Goal: Task Accomplishment & Management: Complete application form

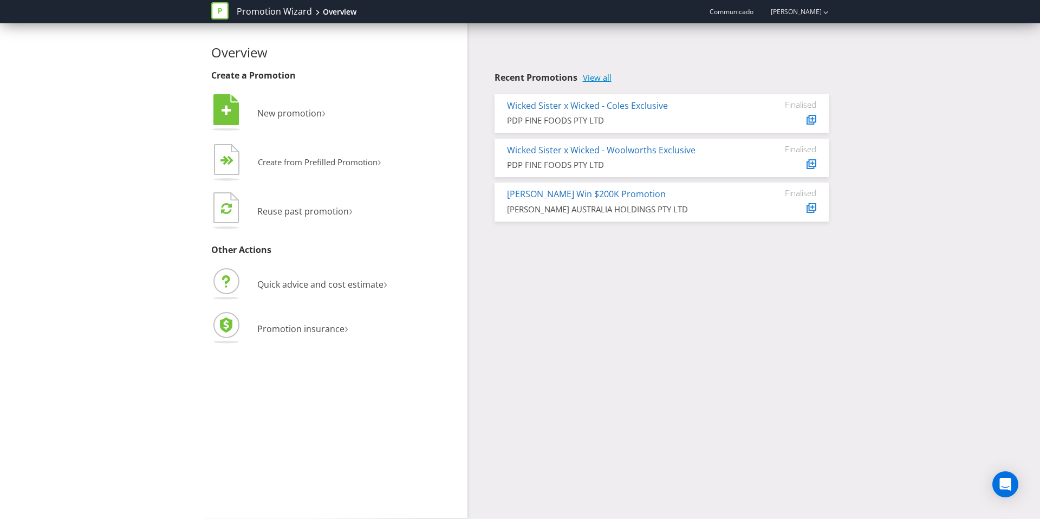
click at [601, 76] on link "View all" at bounding box center [597, 77] width 29 height 9
click at [283, 112] on span "New promotion" at bounding box center [289, 113] width 64 height 12
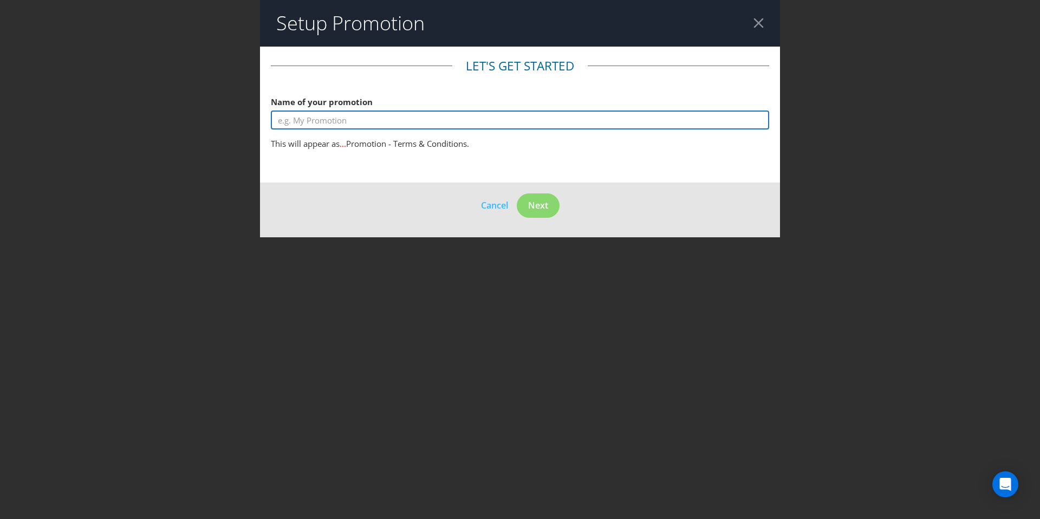
click at [369, 122] on input "text" at bounding box center [520, 120] width 498 height 19
click at [297, 122] on input "KIND x Wicked" at bounding box center [520, 120] width 498 height 19
click at [384, 118] on input "KIND x Wicked" at bounding box center [520, 120] width 498 height 19
drag, startPoint x: 477, startPoint y: 115, endPoint x: 433, endPoint y: 124, distance: 44.6
click at [433, 124] on input "KIND x Wicked - Choose your own magic promotion" at bounding box center [520, 120] width 498 height 19
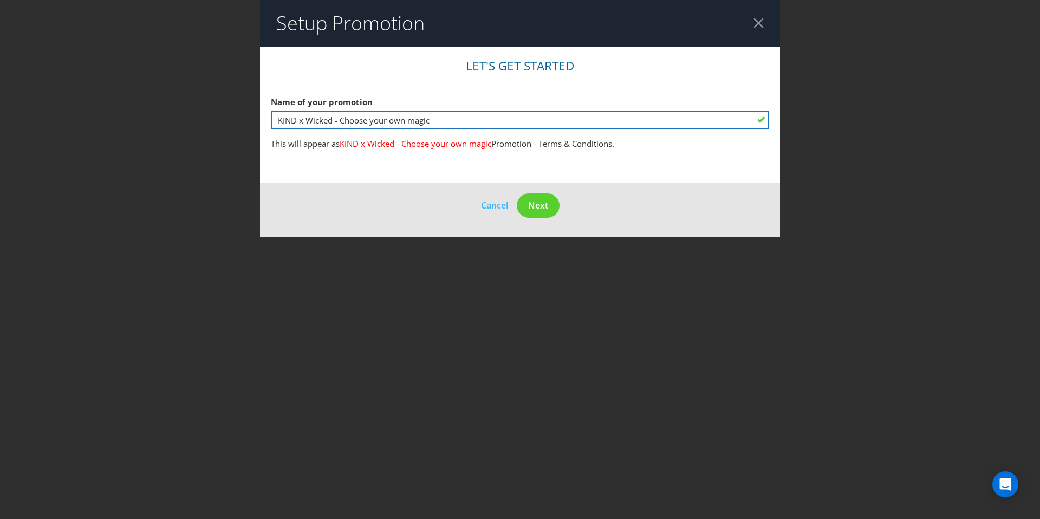
click at [375, 124] on input "KIND x Wicked - Choose your own magic" at bounding box center [520, 120] width 498 height 19
click at [396, 122] on input "KIND x Wicked - Choose Your own magic" at bounding box center [520, 120] width 498 height 19
click at [415, 125] on input "KIND x Wicked - Choose Your Own magic" at bounding box center [520, 120] width 498 height 19
type input "KIND x Wicked - Choose Your Own Magic"
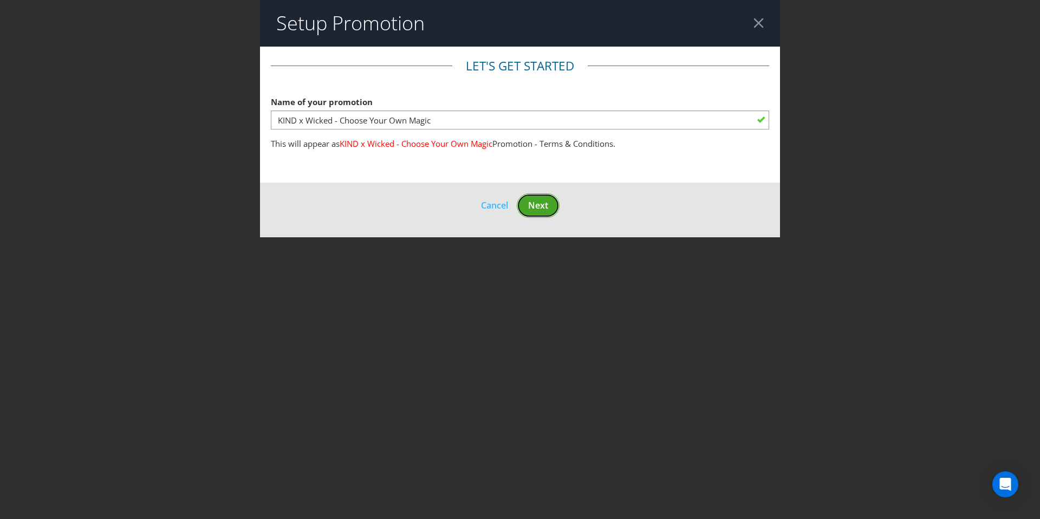
click at [536, 204] on span "Next" at bounding box center [538, 205] width 20 height 12
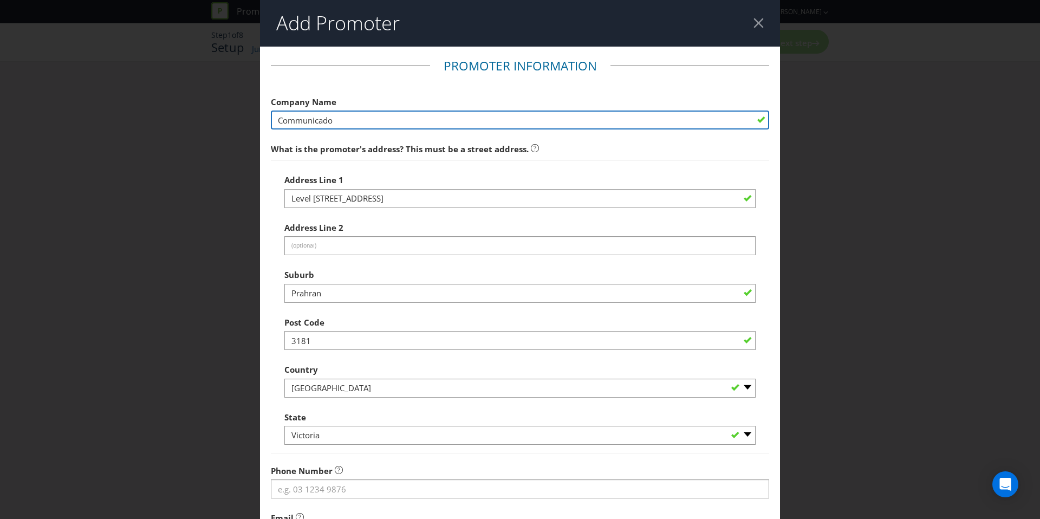
click at [347, 121] on input "Communicado" at bounding box center [520, 120] width 498 height 19
click at [349, 119] on input "Communicado" at bounding box center [520, 120] width 498 height 19
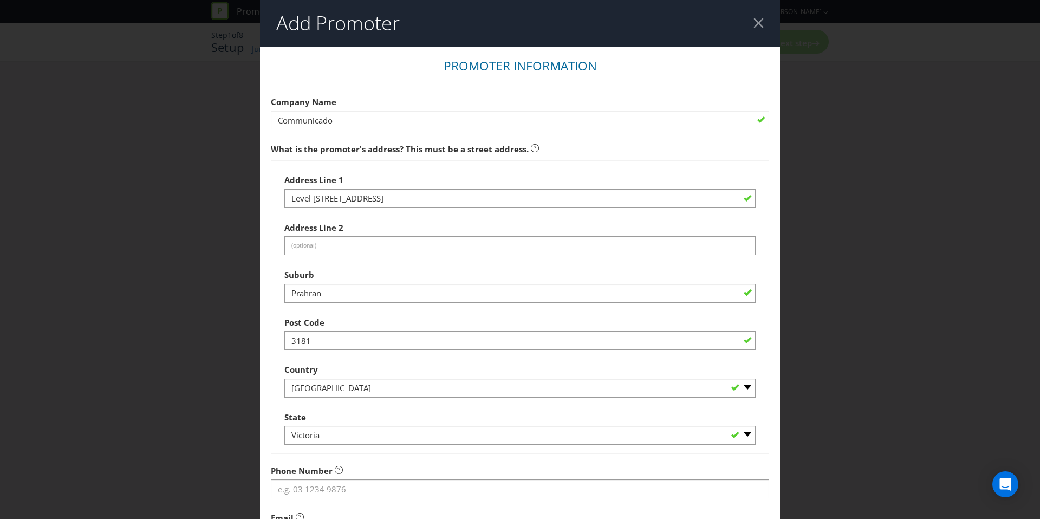
click at [551, 161] on div "Address Line [GEOGRAPHIC_DATA] Address Line 2 (optional) Suburb Prahran Post Co…" at bounding box center [520, 307] width 498 height 294
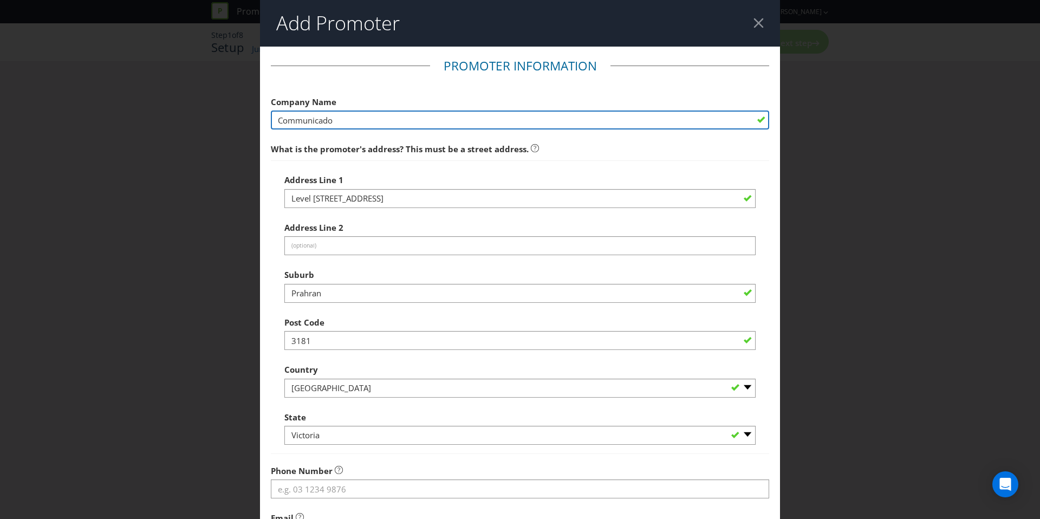
click at [319, 121] on input "Communicado" at bounding box center [520, 120] width 498 height 19
click at [336, 121] on input "Communicado" at bounding box center [520, 120] width 498 height 19
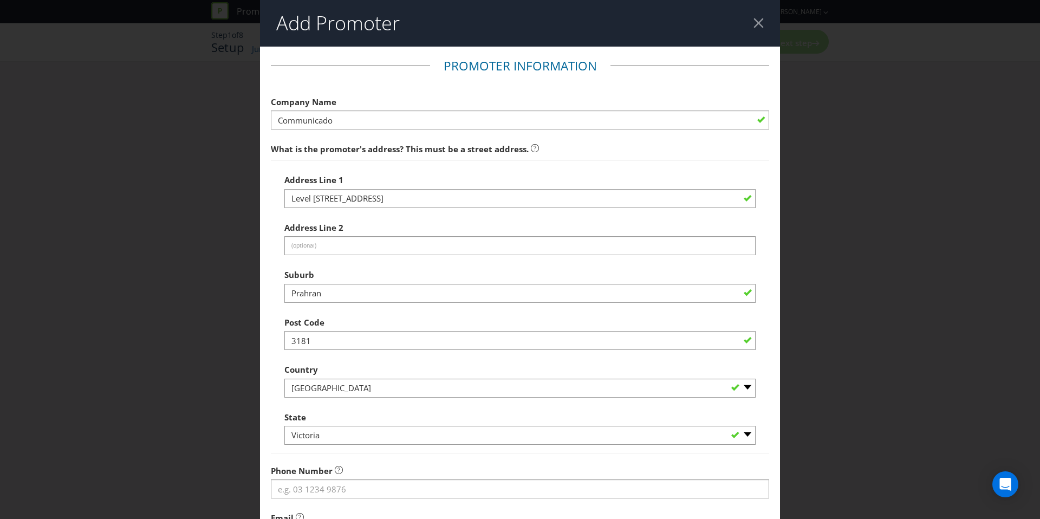
click at [630, 139] on span "What is the promoter's address? This must be a street address." at bounding box center [520, 149] width 498 height 22
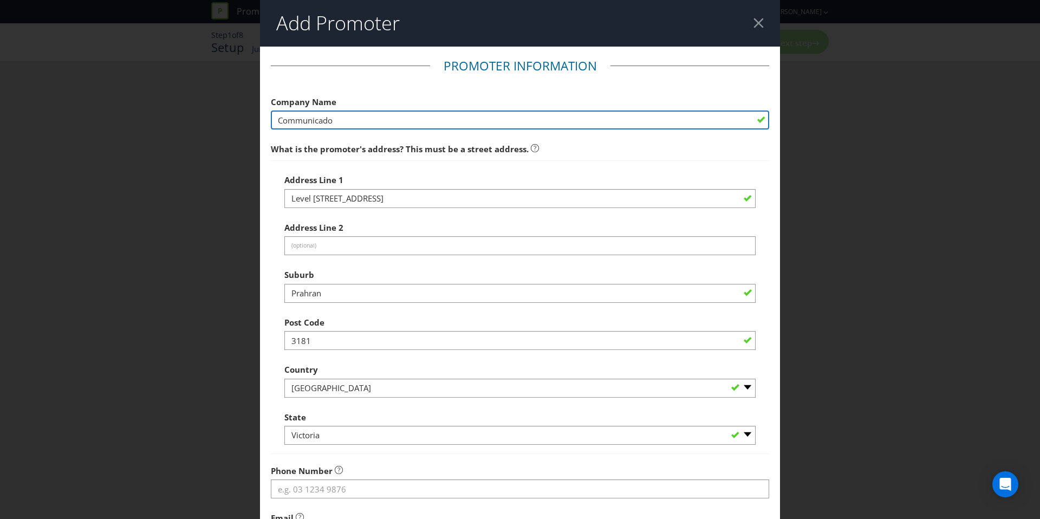
drag, startPoint x: 348, startPoint y: 118, endPoint x: 264, endPoint y: 119, distance: 84.5
click at [264, 119] on main "Promoter Information Company Name Communicado What is the promoter's address? T…" at bounding box center [520, 350] width 520 height 606
click at [277, 122] on input "KIND Collective" at bounding box center [520, 120] width 498 height 19
type input "The KIND Collective"
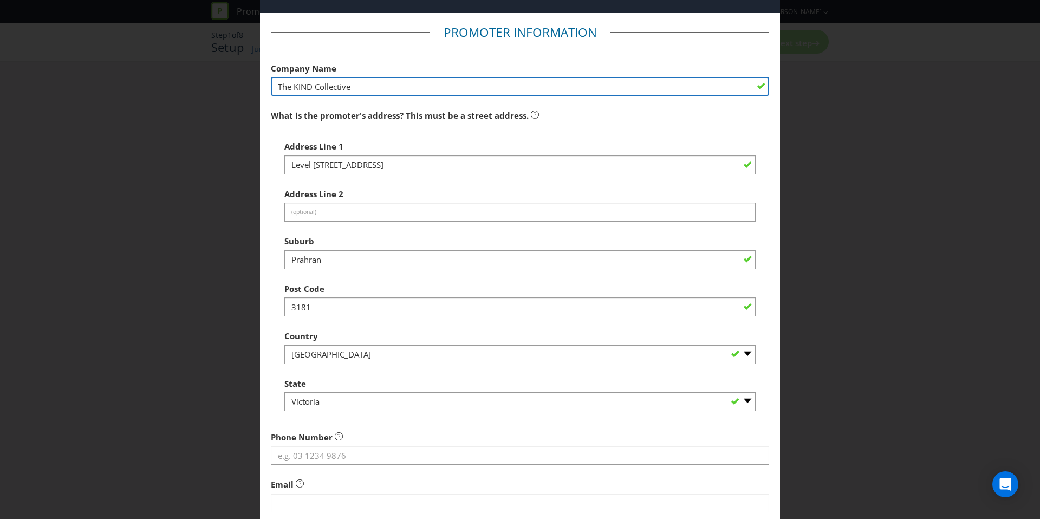
scroll to position [188, 0]
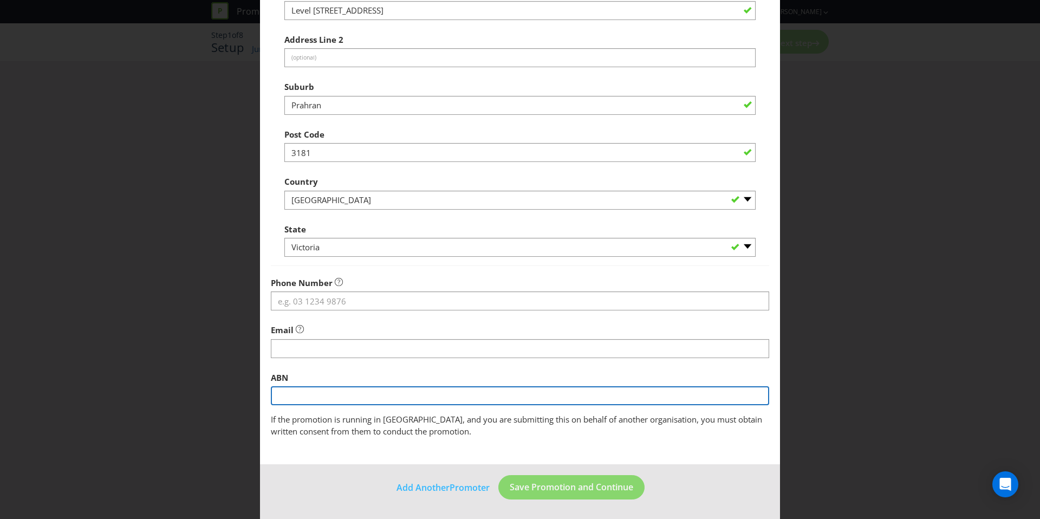
click at [306, 390] on input "text" at bounding box center [520, 395] width 498 height 19
paste input "66 660 298 751"
type input "66 660 298 751"
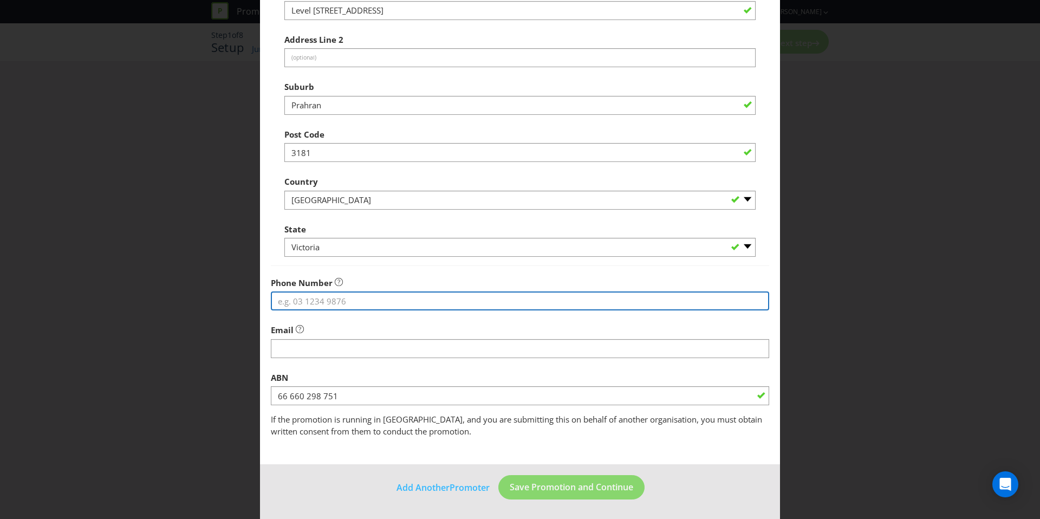
click at [316, 300] on input "tel" at bounding box center [520, 300] width 498 height 19
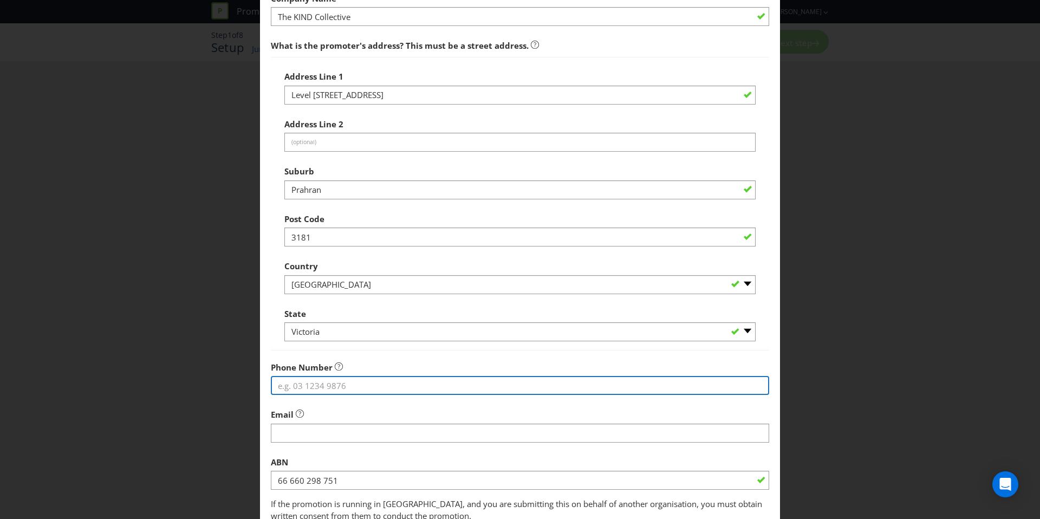
scroll to position [102, 0]
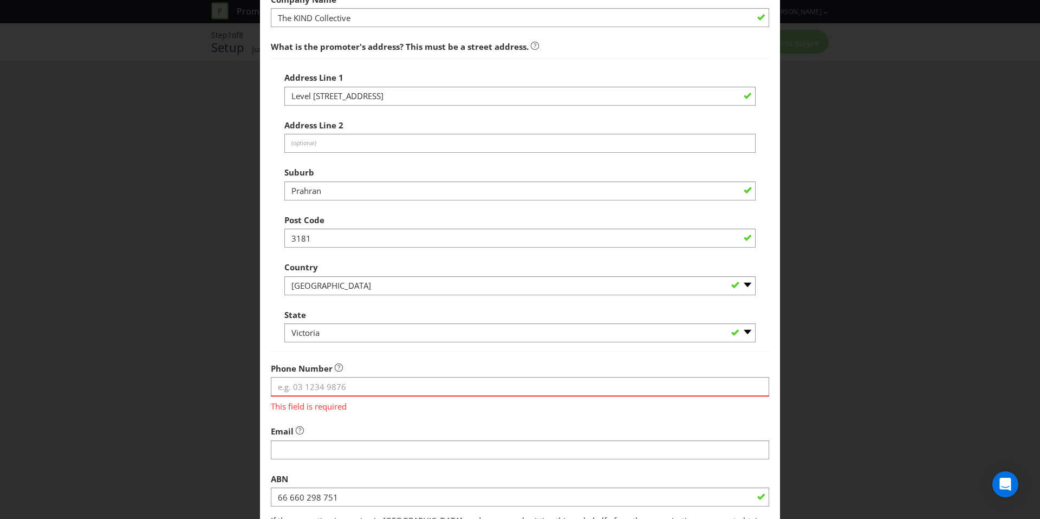
click at [267, 161] on main "Promoter Information Company Name The KIND Collective What is the promoter's ad…" at bounding box center [520, 255] width 520 height 622
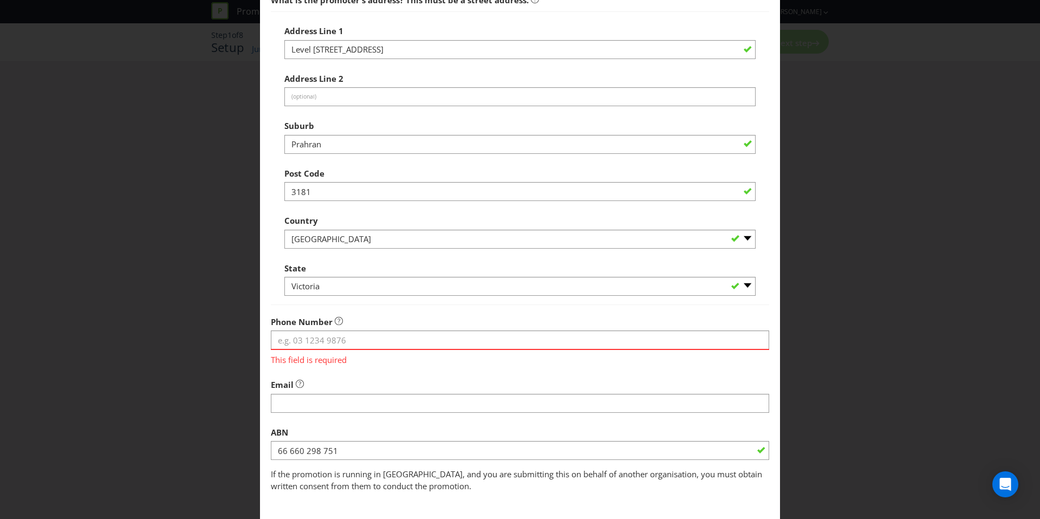
scroll to position [204, 0]
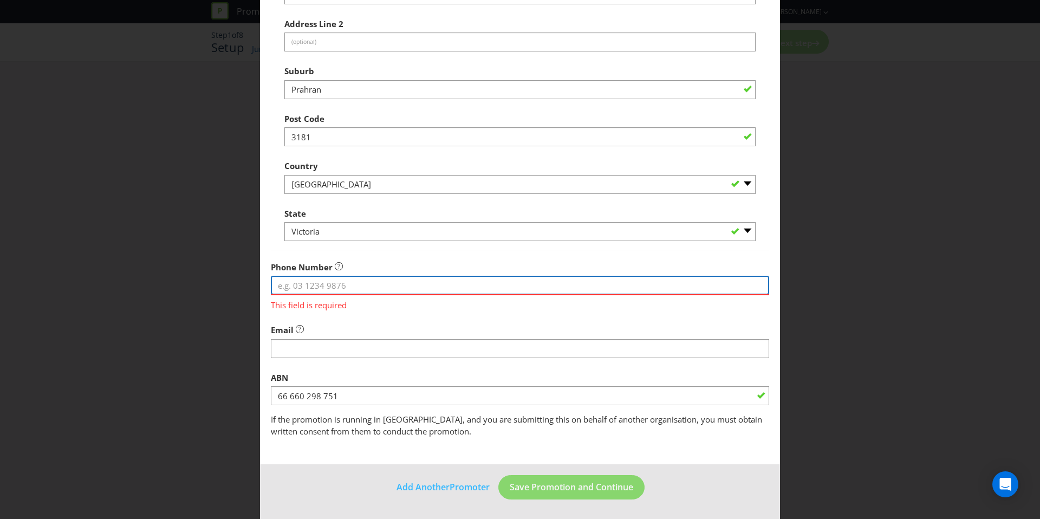
click at [321, 288] on input "tel" at bounding box center [520, 285] width 498 height 19
type input "0478181151"
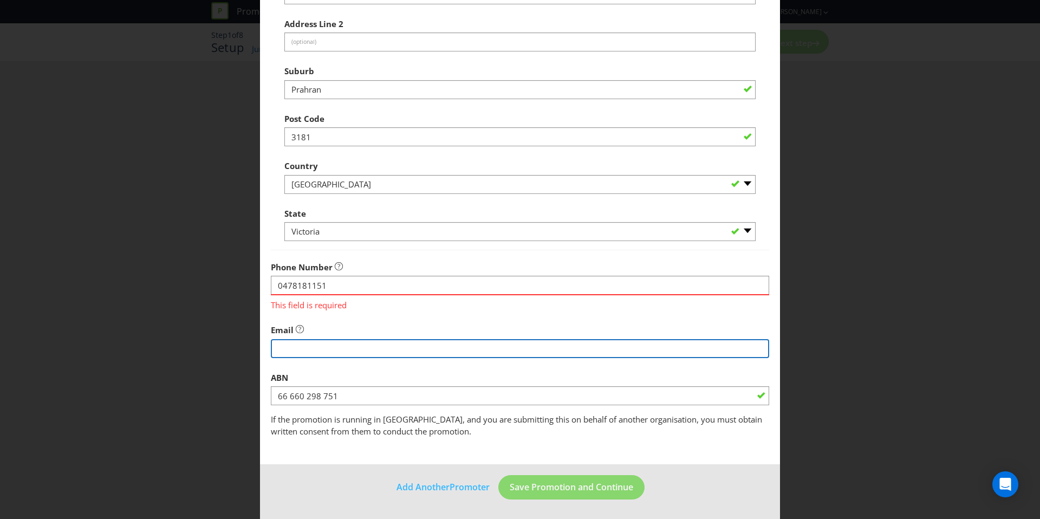
type input "[PERSON_NAME][DOMAIN_NAME][EMAIL_ADDRESS][PERSON_NAME][DOMAIN_NAME]"
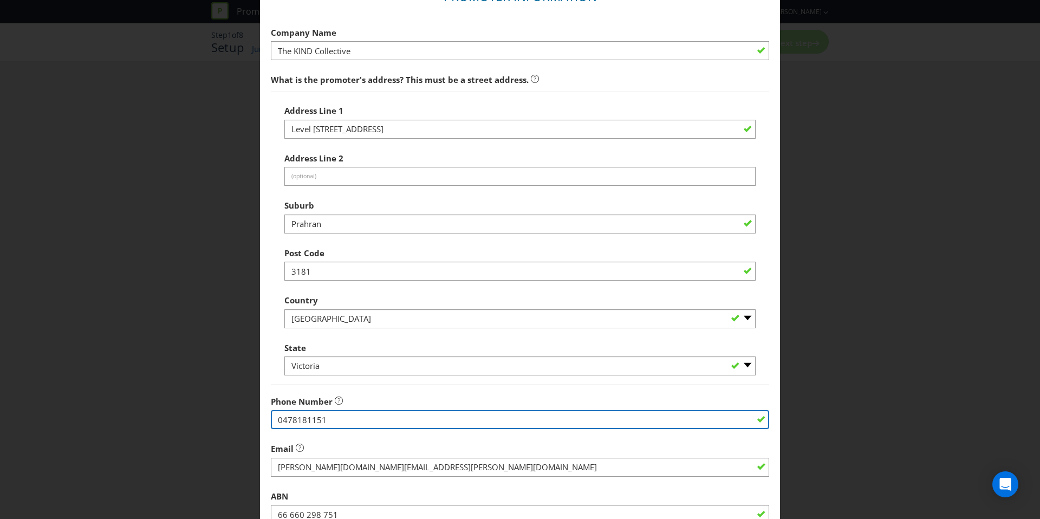
scroll to position [188, 0]
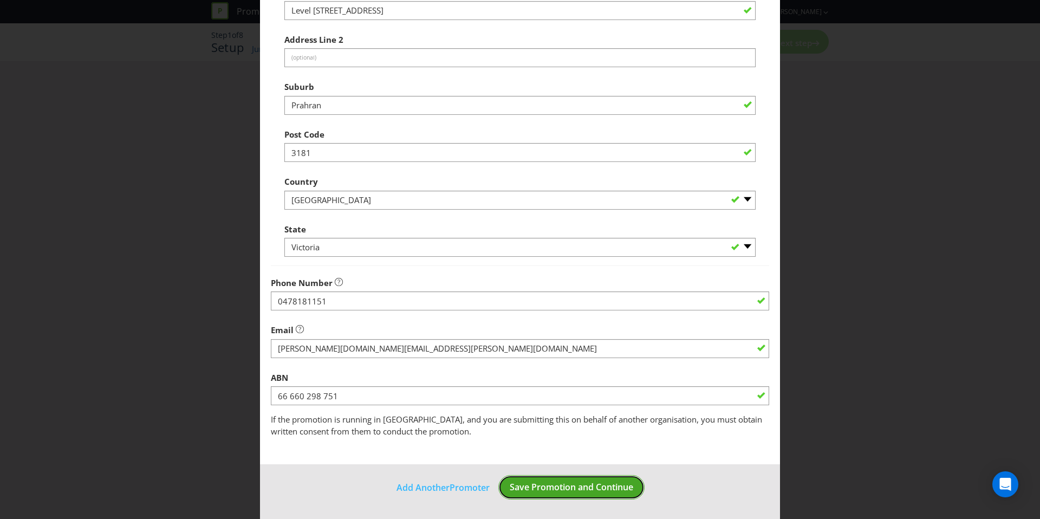
click at [512, 489] on span "Save Promotion and Continue" at bounding box center [572, 487] width 124 height 12
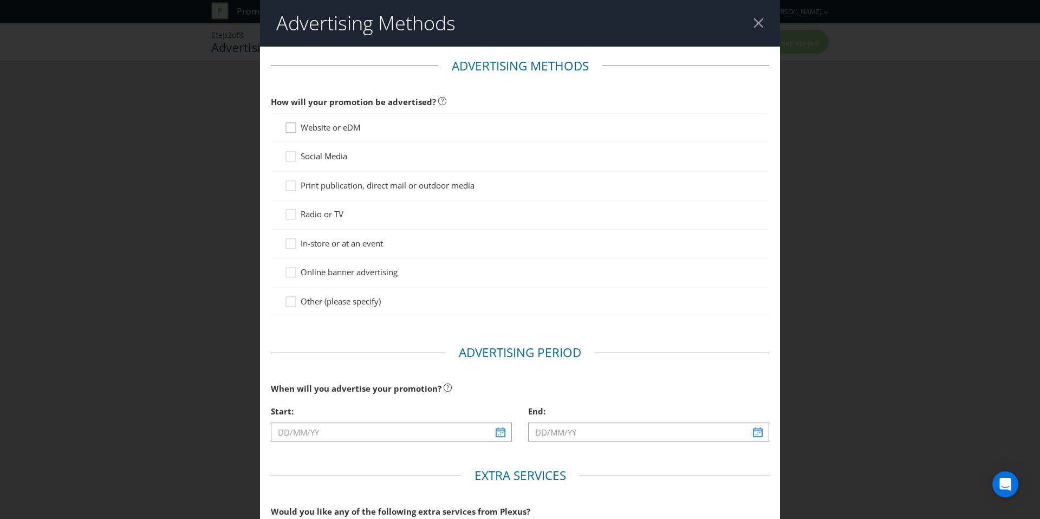
click at [288, 123] on div at bounding box center [290, 123] width 5 height 5
click at [0, 0] on input "Website or eDM" at bounding box center [0, 0] width 0 height 0
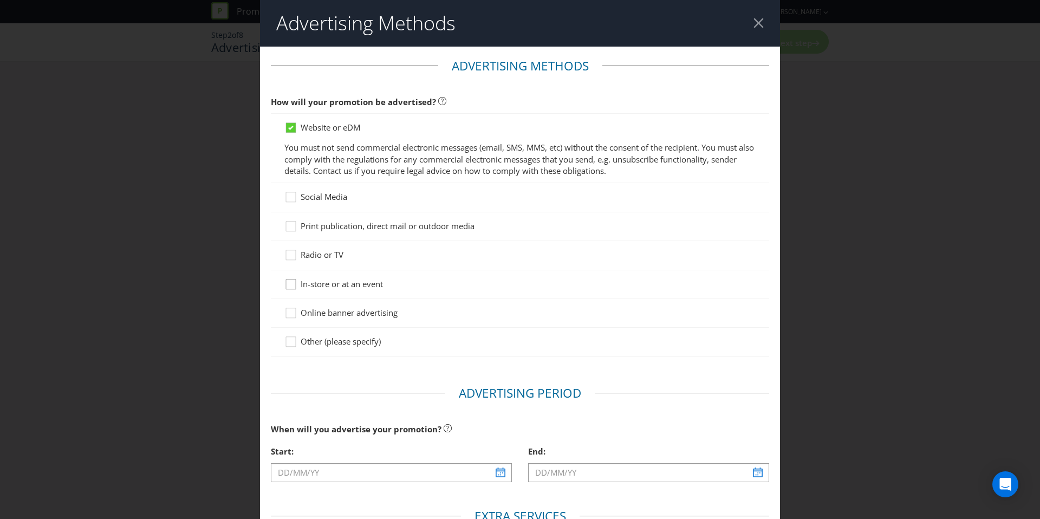
click at [291, 282] on div at bounding box center [290, 280] width 5 height 5
click at [0, 0] on input "In-store or at an event" at bounding box center [0, 0] width 0 height 0
click at [287, 226] on icon at bounding box center [292, 228] width 16 height 16
click at [0, 0] on input "Print publication, direct mail or outdoor media" at bounding box center [0, 0] width 0 height 0
click at [288, 196] on div at bounding box center [290, 193] width 5 height 5
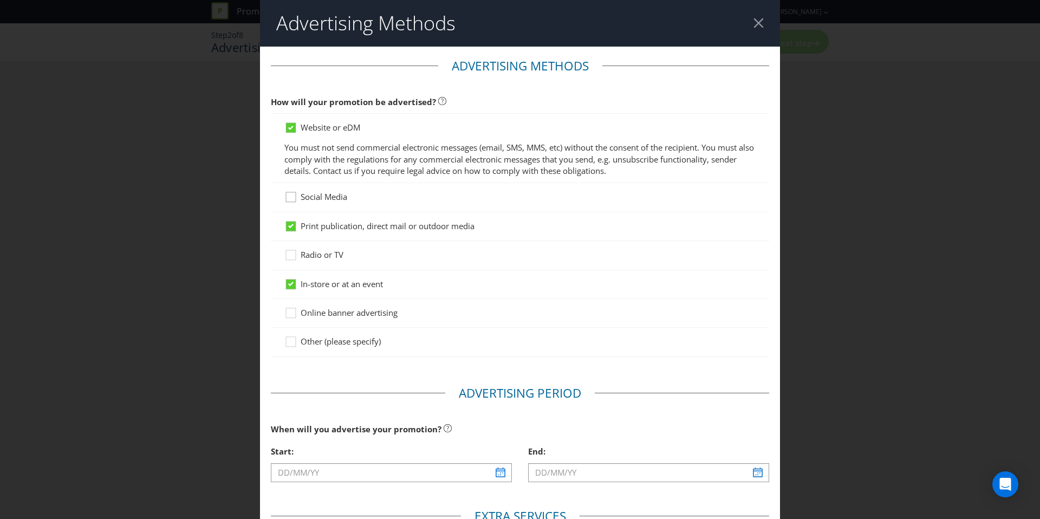
click at [0, 0] on input "Social Media" at bounding box center [0, 0] width 0 height 0
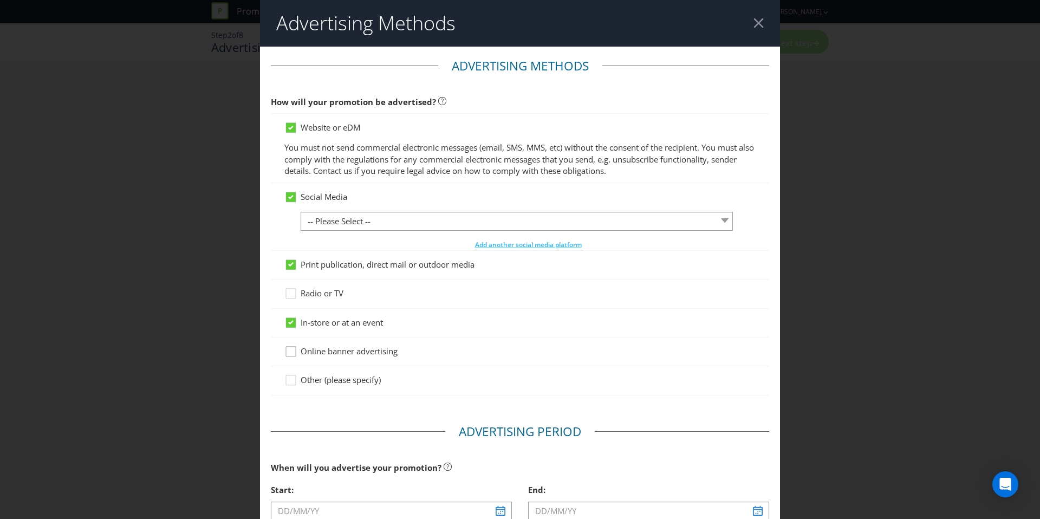
click at [292, 350] on icon at bounding box center [292, 354] width 16 height 16
click at [0, 0] on input "Online banner advertising" at bounding box center [0, 0] width 0 height 0
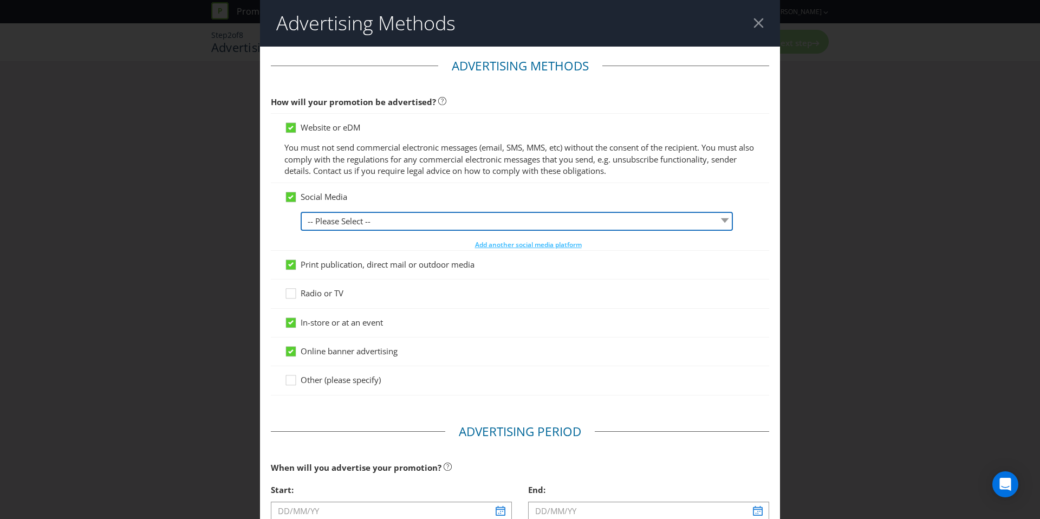
click at [313, 226] on select "-- Please Select -- Facebook X Instagram Snapchat LinkedIn Pinterest Tumblr You…" at bounding box center [517, 221] width 432 height 19
select select "FACEBOOK"
click at [301, 212] on select "-- Please Select -- Facebook X Instagram Snapchat LinkedIn Pinterest Tumblr You…" at bounding box center [517, 221] width 432 height 19
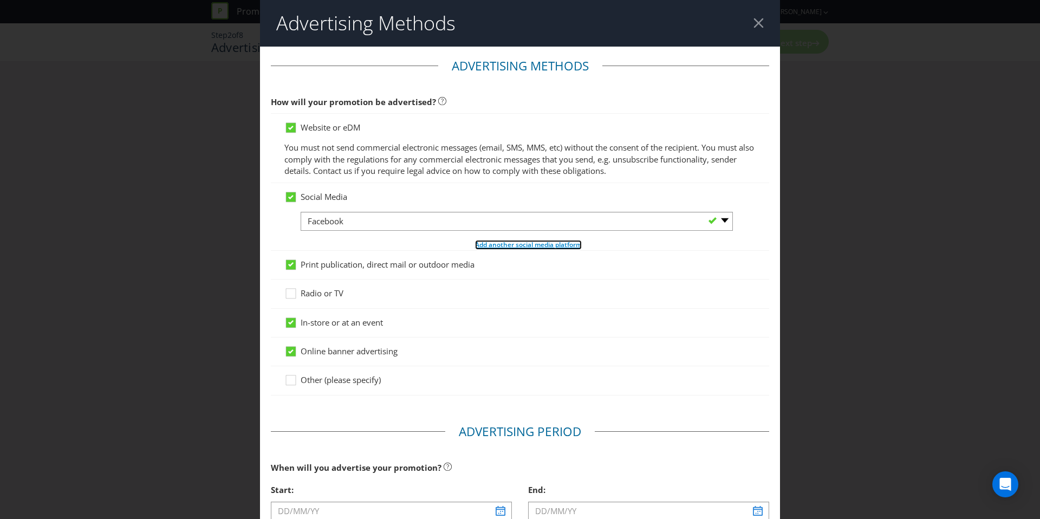
click at [508, 243] on span "Add another social media platform" at bounding box center [528, 244] width 107 height 9
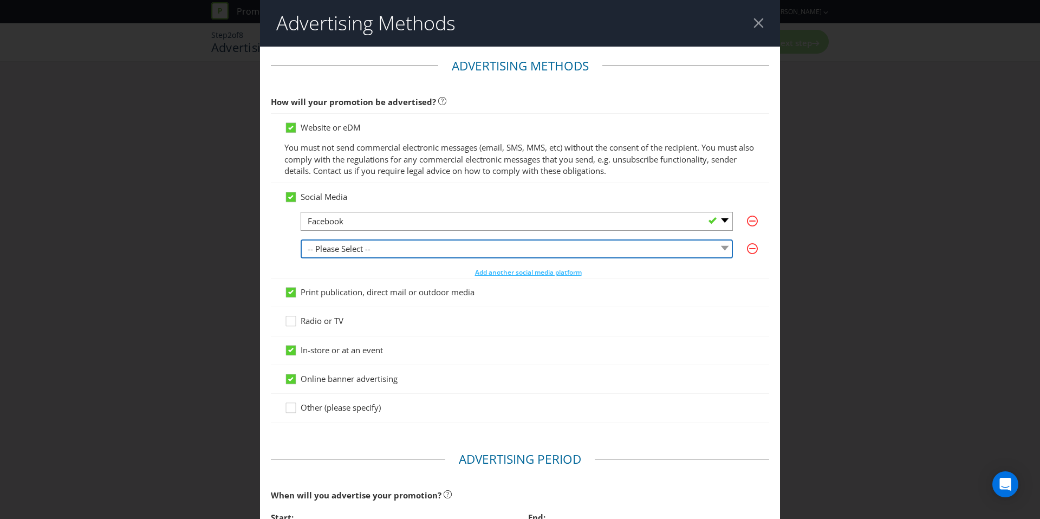
click at [399, 245] on select "-- Please Select -- Facebook X Instagram Snapchat LinkedIn Pinterest Tumblr You…" at bounding box center [517, 248] width 432 height 19
select select "INSTAGRAM"
click at [301, 239] on select "-- Please Select -- Facebook X Instagram Snapchat LinkedIn Pinterest Tumblr You…" at bounding box center [517, 248] width 432 height 19
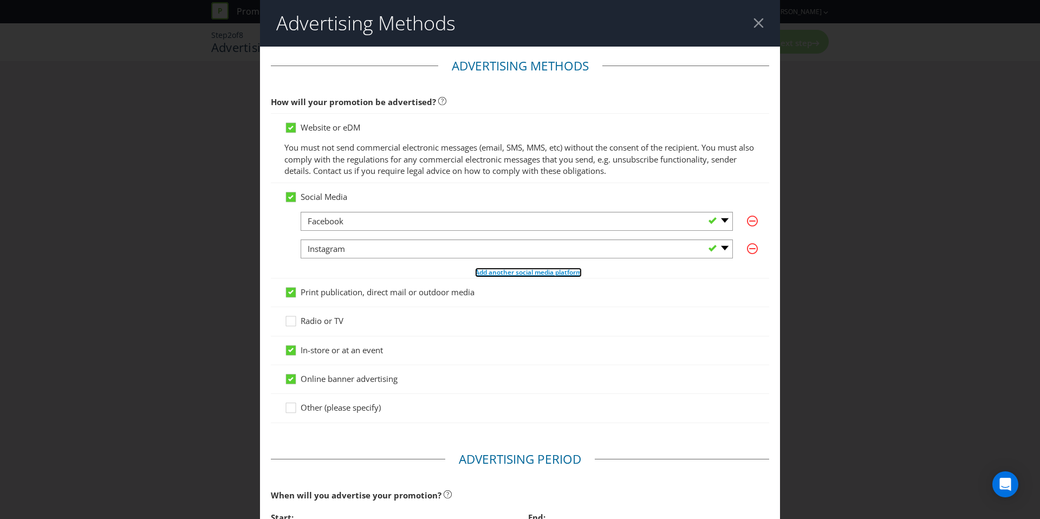
click at [490, 271] on span "Add another social media platform" at bounding box center [528, 272] width 107 height 9
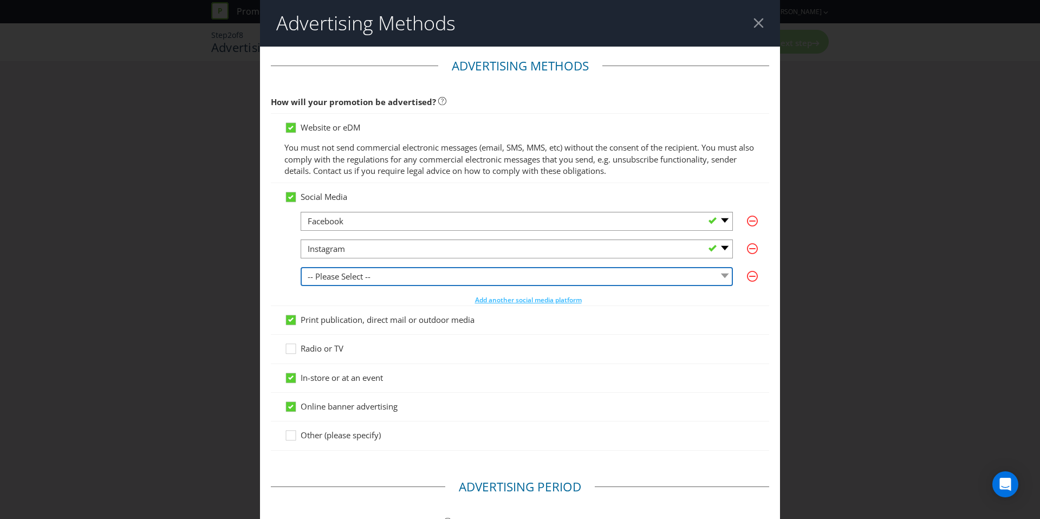
click at [386, 278] on select "-- Please Select -- Facebook X Instagram Snapchat LinkedIn Pinterest Tumblr You…" at bounding box center [517, 276] width 432 height 19
select select "LINKEDIN"
click at [301, 267] on select "-- Please Select -- Facebook X Instagram Snapchat LinkedIn Pinterest Tumblr You…" at bounding box center [517, 276] width 432 height 19
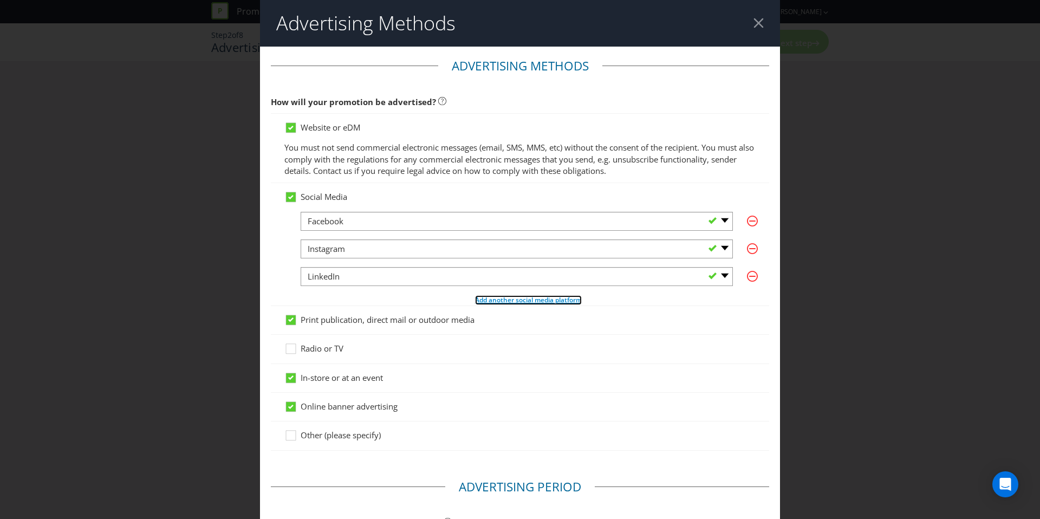
click at [486, 297] on span "Add another social media platform" at bounding box center [528, 299] width 107 height 9
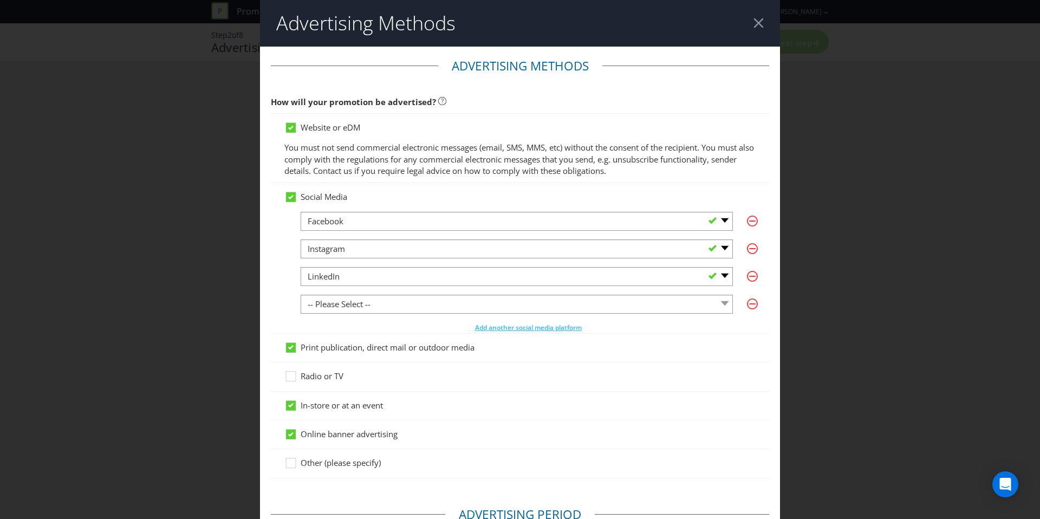
click at [412, 316] on div "-- Please Select -- Facebook X Instagram Snapchat LinkedIn Pinterest Tumblr You…" at bounding box center [528, 272] width 455 height 121
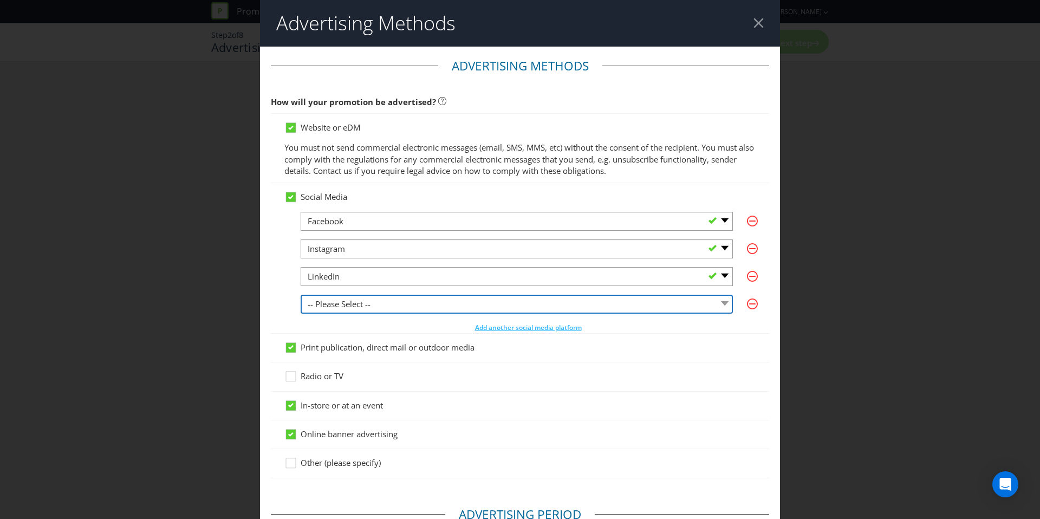
click at [398, 305] on select "-- Please Select -- Facebook X Instagram Snapchat LinkedIn Pinterest Tumblr You…" at bounding box center [517, 304] width 432 height 19
select select "YOUTUBE"
click at [301, 295] on select "-- Please Select -- Facebook X Instagram Snapchat LinkedIn Pinterest Tumblr You…" at bounding box center [517, 304] width 432 height 19
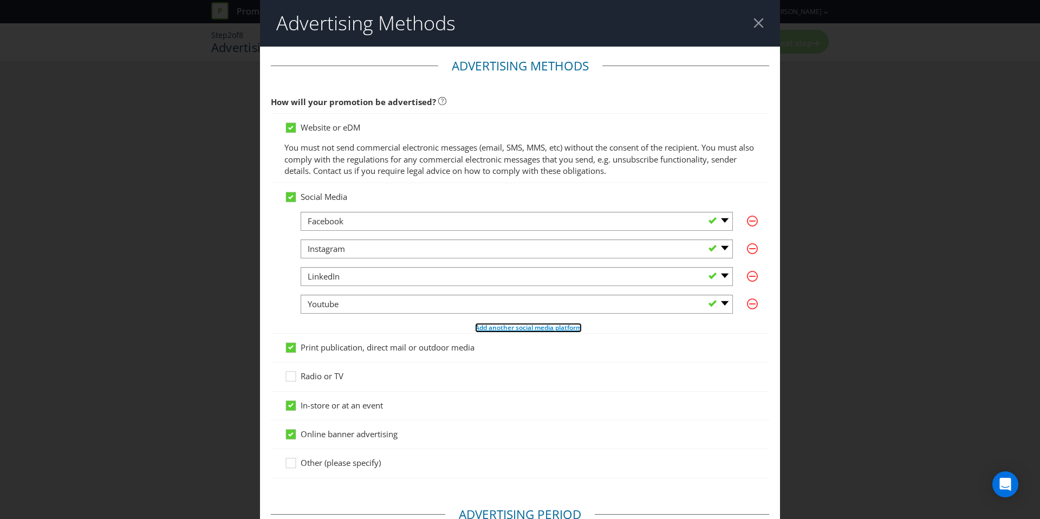
click at [511, 328] on span "Add another social media platform" at bounding box center [528, 327] width 107 height 9
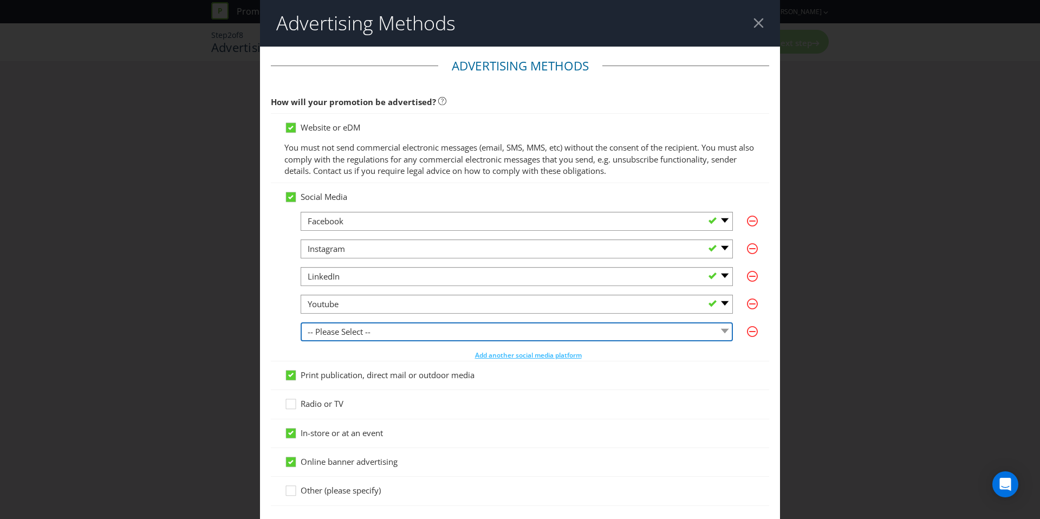
click at [381, 334] on select "-- Please Select -- Facebook X Instagram Snapchat LinkedIn Pinterest Tumblr You…" at bounding box center [517, 331] width 432 height 19
select select "PINTEREST"
click at [301, 322] on select "-- Please Select -- Facebook X Instagram Snapchat LinkedIn Pinterest Tumblr You…" at bounding box center [517, 331] width 432 height 19
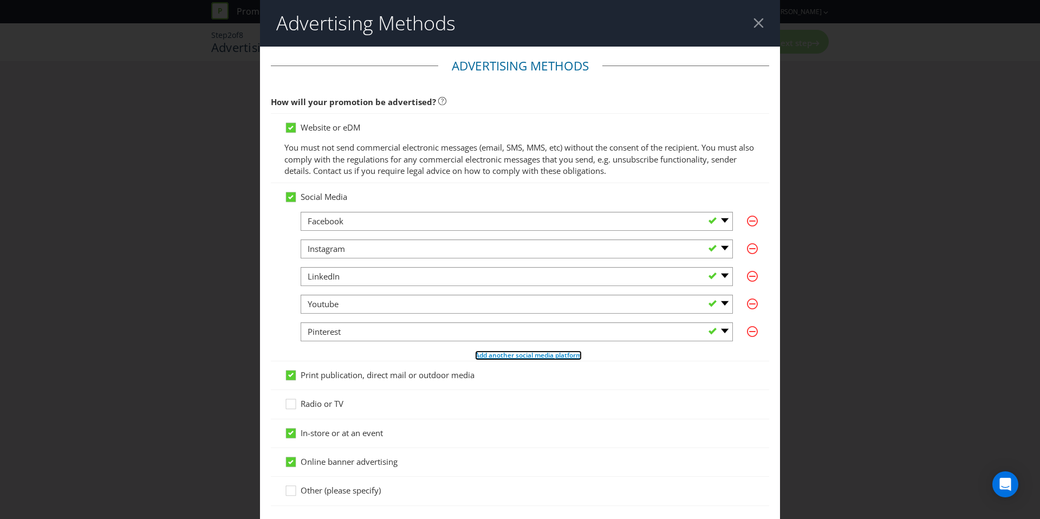
click at [488, 355] on span "Add another social media platform" at bounding box center [528, 354] width 107 height 9
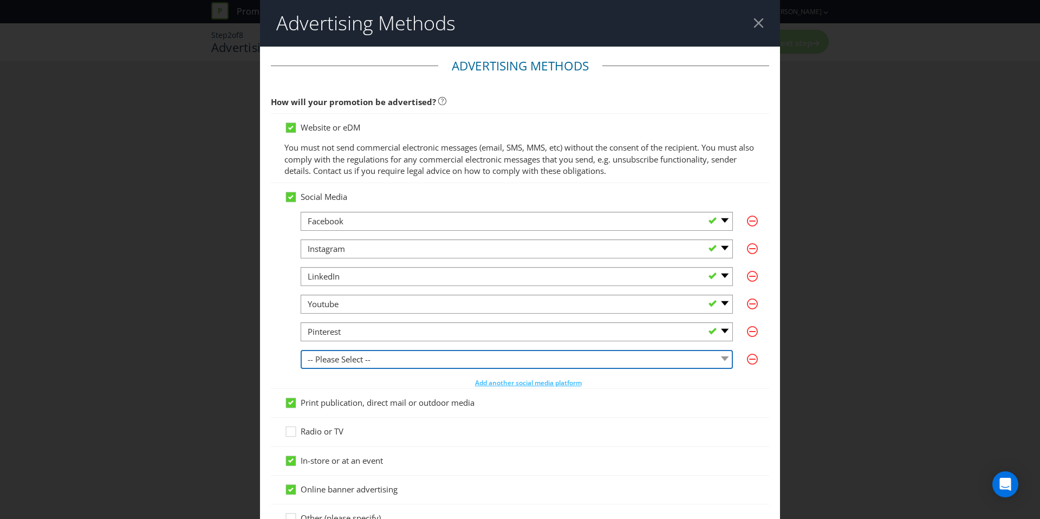
click at [408, 358] on select "-- Please Select -- Facebook X Instagram Snapchat LinkedIn Pinterest Tumblr You…" at bounding box center [517, 359] width 432 height 19
select select "X"
click at [301, 350] on select "-- Please Select -- Facebook X Instagram Snapchat LinkedIn Pinterest Tumblr You…" at bounding box center [517, 359] width 432 height 19
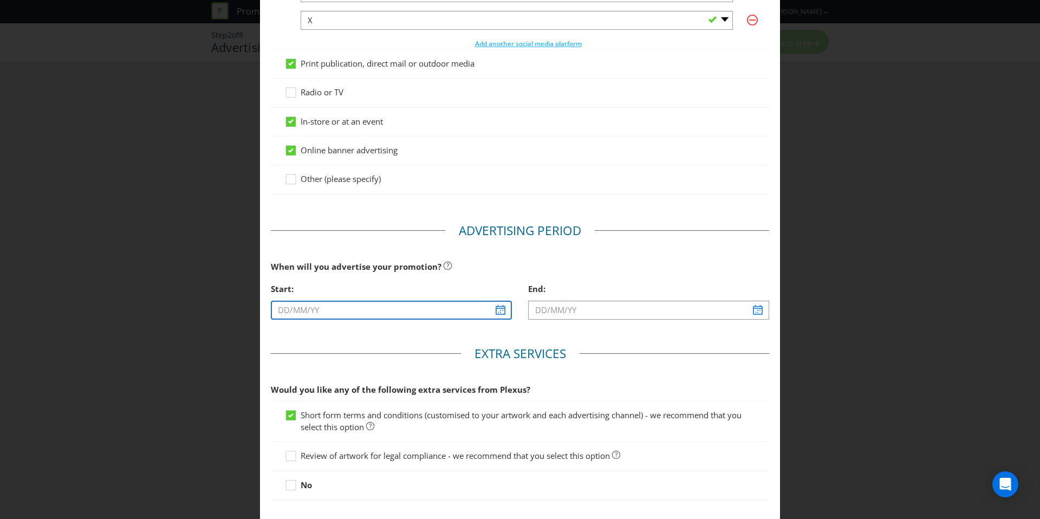
click at [407, 302] on input "text" at bounding box center [391, 310] width 241 height 19
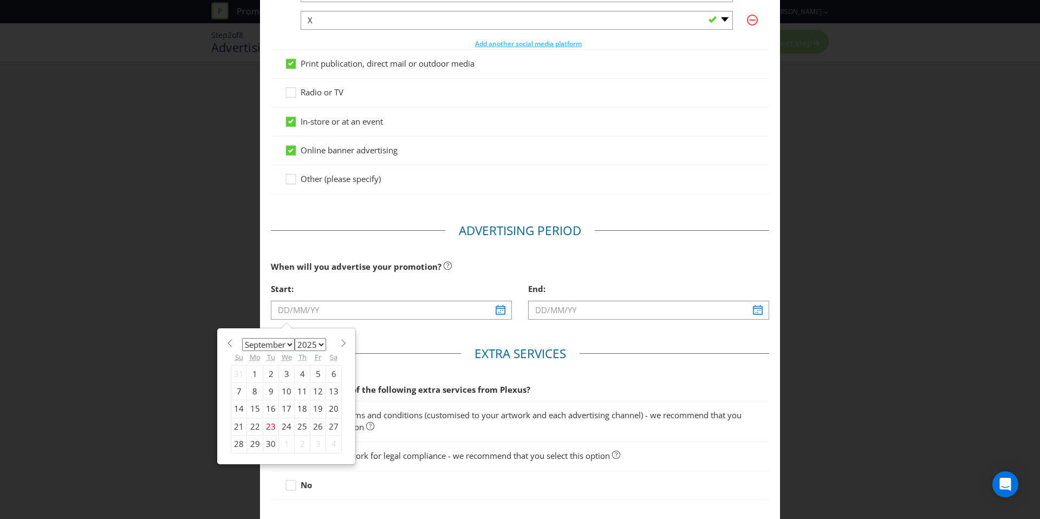
click at [310, 345] on select "2025 2026 2027 2028 2029 2030 2031 2032 2033 2034 2035" at bounding box center [310, 344] width 31 height 13
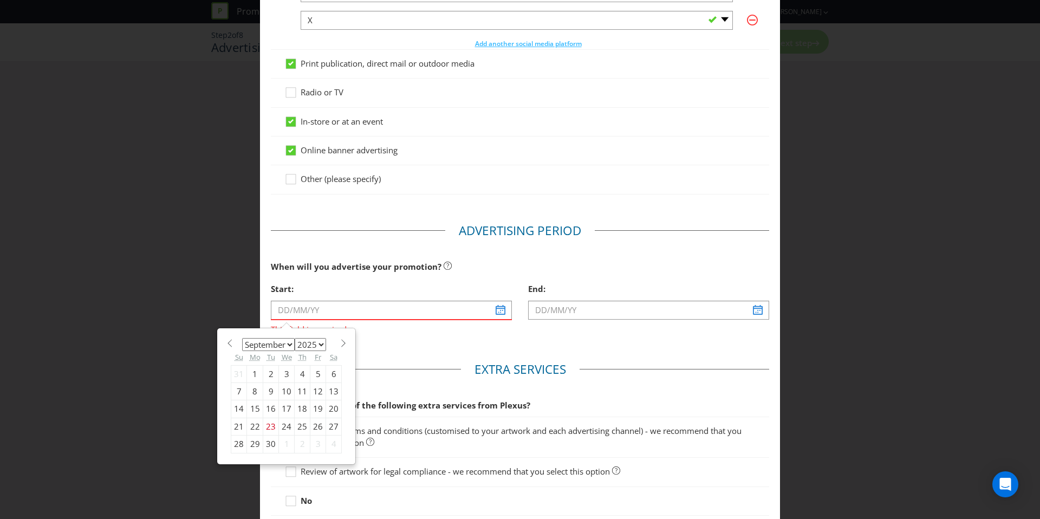
select select "2026"
click at [295, 338] on select "2025 2026 2027 2028 2029 2030 2031 2032 2033 2034 2035" at bounding box center [310, 344] width 31 height 13
click at [287, 343] on select "January February March April May June July August September October November De…" at bounding box center [268, 344] width 53 height 13
select select "0"
click at [242, 338] on select "January February March April May June July August September October November De…" at bounding box center [268, 344] width 53 height 13
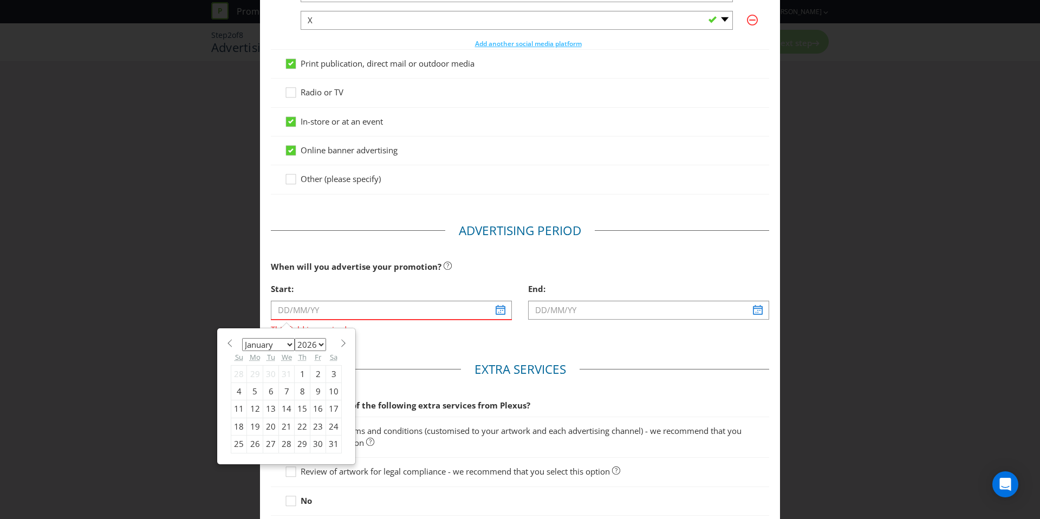
click at [301, 392] on div "8" at bounding box center [303, 390] width 16 height 17
type input "[DATE]"
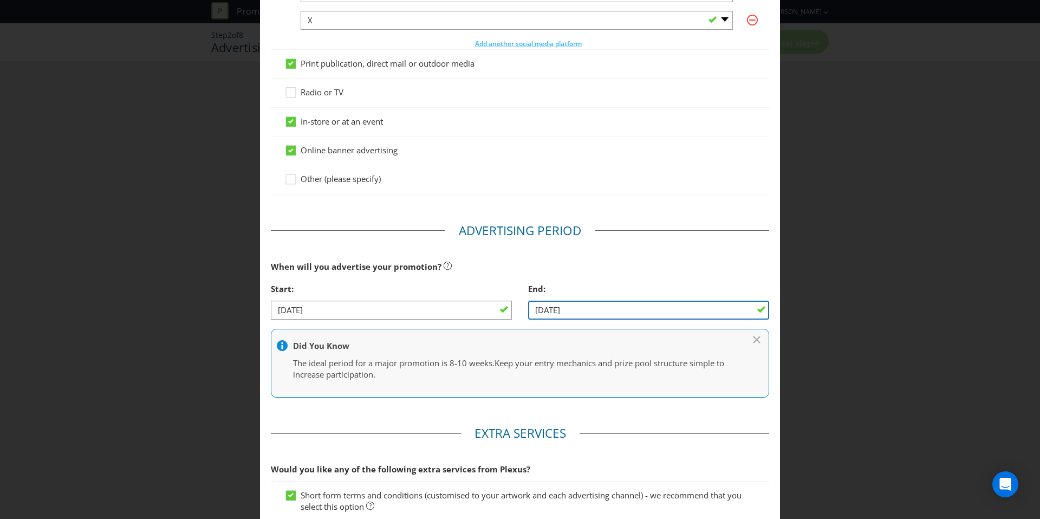
click at [573, 311] on input "[DATE]" at bounding box center [648, 310] width 241 height 19
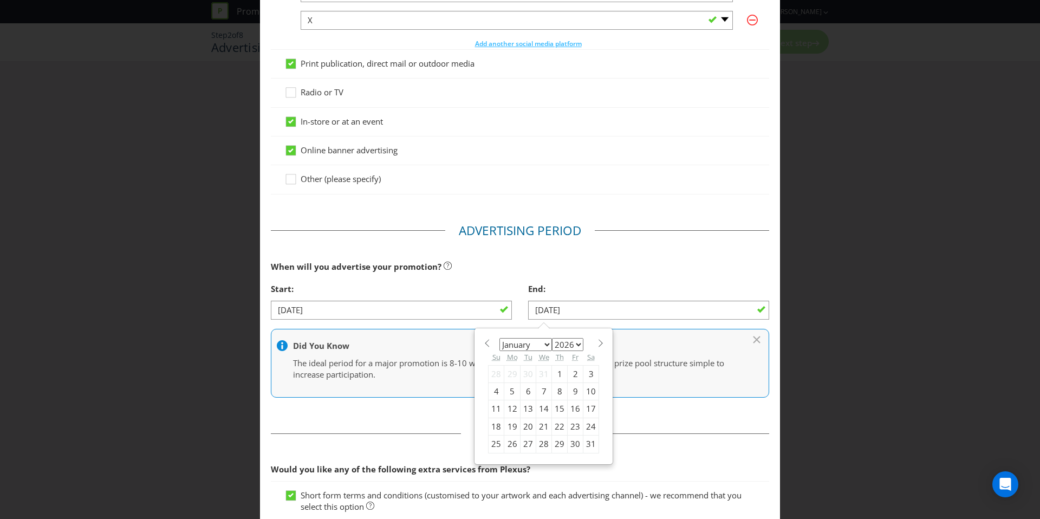
click at [542, 345] on select "January February March April May June July August September October November De…" at bounding box center [525, 344] width 53 height 13
select select "1"
click at [499, 338] on select "January February March April May June July August September October November De…" at bounding box center [525, 344] width 53 height 13
click at [552, 374] on div "5" at bounding box center [560, 373] width 16 height 17
type input "[DATE]"
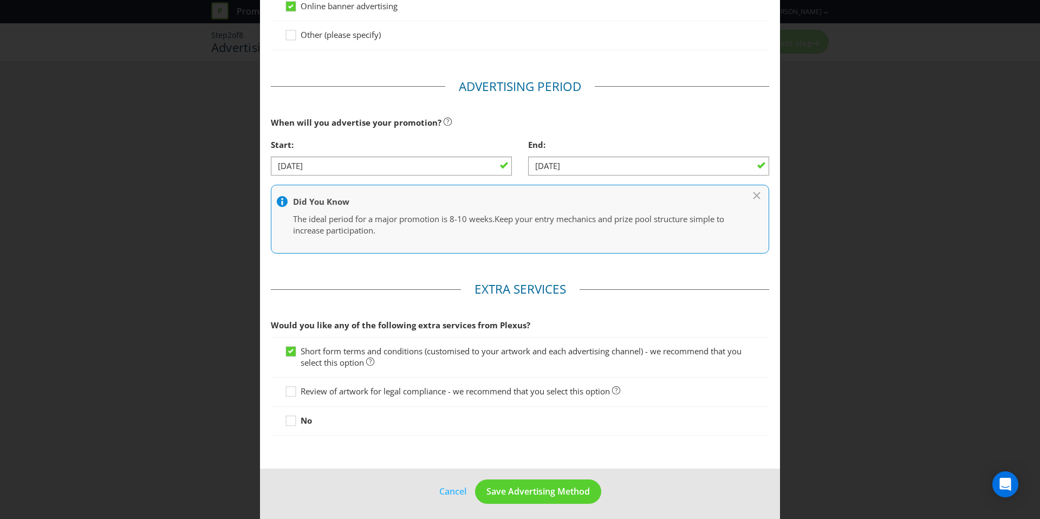
scroll to position [488, 0]
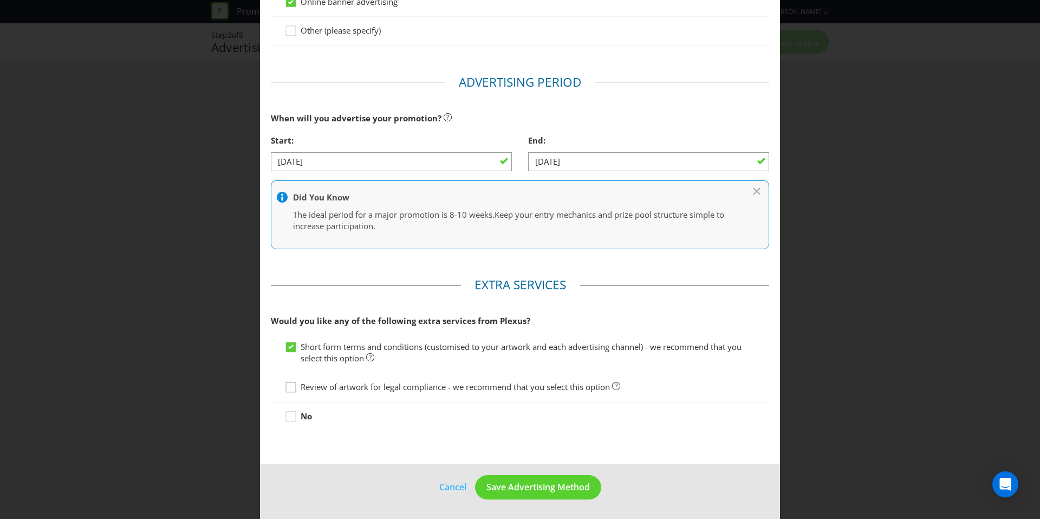
click at [293, 386] on icon at bounding box center [292, 389] width 16 height 16
click at [0, 0] on input "Review of artwork for legal compliance - we recommend that you select this opti…" at bounding box center [0, 0] width 0 height 0
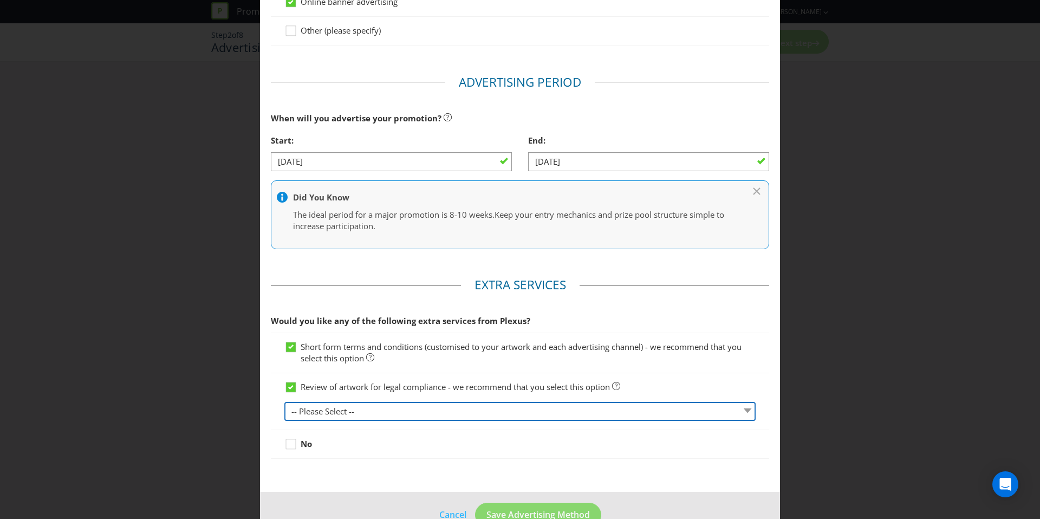
click at [317, 412] on select "-- Please Select -- 1 piece 2-4 pieces (provided at same time) 5-7 pieces (prov…" at bounding box center [519, 411] width 471 height 19
select select "MARKETING_REVIEW_1"
click at [284, 402] on select "-- Please Select -- 1 piece 2-4 pieces (provided at same time) 5-7 pieces (prov…" at bounding box center [519, 411] width 471 height 19
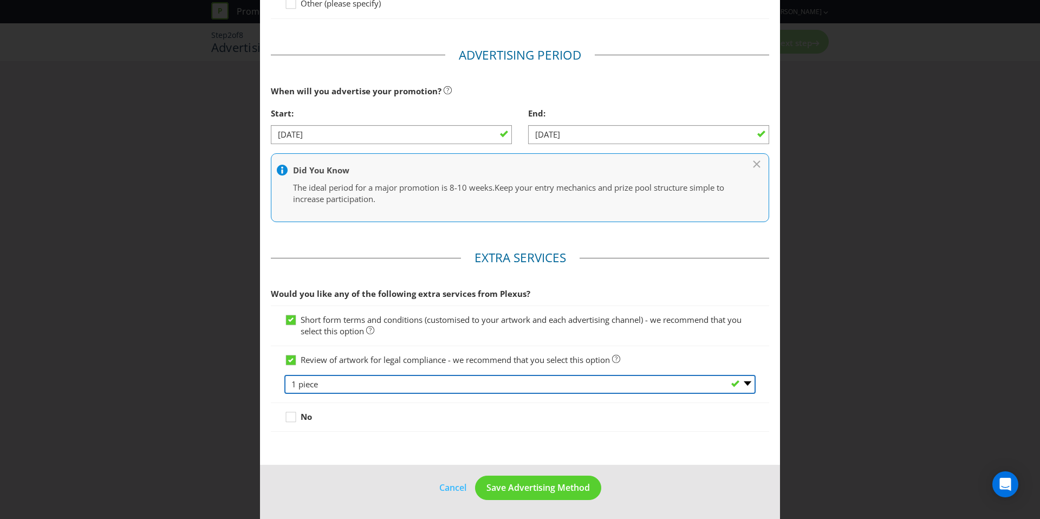
scroll to position [515, 0]
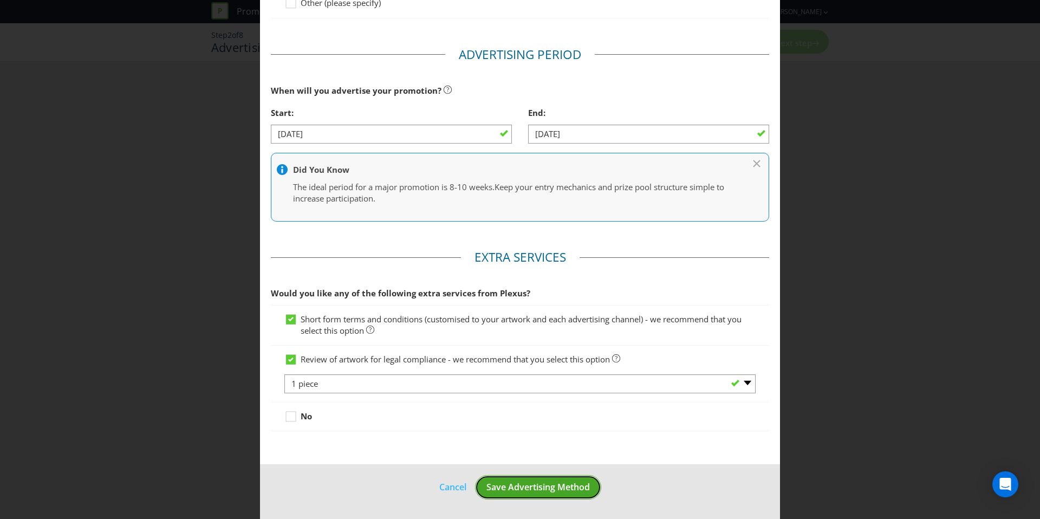
click at [545, 498] on button "Save Advertising Method" at bounding box center [538, 487] width 126 height 24
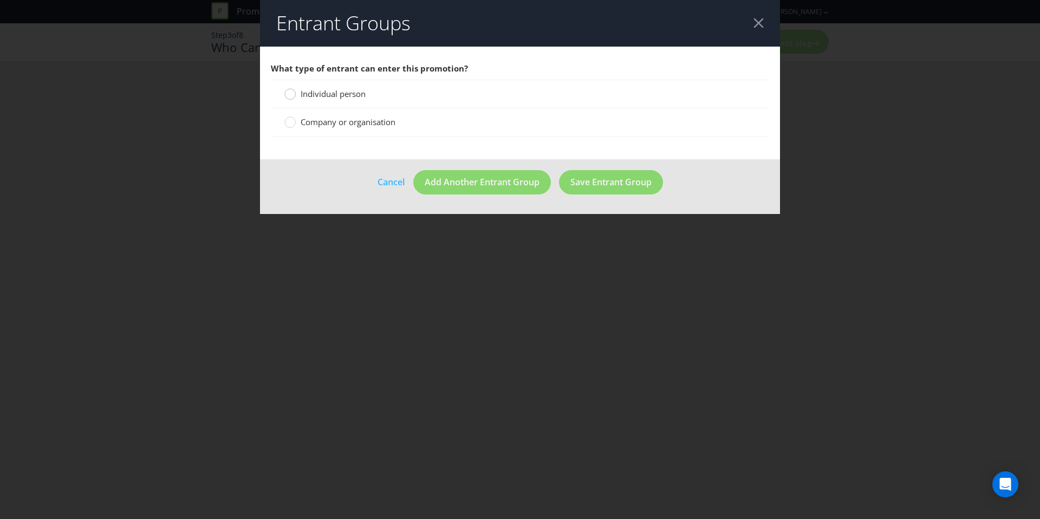
click at [291, 93] on circle at bounding box center [290, 94] width 11 height 11
click at [0, 0] on input "Individual person" at bounding box center [0, 0] width 0 height 0
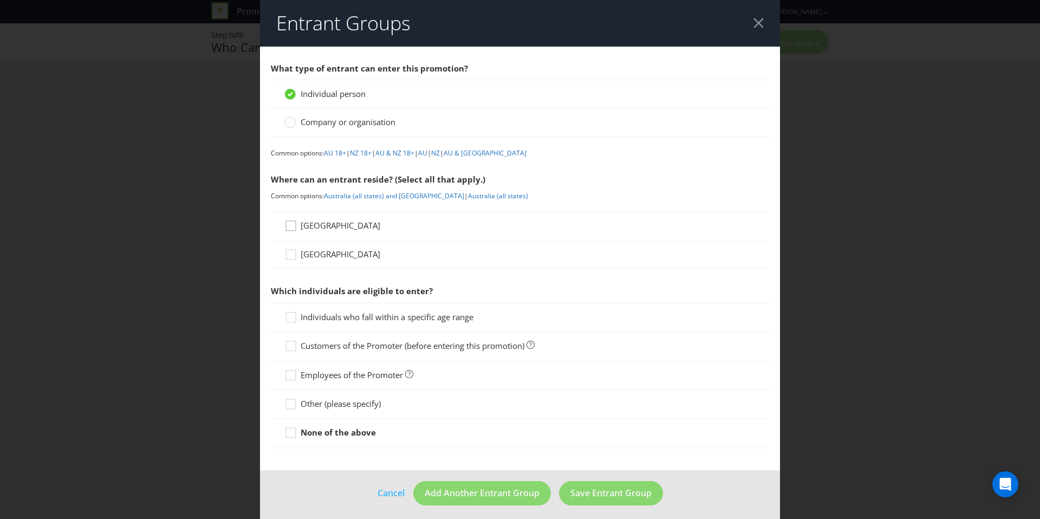
click at [289, 227] on icon at bounding box center [292, 228] width 16 height 16
click at [0, 0] on input "[GEOGRAPHIC_DATA]" at bounding box center [0, 0] width 0 height 0
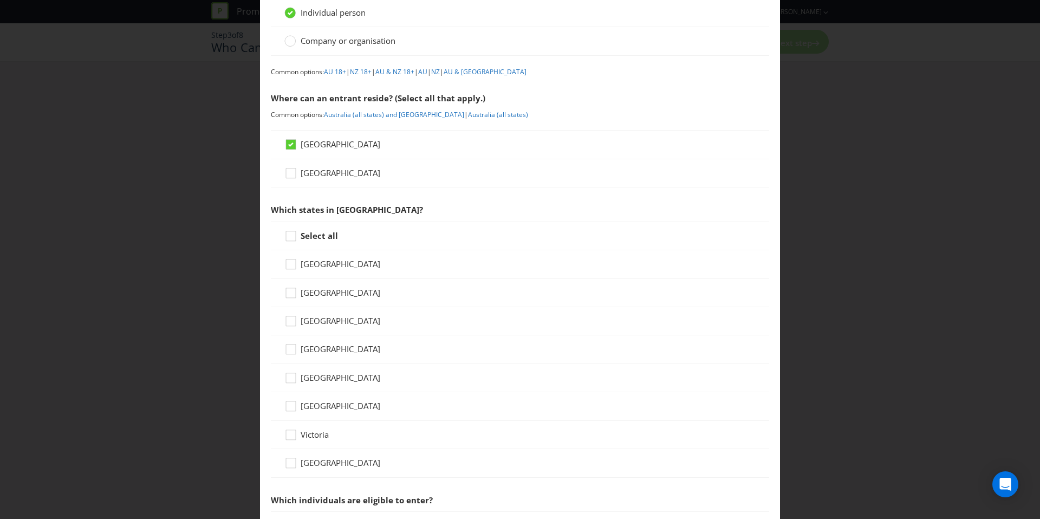
scroll to position [83, 0]
click at [289, 236] on icon at bounding box center [292, 237] width 16 height 16
click at [0, 0] on input "Select all" at bounding box center [0, 0] width 0 height 0
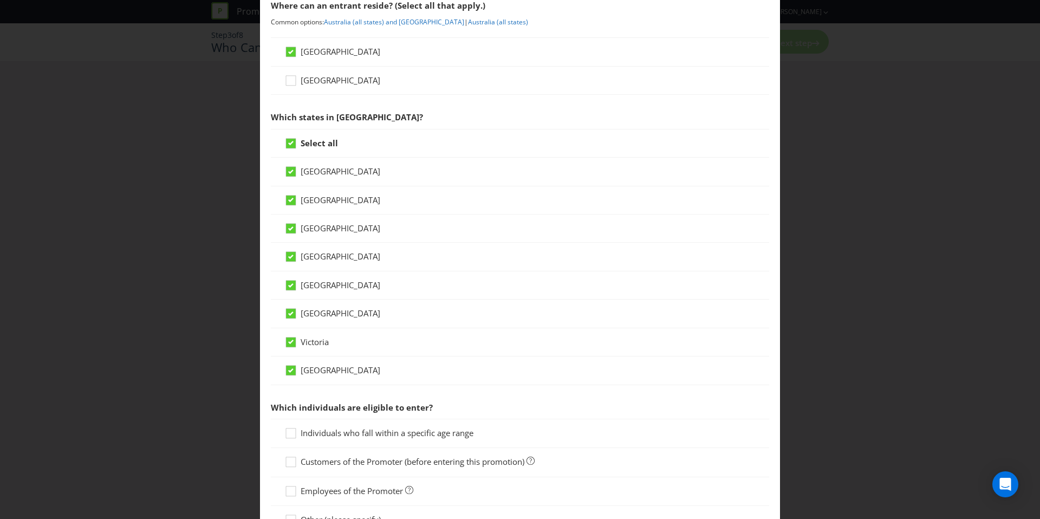
scroll to position [296, 0]
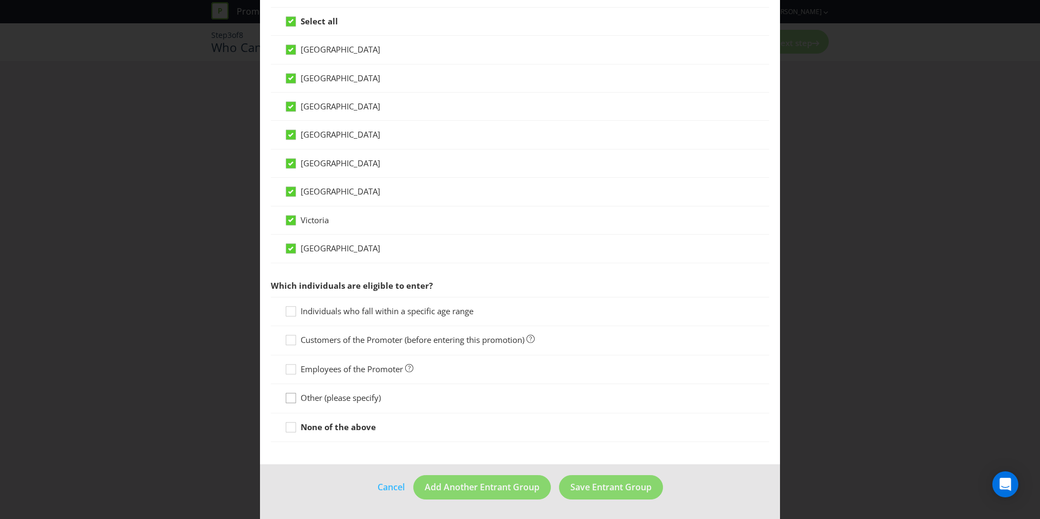
click at [290, 396] on div at bounding box center [290, 394] width 5 height 5
click at [0, 0] on input "Other (please specify)" at bounding box center [0, 0] width 0 height 0
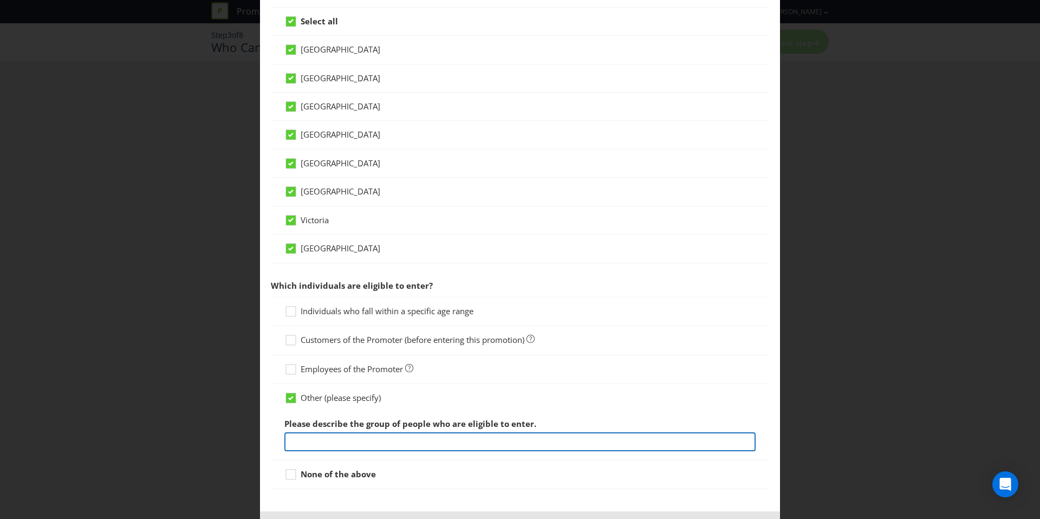
click at [419, 443] on input "text" at bounding box center [519, 441] width 471 height 19
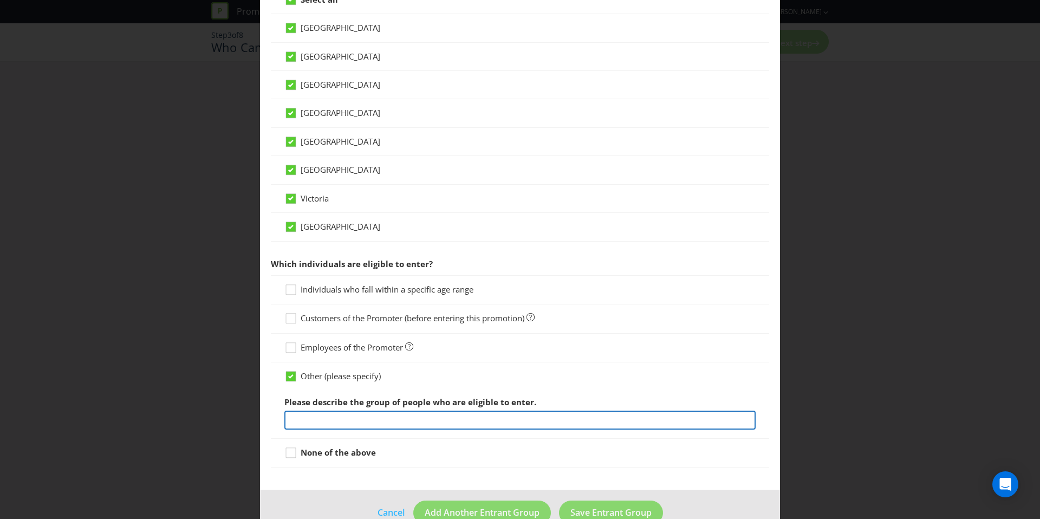
scroll to position [343, 0]
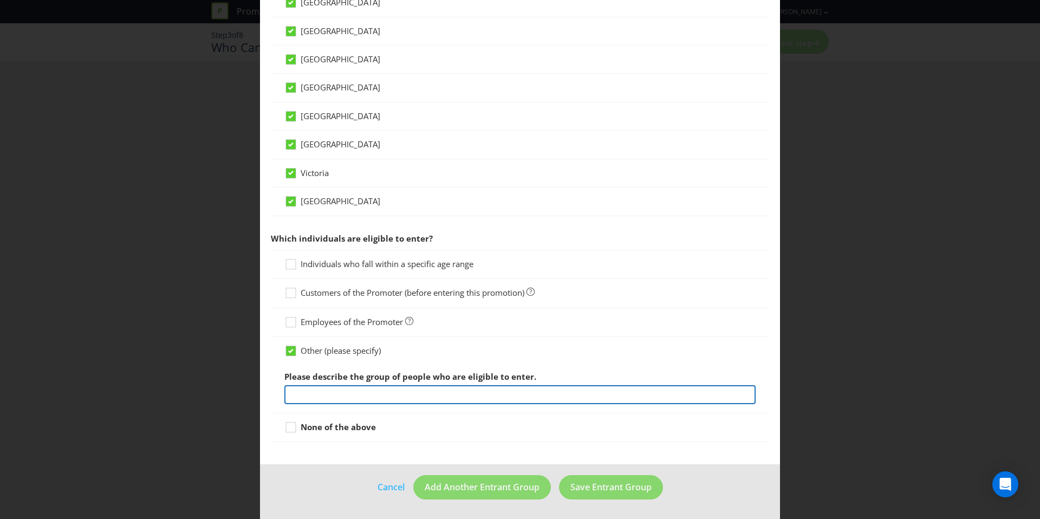
click at [497, 391] on input "text" at bounding box center [519, 394] width 471 height 19
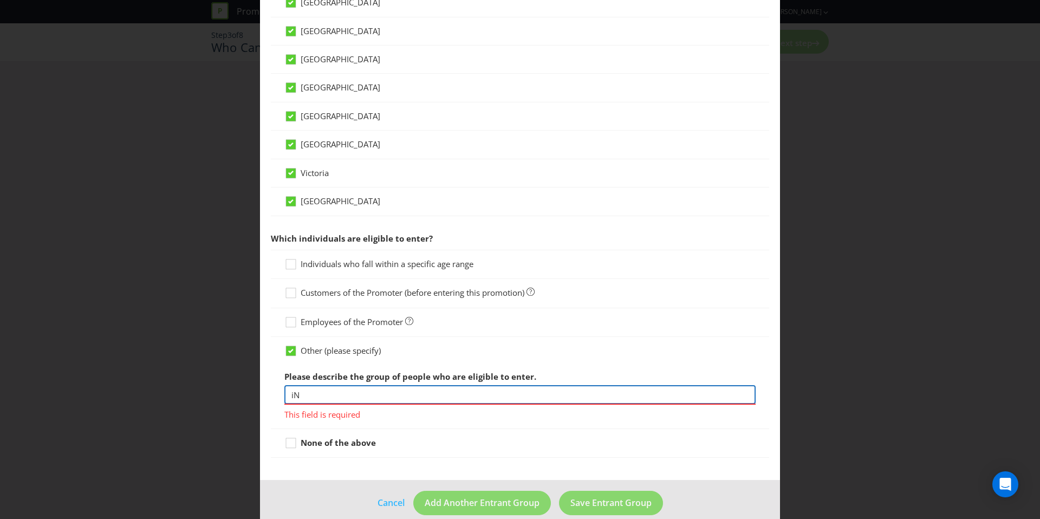
type input "i"
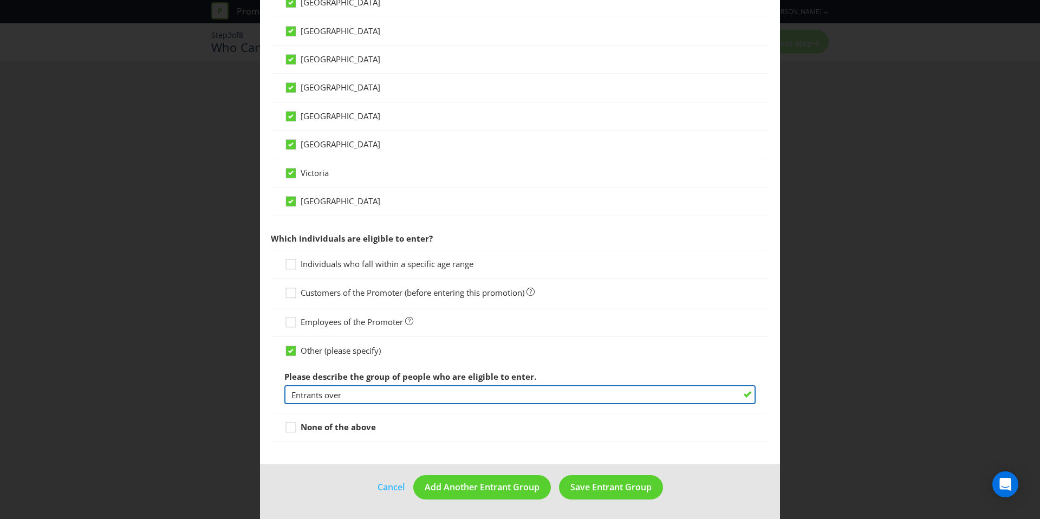
drag, startPoint x: 349, startPoint y: 393, endPoint x: 263, endPoint y: 393, distance: 86.1
click at [263, 393] on main "What type of entrant can enter this promotion? Individual person Company or org…" at bounding box center [520, 84] width 520 height 761
type input "W"
click at [421, 395] on input "[DEMOGRAPHIC_DATA] residents who purchase 2 or more KIND Collective" at bounding box center [519, 394] width 471 height 19
drag, startPoint x: 477, startPoint y: 397, endPoint x: 446, endPoint y: 396, distance: 30.9
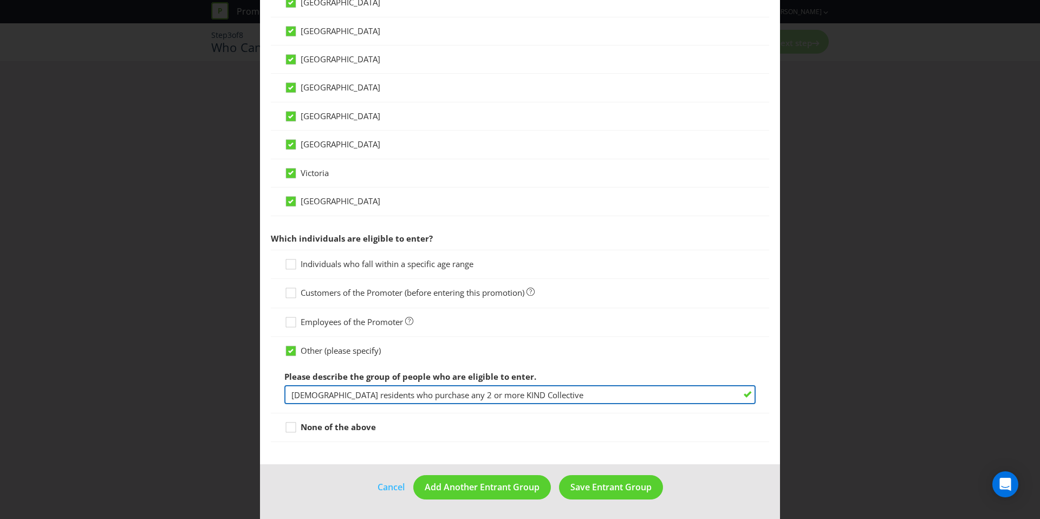
click at [446, 396] on input "[DEMOGRAPHIC_DATA] residents who purchase any 2 or more KIND Collective" at bounding box center [519, 394] width 471 height 19
click at [551, 391] on input "[DEMOGRAPHIC_DATA] residents who purchase any 2 KIND Collective" at bounding box center [519, 394] width 471 height 19
drag, startPoint x: 541, startPoint y: 397, endPoint x: 620, endPoint y: 398, distance: 79.6
click at [620, 398] on input "[DEMOGRAPHIC_DATA] residents who purchase any 2 KIND Collective products from B…" at bounding box center [519, 394] width 471 height 19
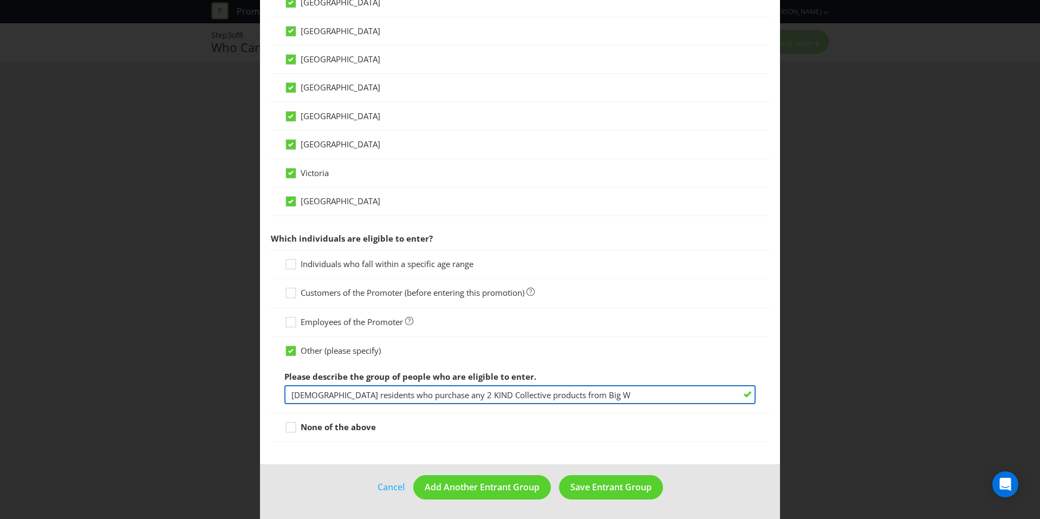
drag, startPoint x: 558, startPoint y: 395, endPoint x: 542, endPoint y: 395, distance: 16.8
click at [542, 395] on input "[DEMOGRAPHIC_DATA] residents who purchase any 2 KIND Collective products from B…" at bounding box center [519, 394] width 471 height 19
type input "[DEMOGRAPHIC_DATA] residents who purchase any 2 KIND Collective products at [GE…"
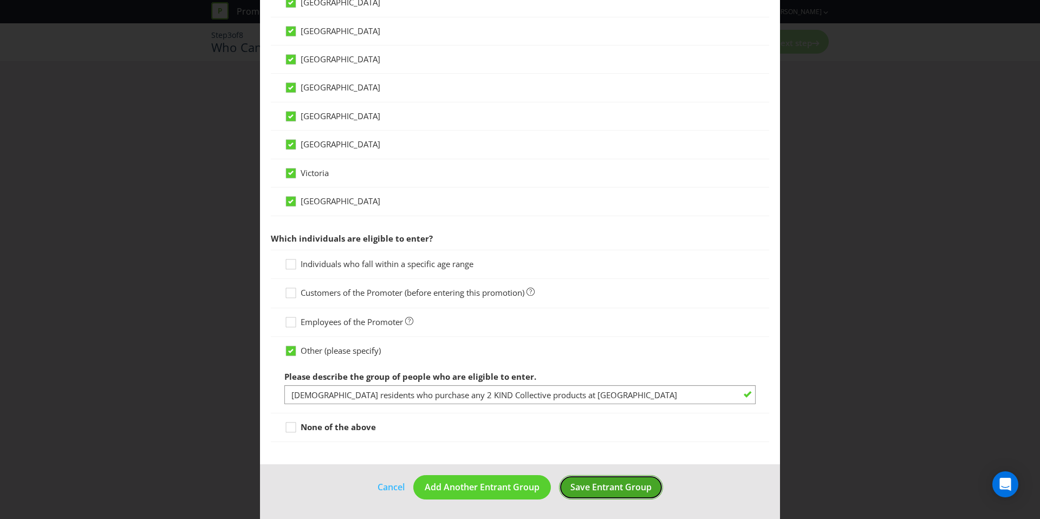
click at [593, 487] on span "Save Entrant Group" at bounding box center [610, 487] width 81 height 12
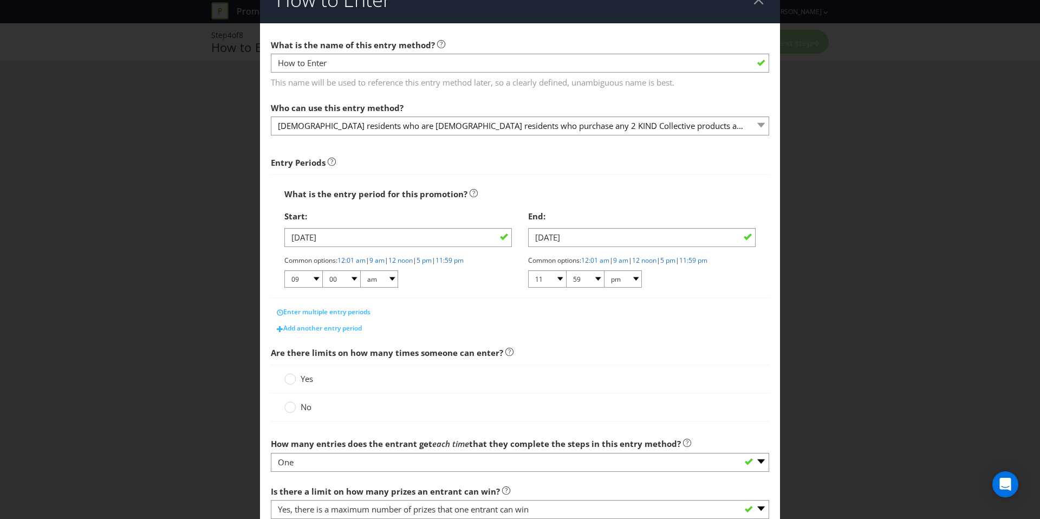
scroll to position [34, 0]
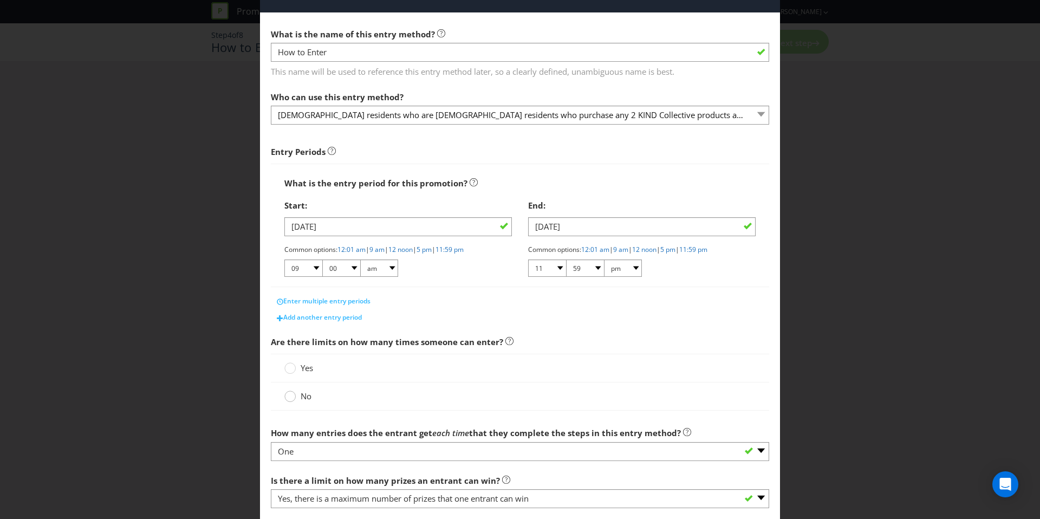
click at [289, 393] on div at bounding box center [290, 392] width 5 height 5
click at [0, 0] on input "No" at bounding box center [0, 0] width 0 height 0
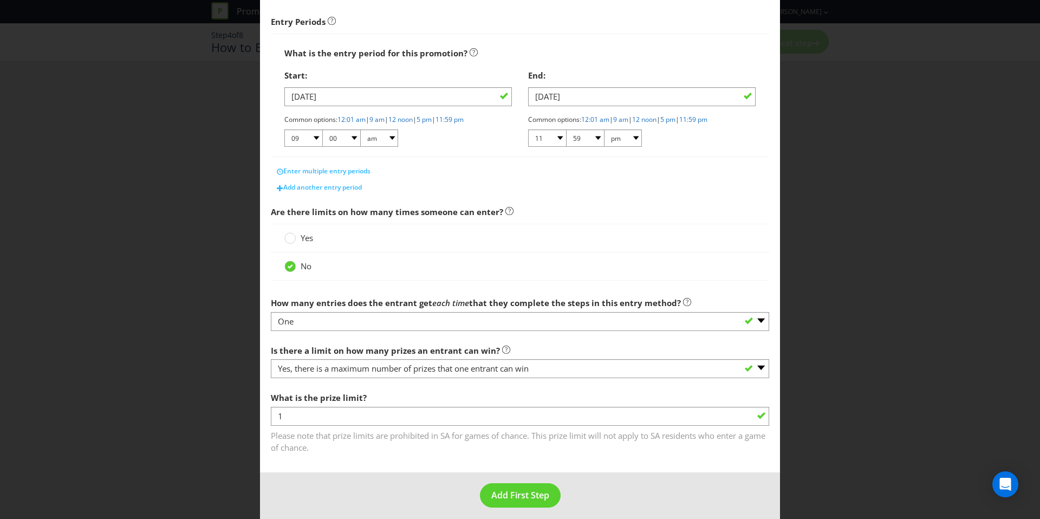
scroll to position [166, 0]
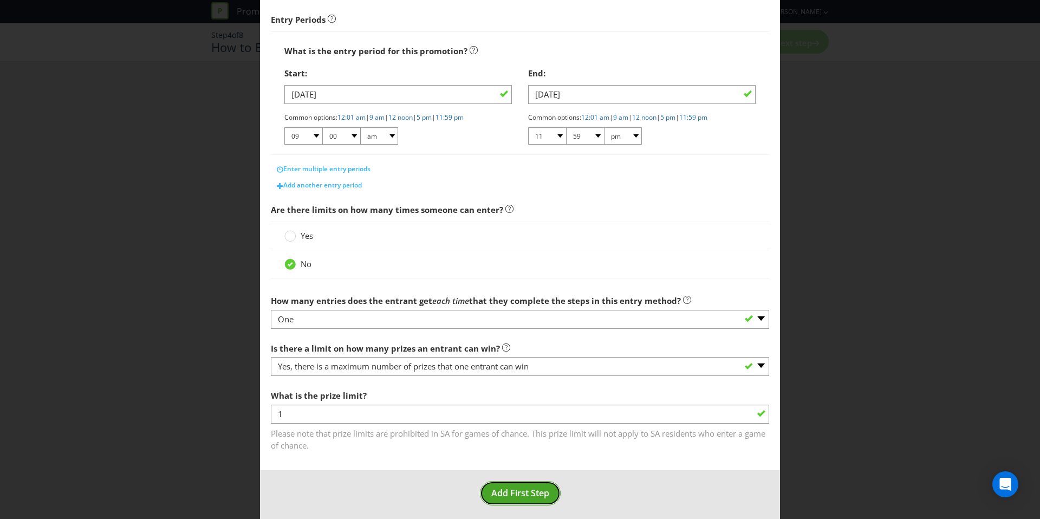
click at [505, 494] on span "Add First Step" at bounding box center [520, 493] width 58 height 12
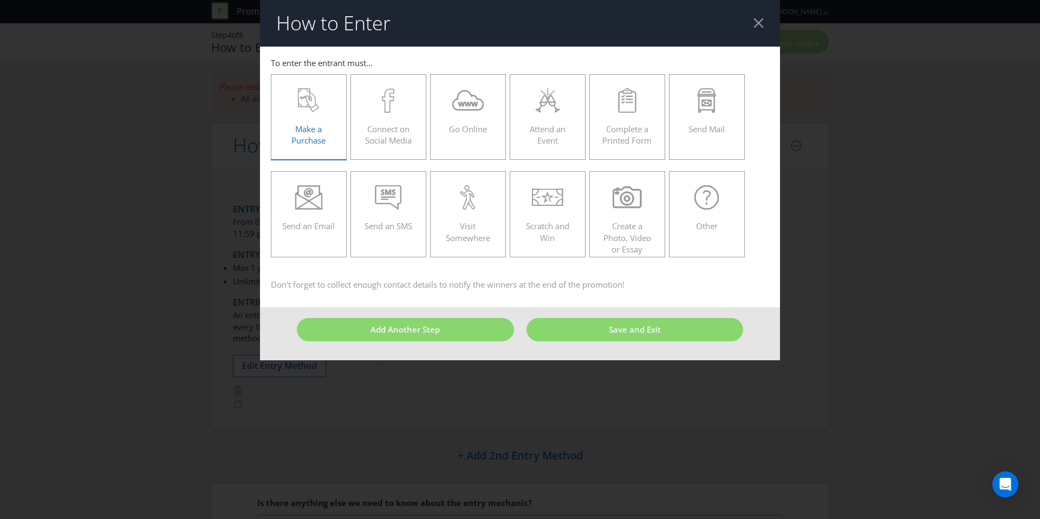
click at [310, 109] on icon at bounding box center [309, 100] width 22 height 24
click at [0, 0] on input "Make a Purchase" at bounding box center [0, 0] width 0 height 0
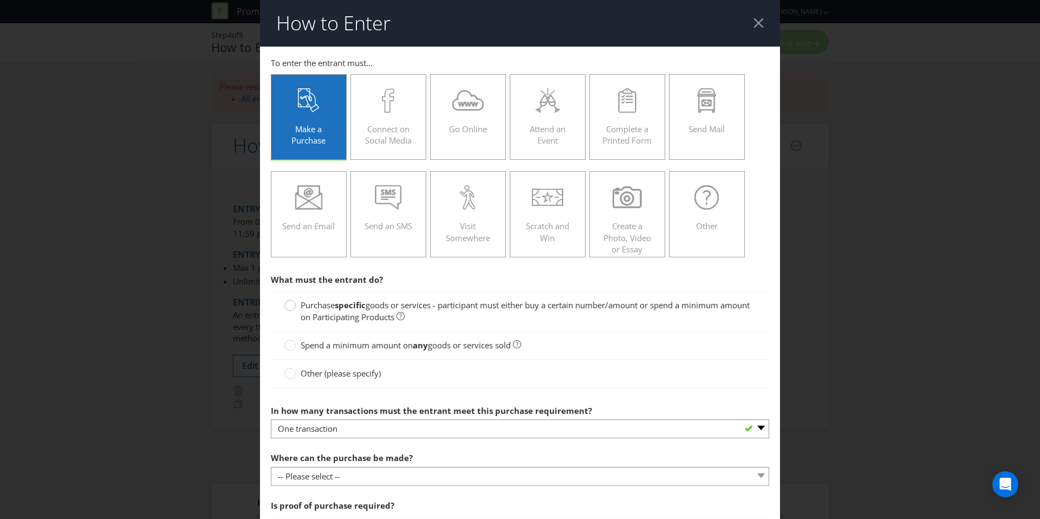
click at [288, 301] on div at bounding box center [290, 301] width 5 height 5
click at [0, 0] on input "Purchase specific goods or services - participant must either buy a certain num…" at bounding box center [0, 0] width 0 height 0
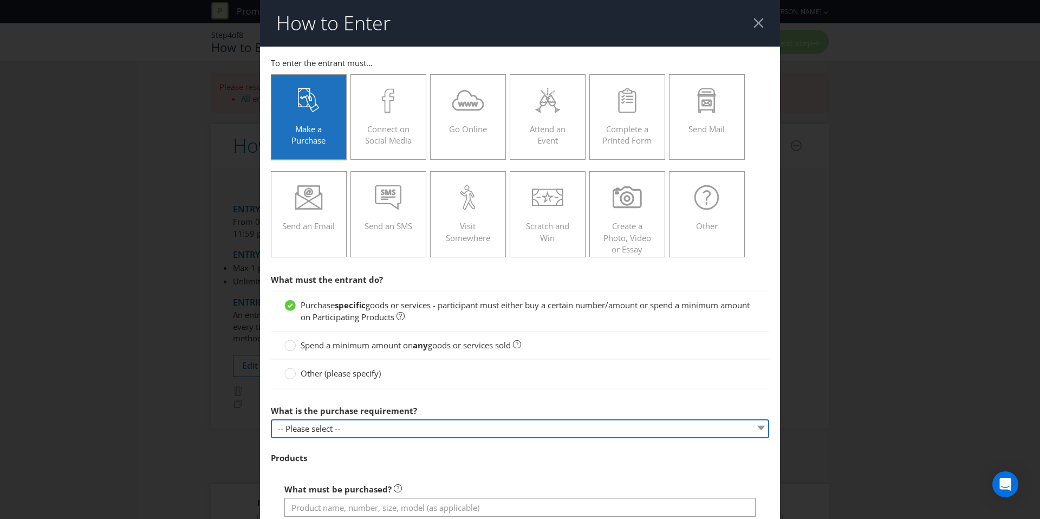
click at [338, 424] on select "-- Please select -- Buy a certain number of these products or services Spend a …" at bounding box center [520, 428] width 498 height 19
select select "MINIMUM_QUANTITY"
click at [271, 419] on select "-- Please select -- Buy a certain number of these products or services Spend a …" at bounding box center [520, 428] width 498 height 19
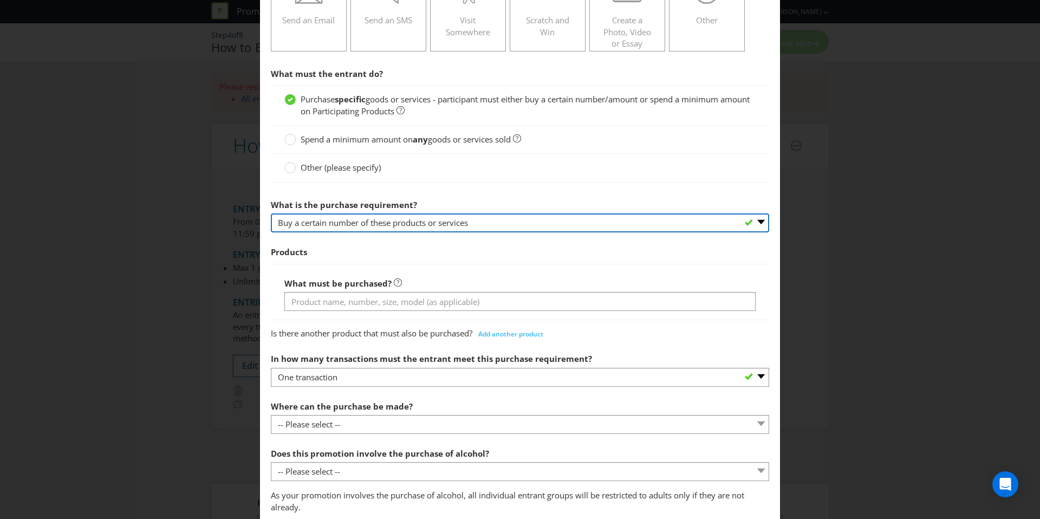
scroll to position [207, 0]
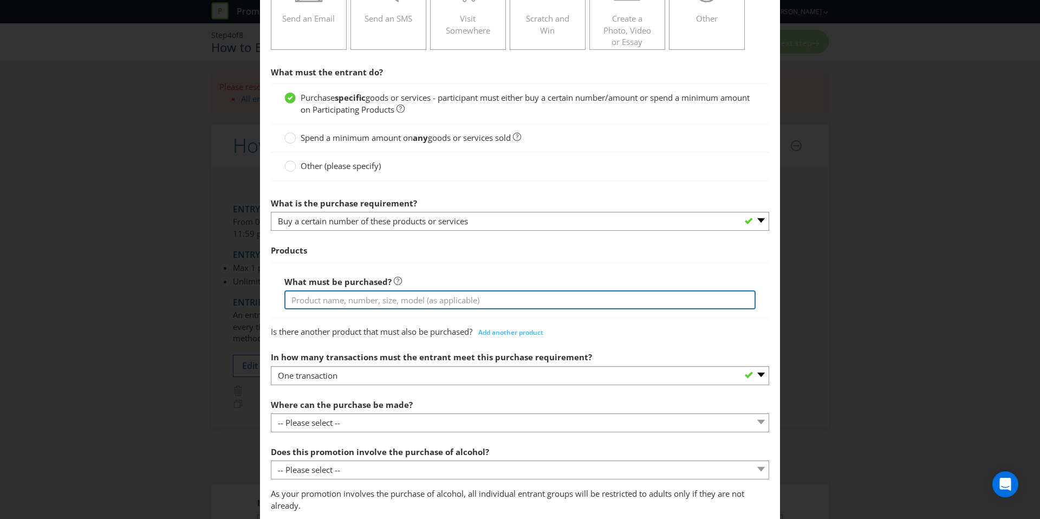
click at [372, 296] on input "text" at bounding box center [519, 299] width 471 height 19
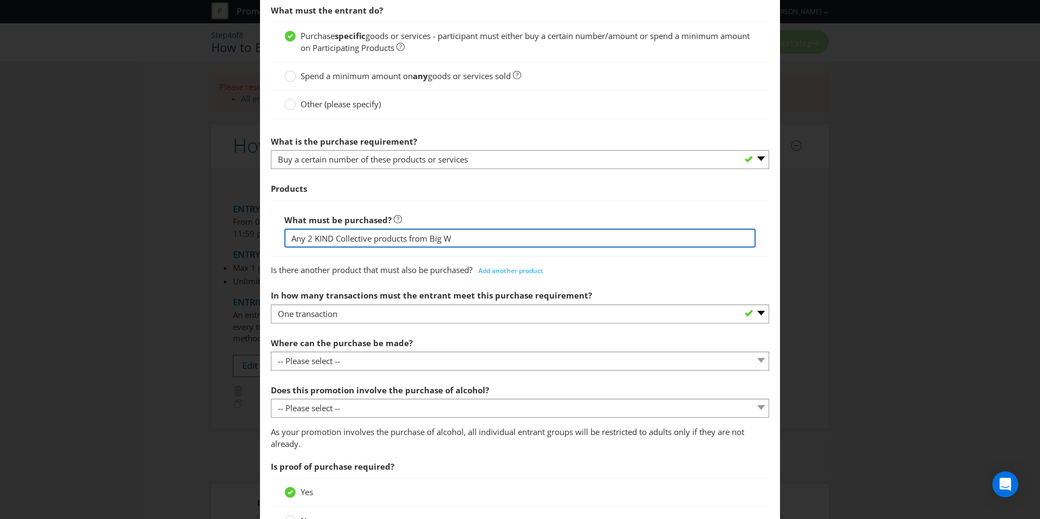
scroll to position [373, 0]
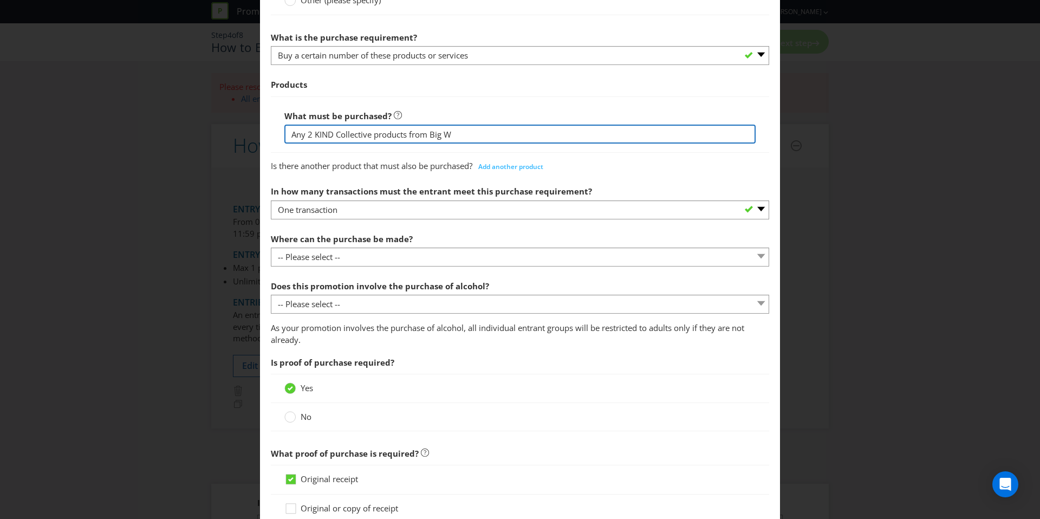
type input "Any 2 KIND Collective products from Big W"
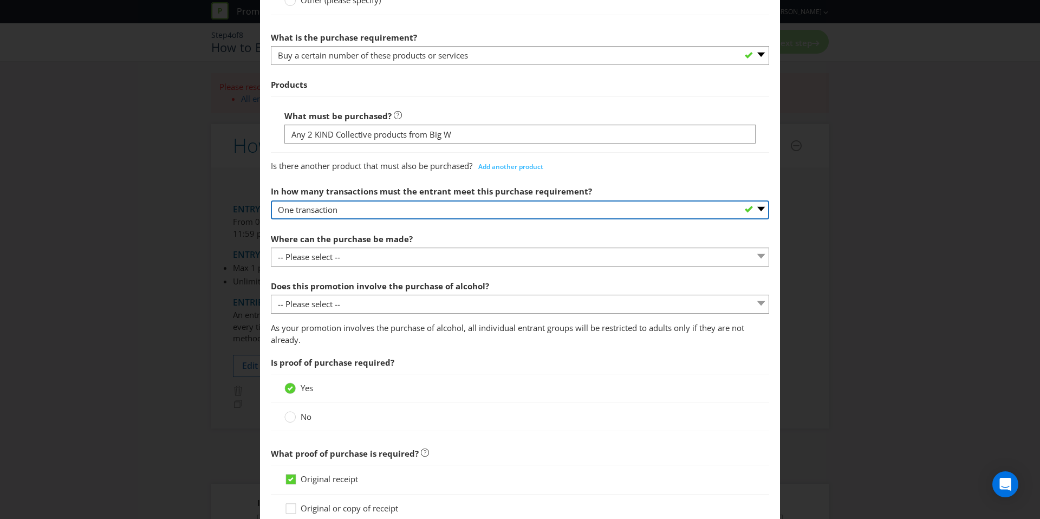
click at [336, 212] on select "-- Please select -- One transaction A specific number of transactions Any numbe…" at bounding box center [520, 209] width 498 height 19
click at [271, 200] on select "-- Please select -- One transaction A specific number of transactions Any numbe…" at bounding box center [520, 209] width 498 height 19
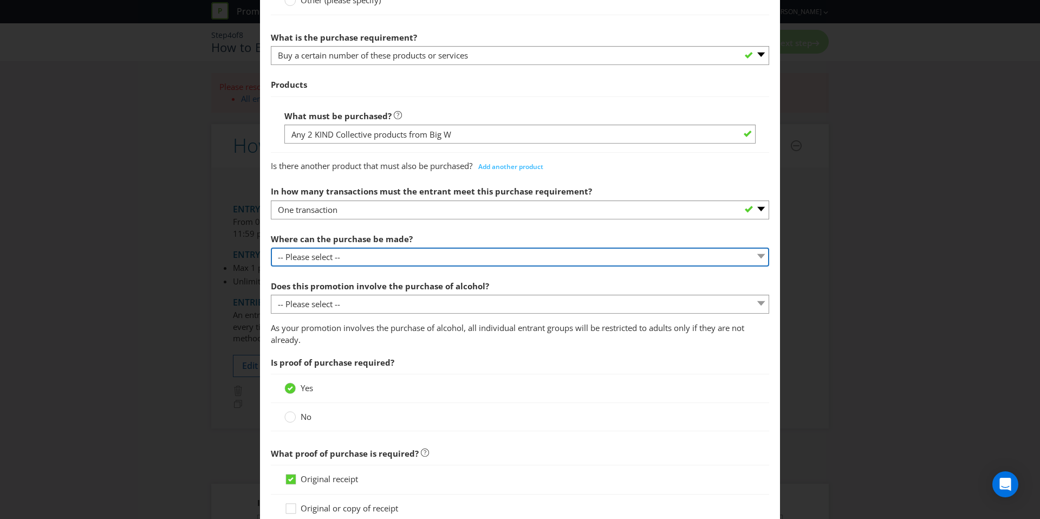
click at [359, 251] on select "-- Please select -- Any stores displaying promotional material (including onlin…" at bounding box center [520, 257] width 498 height 19
select select "SPECIFIC"
click at [271, 248] on select "-- Please select -- Any stores displaying promotional material (including onlin…" at bounding box center [520, 257] width 498 height 19
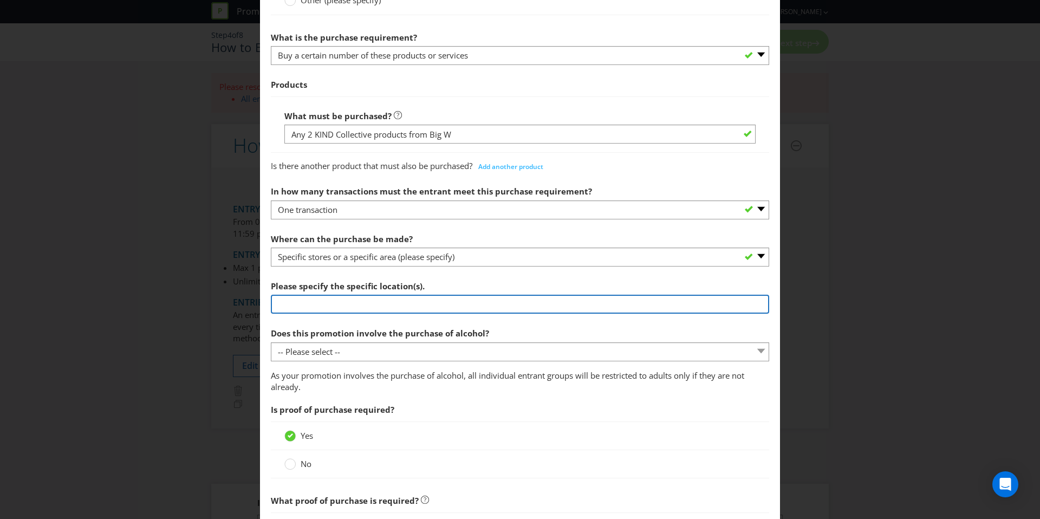
click at [416, 308] on input "text" at bounding box center [520, 304] width 498 height 19
type input "Big W stores [GEOGRAPHIC_DATA] wide"
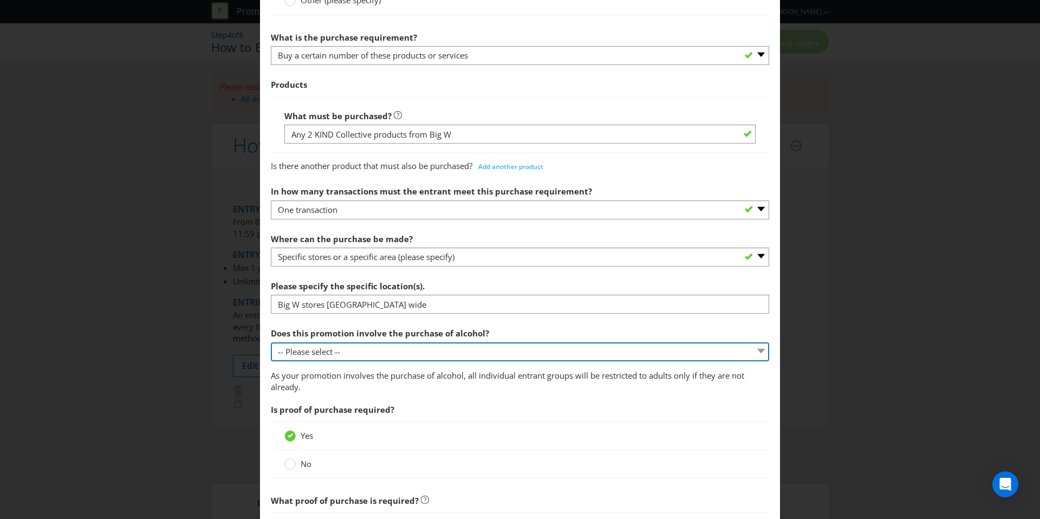
click at [386, 356] on select "-- Please select -- Yes, for on-premises consumption Yes, for off-premises cons…" at bounding box center [520, 351] width 498 height 19
select select "NO"
click at [271, 342] on select "-- Please select -- Yes, for on-premises consumption Yes, for off-premises cons…" at bounding box center [520, 351] width 498 height 19
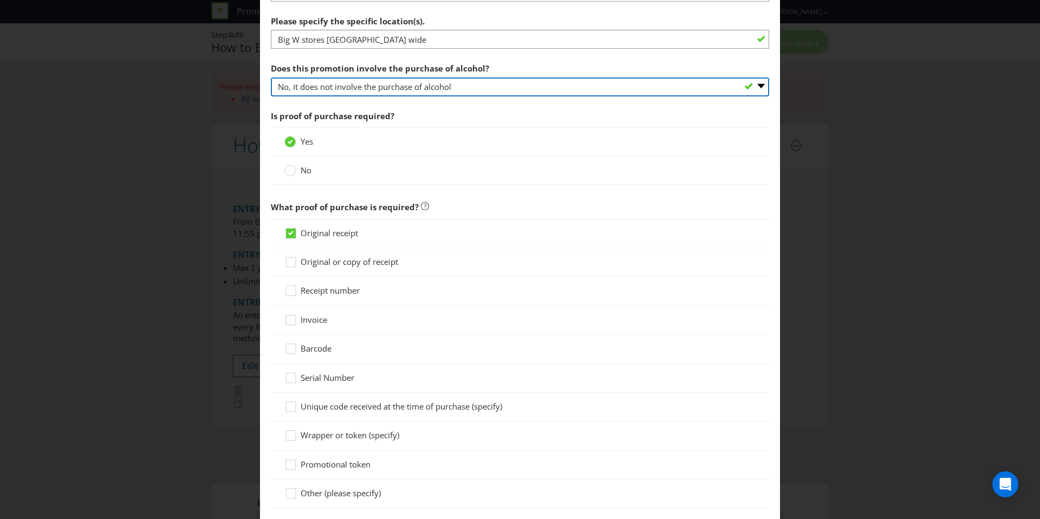
scroll to position [794, 0]
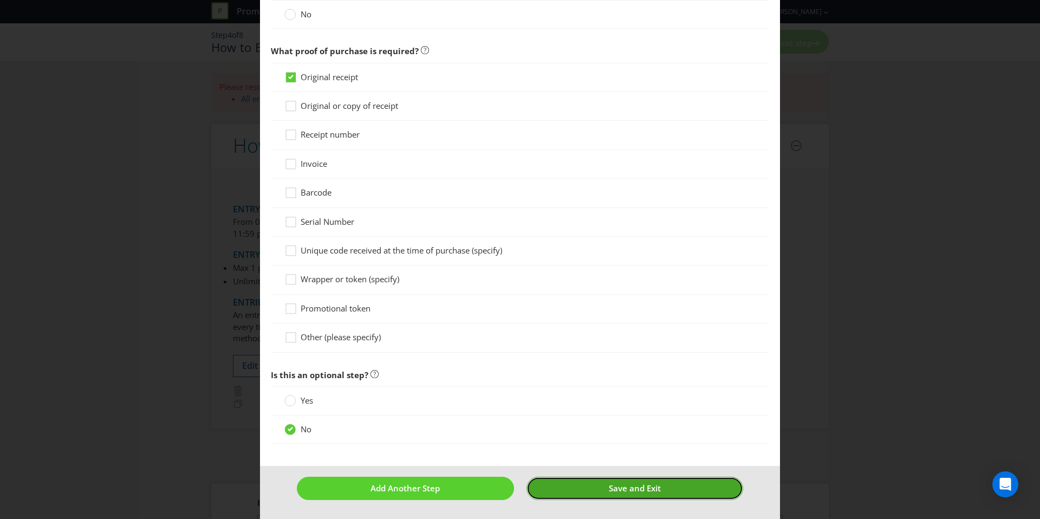
click at [627, 486] on span "Save and Exit" at bounding box center [635, 488] width 52 height 11
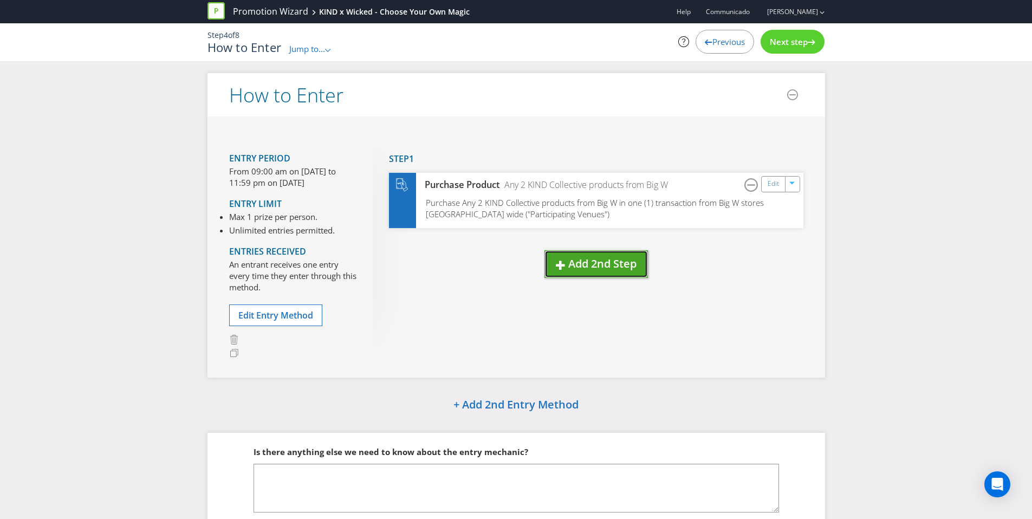
click at [595, 261] on span "Add 2nd Step" at bounding box center [602, 263] width 68 height 15
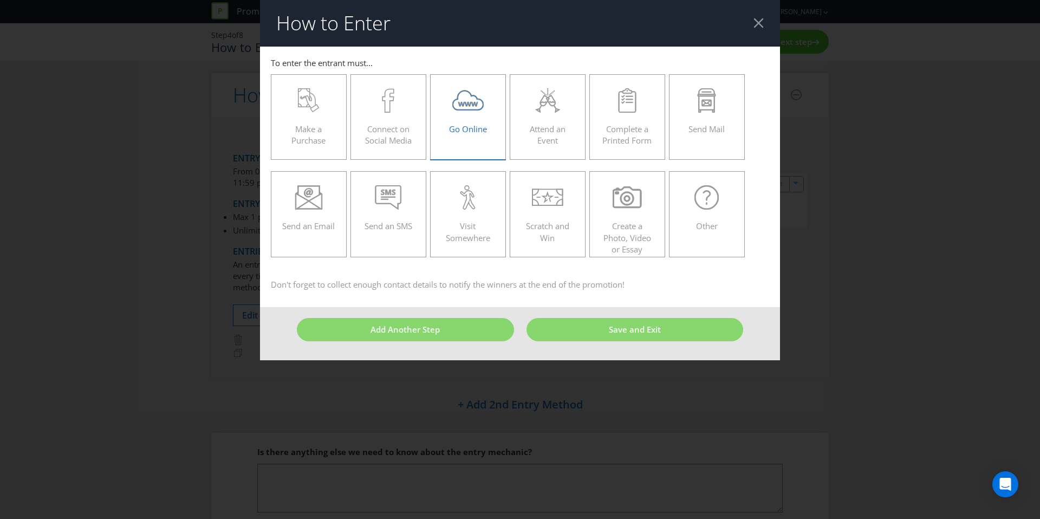
click at [472, 136] on div "Go Online" at bounding box center [467, 112] width 53 height 49
click at [0, 0] on input "Go Online" at bounding box center [0, 0] width 0 height 0
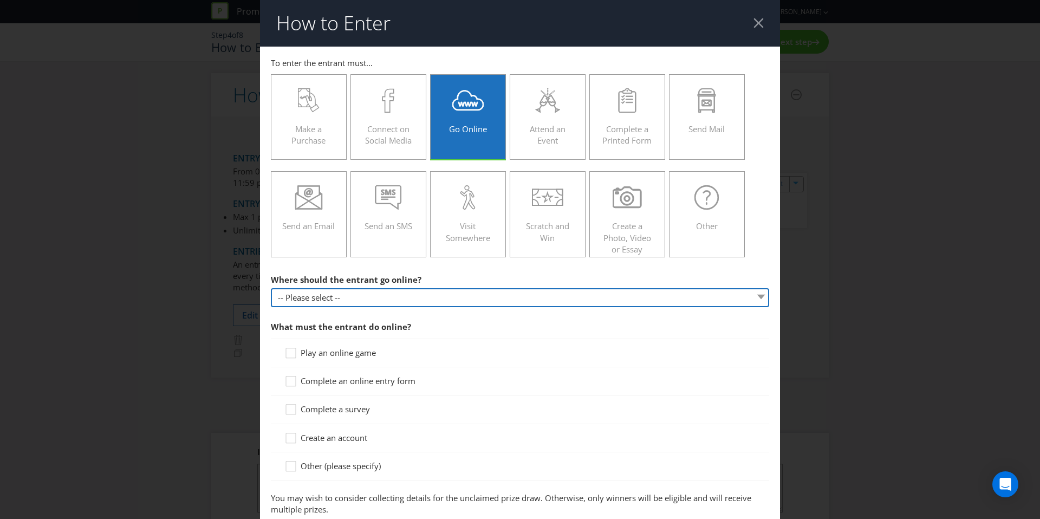
click at [334, 293] on select "-- Please select -- At a specific URL Using a direct link sent to the entrant b…" at bounding box center [520, 297] width 498 height 19
select select "SPECIFIC_URL"
click at [271, 288] on select "-- Please select -- At a specific URL Using a direct link sent to the entrant b…" at bounding box center [520, 297] width 498 height 19
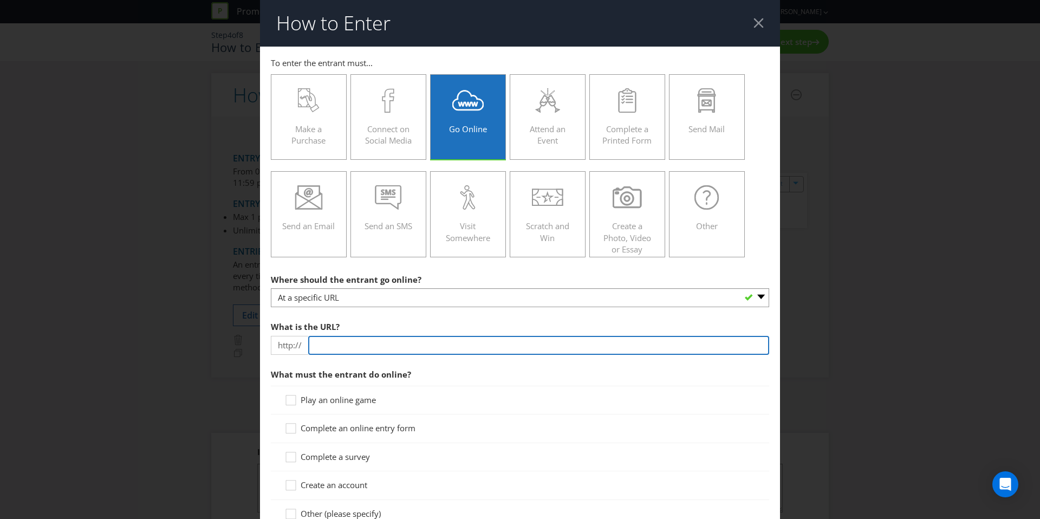
click at [336, 350] on input "text" at bounding box center [538, 345] width 461 height 19
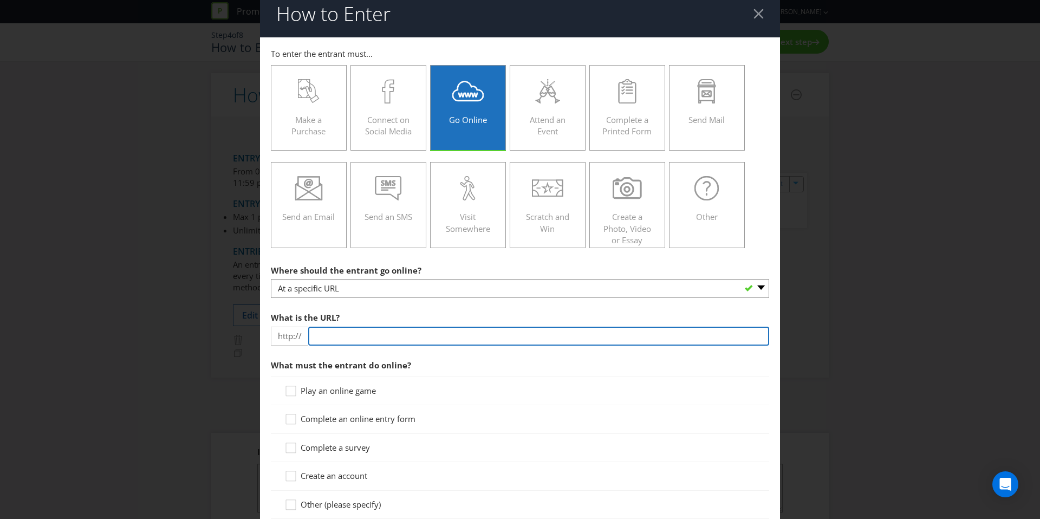
scroll to position [21, 0]
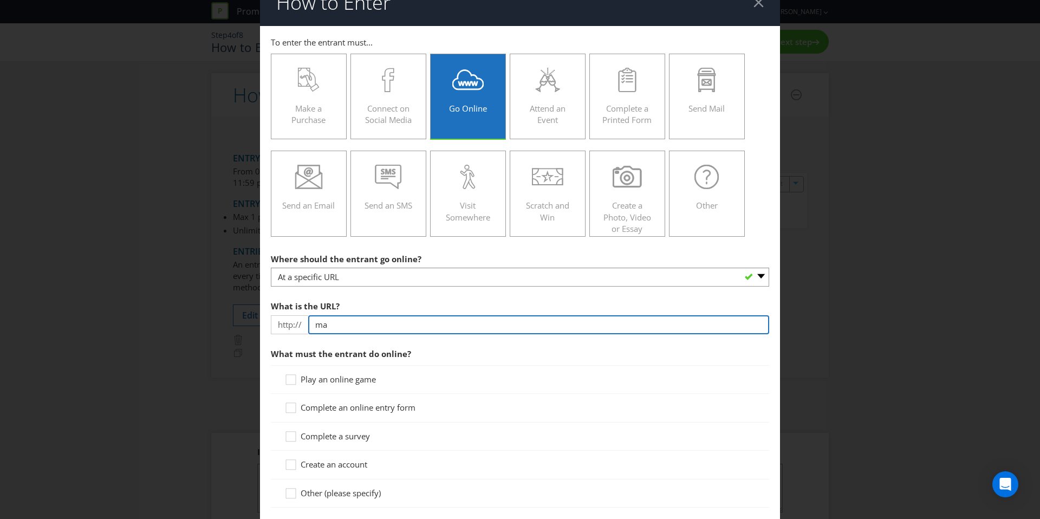
type input "m"
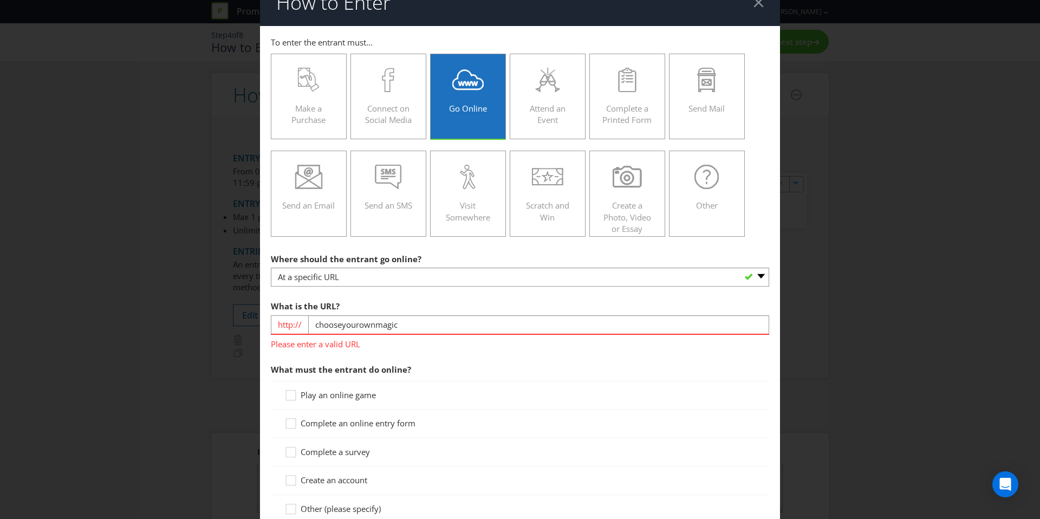
click at [505, 364] on span "What must the entrant do online?" at bounding box center [520, 370] width 498 height 22
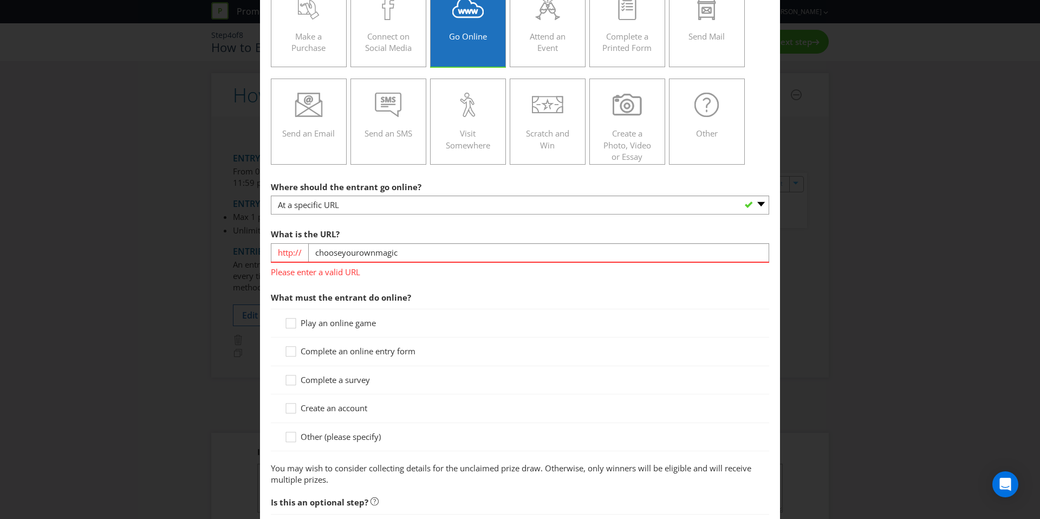
scroll to position [105, 0]
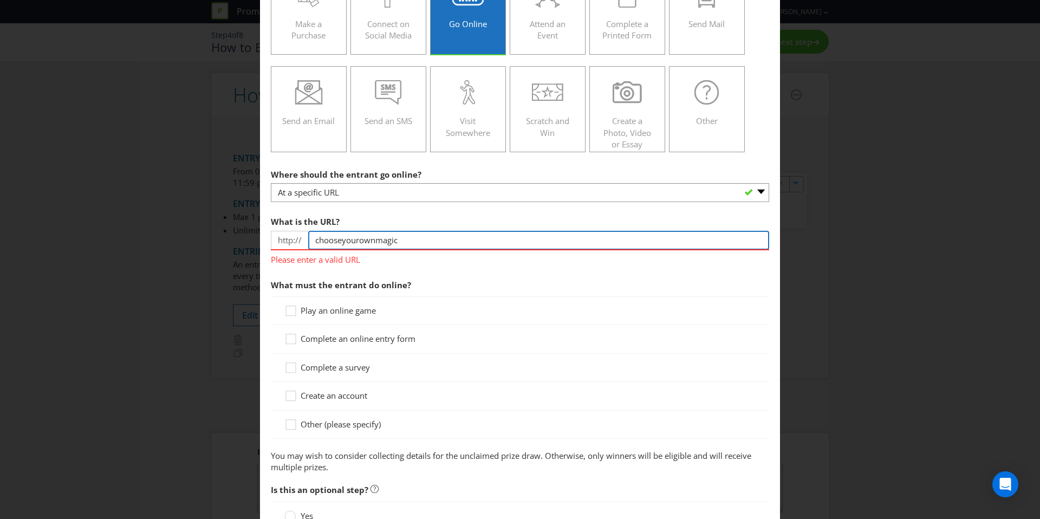
click at [313, 239] on input "chooseyourownmagic" at bounding box center [538, 240] width 461 height 19
click at [436, 271] on section "Where should the entrant go online? -- Please select -- At a specific URL Using…" at bounding box center [520, 319] width 498 height 310
click at [327, 243] on input "chooseyourownmagic" at bounding box center [538, 240] width 461 height 19
click at [364, 248] on input "chooseyourownmagic" at bounding box center [538, 240] width 461 height 19
click at [433, 234] on input "chooseyourownmagic" at bounding box center [538, 240] width 461 height 19
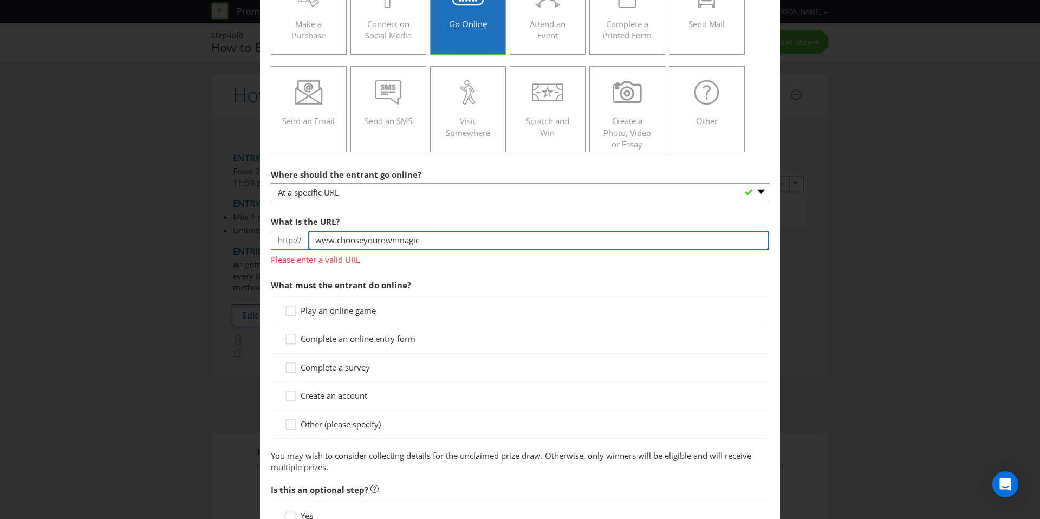
click at [426, 241] on input "www.chooseyourownmagic" at bounding box center [538, 240] width 461 height 19
type input "[DOMAIN_NAME]"
click at [497, 278] on span "What must the entrant do online?" at bounding box center [520, 285] width 498 height 22
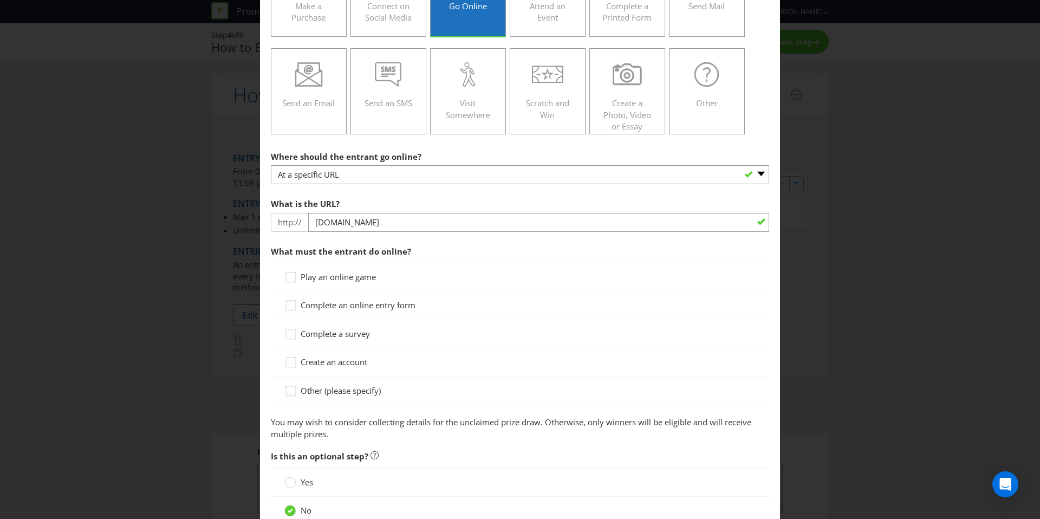
scroll to position [179, 0]
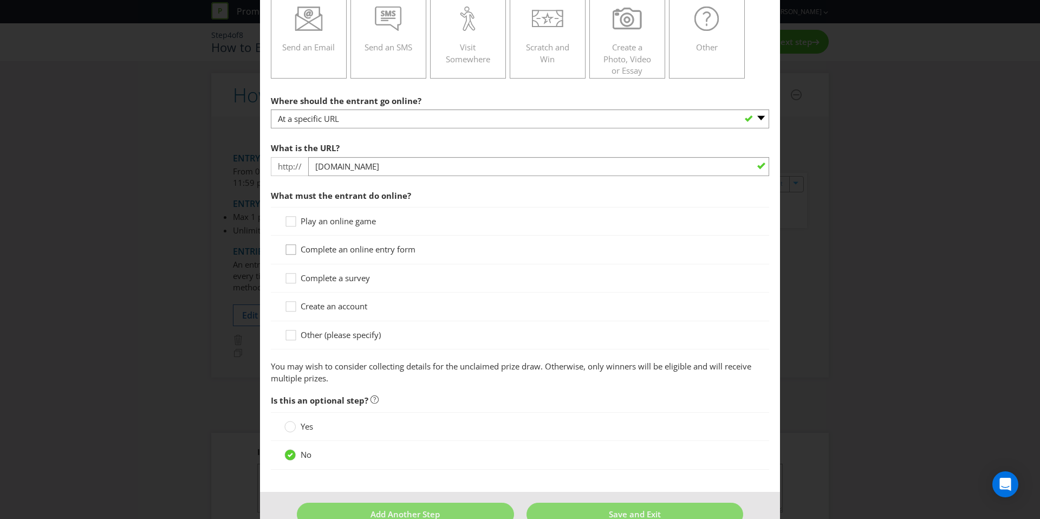
click at [290, 249] on icon at bounding box center [292, 252] width 16 height 16
click at [0, 0] on input "Complete an online entry form" at bounding box center [0, 0] width 0 height 0
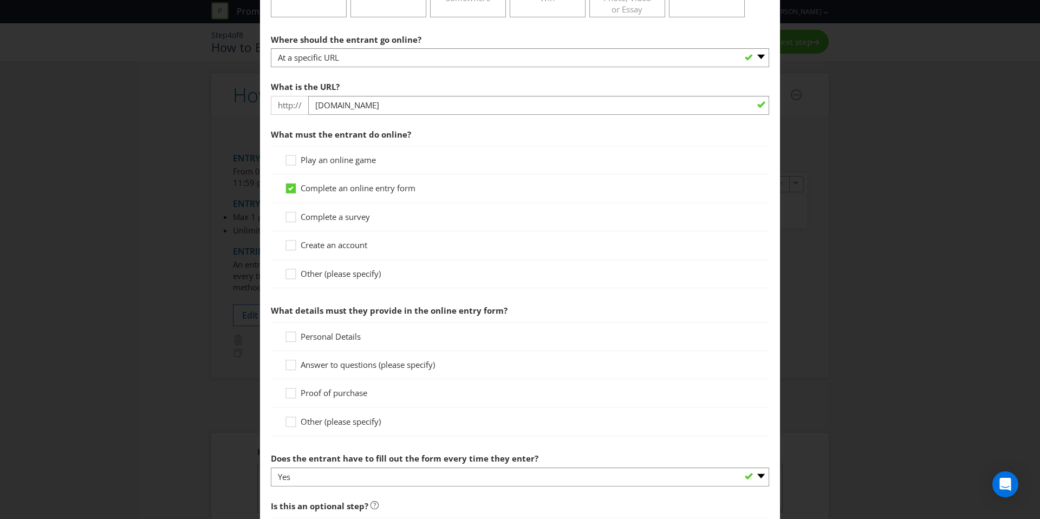
scroll to position [263, 0]
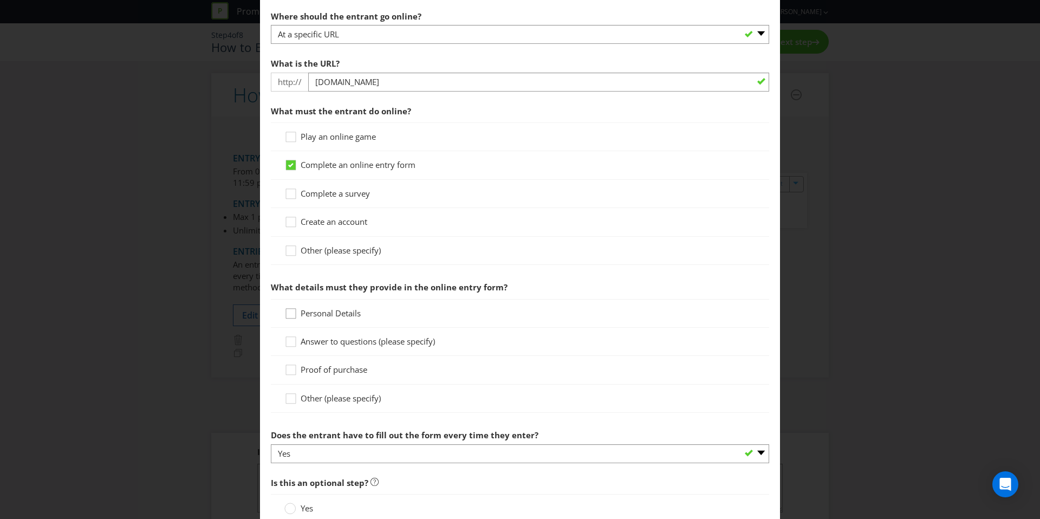
click at [288, 311] on div at bounding box center [290, 309] width 5 height 5
click at [0, 0] on input "Personal Details" at bounding box center [0, 0] width 0 height 0
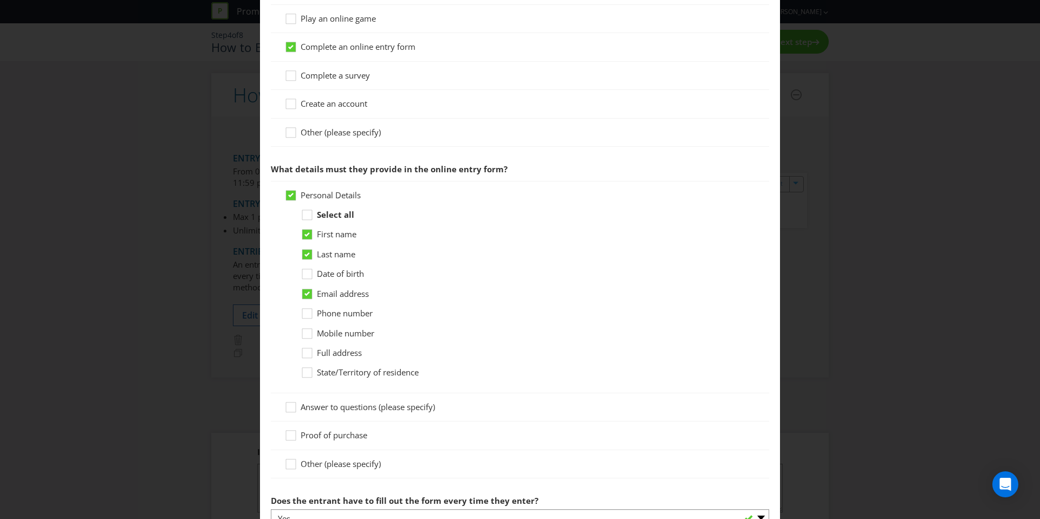
scroll to position [414, 0]
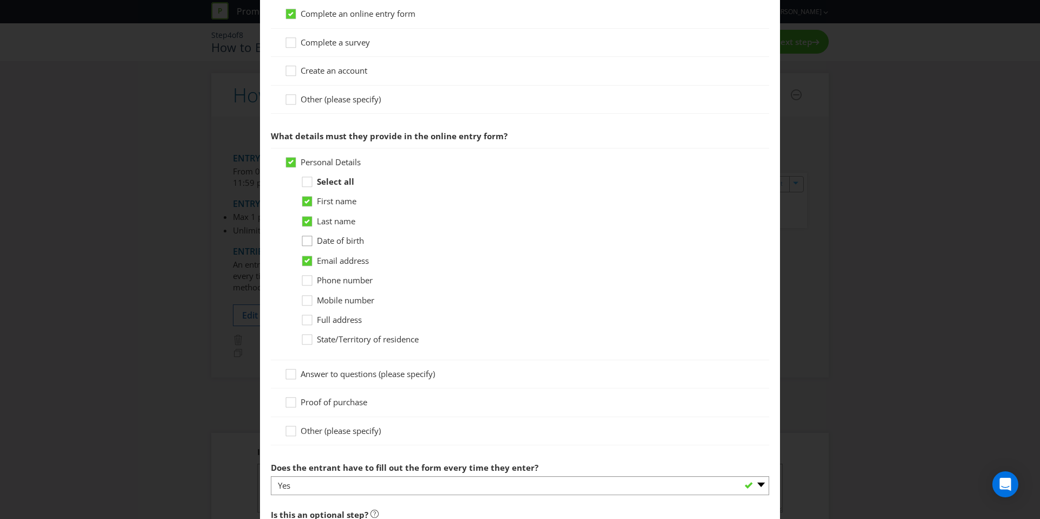
click at [305, 238] on div at bounding box center [306, 237] width 5 height 5
click at [0, 0] on input "Date of birth" at bounding box center [0, 0] width 0 height 0
click at [306, 276] on div at bounding box center [306, 276] width 5 height 5
click at [0, 0] on input "Phone number" at bounding box center [0, 0] width 0 height 0
drag, startPoint x: 310, startPoint y: 342, endPoint x: 310, endPoint y: 329, distance: 13.0
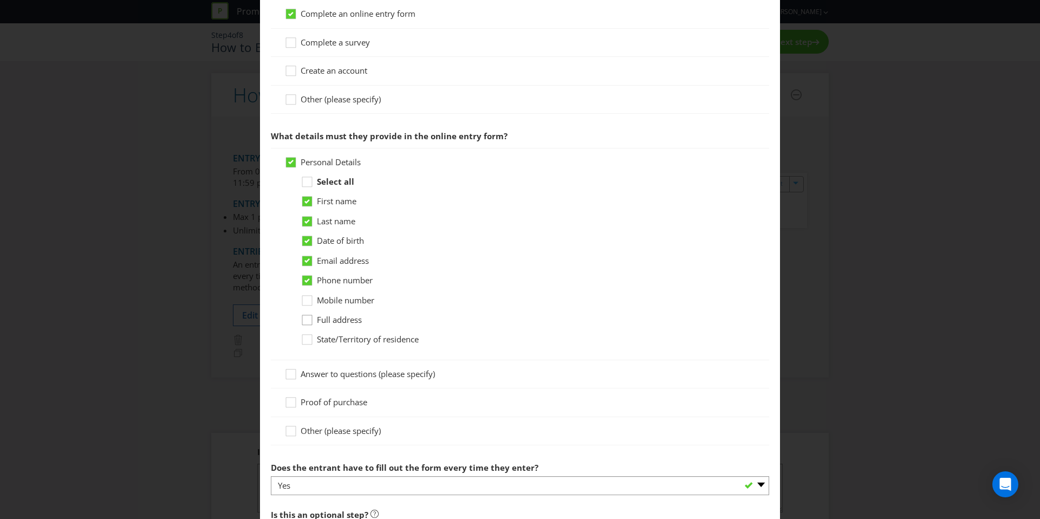
click at [310, 342] on icon at bounding box center [309, 342] width 16 height 16
click at [0, 0] on input "State/Territory of residence" at bounding box center [0, 0] width 0 height 0
click at [309, 317] on icon at bounding box center [309, 322] width 16 height 16
click at [0, 0] on input "Full address" at bounding box center [0, 0] width 0 height 0
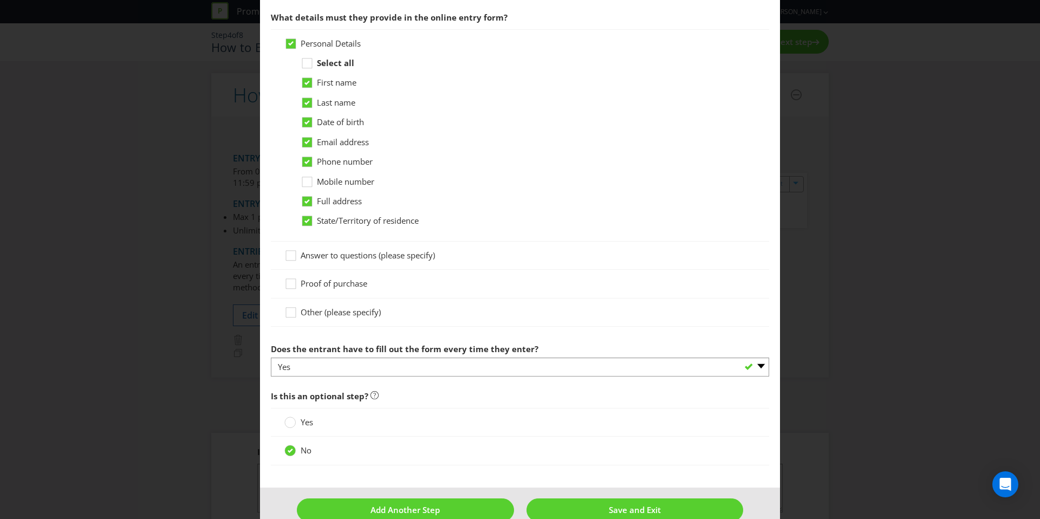
scroll to position [555, 0]
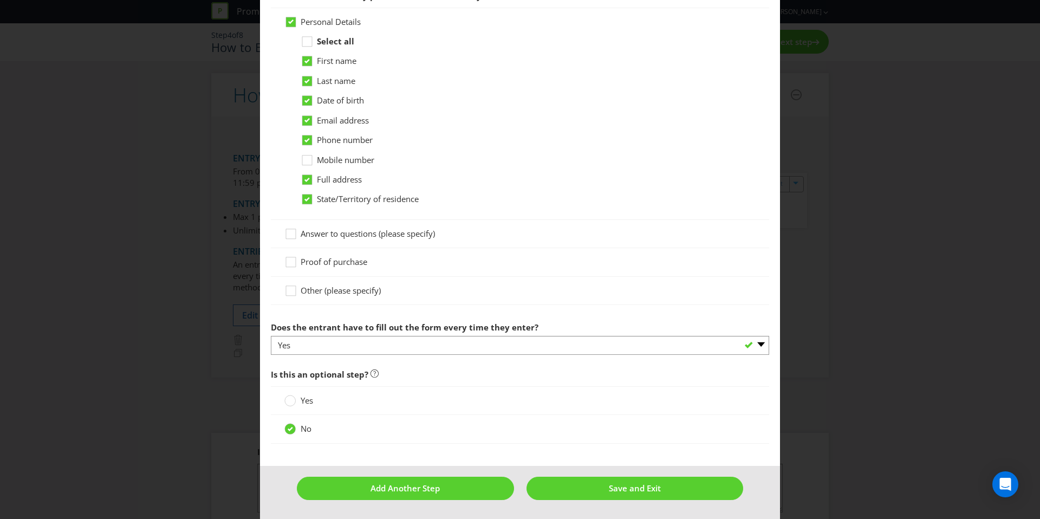
click at [287, 255] on div "Proof of purchase" at bounding box center [520, 262] width 498 height 28
click at [280, 258] on div "Proof of purchase" at bounding box center [520, 262] width 498 height 28
click at [294, 259] on icon at bounding box center [292, 264] width 16 height 16
click at [0, 0] on input "Proof of purchase" at bounding box center [0, 0] width 0 height 0
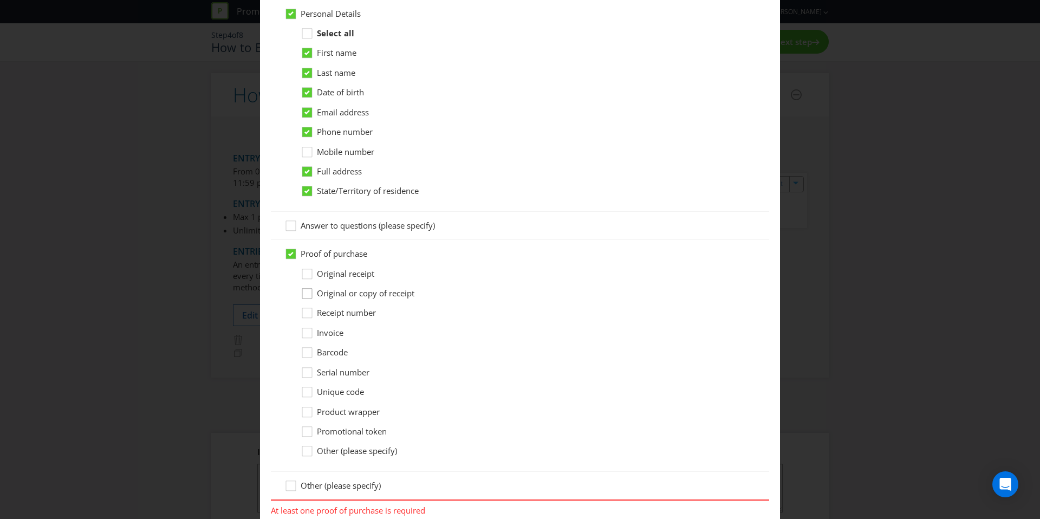
scroll to position [566, 0]
click at [302, 274] on icon at bounding box center [309, 273] width 16 height 16
click at [0, 0] on input "Original receipt" at bounding box center [0, 0] width 0 height 0
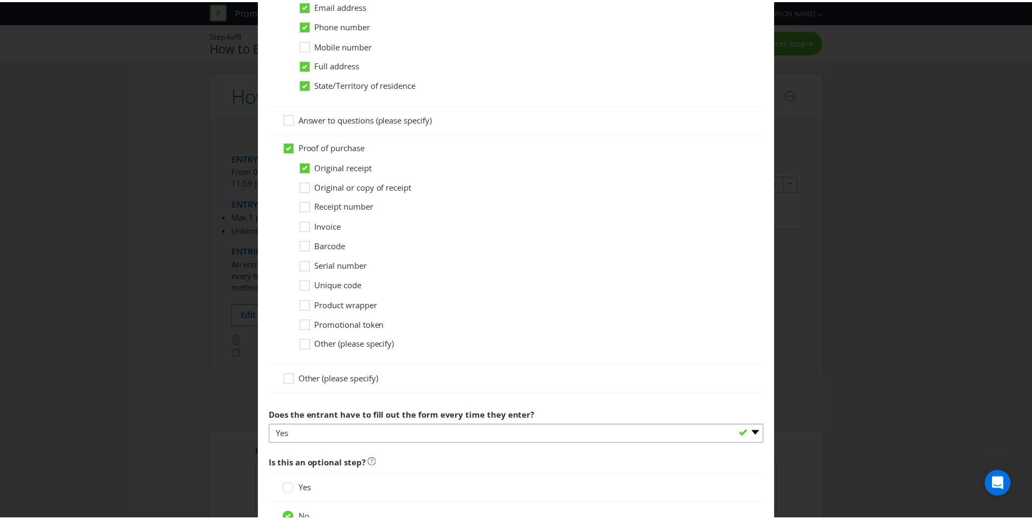
scroll to position [758, 0]
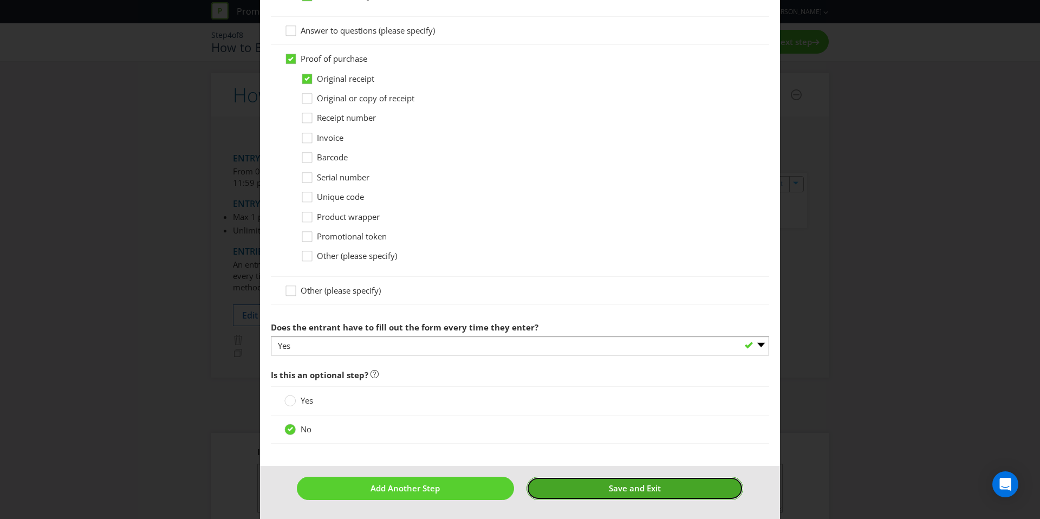
click at [570, 493] on button "Save and Exit" at bounding box center [635, 488] width 217 height 23
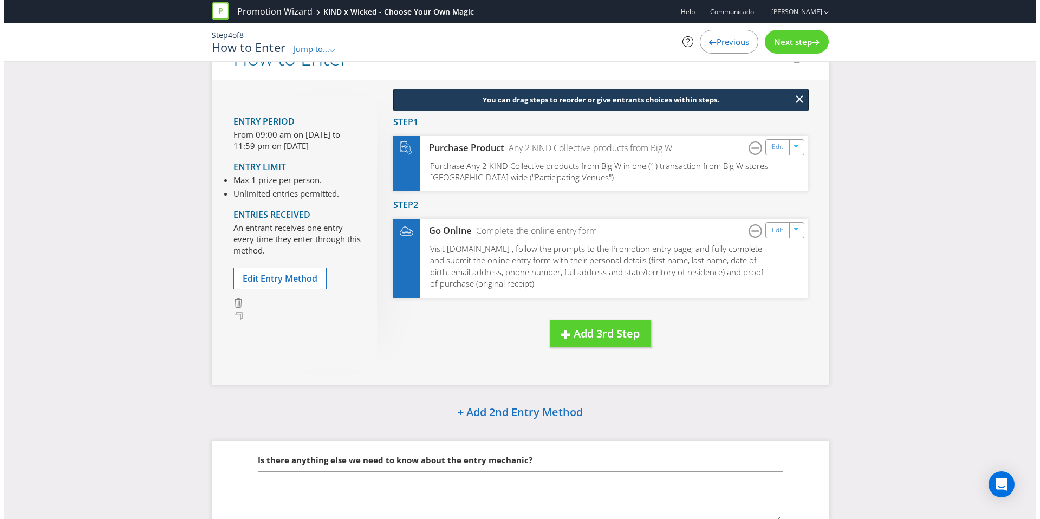
scroll to position [39, 0]
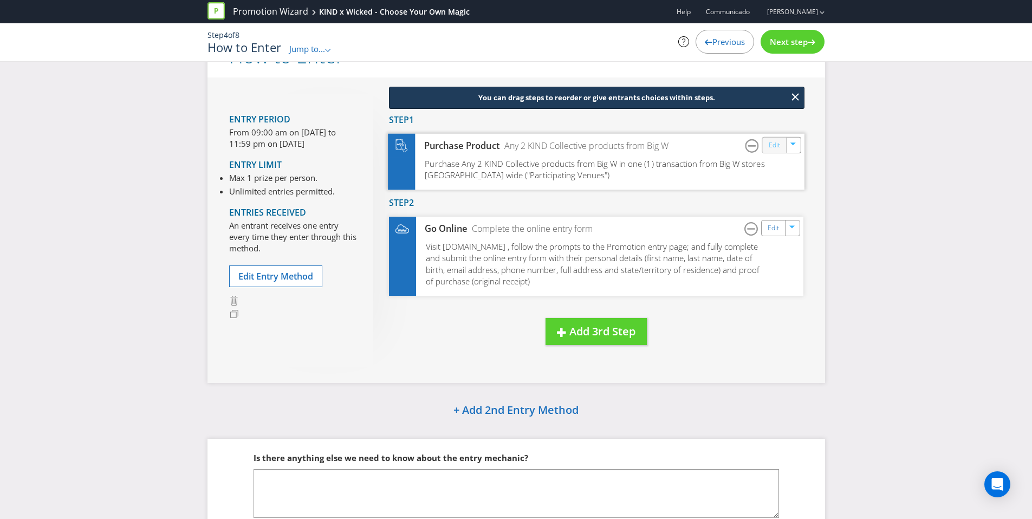
click at [773, 144] on link "Edit" at bounding box center [773, 145] width 11 height 12
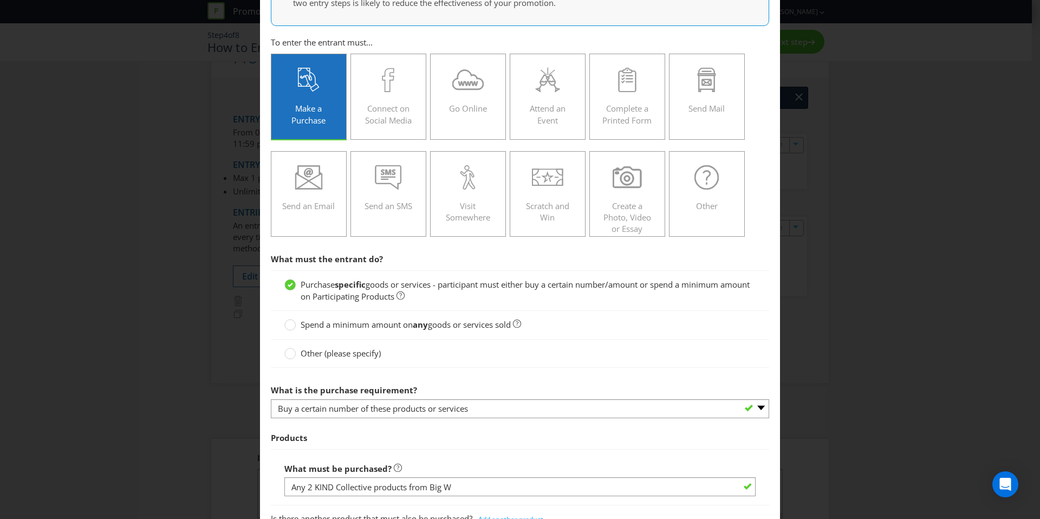
scroll to position [207, 0]
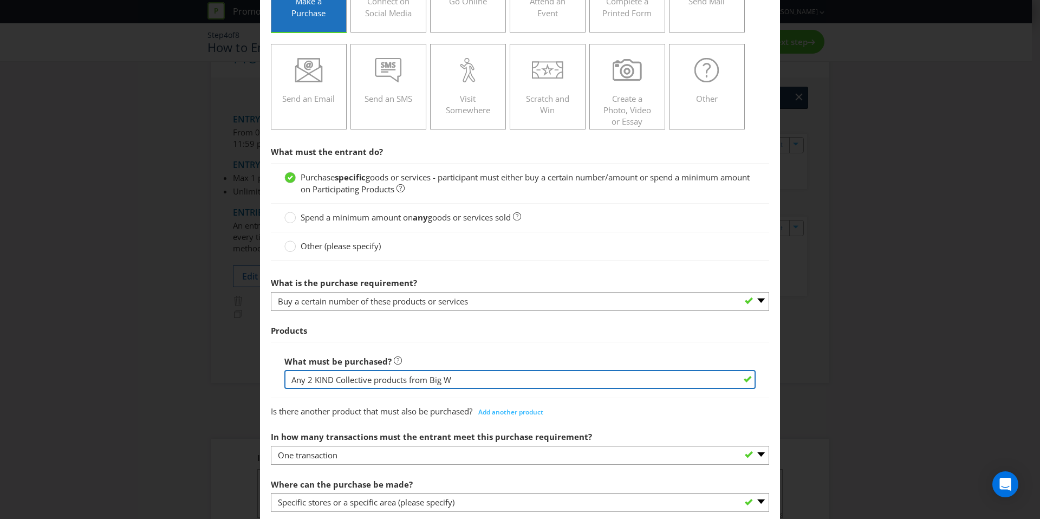
drag, startPoint x: 459, startPoint y: 374, endPoint x: 408, endPoint y: 374, distance: 50.4
click at [408, 374] on input "Any 2 KIND Collective products from Big W" at bounding box center [519, 379] width 471 height 19
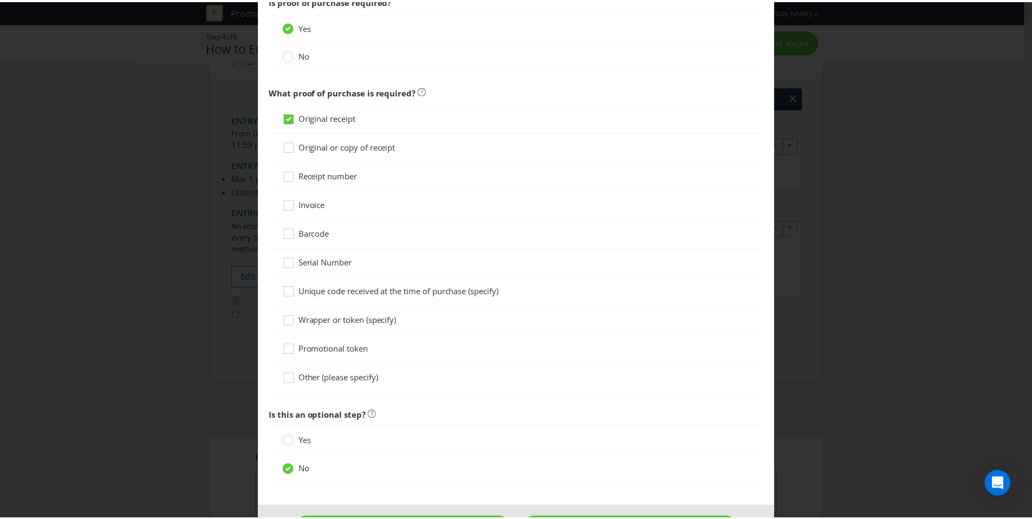
scroll to position [874, 0]
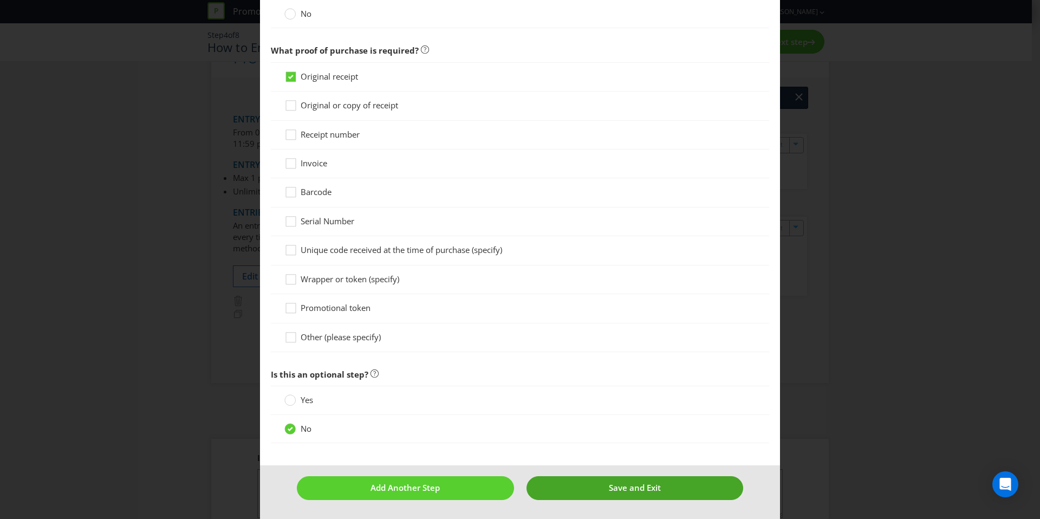
type input "Any 2 KIND Collective products"
click at [614, 492] on button "Save and Exit" at bounding box center [635, 487] width 217 height 23
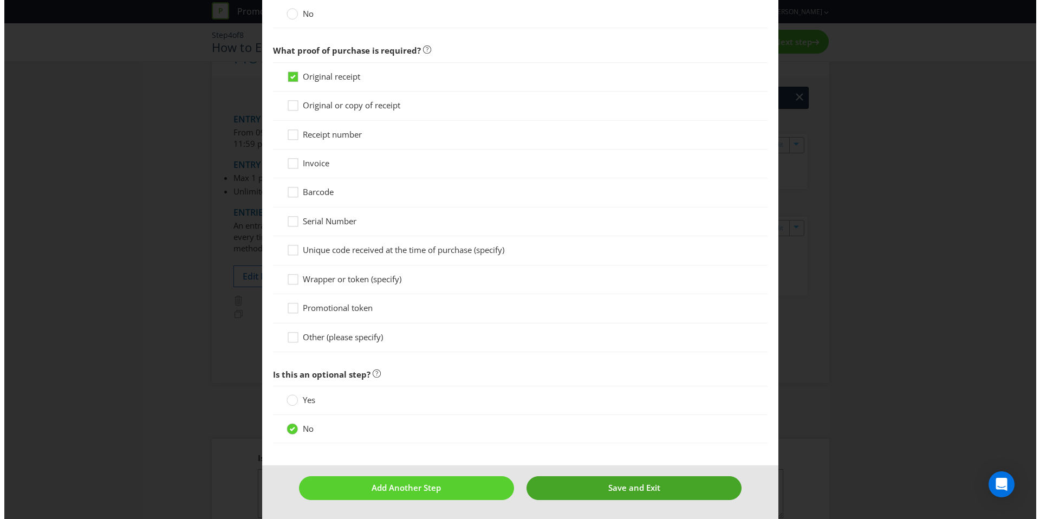
scroll to position [41, 0]
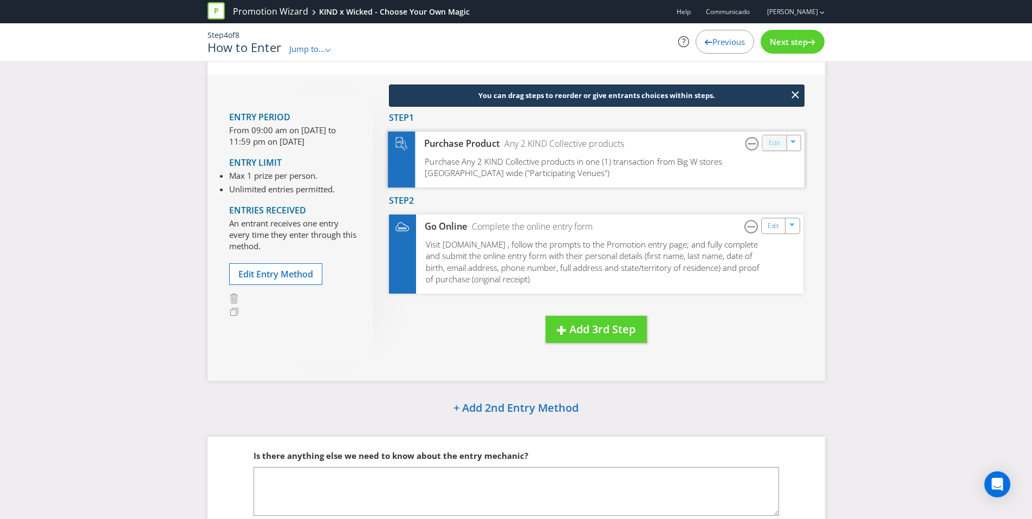
click at [771, 141] on link "Edit" at bounding box center [773, 143] width 11 height 12
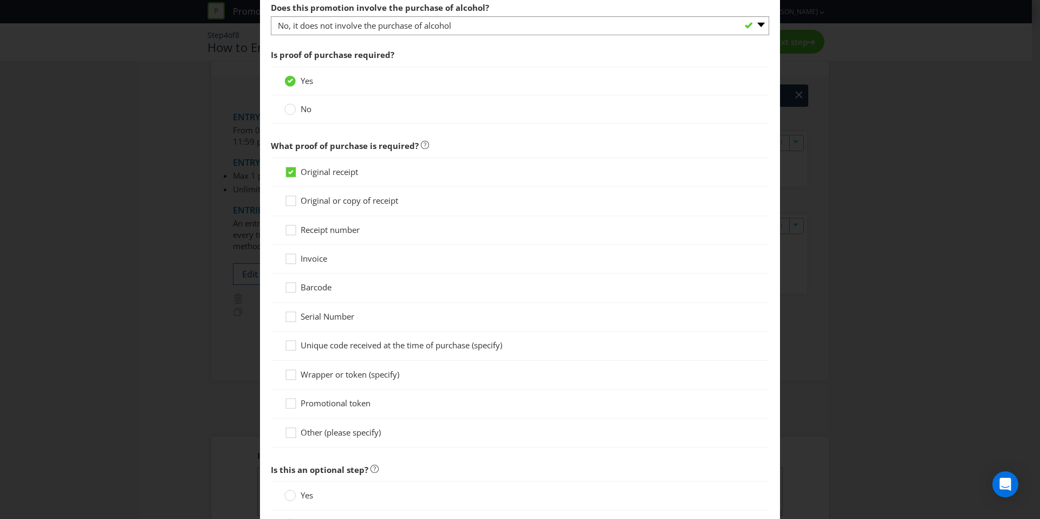
scroll to position [651, 0]
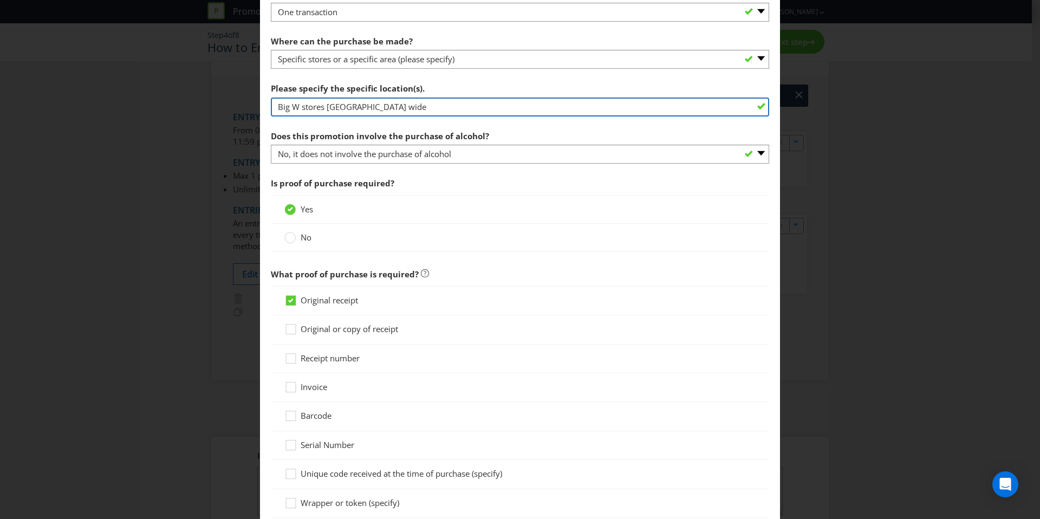
click at [368, 101] on input "Big W stores [GEOGRAPHIC_DATA] wide" at bounding box center [520, 107] width 498 height 19
click at [323, 108] on input "Big W stores [GEOGRAPHIC_DATA] wide" at bounding box center [520, 107] width 498 height 19
click at [277, 109] on input "Big W store [GEOGRAPHIC_DATA] wide" at bounding box center [520, 107] width 498 height 19
drag, startPoint x: 358, startPoint y: 109, endPoint x: 430, endPoint y: 105, distance: 72.7
click at [430, 105] on input "from any Big W store [GEOGRAPHIC_DATA] wide" at bounding box center [520, 107] width 498 height 19
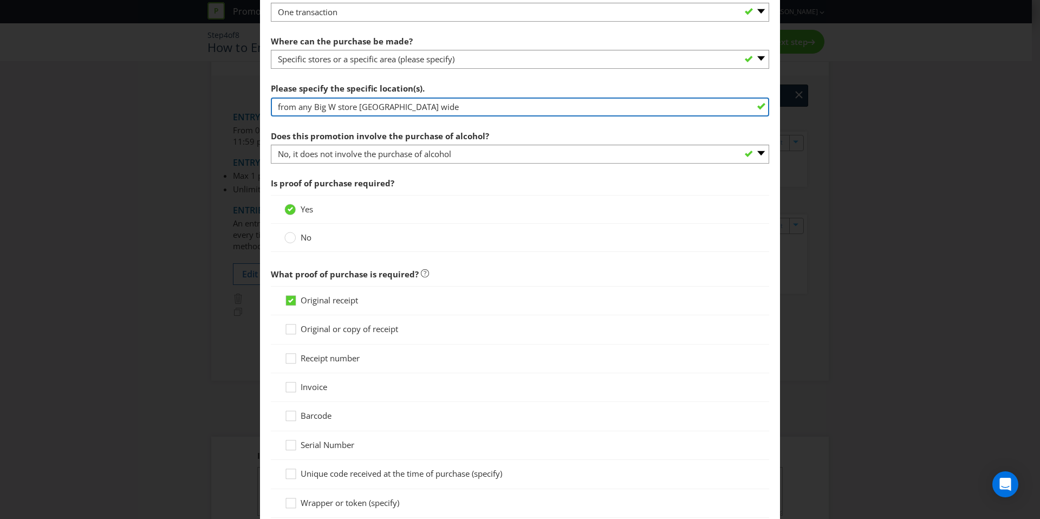
click at [436, 108] on input "from any Big W store [GEOGRAPHIC_DATA] wide" at bounding box center [520, 107] width 498 height 19
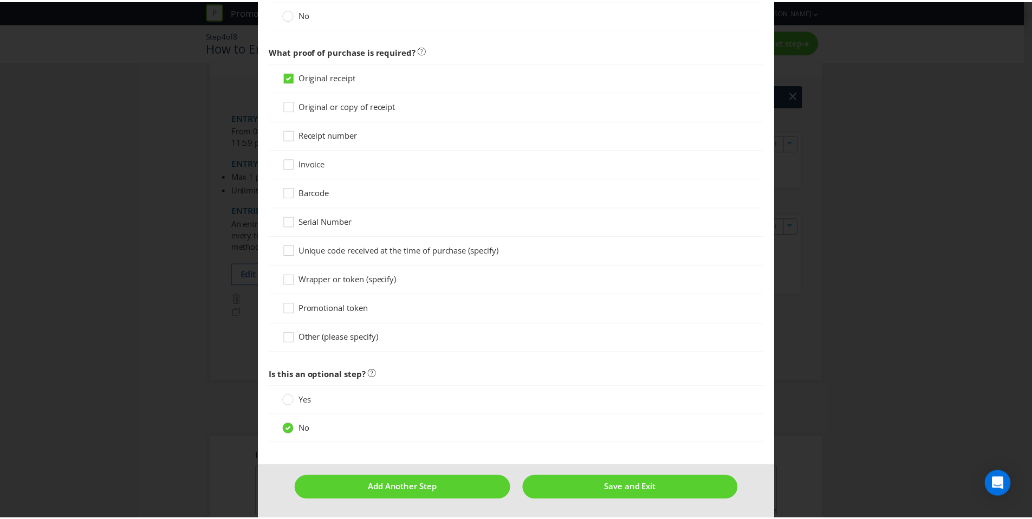
scroll to position [872, 0]
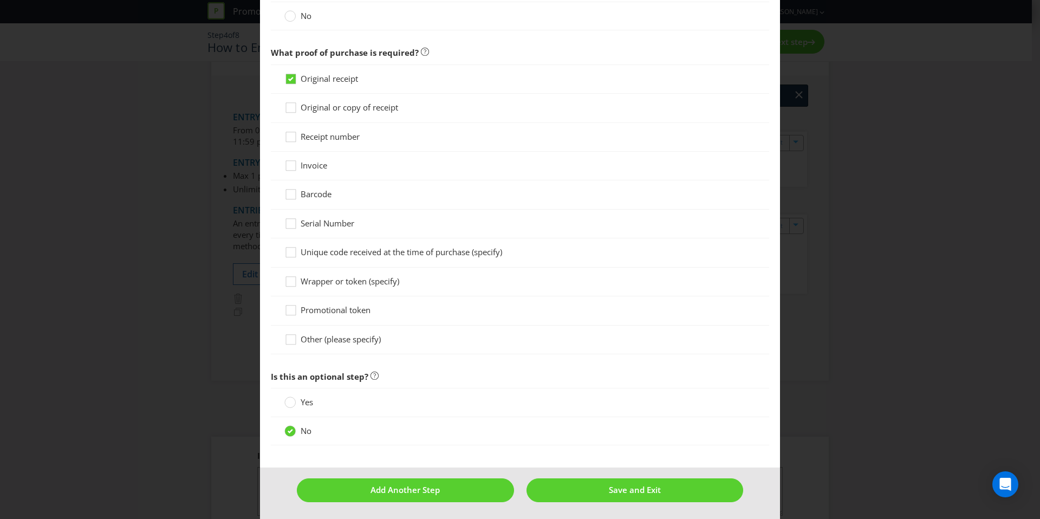
type input "from any Big W store [GEOGRAPHIC_DATA] wide"
click at [628, 509] on footer "Add Another Step Save and Exit" at bounding box center [520, 493] width 520 height 53
click at [626, 496] on button "Save and Exit" at bounding box center [635, 489] width 217 height 23
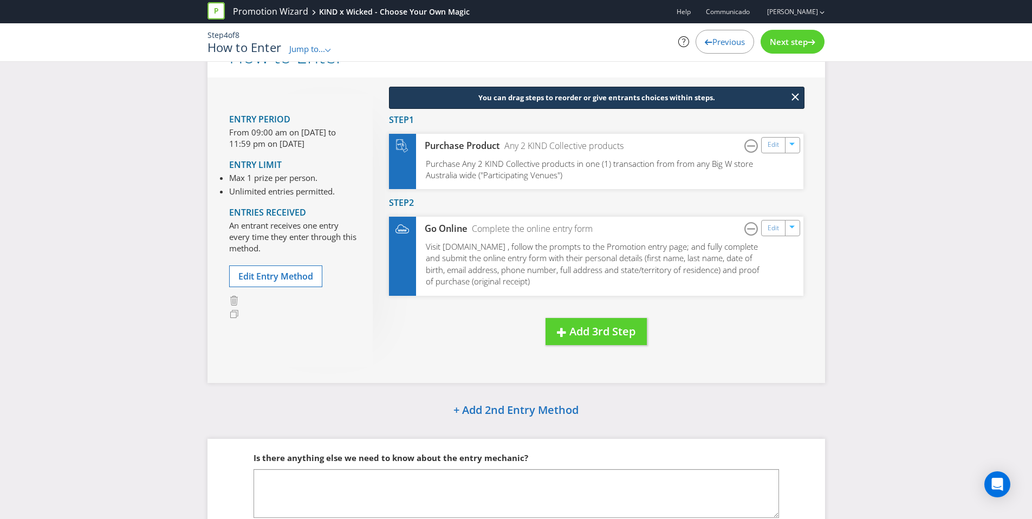
scroll to position [21, 0]
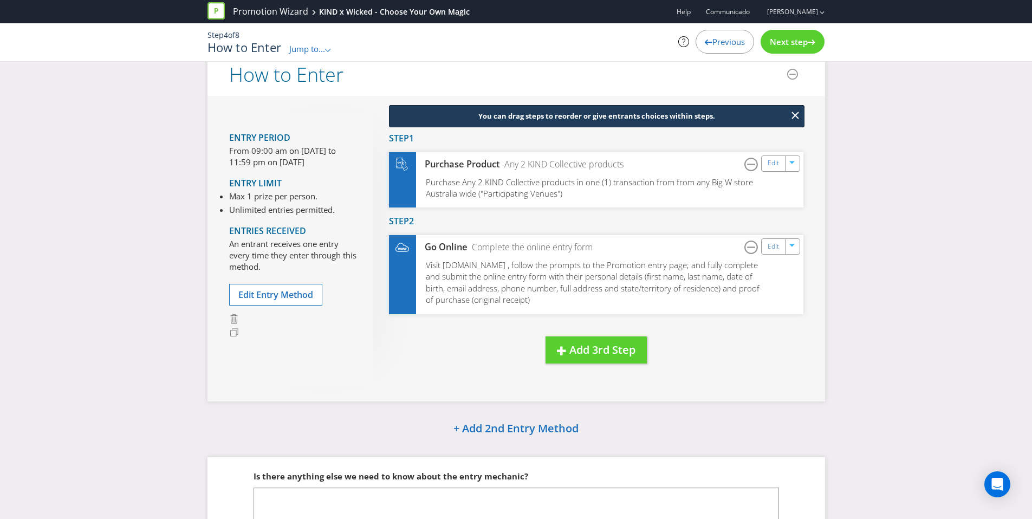
click at [787, 44] on span "Next step" at bounding box center [789, 41] width 38 height 11
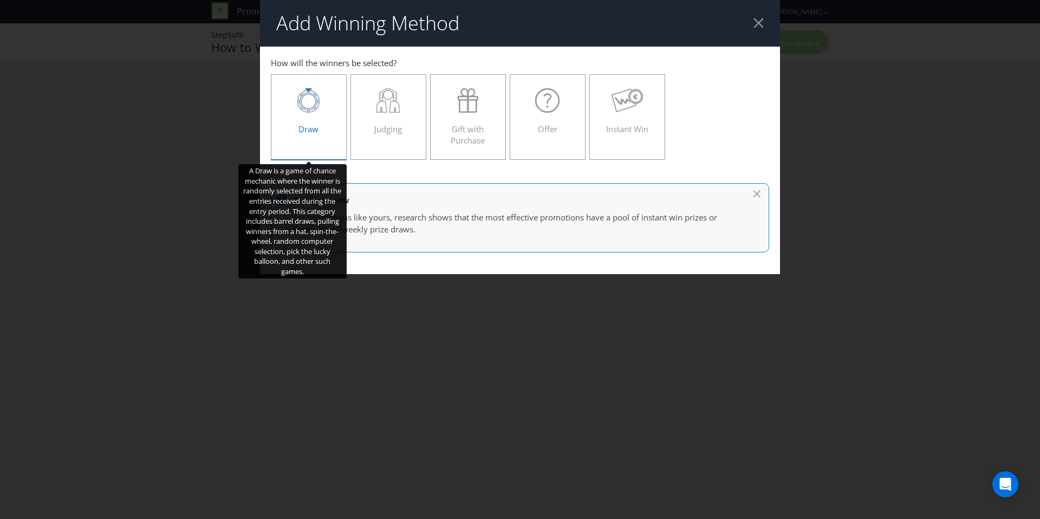
click at [327, 112] on div at bounding box center [308, 100] width 53 height 24
click at [0, 0] on input "Draw" at bounding box center [0, 0] width 0 height 0
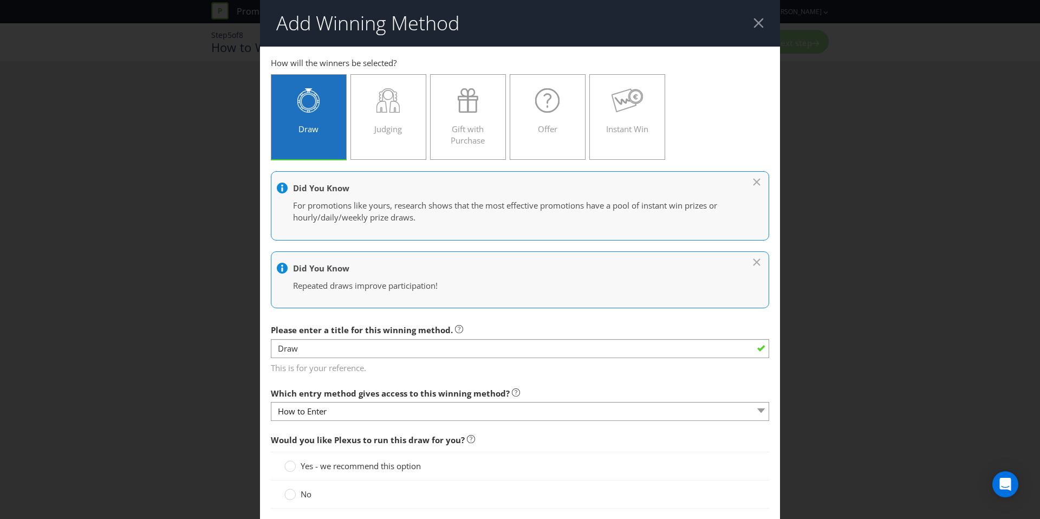
click at [408, 332] on span "Please enter a title for this winning method." at bounding box center [362, 329] width 182 height 11
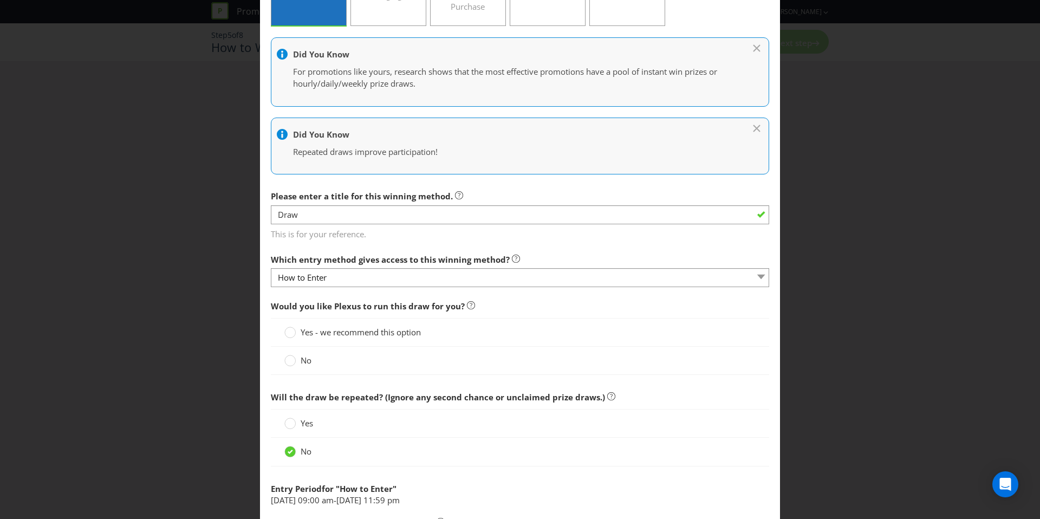
scroll to position [180, 0]
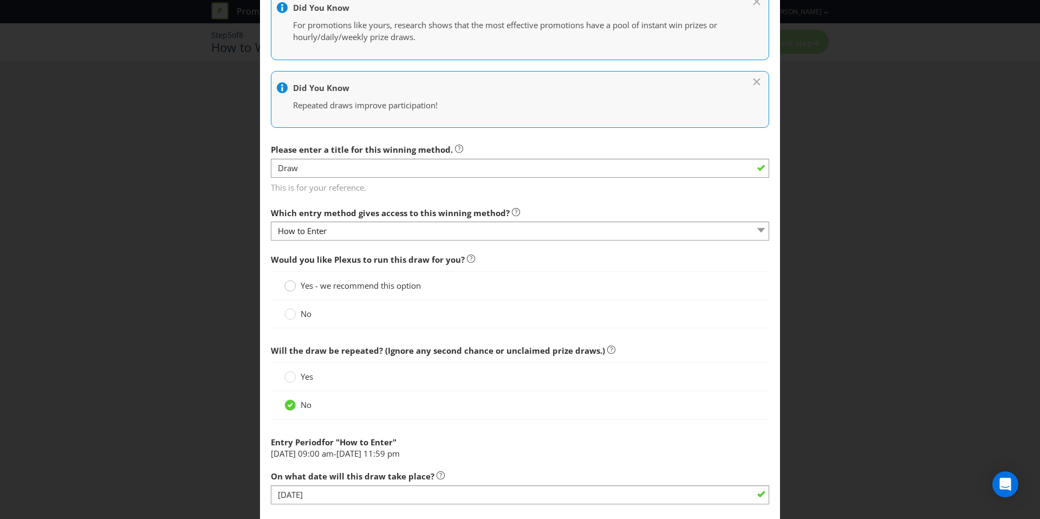
click at [289, 289] on circle at bounding box center [290, 286] width 11 height 11
click at [0, 0] on input "Yes - we recommend this option" at bounding box center [0, 0] width 0 height 0
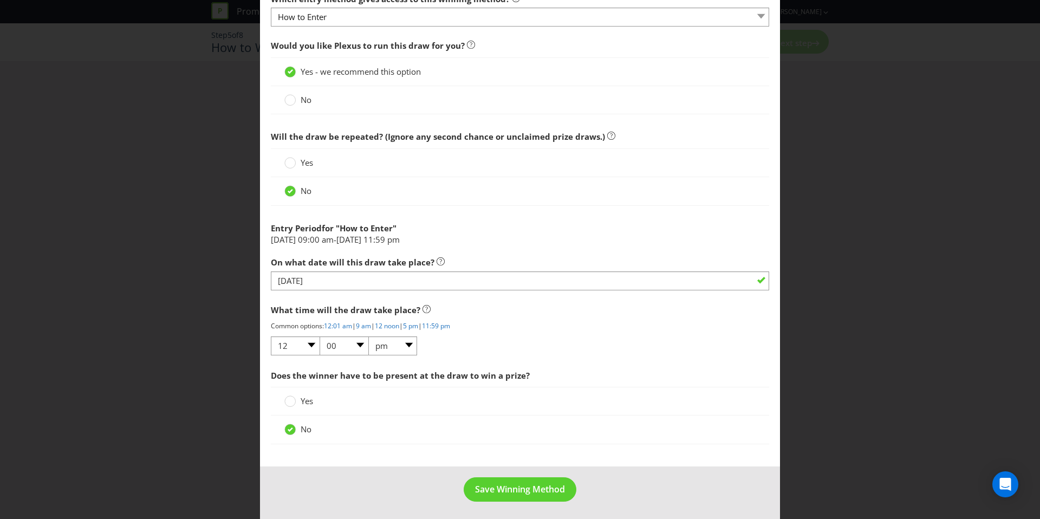
scroll to position [397, 0]
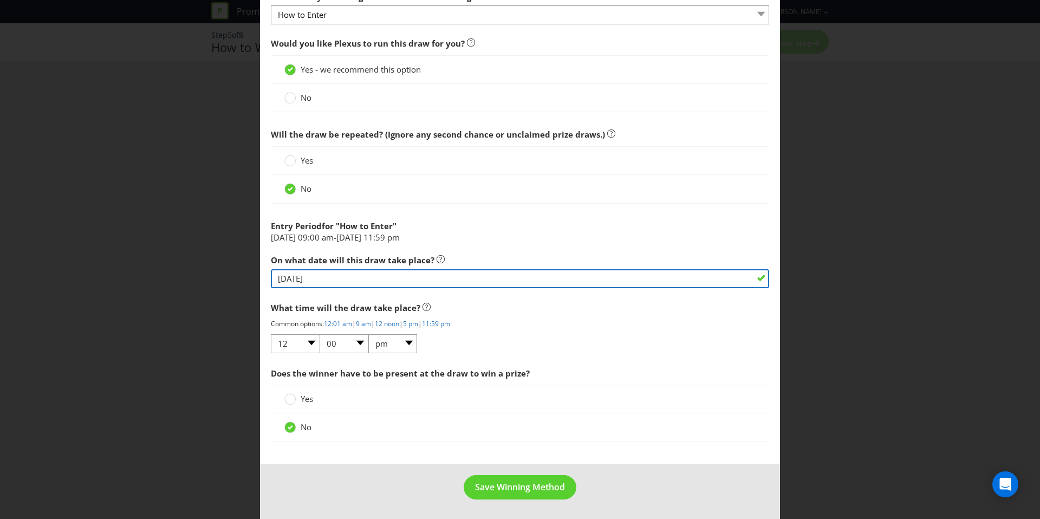
click at [346, 276] on input "[DATE]" at bounding box center [520, 278] width 498 height 19
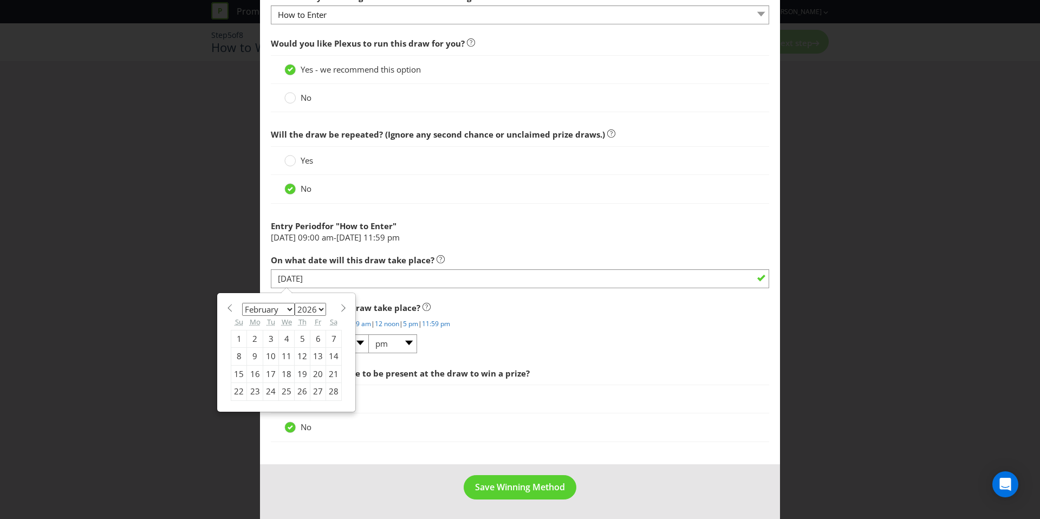
click at [251, 358] on div "9" at bounding box center [255, 356] width 16 height 17
type input "[DATE]"
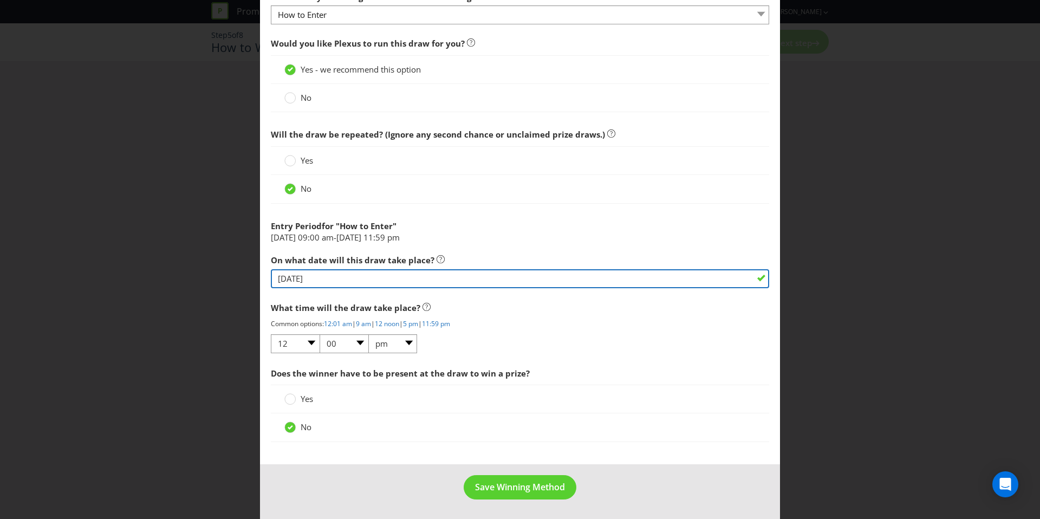
click at [319, 277] on input "[DATE]" at bounding box center [520, 278] width 498 height 19
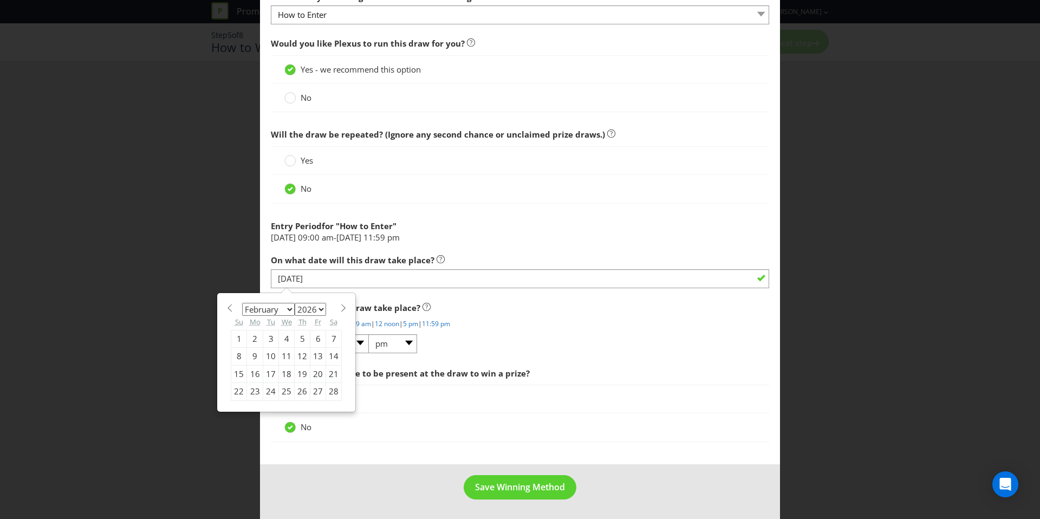
click at [457, 294] on div "Would you like Plexus to run this draw for you? Yes - we recommend this option …" at bounding box center [520, 240] width 498 height 415
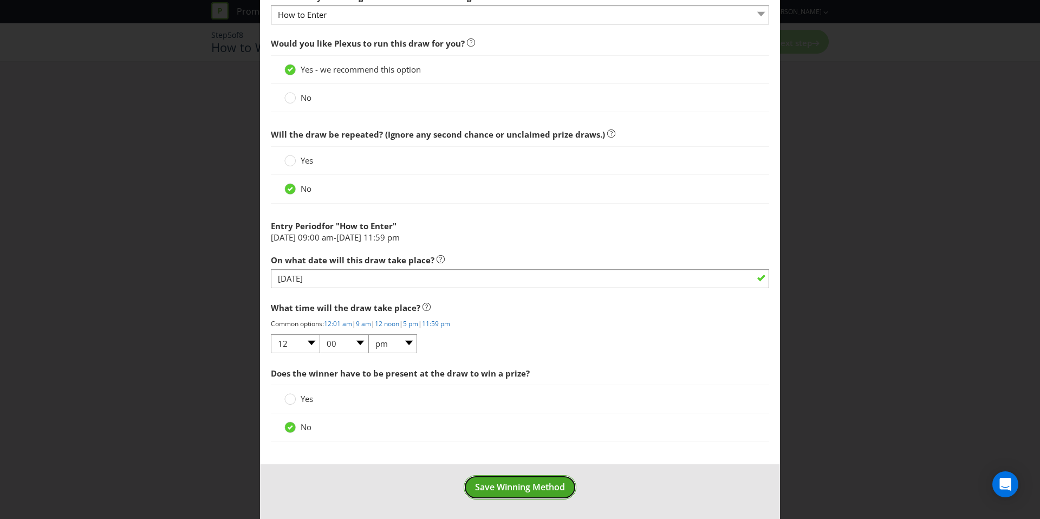
click at [519, 490] on span "Save Winning Method" at bounding box center [520, 487] width 90 height 12
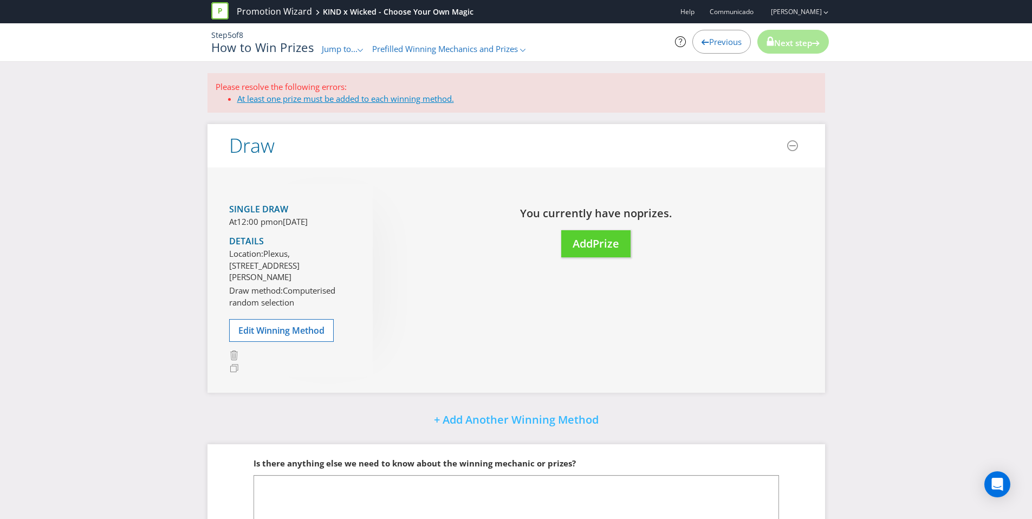
click at [397, 101] on link "At least one prize must be added to each winning method." at bounding box center [345, 98] width 217 height 11
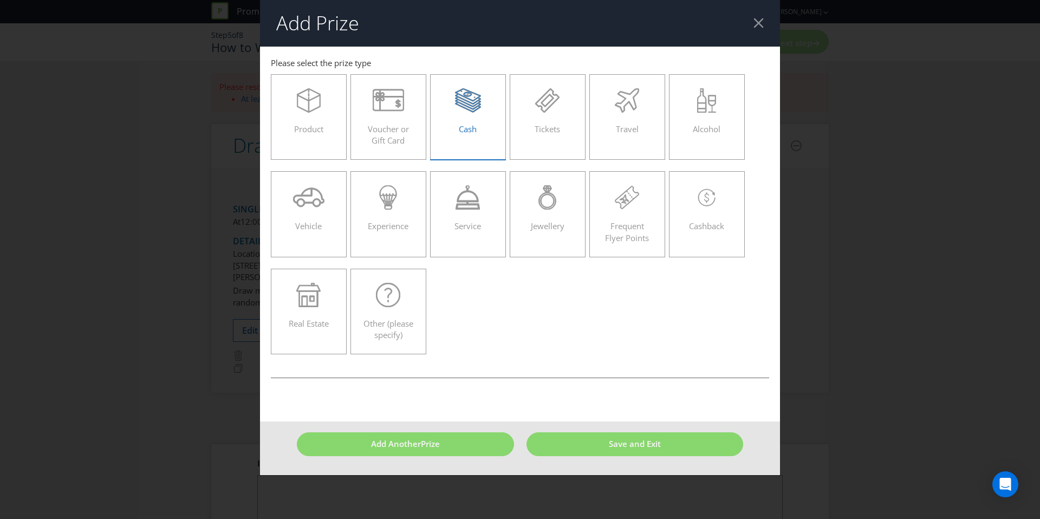
click at [479, 112] on icon at bounding box center [468, 100] width 26 height 24
click at [0, 0] on input "Cash" at bounding box center [0, 0] width 0 height 0
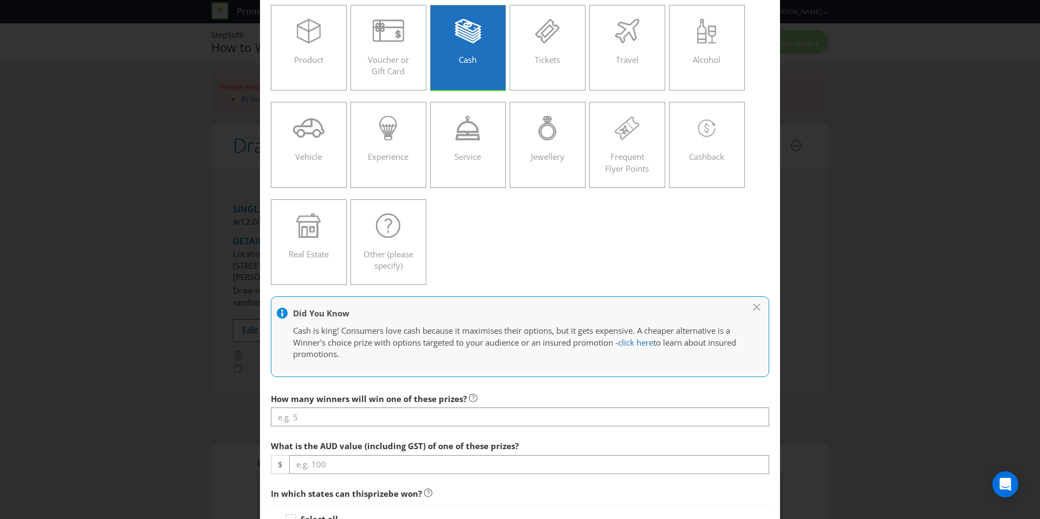
scroll to position [76, 0]
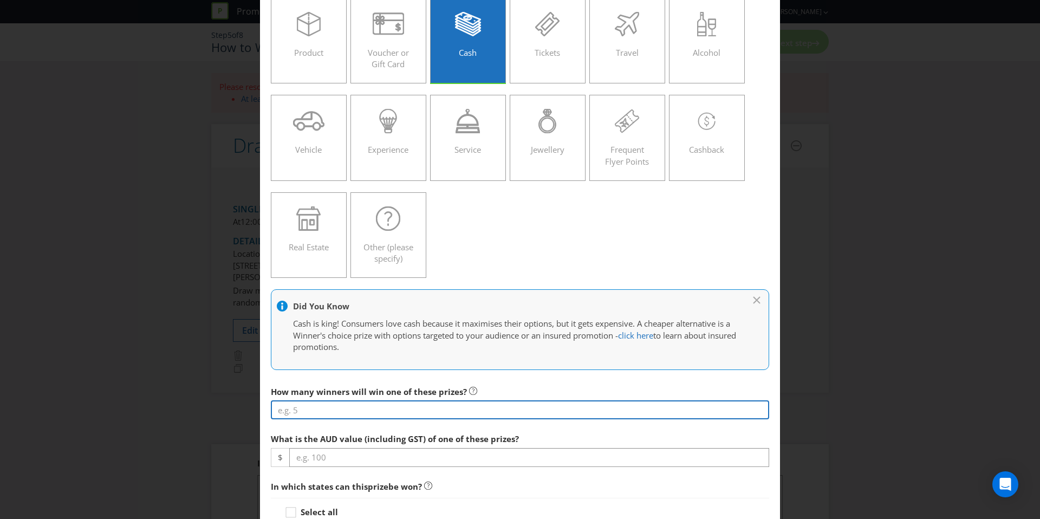
click at [331, 411] on input "number" at bounding box center [520, 409] width 498 height 19
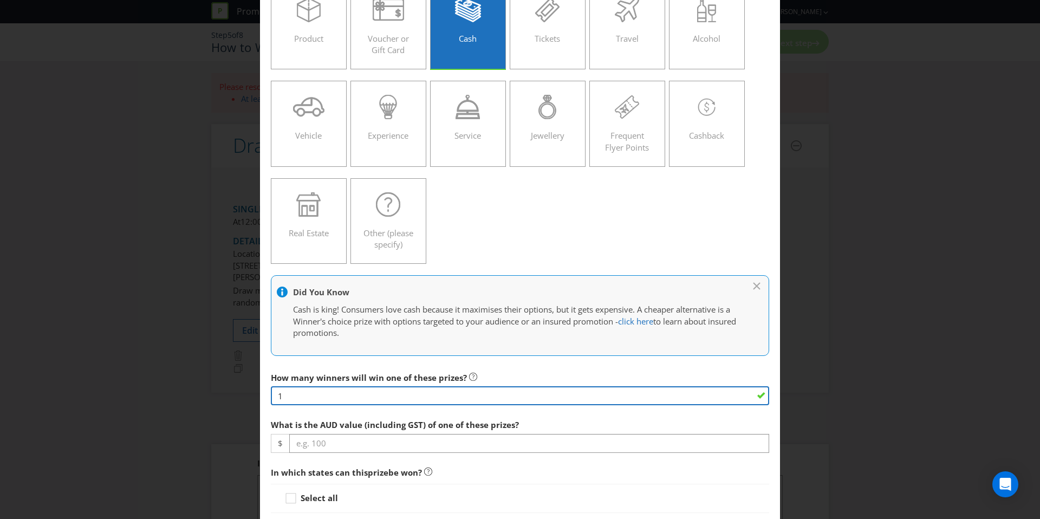
scroll to position [98, 0]
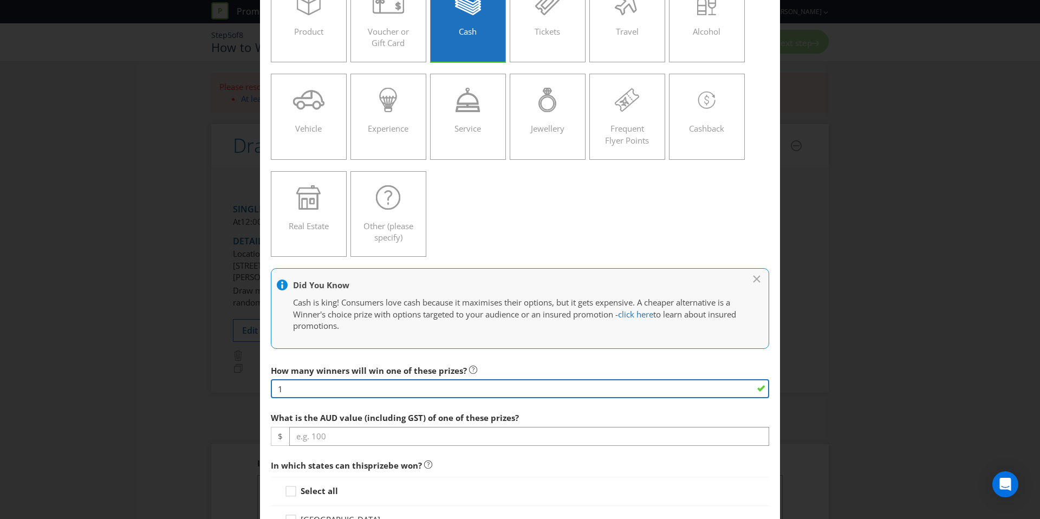
type input "1"
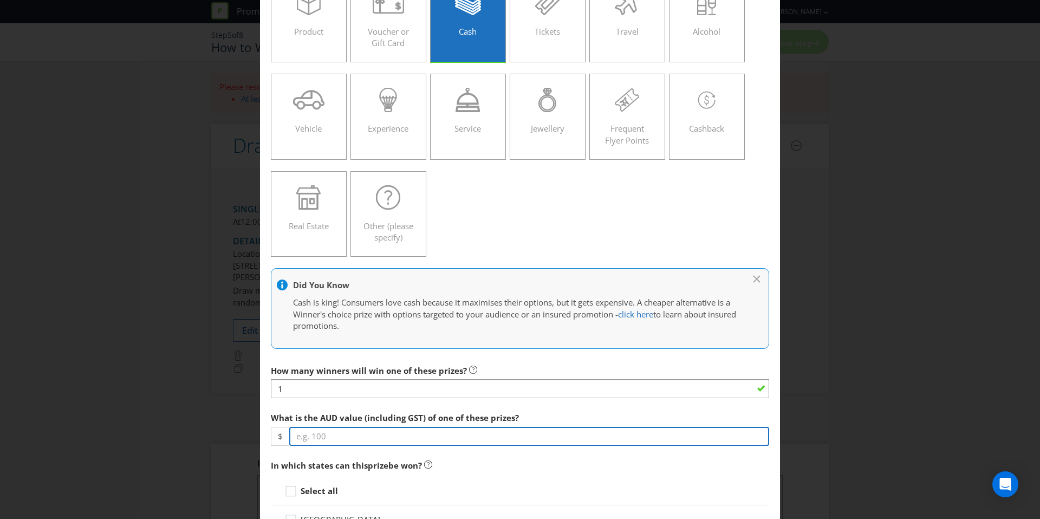
click at [392, 437] on input "number" at bounding box center [529, 436] width 480 height 19
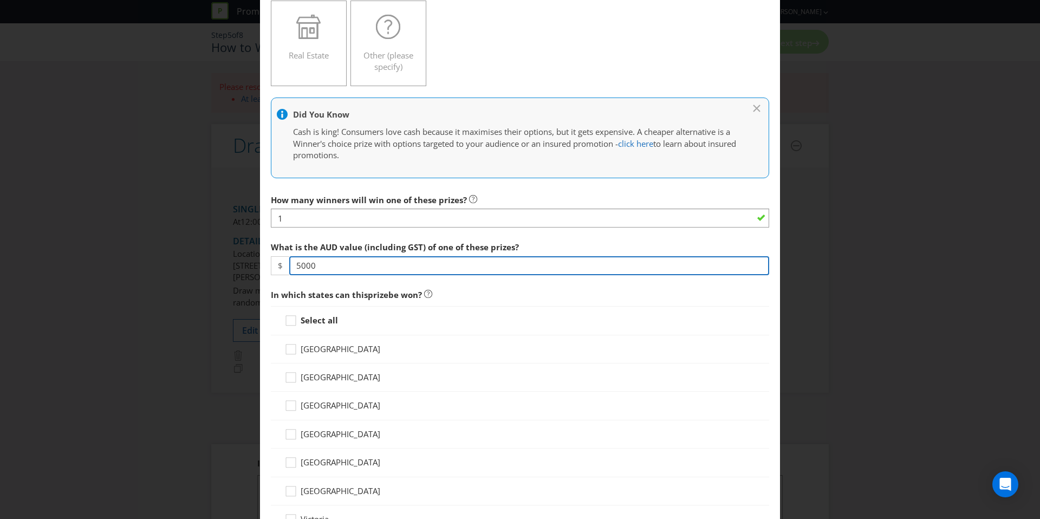
scroll to position [278, 0]
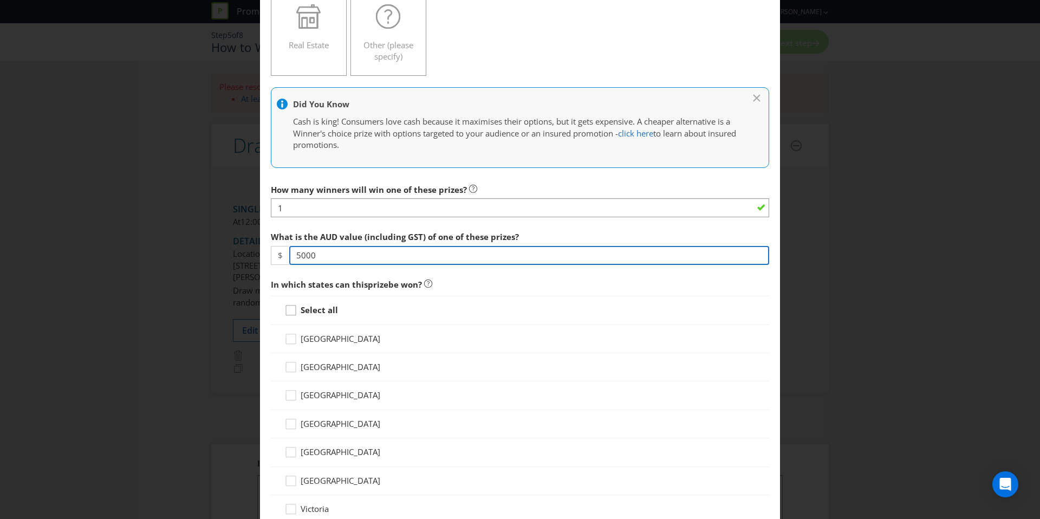
type input "5000"
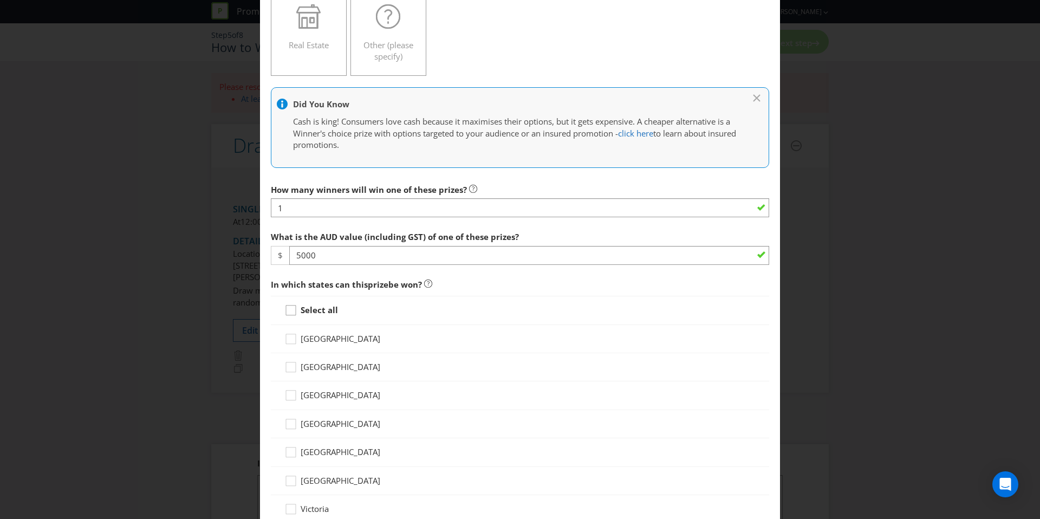
click at [288, 307] on div at bounding box center [290, 306] width 5 height 5
click at [0, 0] on input "Select all" at bounding box center [0, 0] width 0 height 0
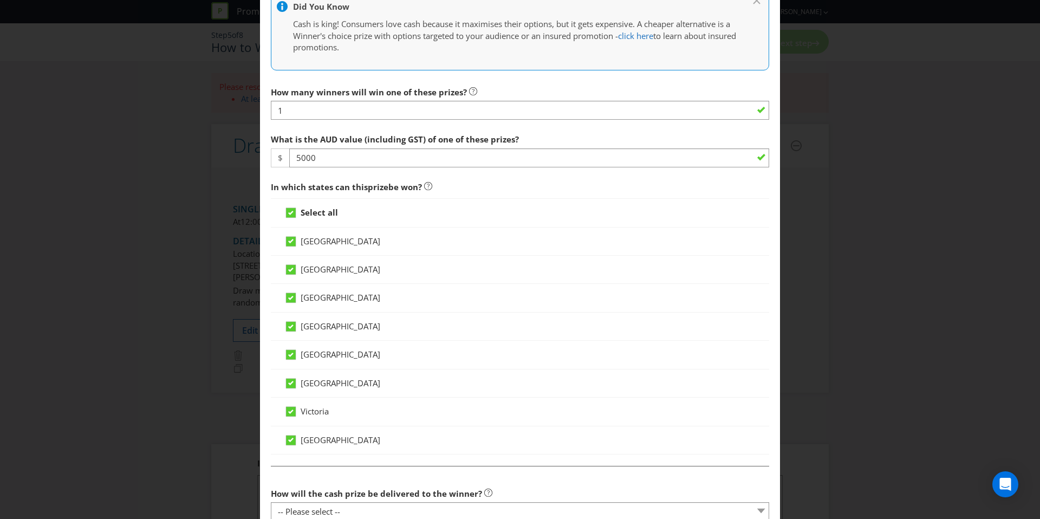
scroll to position [558, 0]
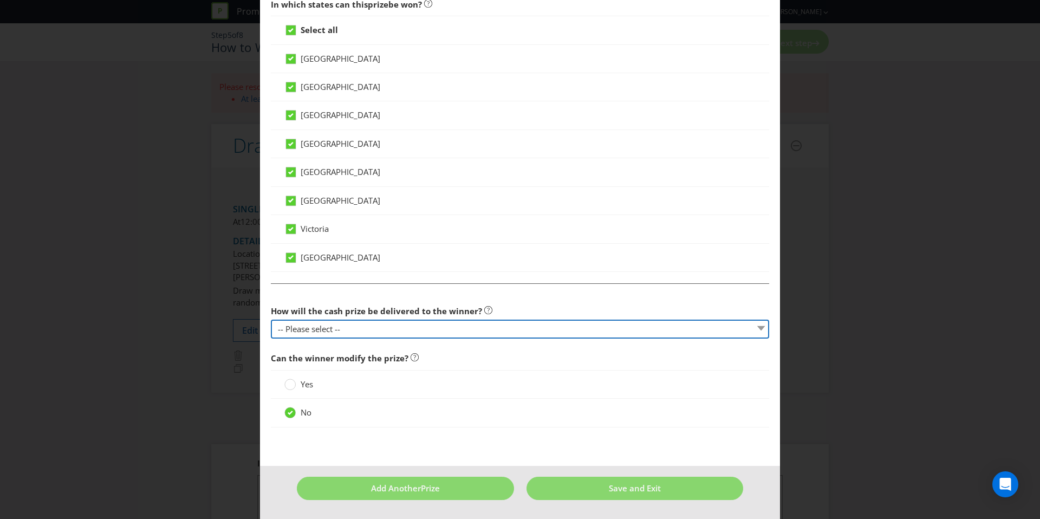
click at [350, 330] on select "-- Please select -- Cash Direct deposit to winner's bank account Cheque Credit …" at bounding box center [520, 329] width 498 height 19
select select "DIRECT_DEPOSIT"
click at [271, 320] on select "-- Please select -- Cash Direct deposit to winner's bank account Cheque Credit …" at bounding box center [520, 329] width 498 height 19
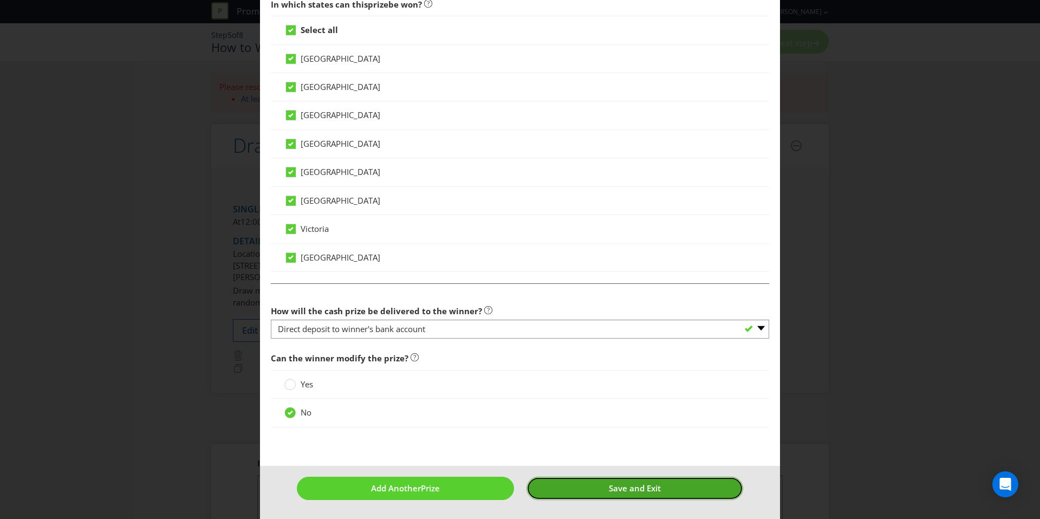
click at [583, 489] on button "Save and Exit" at bounding box center [635, 488] width 217 height 23
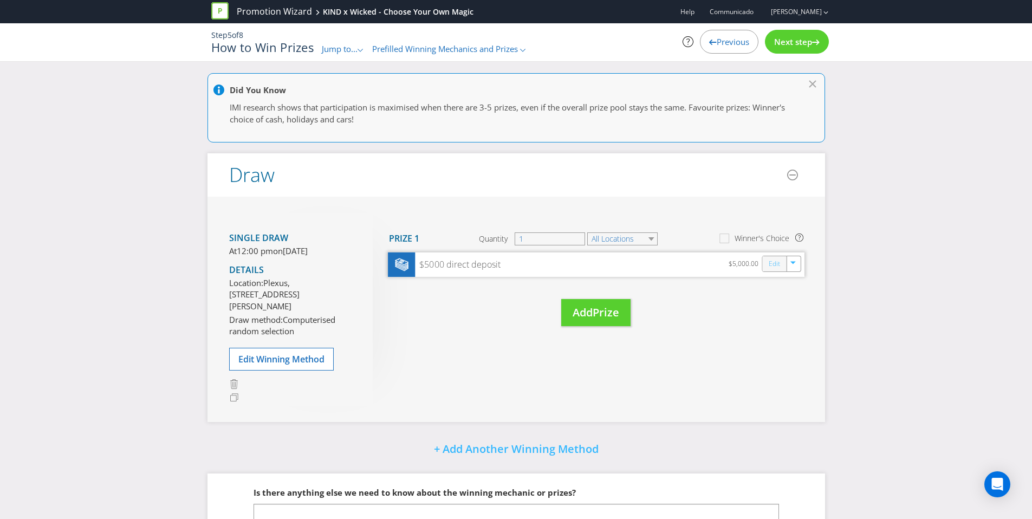
click at [778, 260] on link "Edit" at bounding box center [773, 263] width 11 height 12
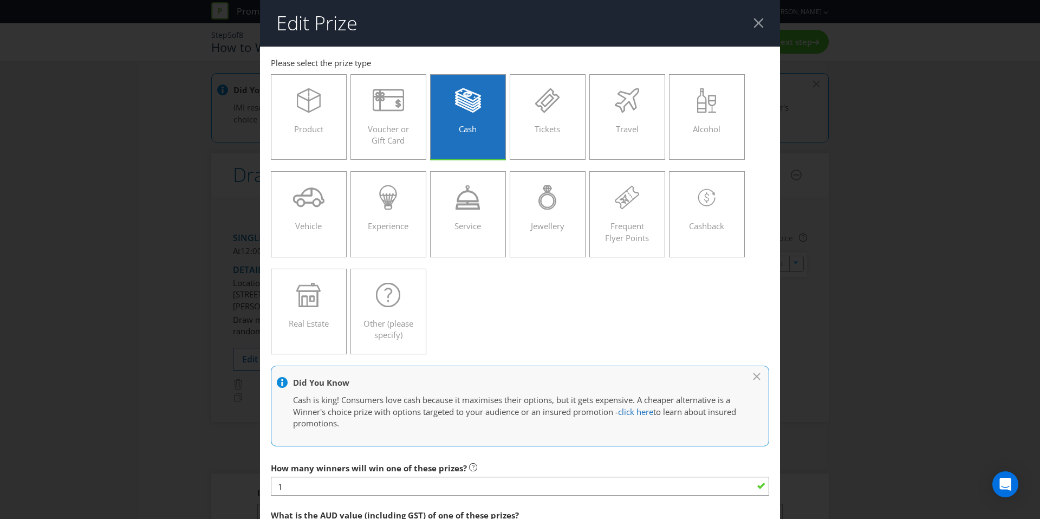
click at [473, 306] on div "Product Voucher or Gift Card Cash Tickets Travel Alcohol Vehicle Experience Ser…" at bounding box center [520, 214] width 498 height 291
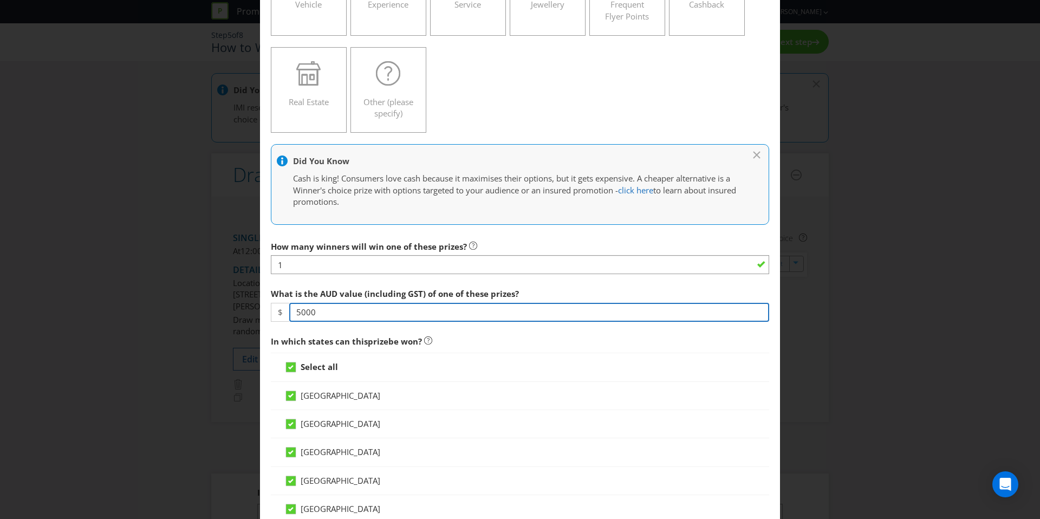
click at [369, 317] on input "5000" at bounding box center [529, 312] width 480 height 19
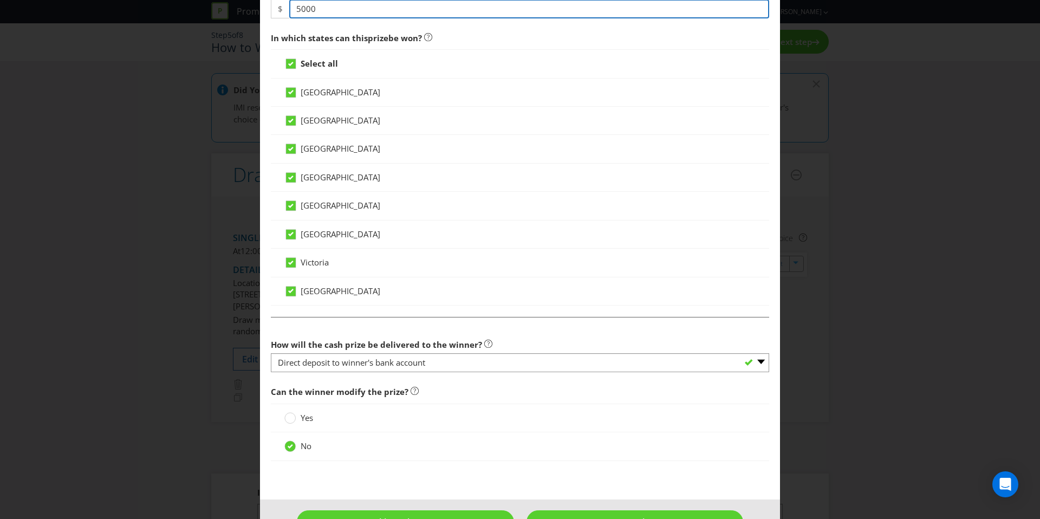
scroll to position [558, 0]
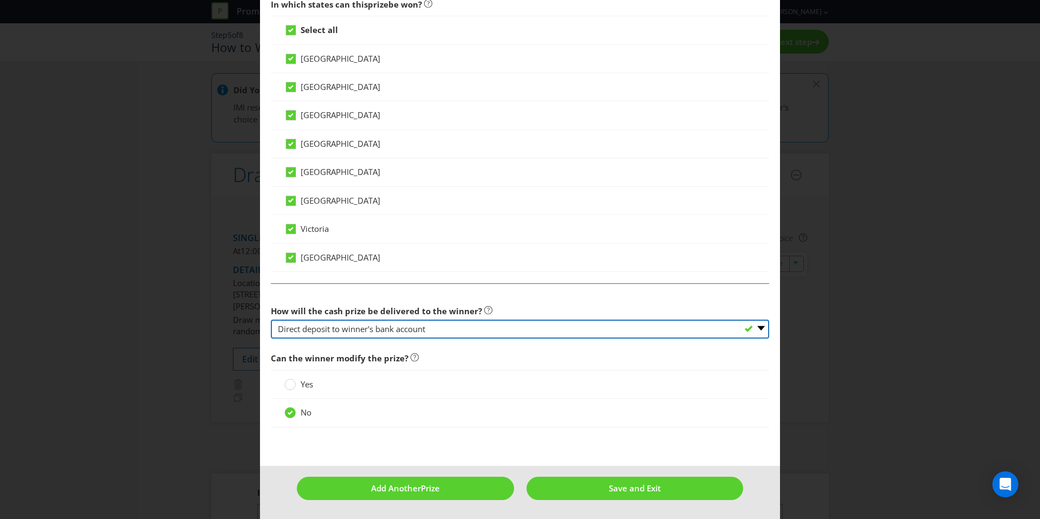
click at [459, 326] on select "-- Please select -- Cash Direct deposit to winner's bank account Cheque Credit …" at bounding box center [520, 329] width 498 height 19
click at [271, 320] on select "-- Please select -- Cash Direct deposit to winner's bank account Cheque Credit …" at bounding box center [520, 329] width 498 height 19
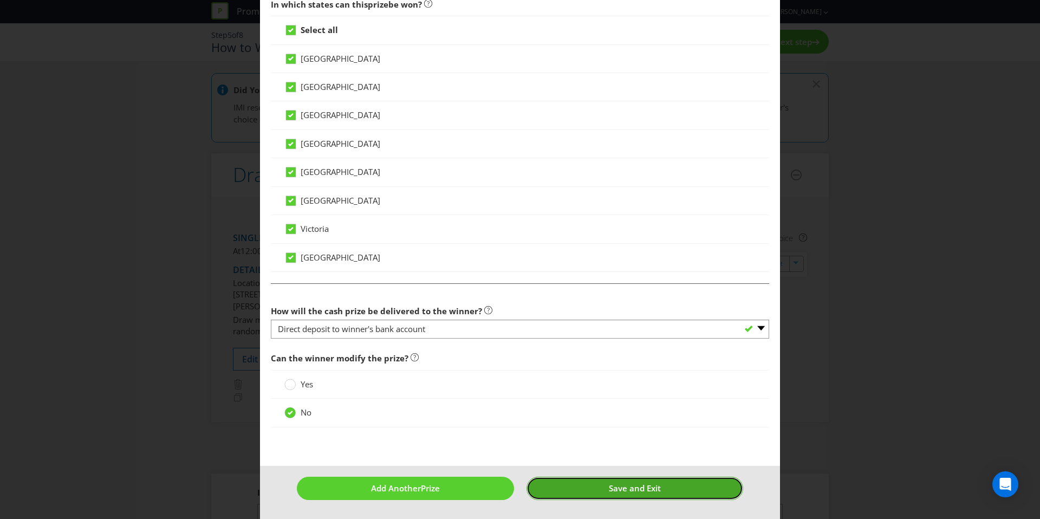
click at [609, 486] on span "Save and Exit" at bounding box center [635, 488] width 52 height 11
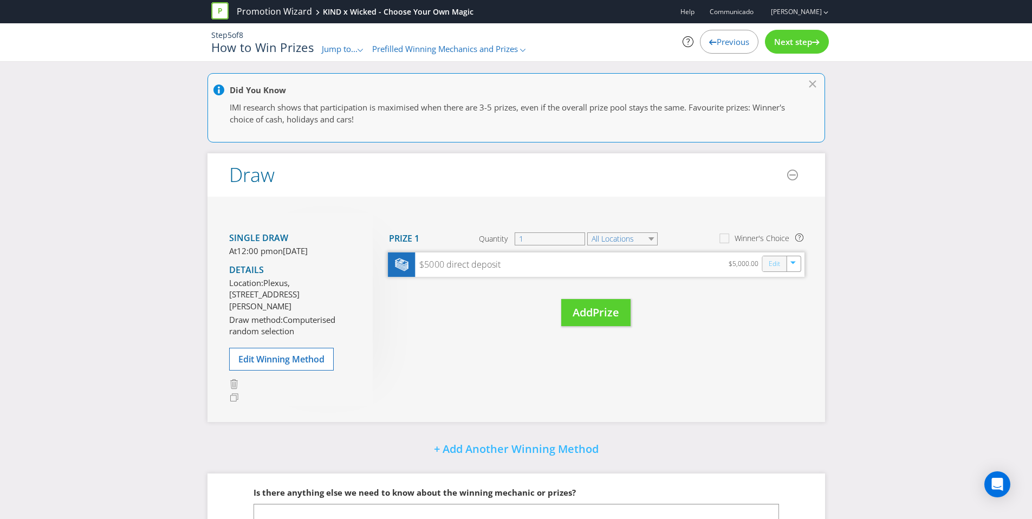
click at [771, 265] on link "Edit" at bounding box center [773, 263] width 11 height 12
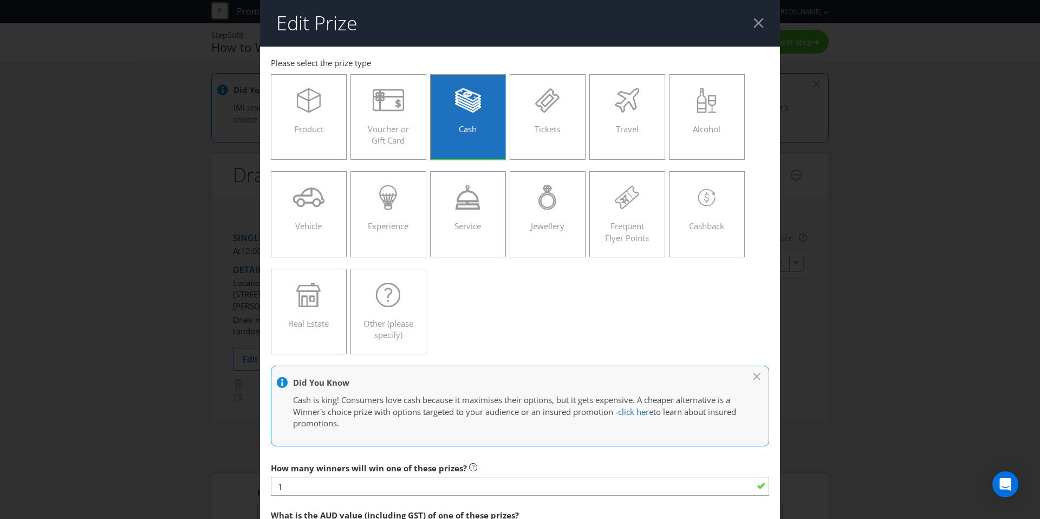
click at [756, 28] on header "Edit Prize" at bounding box center [520, 23] width 520 height 47
click at [756, 25] on div at bounding box center [758, 23] width 10 height 10
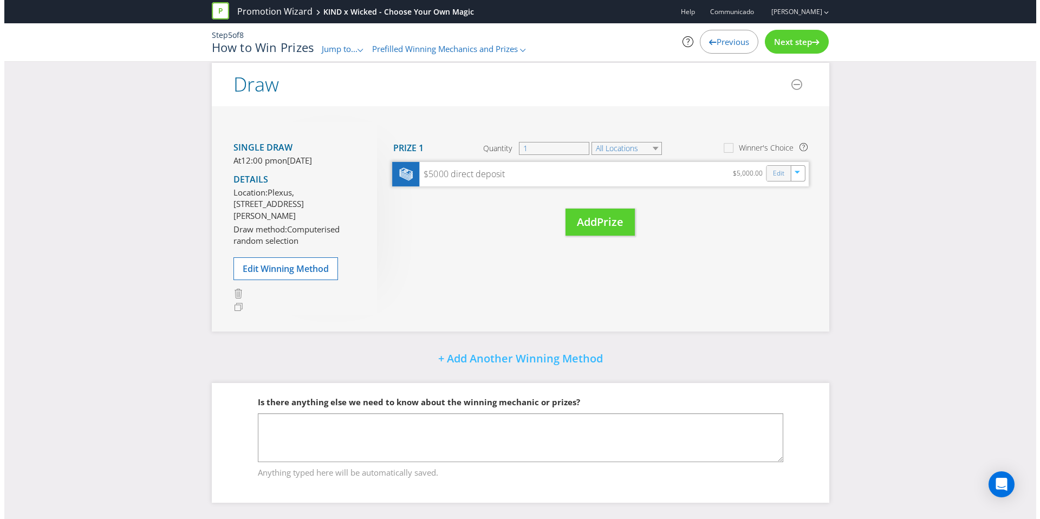
scroll to position [102, 0]
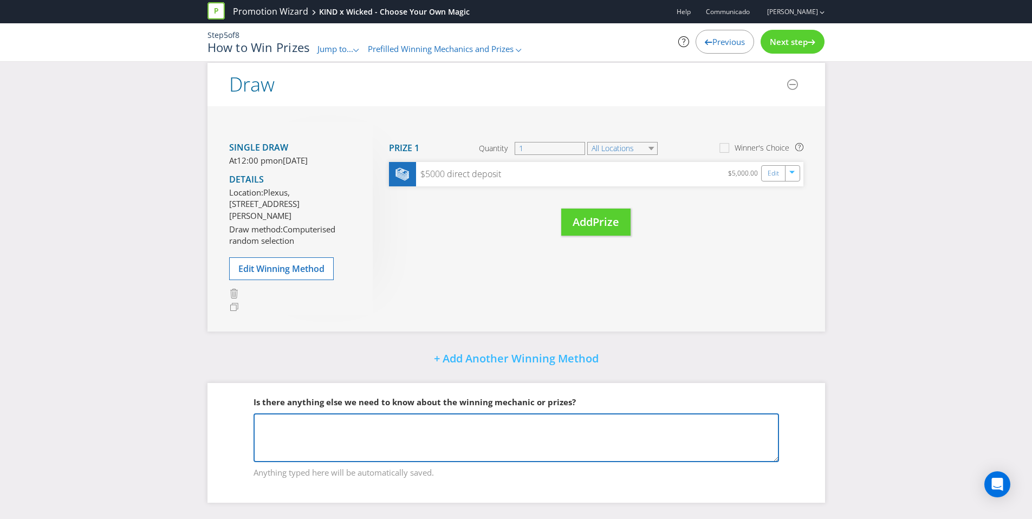
click at [432, 424] on textarea at bounding box center [516, 437] width 525 height 49
click at [435, 420] on textarea "Major prize - winner has the choice of either a $5,000" at bounding box center [516, 437] width 525 height 49
click at [460, 426] on textarea "Major prize - winner has the choice of either $5,000" at bounding box center [516, 437] width 525 height 49
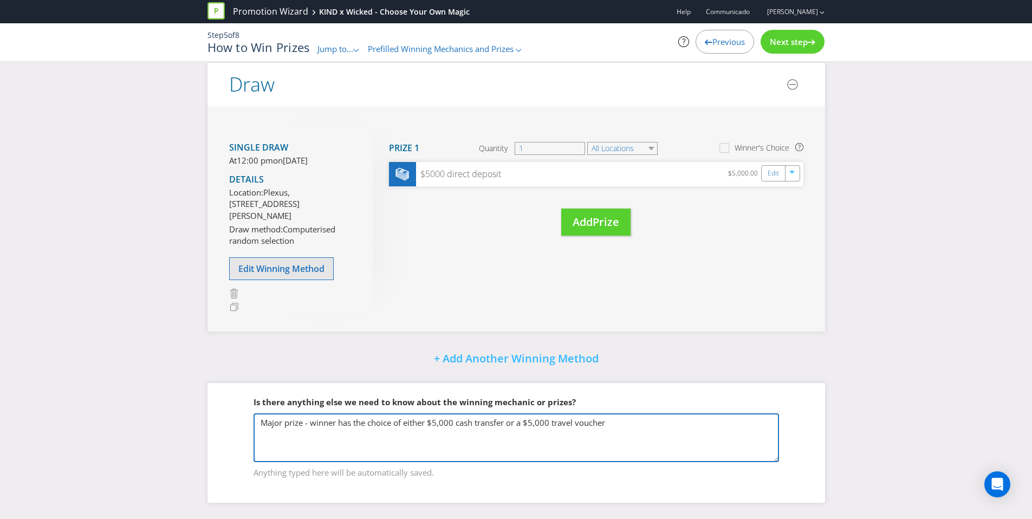
type textarea "Major prize - winner has the choice of either $5,000 cash transfer or a $5,000 …"
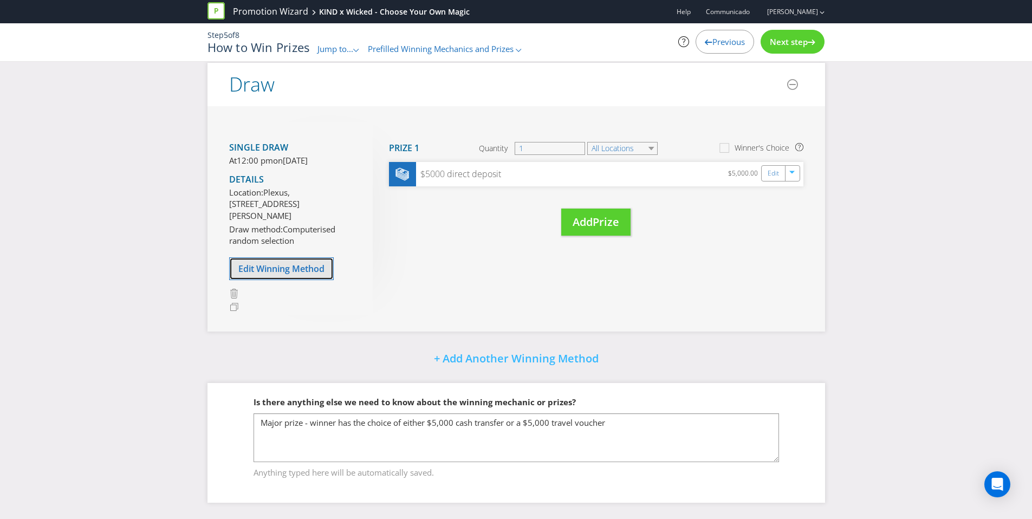
click at [317, 277] on button "Edit Winning Method" at bounding box center [281, 268] width 105 height 23
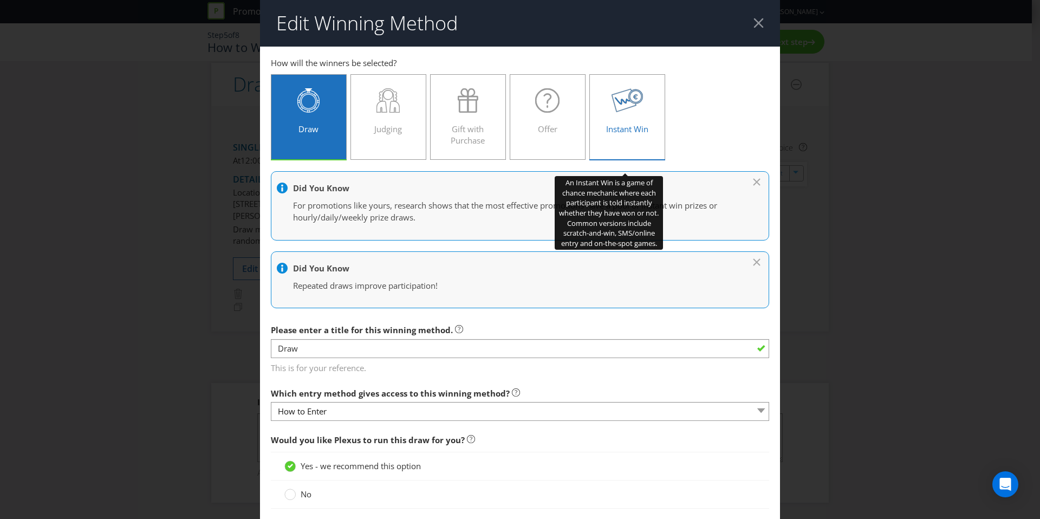
click at [638, 126] on span "Instant Win" at bounding box center [627, 129] width 42 height 11
click at [0, 0] on input "Instant Win" at bounding box center [0, 0] width 0 height 0
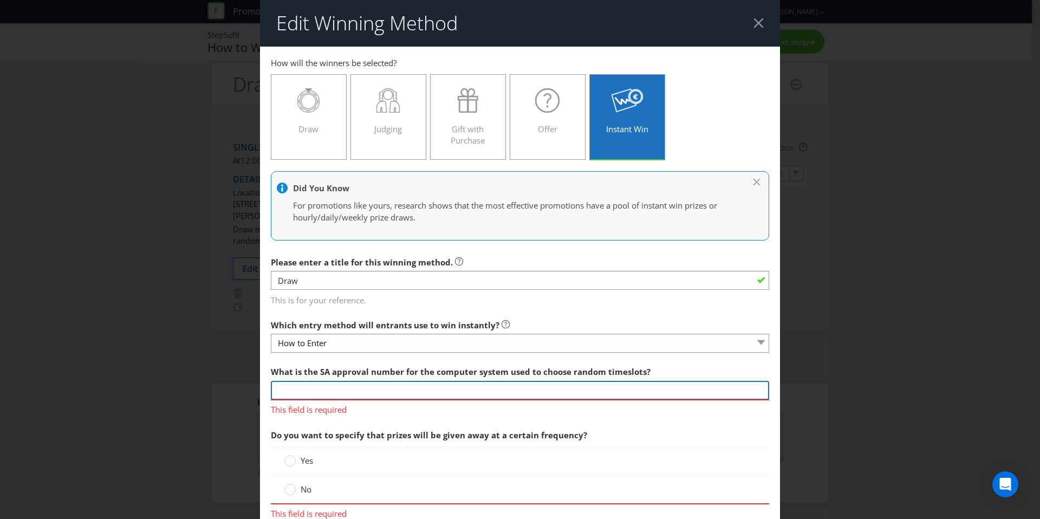
click at [371, 392] on input "text" at bounding box center [520, 390] width 498 height 19
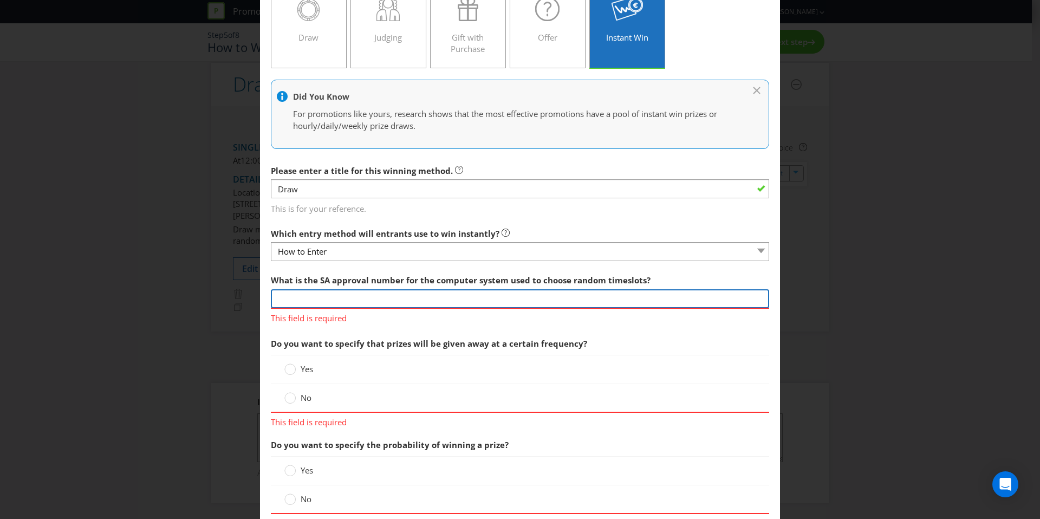
scroll to position [93, 0]
type input "Unknown"
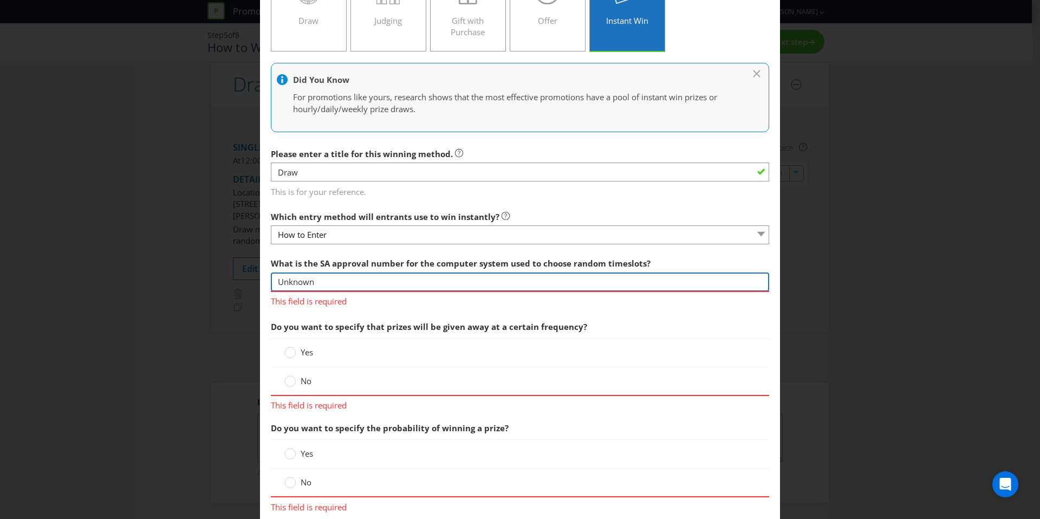
scroll to position [110, 0]
click at [286, 350] on div "Yes No" at bounding box center [520, 364] width 498 height 57
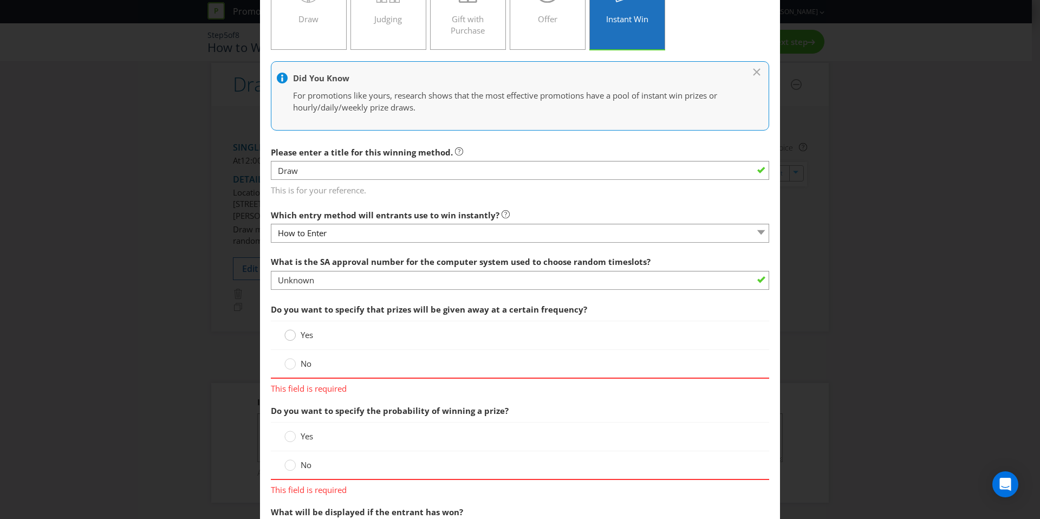
click at [288, 336] on circle at bounding box center [290, 335] width 11 height 11
click at [0, 0] on input "Yes" at bounding box center [0, 0] width 0 height 0
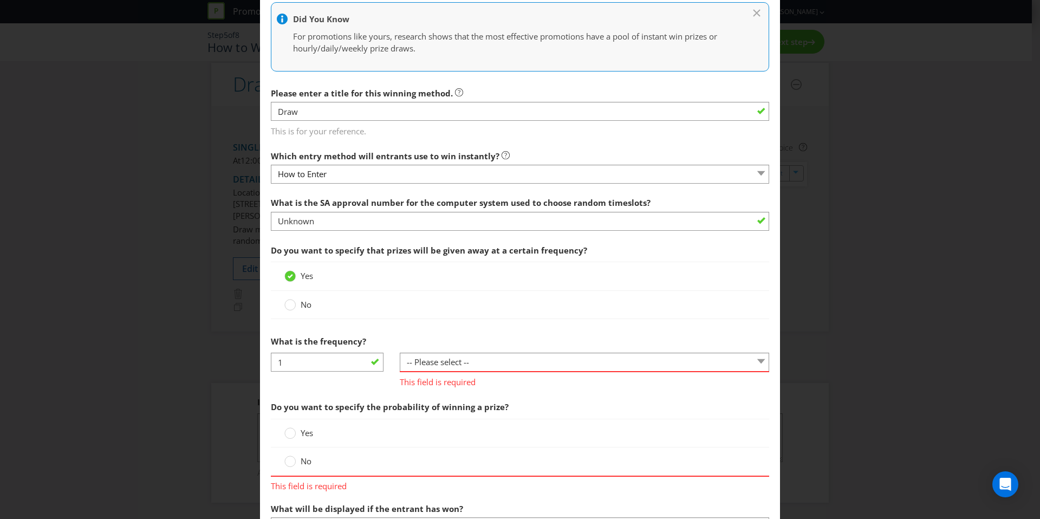
scroll to position [303, 0]
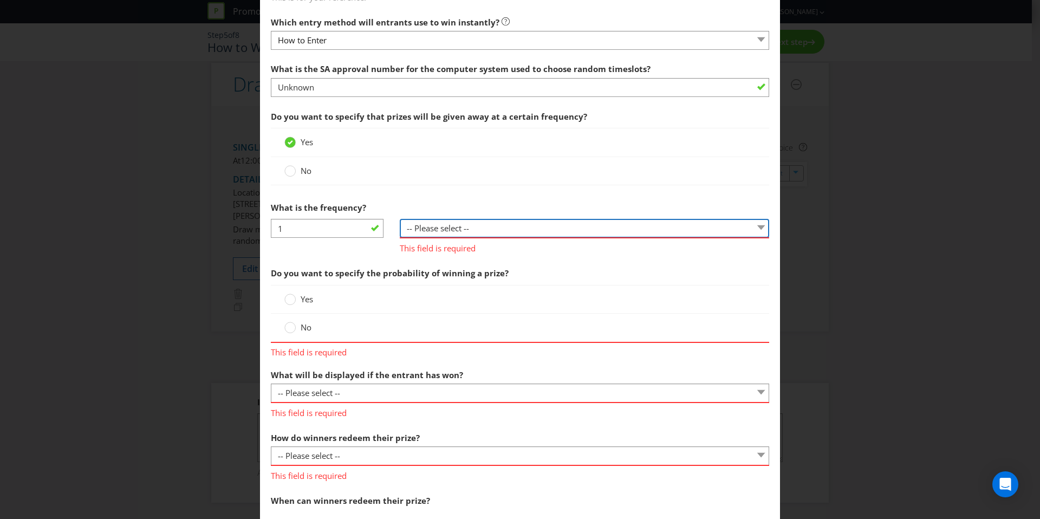
click at [424, 231] on select "-- Please select -- per hour per day per week per month other (please specify)" at bounding box center [585, 228] width 370 height 19
select select "PER_DAY"
click at [400, 219] on select "-- Please select -- per hour per day per week per month other (please specify)" at bounding box center [585, 228] width 370 height 19
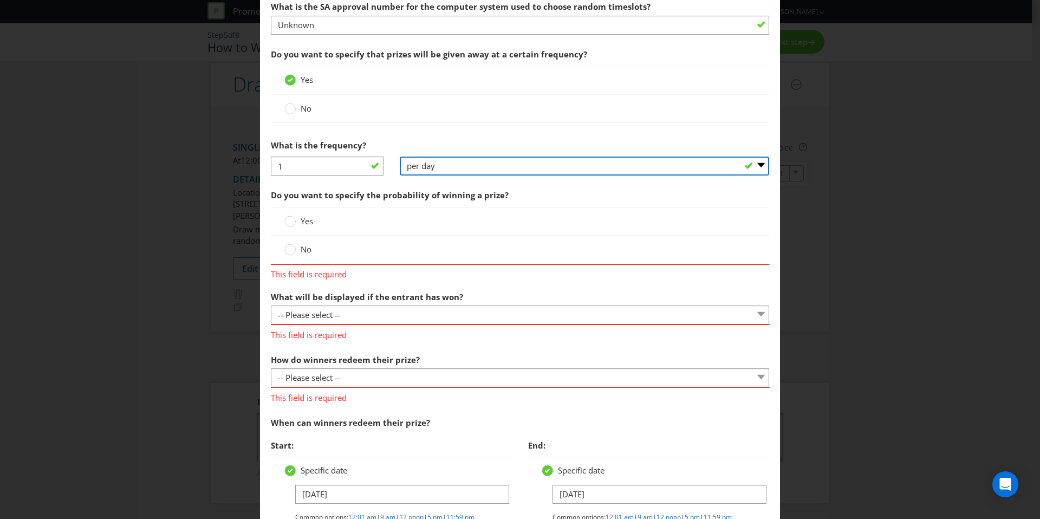
scroll to position [366, 0]
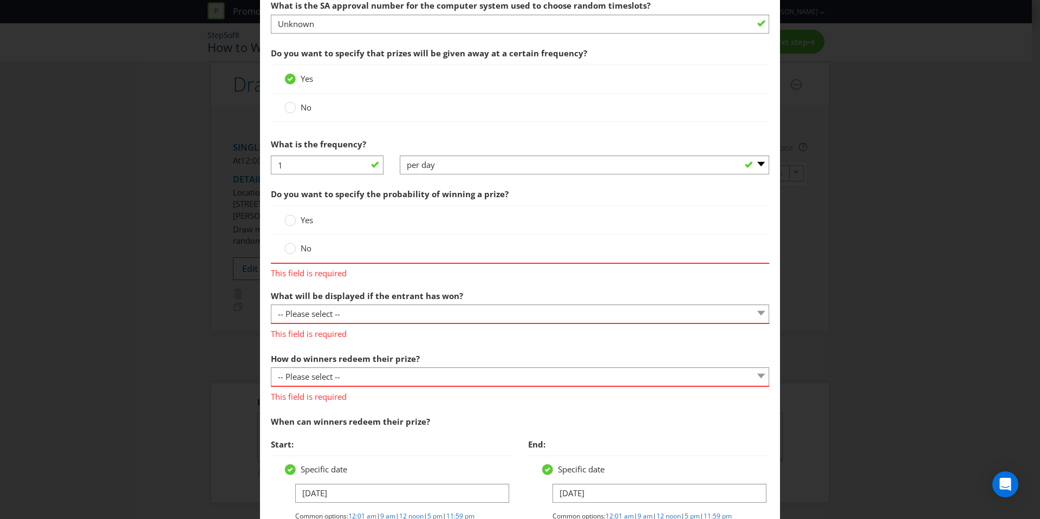
click at [294, 243] on label "No" at bounding box center [298, 248] width 29 height 11
click at [0, 0] on input "No" at bounding box center [0, 0] width 0 height 0
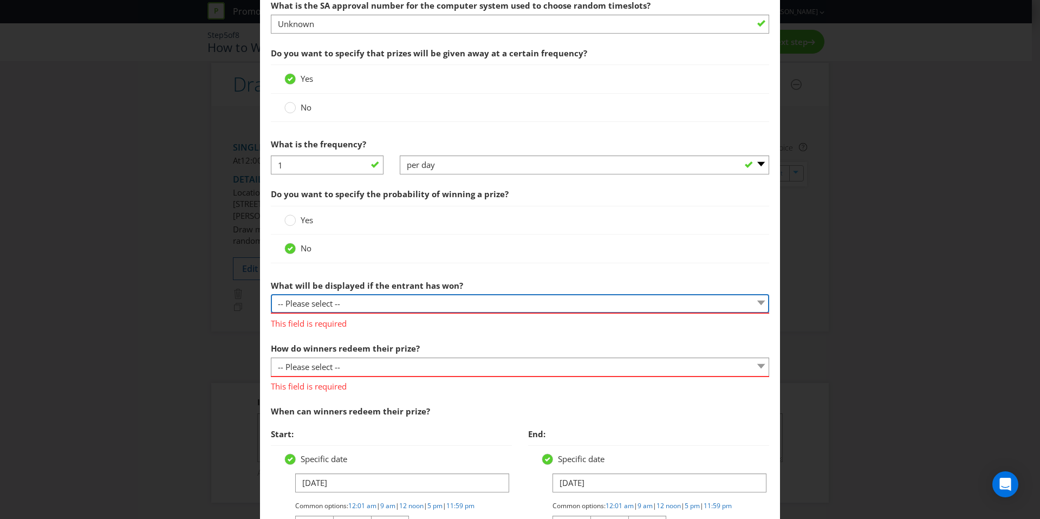
click at [397, 297] on select "-- Please select -- The winner will be notified as appropriate for the entry me…" at bounding box center [520, 303] width 498 height 19
select select "ENTRY_MECHANIC"
click at [271, 294] on select "-- Please select -- The winner will be notified as appropriate for the entry me…" at bounding box center [520, 303] width 498 height 19
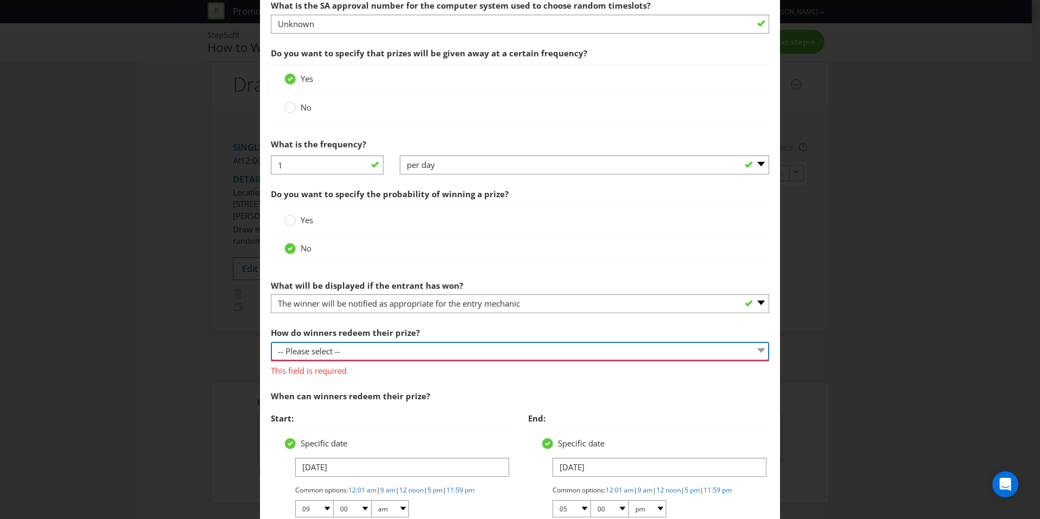
click at [379, 351] on select "-- Please select -- Present winning message to venue staff Follow instructions …" at bounding box center [520, 351] width 498 height 19
select select "OTHER"
click at [271, 342] on select "-- Please select -- Present winning message to venue staff Follow instructions …" at bounding box center [520, 351] width 498 height 19
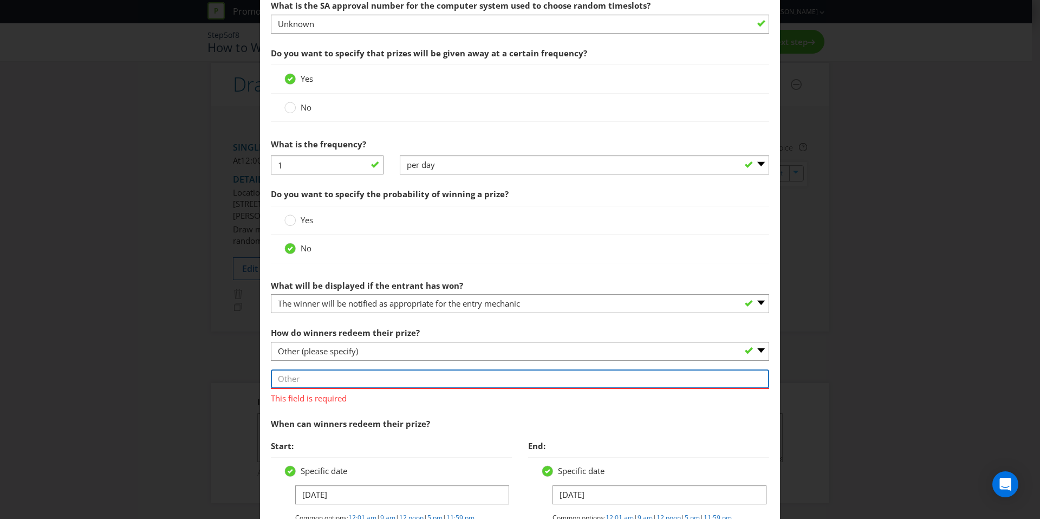
click at [345, 378] on input "text" at bounding box center [520, 378] width 498 height 19
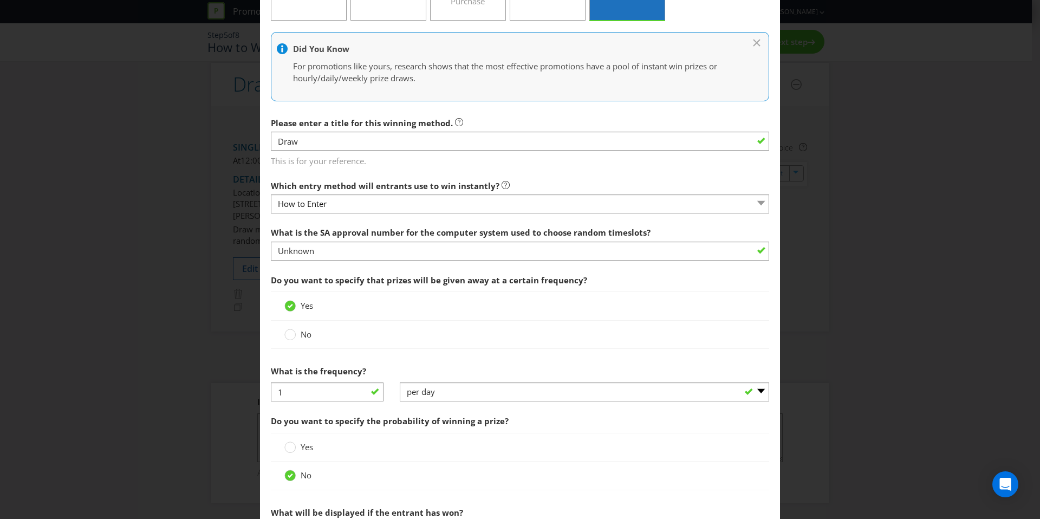
scroll to position [0, 0]
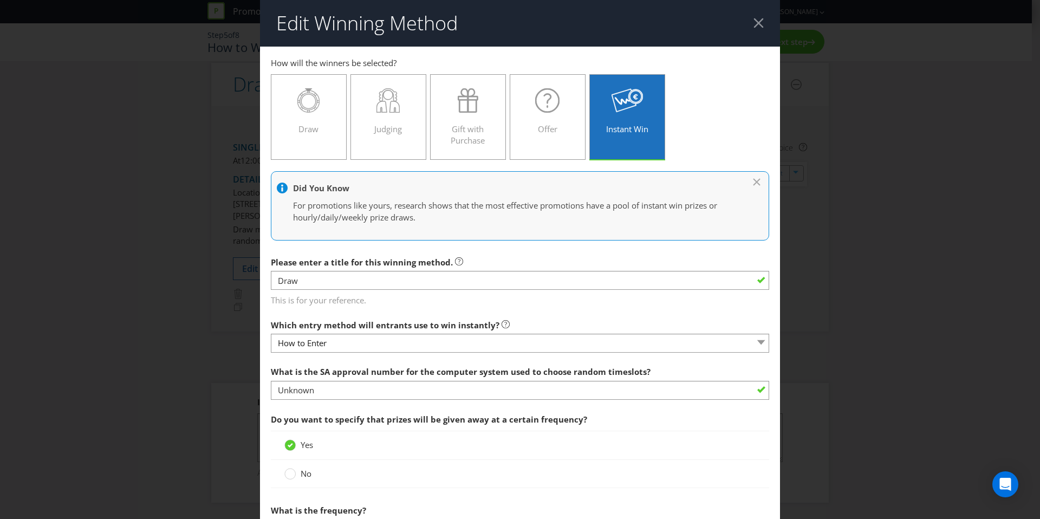
type input "V"
click at [753, 28] on div at bounding box center [758, 23] width 10 height 10
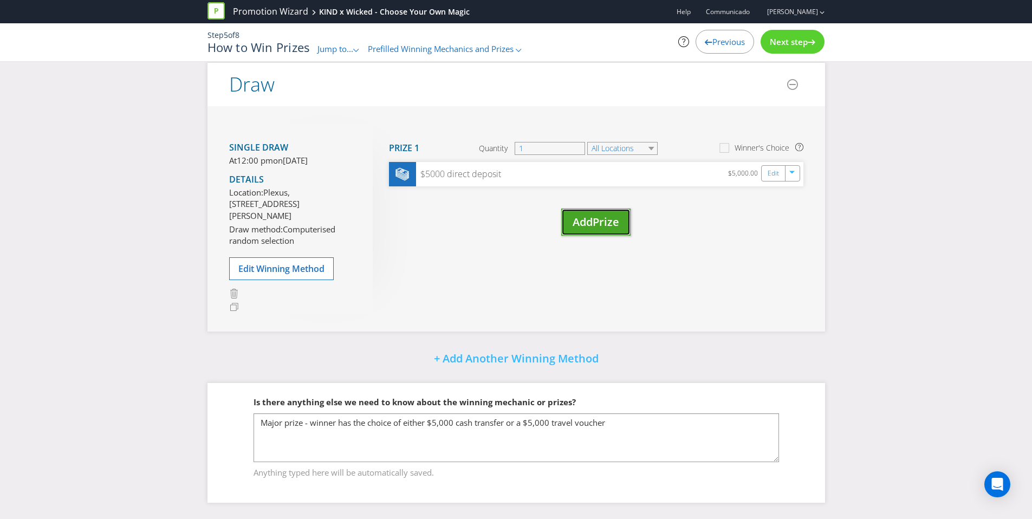
click at [603, 215] on span "Prize" at bounding box center [606, 222] width 27 height 15
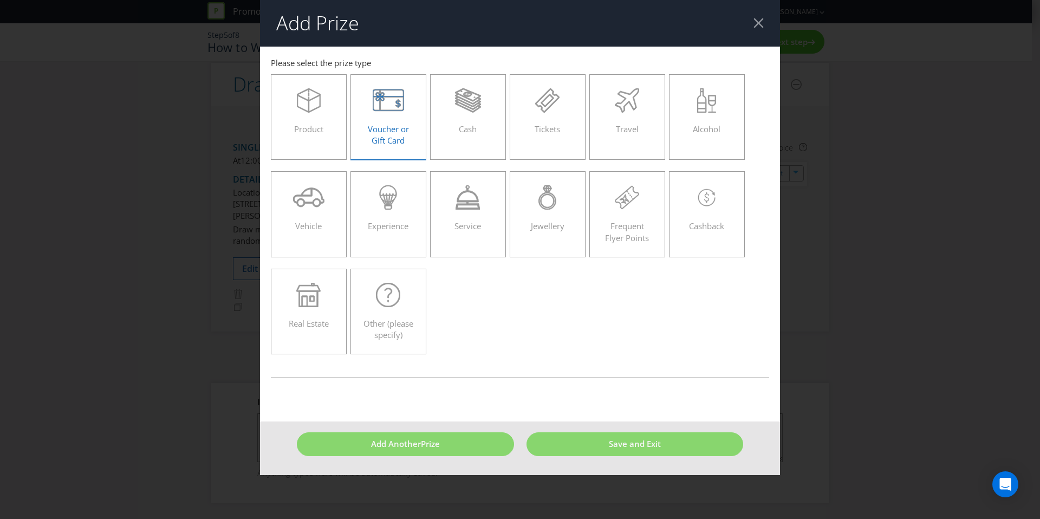
click at [390, 101] on icon at bounding box center [389, 100] width 32 height 24
click at [0, 0] on input "Voucher or Gift Card" at bounding box center [0, 0] width 0 height 0
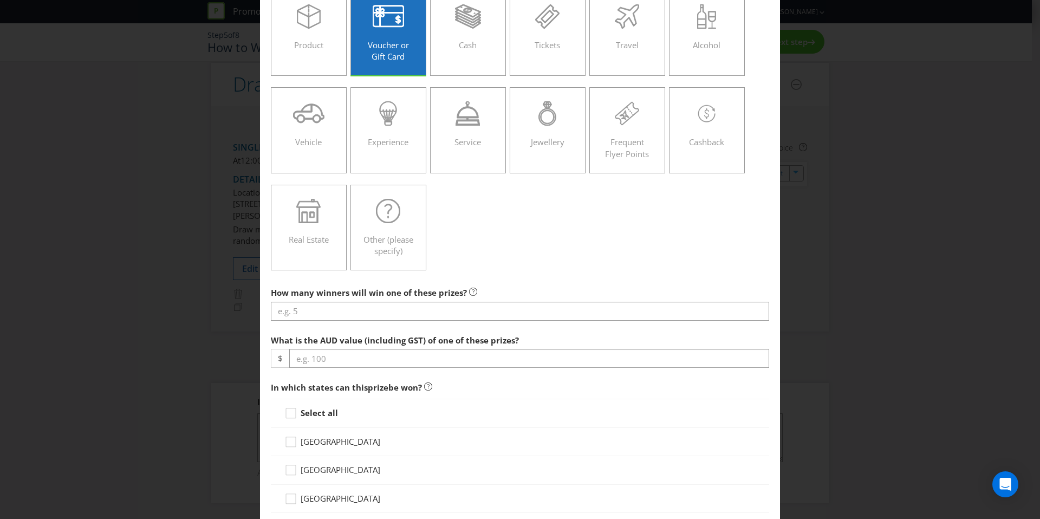
scroll to position [85, 0]
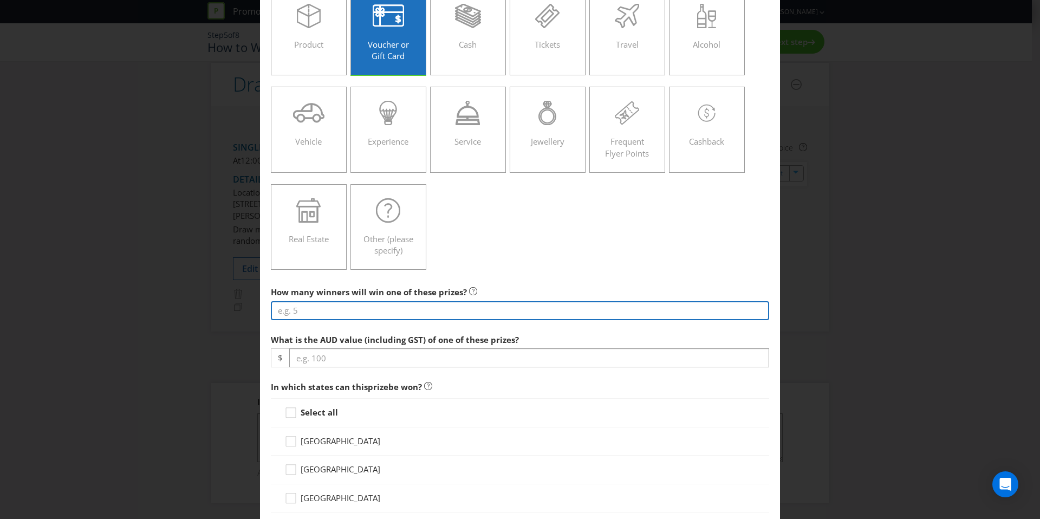
click at [413, 313] on input "number" at bounding box center [520, 310] width 498 height 19
type input "28"
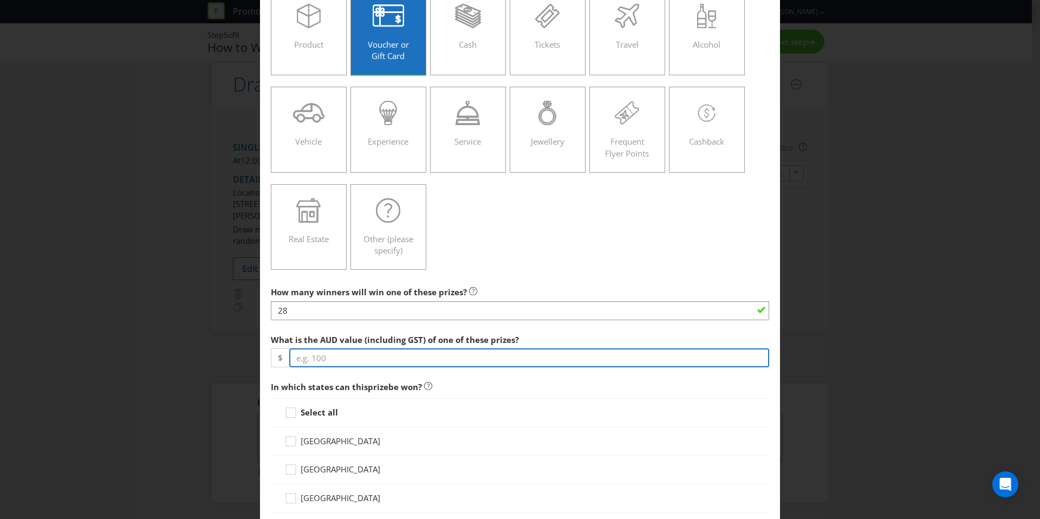
click at [408, 354] on input "number" at bounding box center [529, 357] width 480 height 19
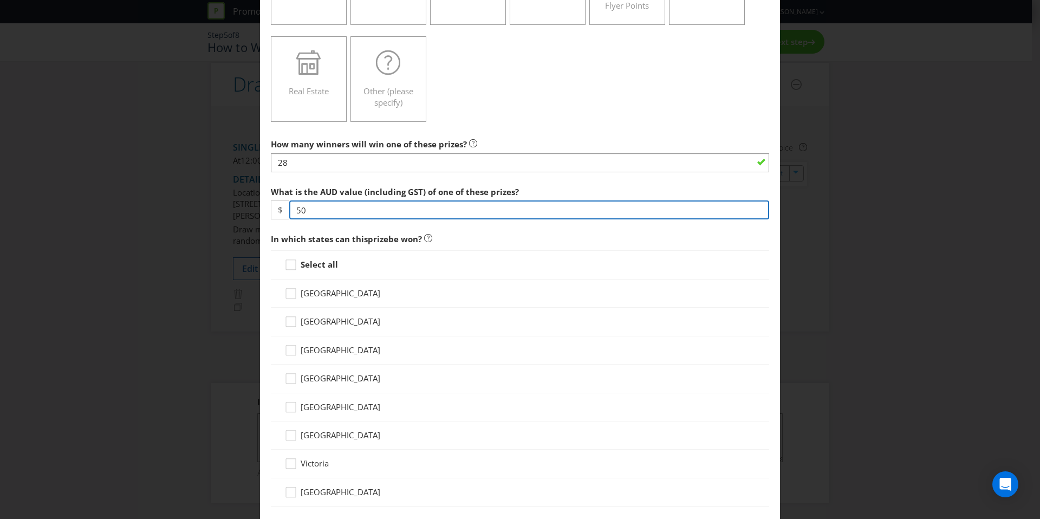
scroll to position [388, 0]
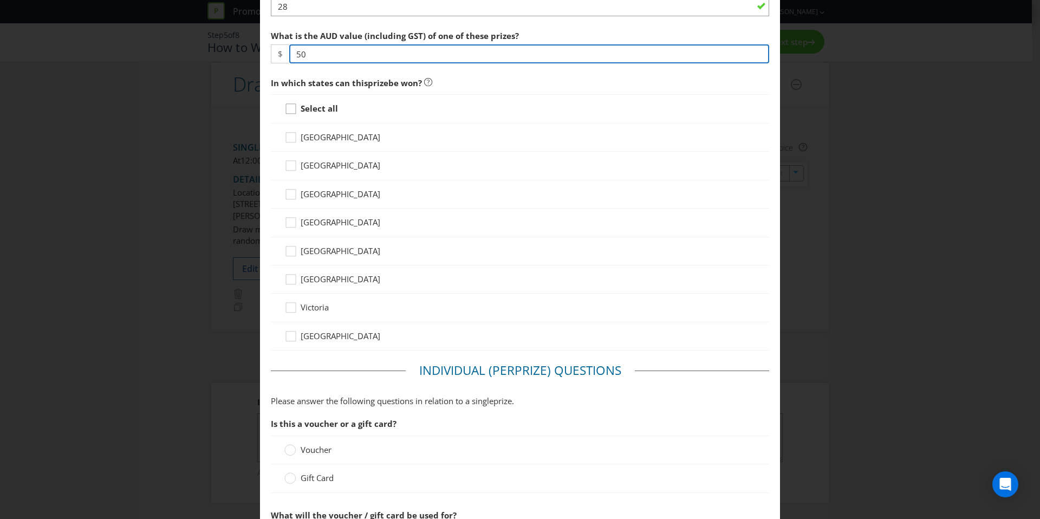
type input "50"
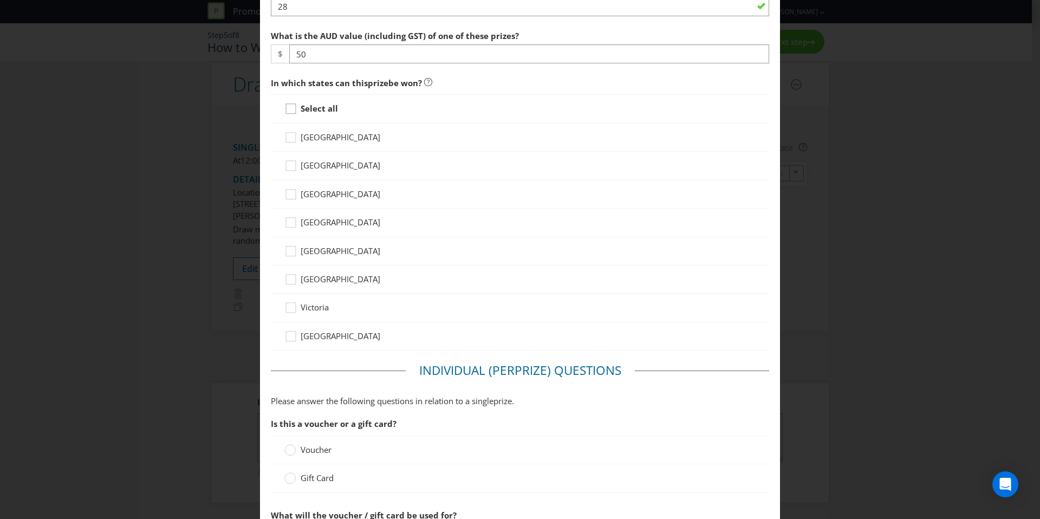
click at [288, 110] on icon at bounding box center [292, 111] width 16 height 16
click at [0, 0] on input "Select all" at bounding box center [0, 0] width 0 height 0
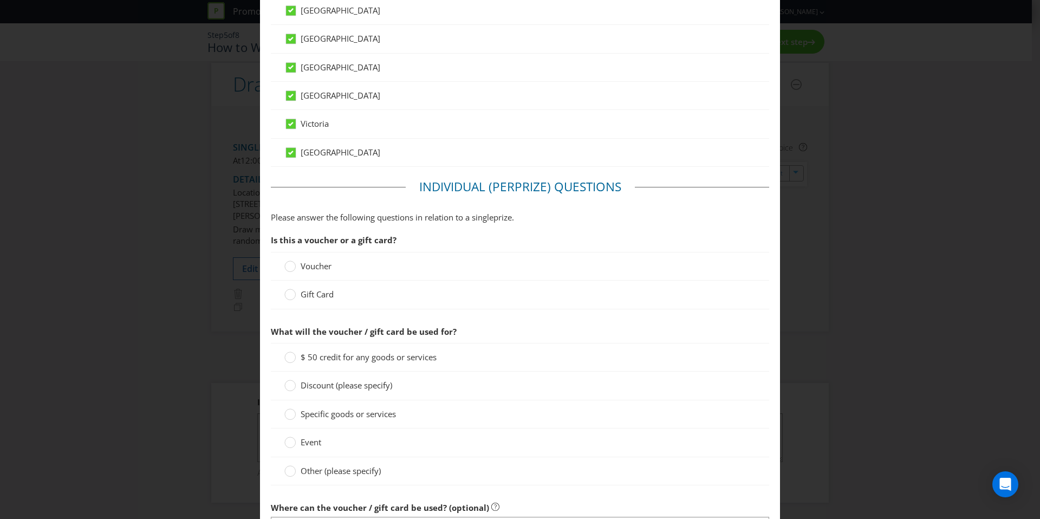
scroll to position [576, 0]
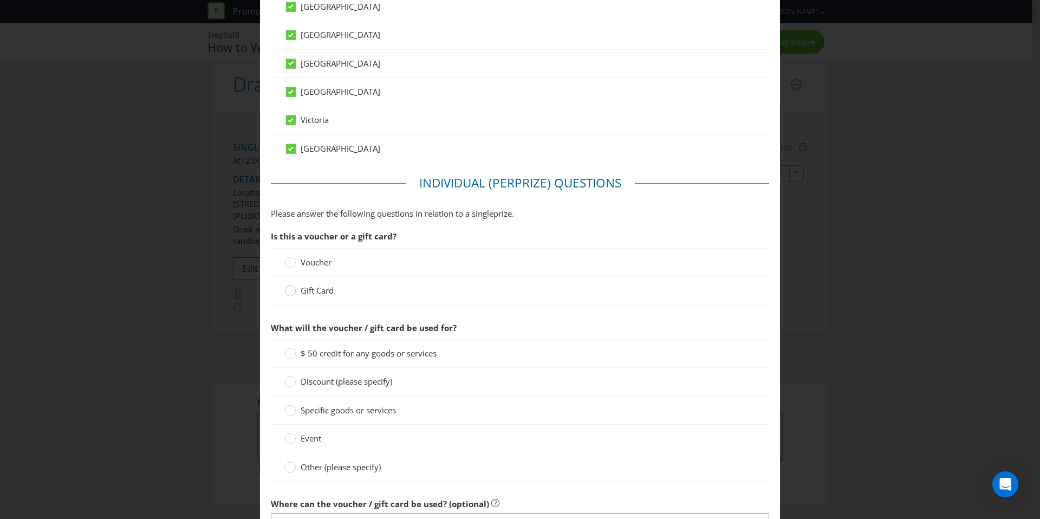
click at [290, 296] on div at bounding box center [289, 292] width 11 height 14
click at [0, 0] on input "Gift Card" at bounding box center [0, 0] width 0 height 0
click at [289, 411] on circle at bounding box center [290, 410] width 11 height 11
click at [0, 0] on input "Specific goods or services" at bounding box center [0, 0] width 0 height 0
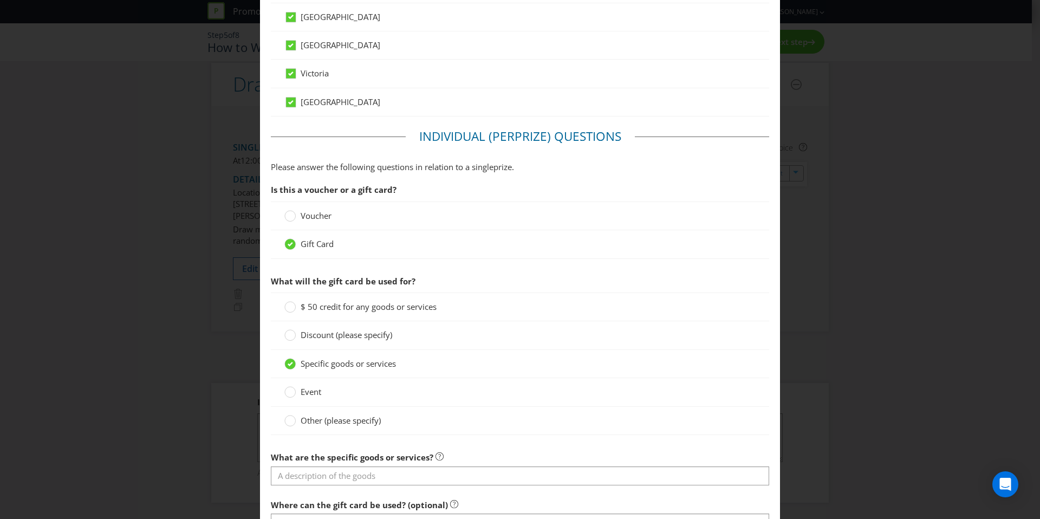
scroll to position [770, 0]
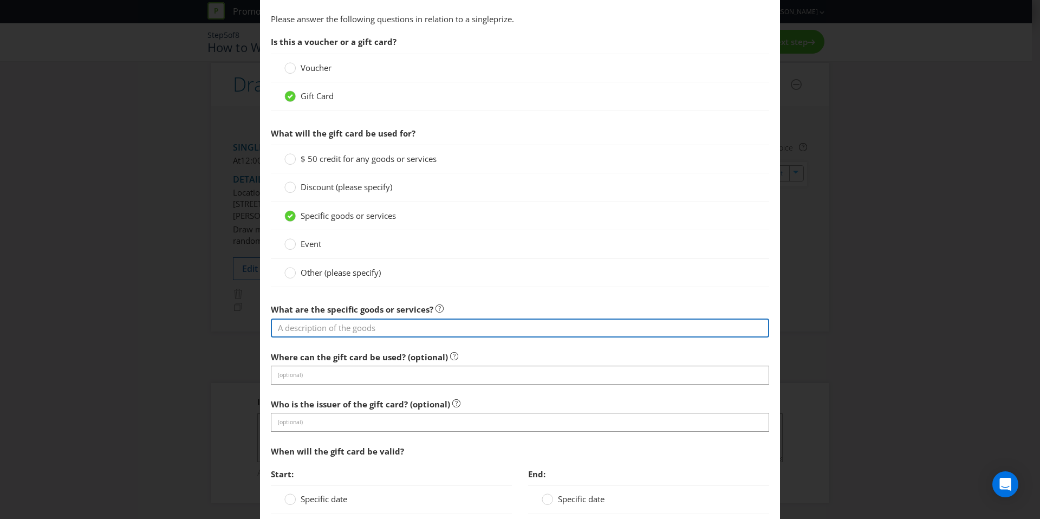
click at [329, 330] on input "text" at bounding box center [520, 328] width 498 height 19
type input "b"
type input "Big W"
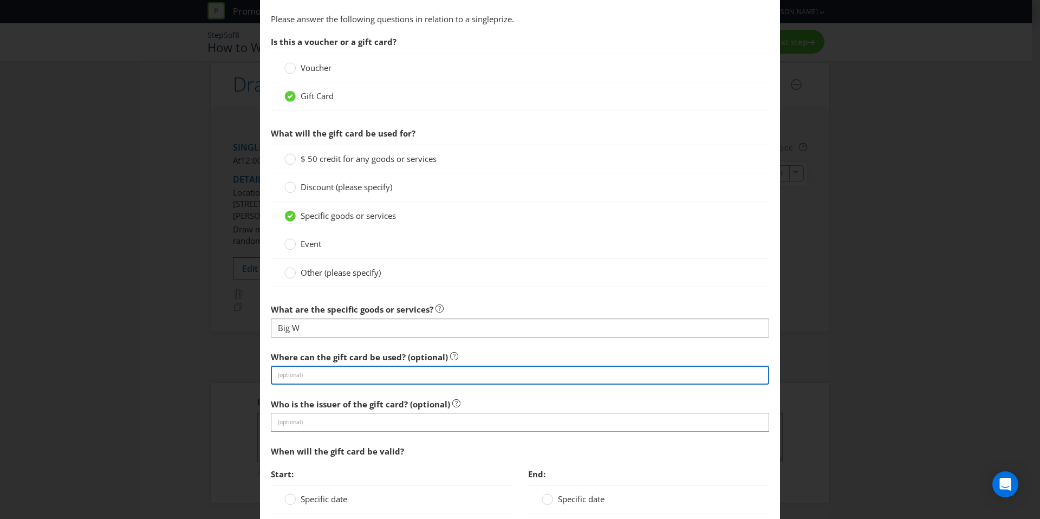
click at [353, 377] on input "text" at bounding box center [520, 375] width 498 height 19
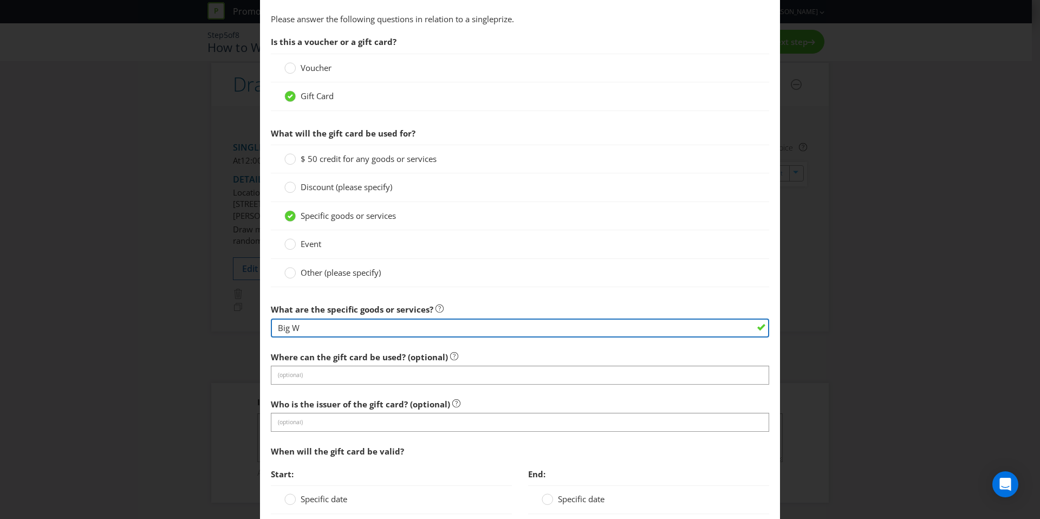
click at [302, 326] on input "Big W" at bounding box center [520, 328] width 498 height 19
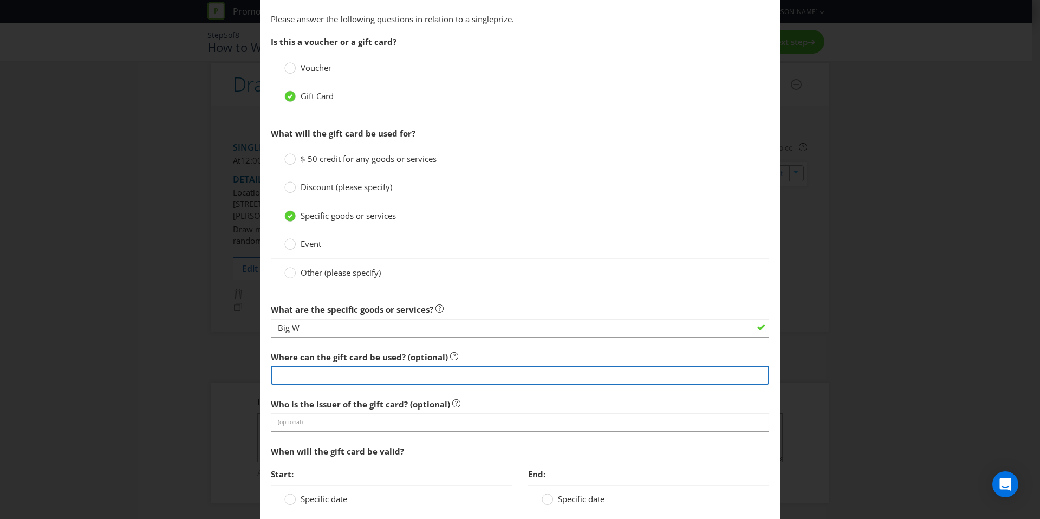
click at [326, 376] on input "text" at bounding box center [520, 375] width 498 height 19
type input "Big W"
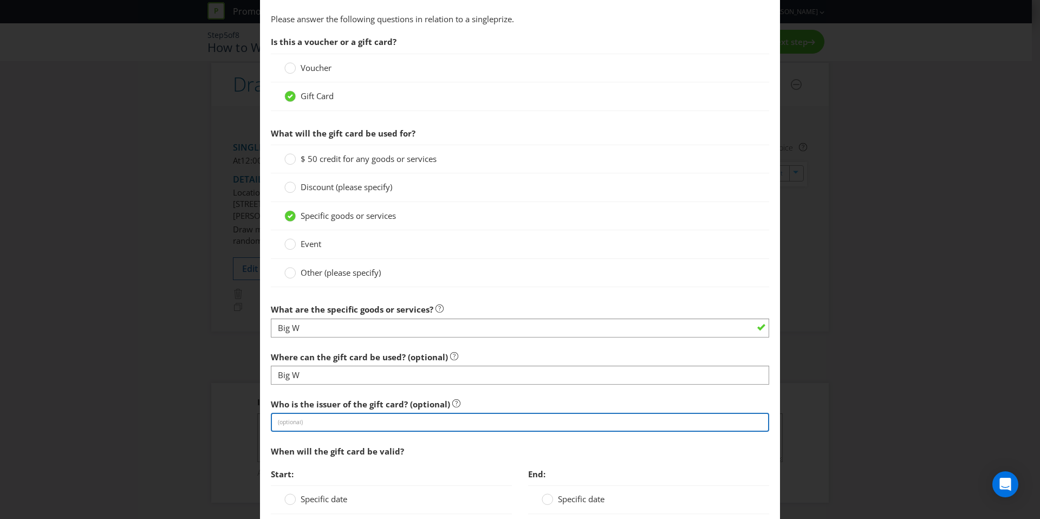
click at [369, 421] on input "text" at bounding box center [520, 422] width 498 height 19
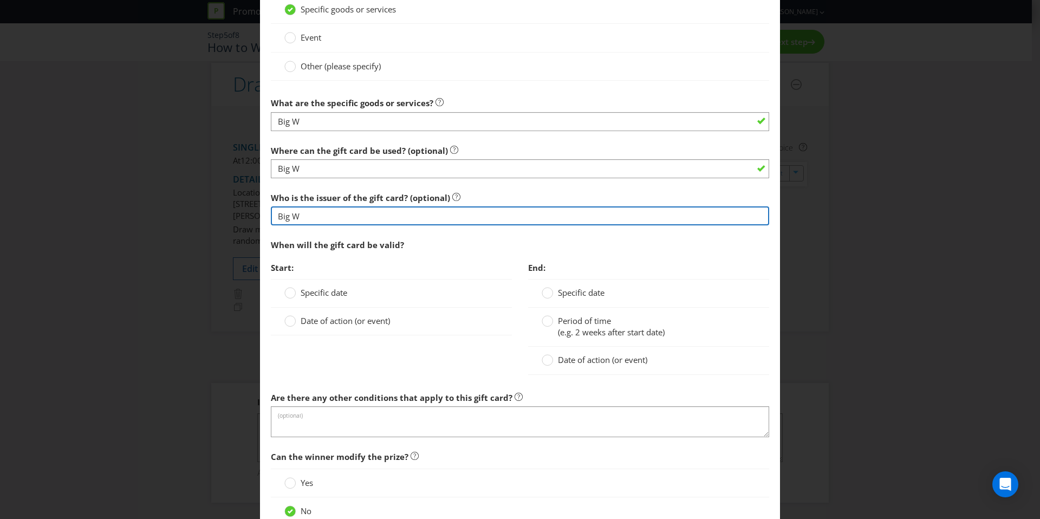
type input "Big W"
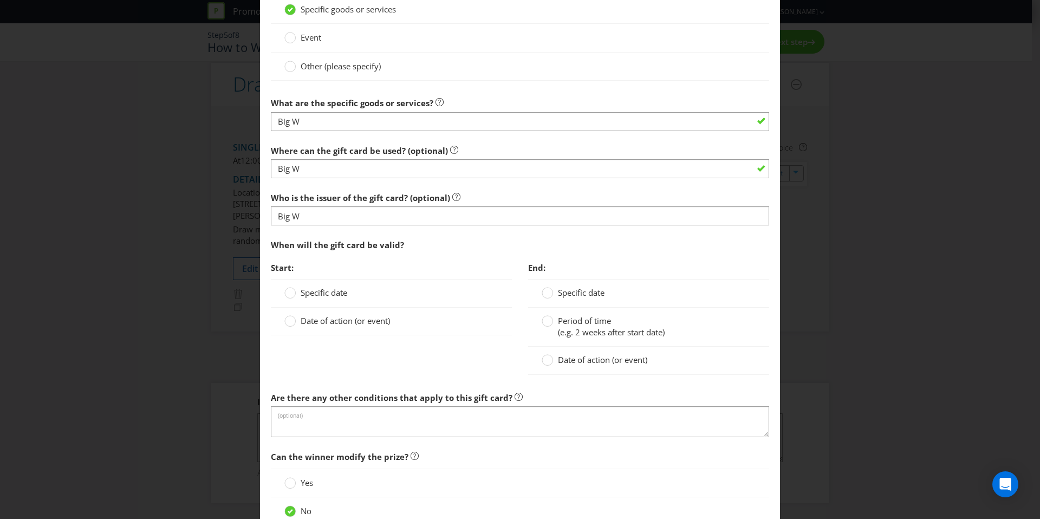
click at [400, 244] on div "When will the gift card be valid?" at bounding box center [520, 245] width 498 height 22
click at [291, 293] on circle at bounding box center [290, 293] width 11 height 11
click at [0, 0] on input "Specific date" at bounding box center [0, 0] width 0 height 0
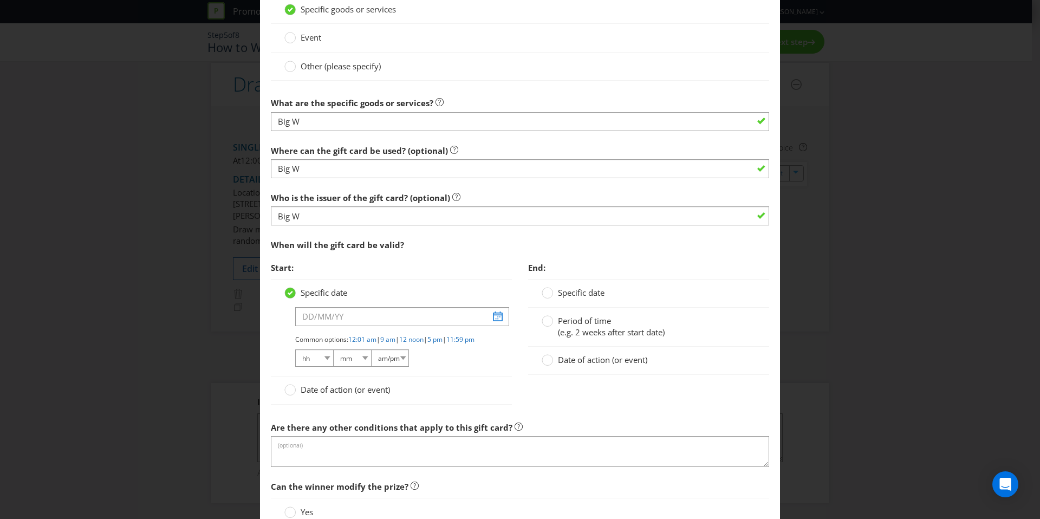
click at [291, 293] on circle at bounding box center [290, 293] width 11 height 11
click at [0, 0] on input "Specific date" at bounding box center [0, 0] width 0 height 0
click at [289, 291] on icon at bounding box center [290, 293] width 5 height 4
click at [0, 0] on input "Specific date" at bounding box center [0, 0] width 0 height 0
click at [285, 395] on circle at bounding box center [290, 390] width 11 height 11
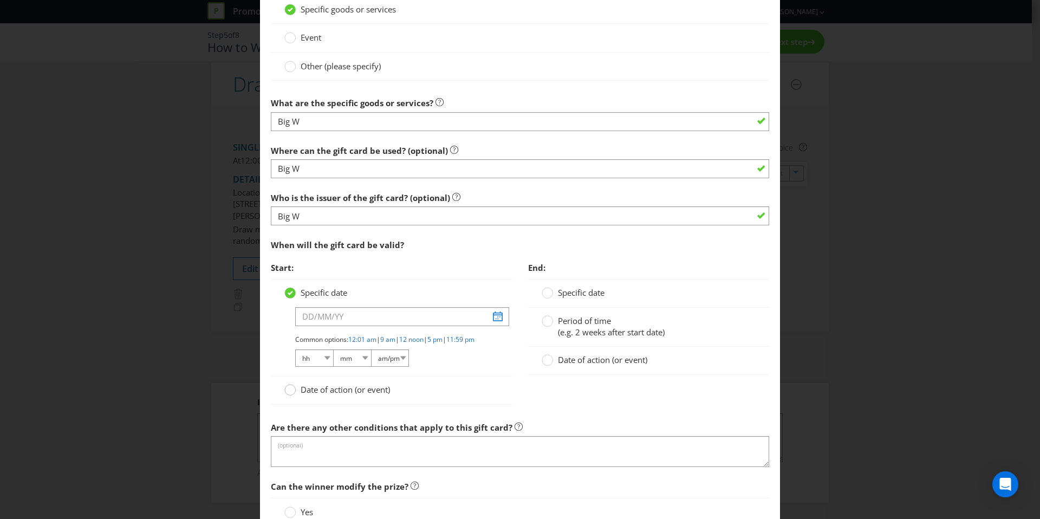
click at [0, 0] on input "Date of action (or event)" at bounding box center [0, 0] width 0 height 0
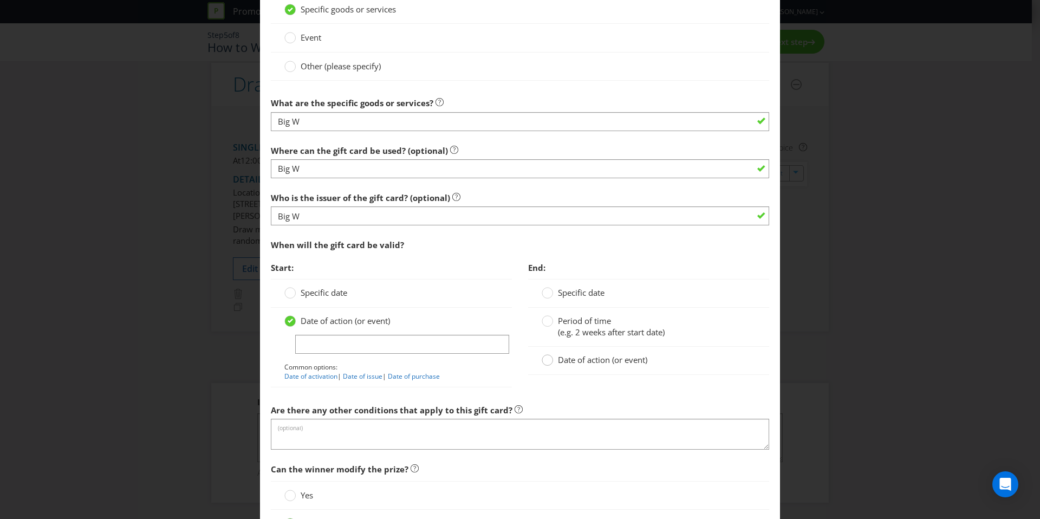
click at [547, 358] on circle at bounding box center [547, 360] width 11 height 11
click at [0, 0] on input "Date of action (or event)" at bounding box center [0, 0] width 0 height 0
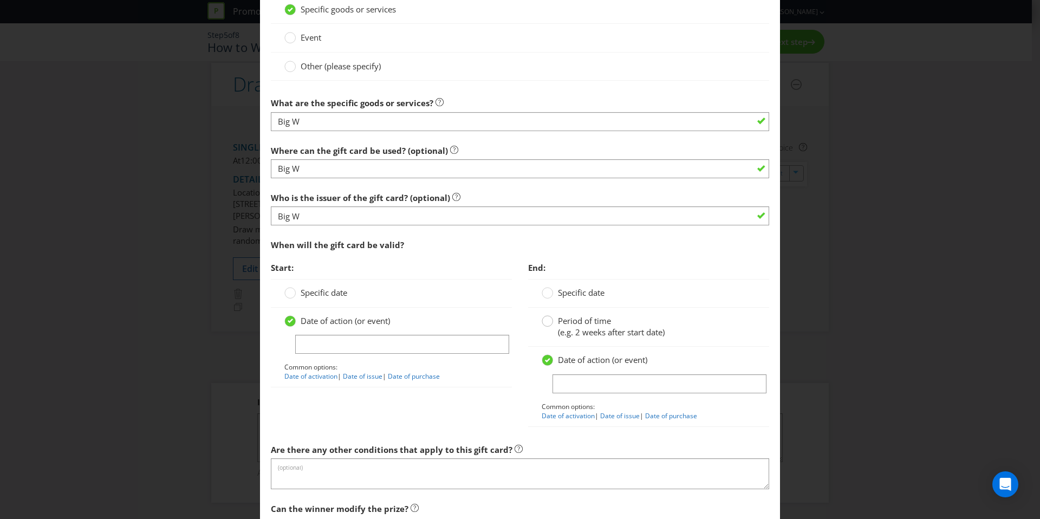
click at [542, 324] on icon at bounding box center [547, 320] width 11 height 11
click at [0, 0] on input "Period of time (e.g. 2 weeks after start date)" at bounding box center [0, 0] width 0 height 0
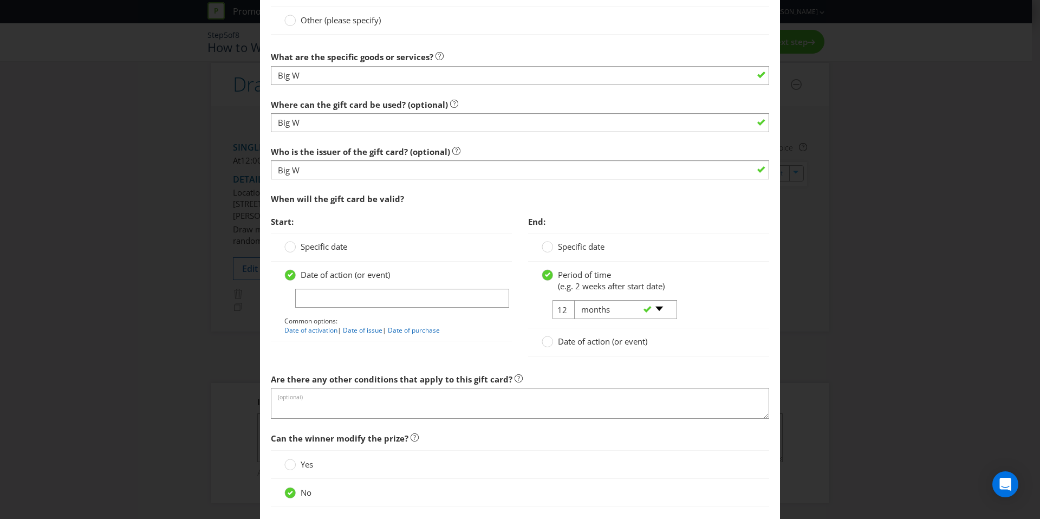
scroll to position [1103, 0]
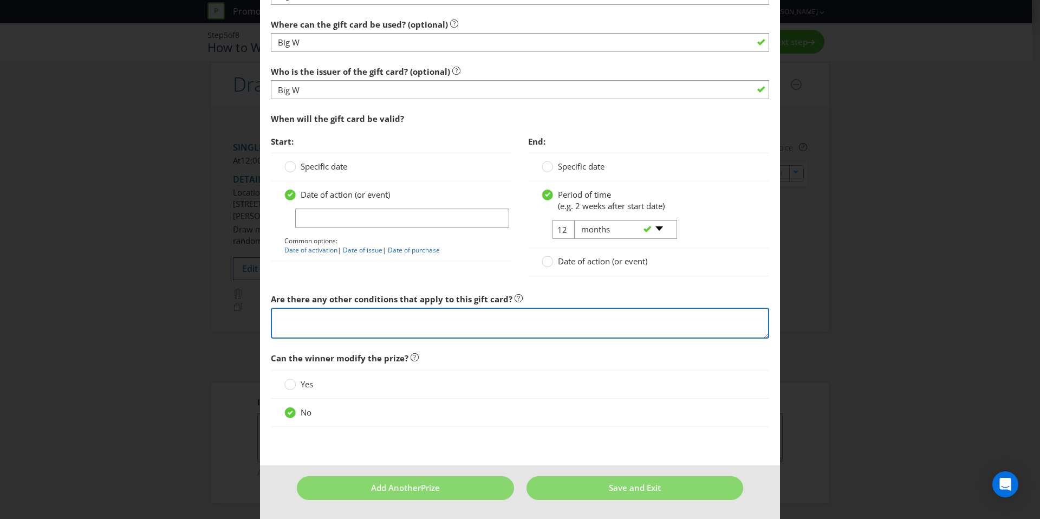
click at [349, 321] on textarea at bounding box center [520, 323] width 498 height 31
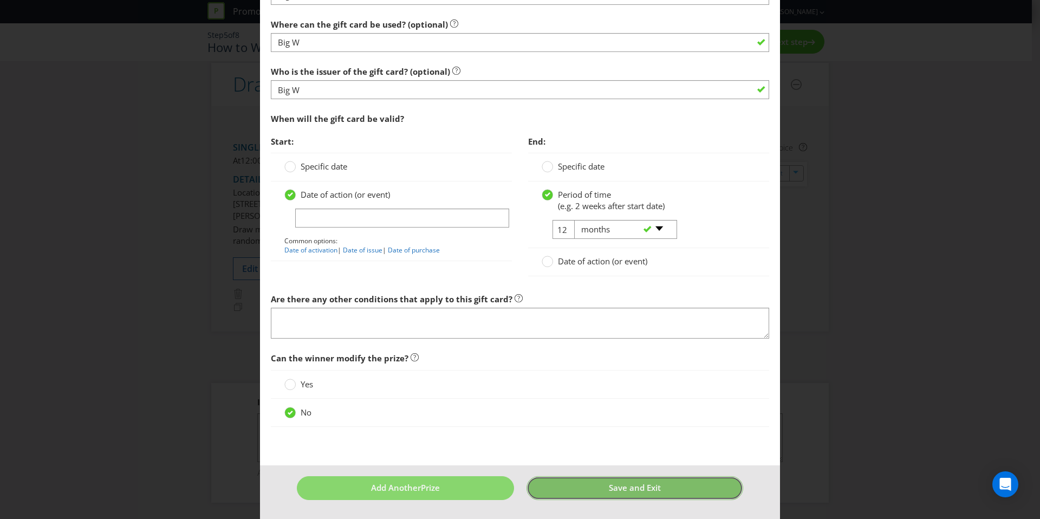
click at [627, 481] on button "Save and Exit" at bounding box center [635, 487] width 217 height 23
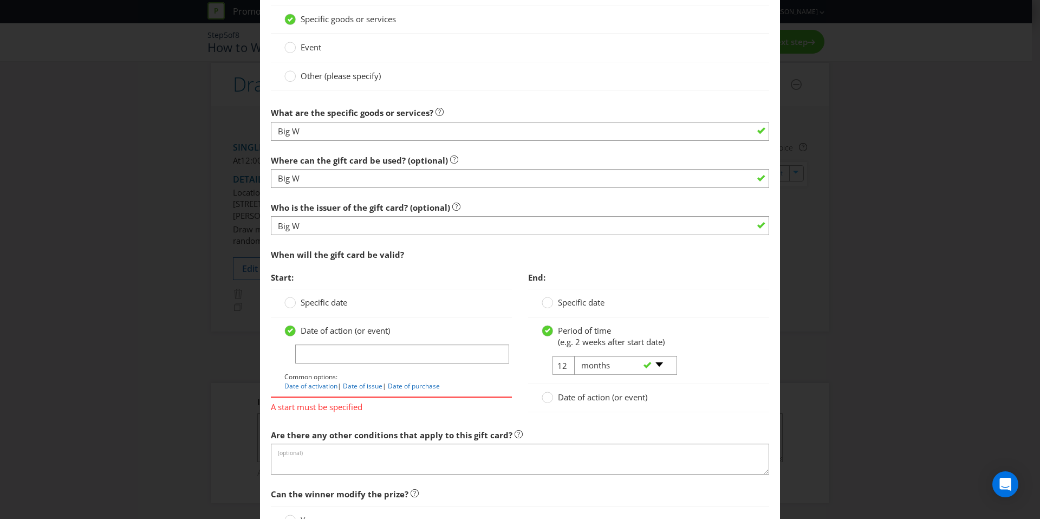
scroll to position [1063, 0]
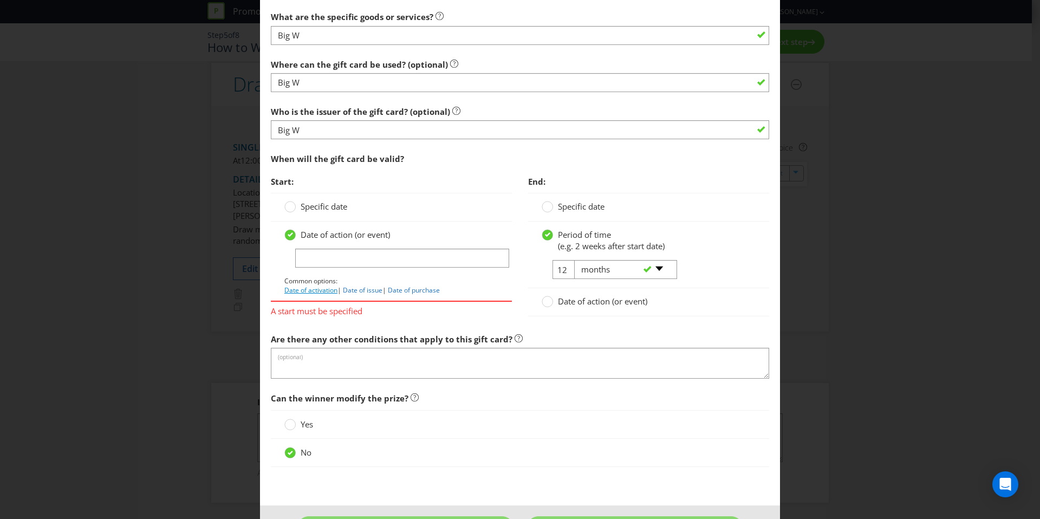
click at [322, 289] on link "Date of activation" at bounding box center [310, 289] width 53 height 9
type input "Date of activation"
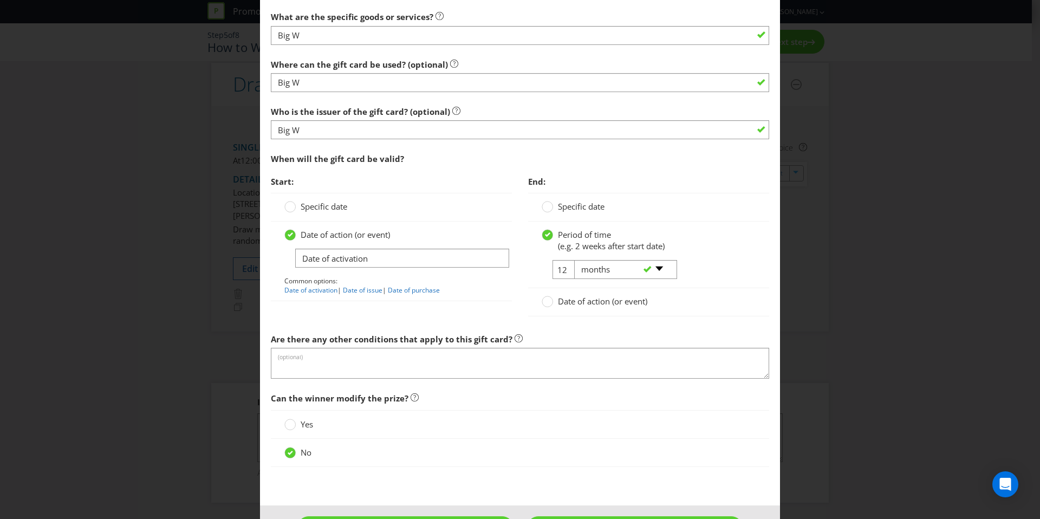
scroll to position [1103, 0]
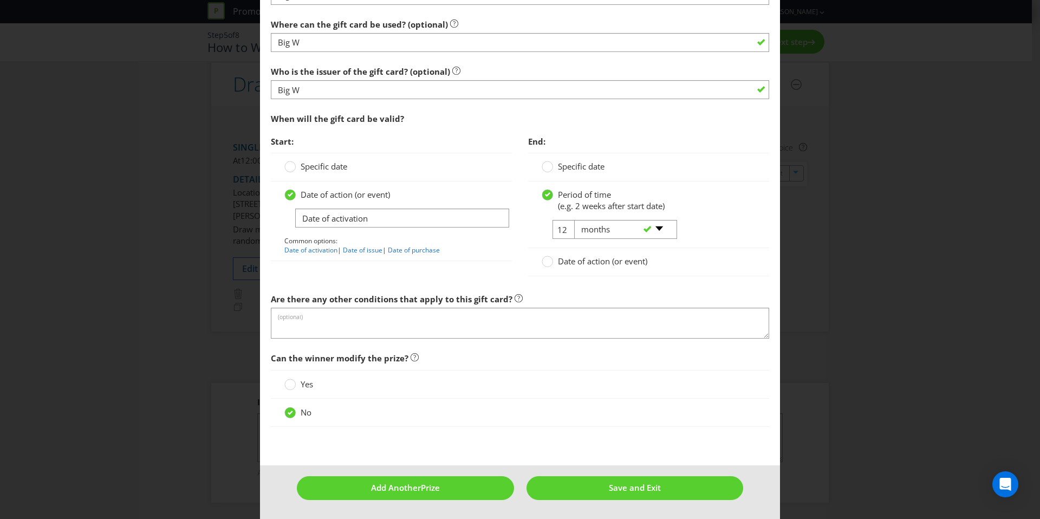
click at [580, 472] on footer "Add Another Prize Save and Exit" at bounding box center [520, 491] width 520 height 53
click at [587, 479] on button "Save and Exit" at bounding box center [635, 487] width 217 height 23
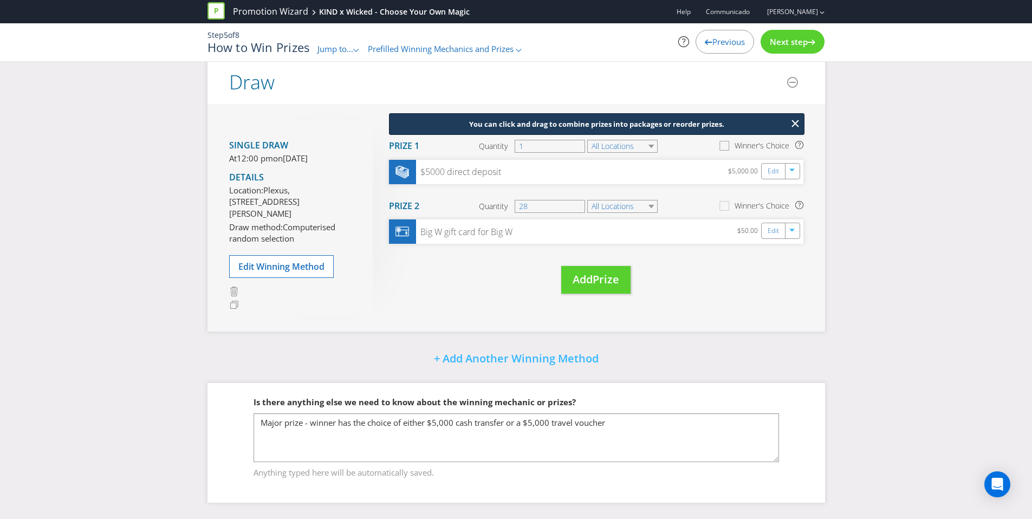
click at [724, 140] on icon at bounding box center [725, 147] width 15 height 15
click at [0, 0] on input "Winner's Choice" at bounding box center [0, 0] width 0 height 0
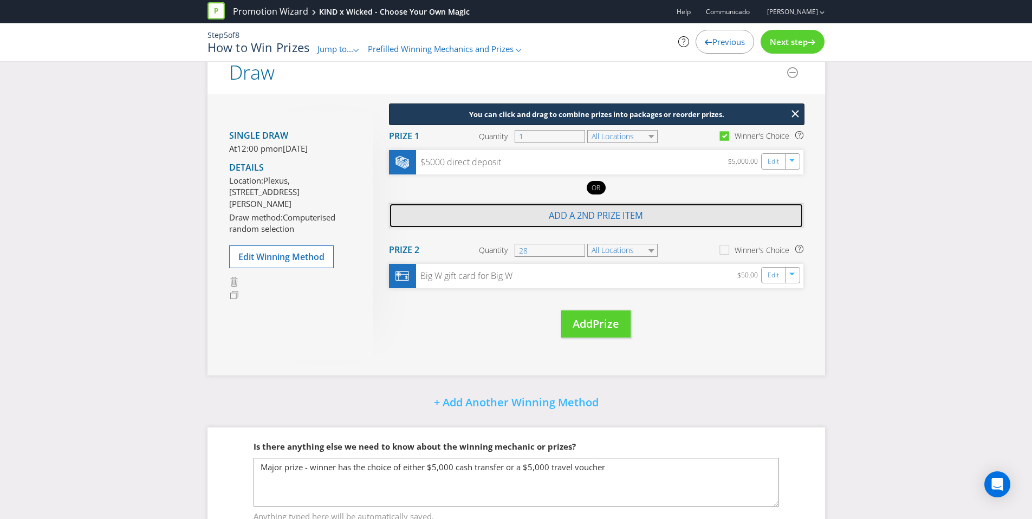
click at [589, 218] on span "Add a 2nd prize item" at bounding box center [596, 215] width 94 height 12
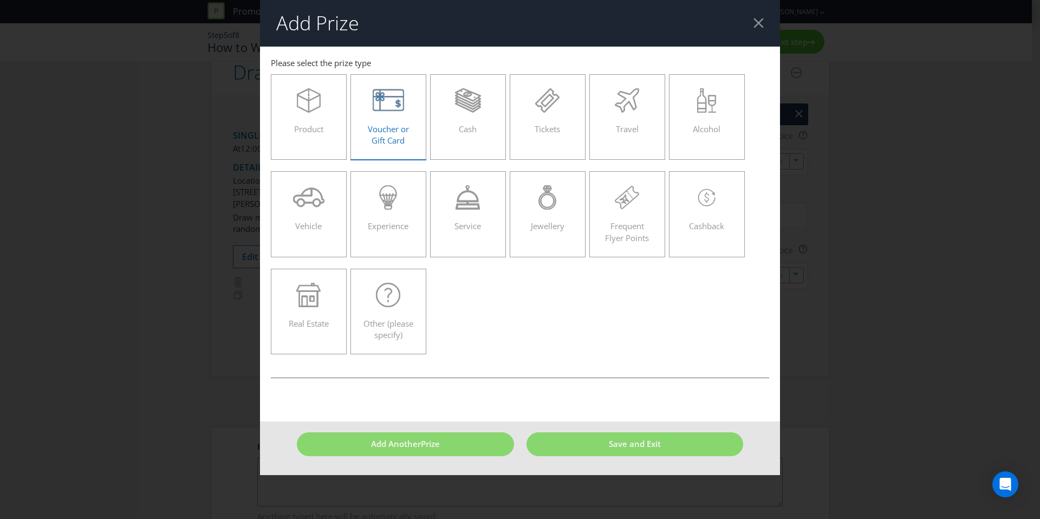
click at [380, 119] on div "Voucher or Gift Card" at bounding box center [388, 112] width 53 height 49
click at [0, 0] on input "Voucher or Gift Card" at bounding box center [0, 0] width 0 height 0
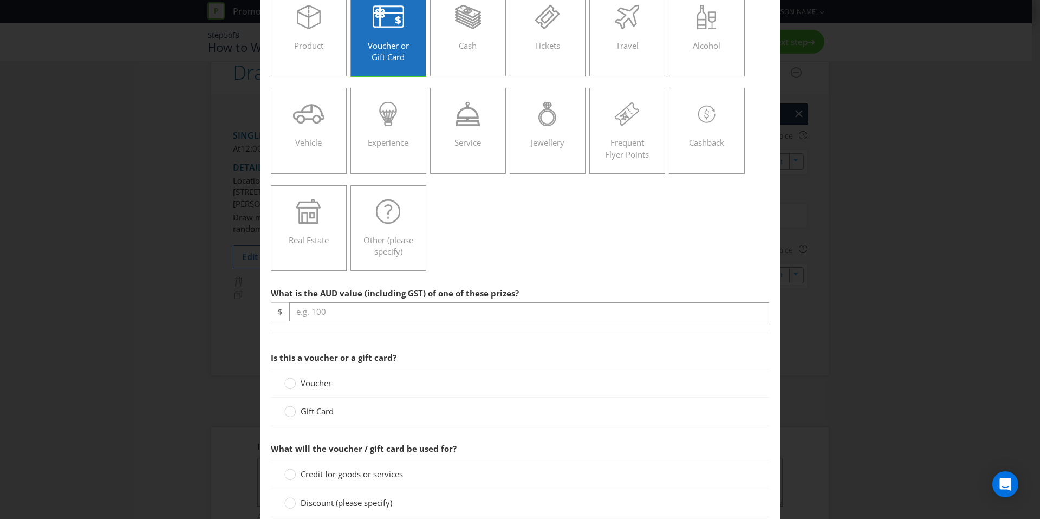
scroll to position [92, 0]
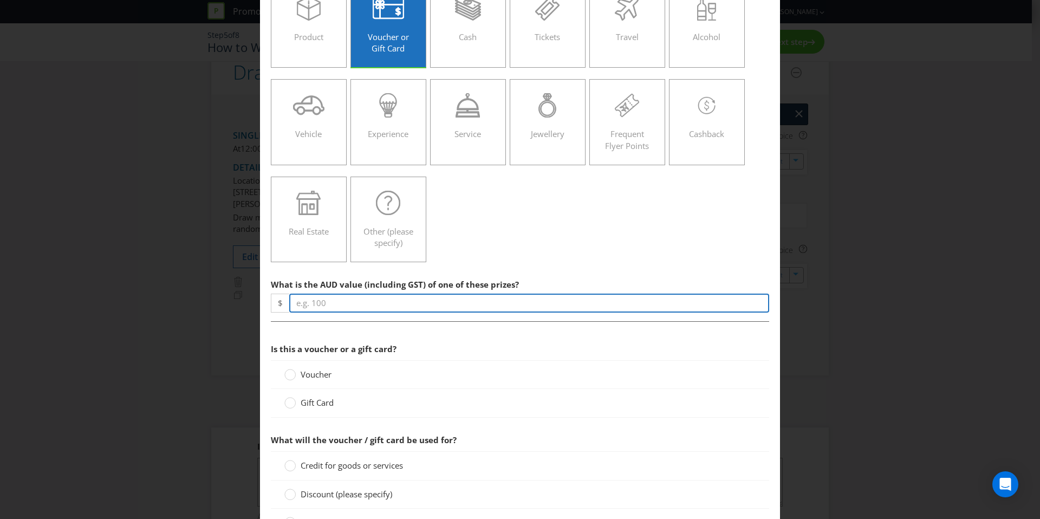
click at [370, 302] on input "number" at bounding box center [529, 303] width 480 height 19
type input "5000"
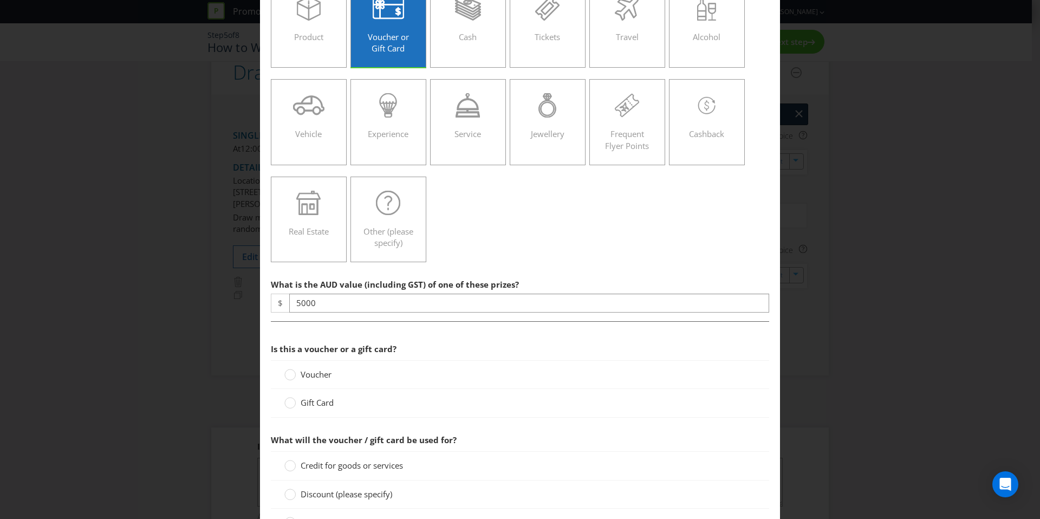
click at [288, 407] on circle at bounding box center [290, 403] width 11 height 11
click at [0, 0] on input "Gift Card" at bounding box center [0, 0] width 0 height 0
click at [285, 379] on circle at bounding box center [290, 374] width 11 height 11
click at [0, 0] on input "Voucher" at bounding box center [0, 0] width 0 height 0
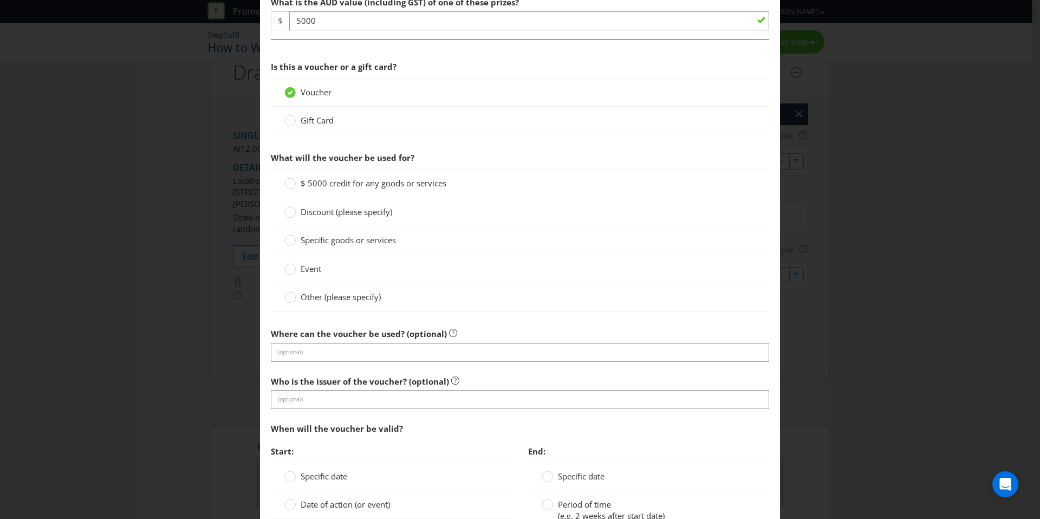
scroll to position [418, 0]
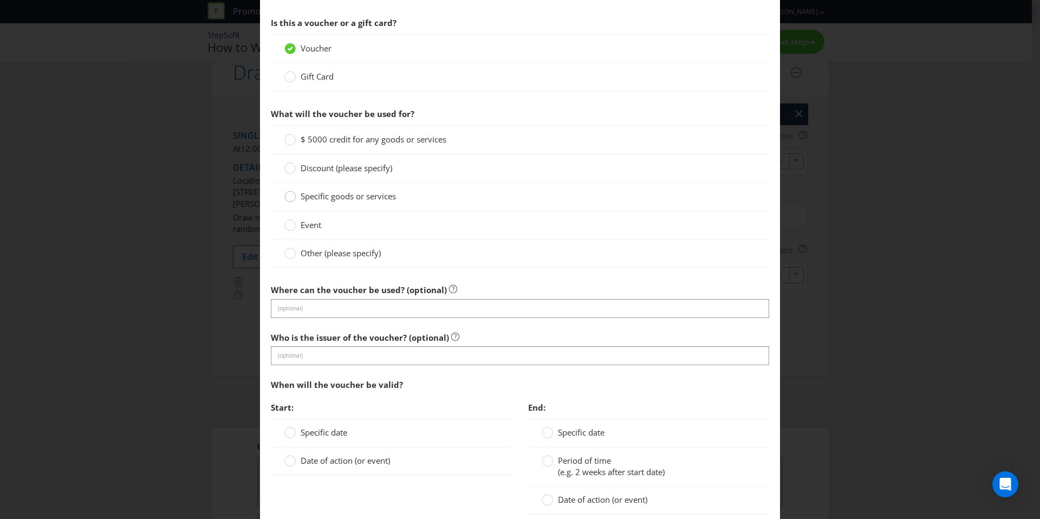
click at [293, 193] on icon at bounding box center [289, 196] width 11 height 11
click at [0, 0] on input "Specific goods or services" at bounding box center [0, 0] width 0 height 0
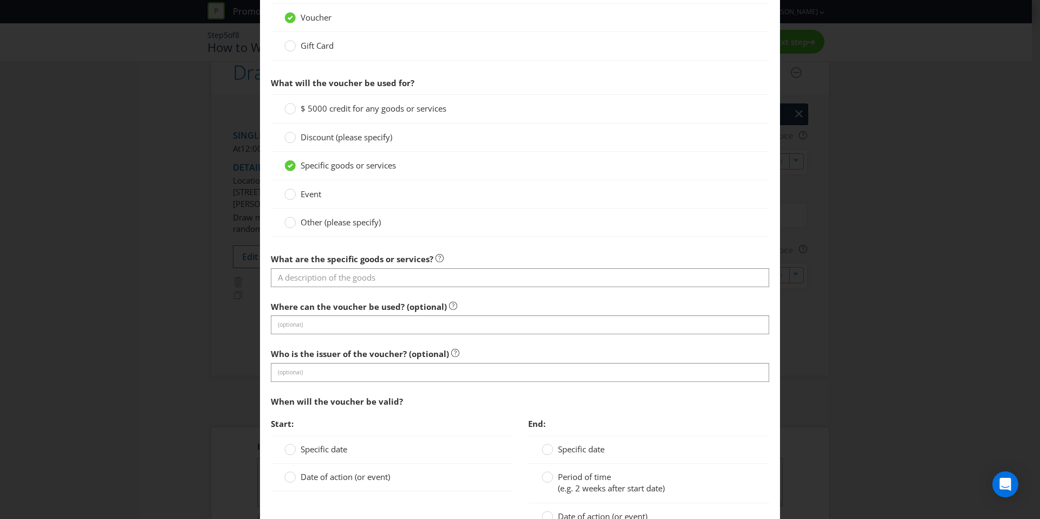
scroll to position [501, 0]
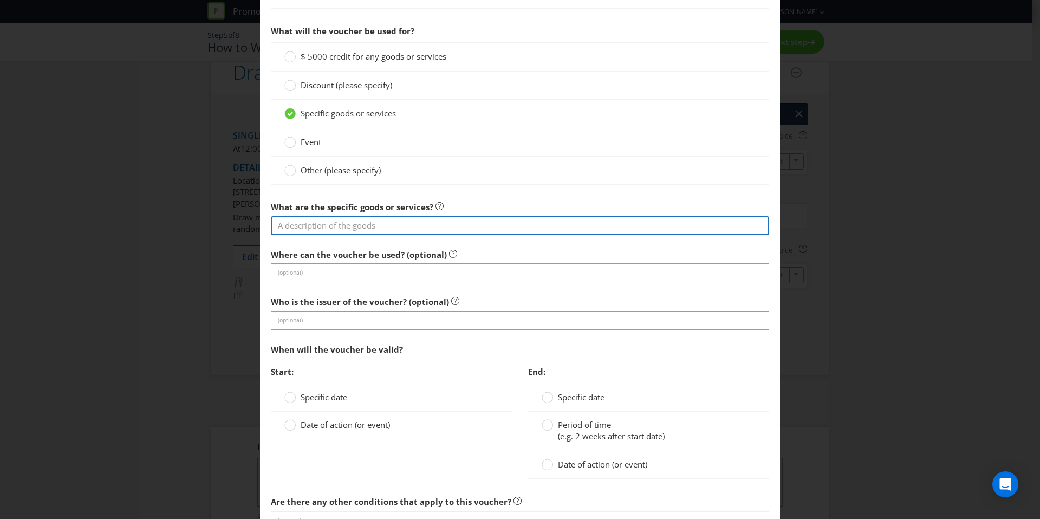
click at [336, 222] on input "text" at bounding box center [520, 225] width 498 height 19
type input "travel"
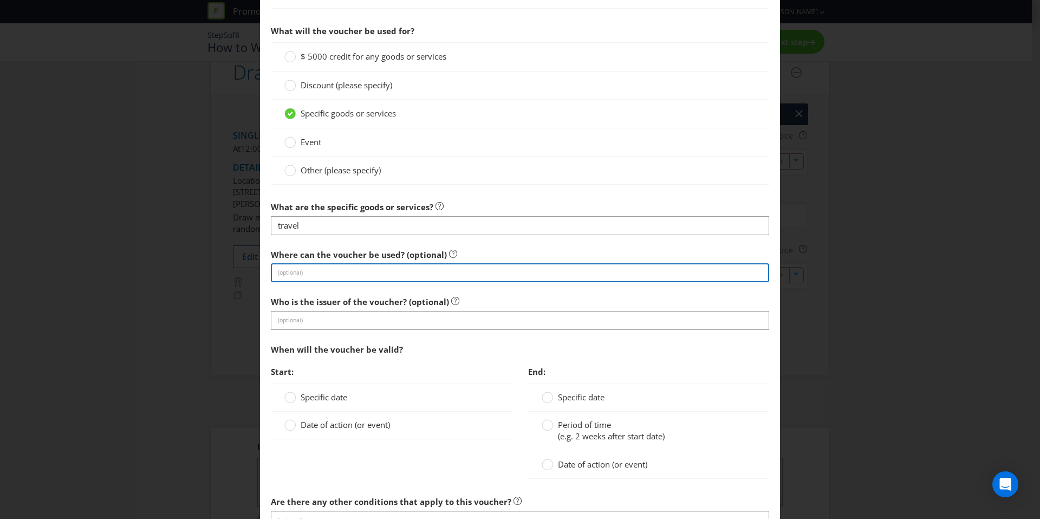
click at [349, 277] on input "text" at bounding box center [520, 272] width 498 height 19
type input "t"
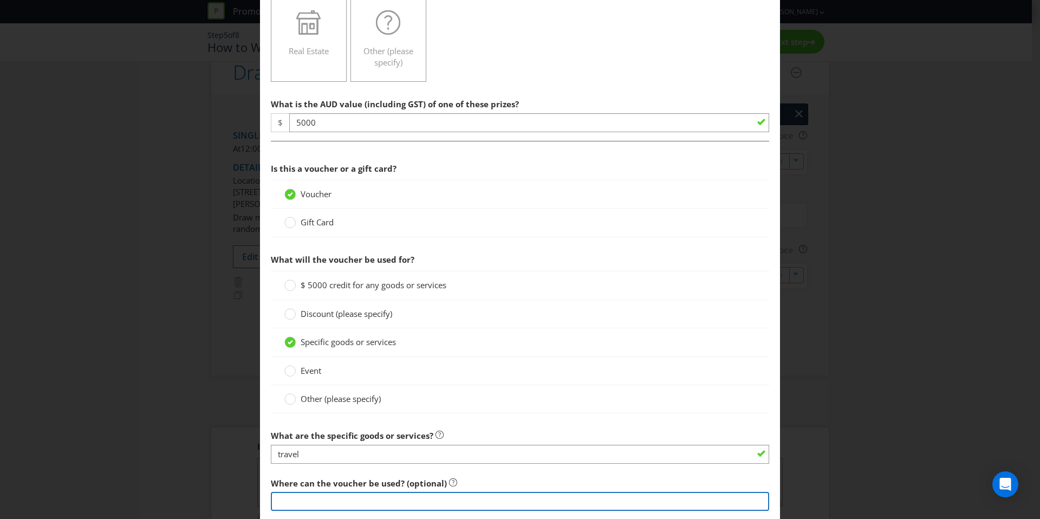
scroll to position [471, 0]
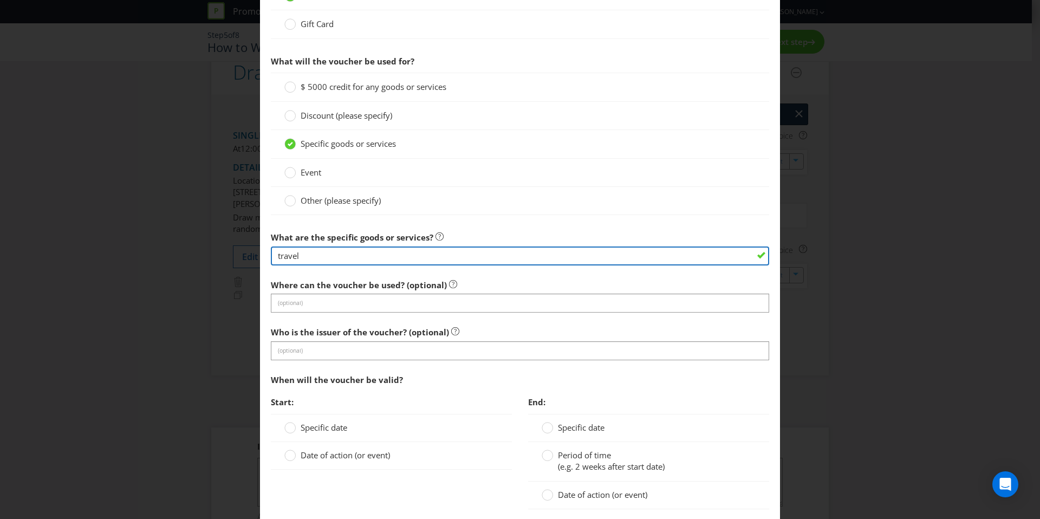
drag, startPoint x: 303, startPoint y: 254, endPoint x: 256, endPoint y: 255, distance: 47.2
click at [256, 255] on div "Add Prize [GEOGRAPHIC_DATA] [GEOGRAPHIC_DATA] [GEOGRAPHIC_DATA] [GEOGRAPHIC_DAT…" at bounding box center [520, 259] width 1040 height 519
paste input "The prize is a $5,000 Free-2-Travel voucher."
drag, startPoint x: 353, startPoint y: 257, endPoint x: 275, endPoint y: 252, distance: 78.1
click at [275, 252] on input "The prize is a $5,000 Free-2-Travel voucher." at bounding box center [520, 255] width 498 height 19
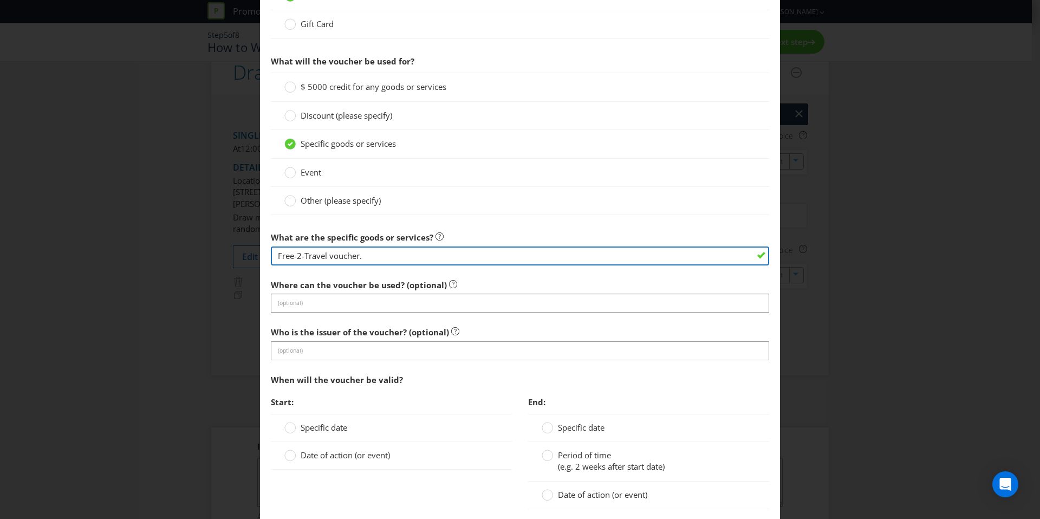
drag, startPoint x: 365, startPoint y: 255, endPoint x: 326, endPoint y: 256, distance: 39.6
click at [326, 256] on input "Free-2-Travel voucher." at bounding box center [520, 255] width 498 height 19
type input "Free-2-Travel"
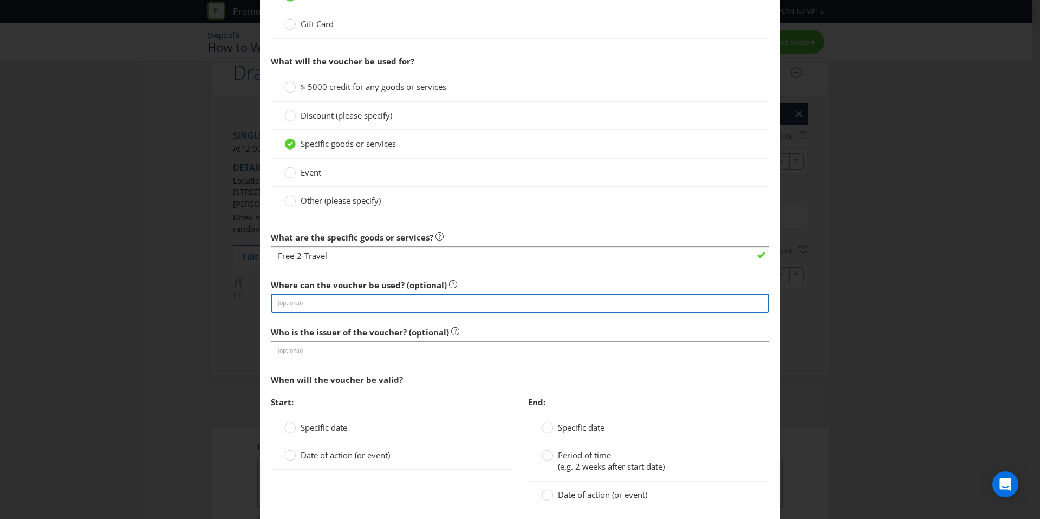
click at [322, 300] on input "text" at bounding box center [520, 303] width 498 height 19
paste input "The prize is a $5,000 Free-2-Travel voucher."
type input "The prize is a $5,000 Free-2-Travel voucher."
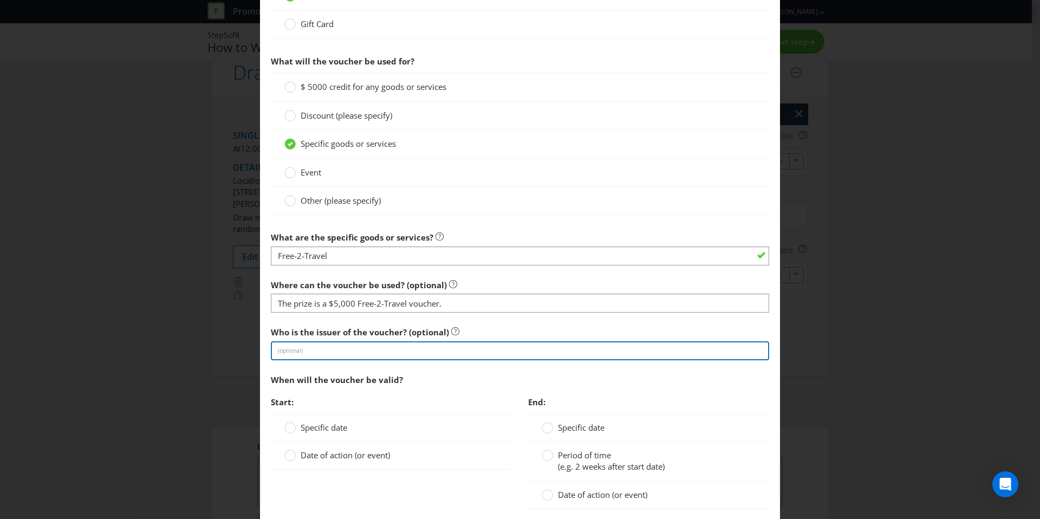
click at [322, 356] on input "text" at bounding box center [520, 350] width 498 height 19
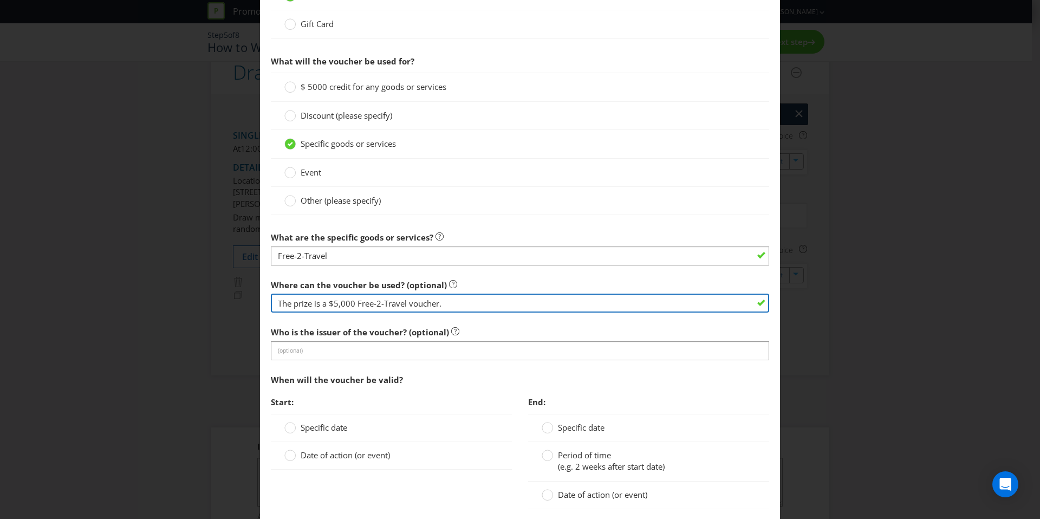
click at [315, 306] on input "The prize is a $5,000 Free-2-Travel voucher." at bounding box center [520, 303] width 498 height 19
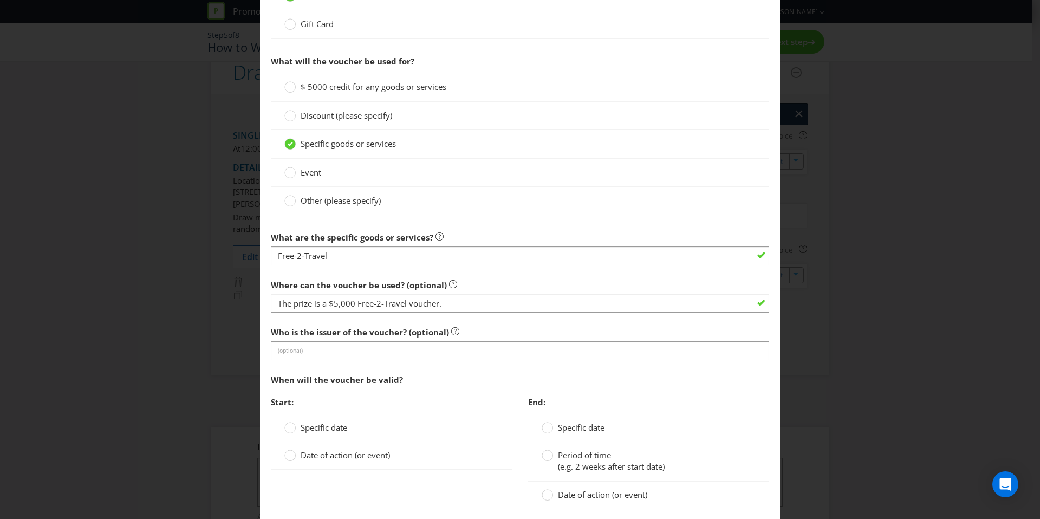
click at [323, 265] on div at bounding box center [520, 265] width 498 height 1
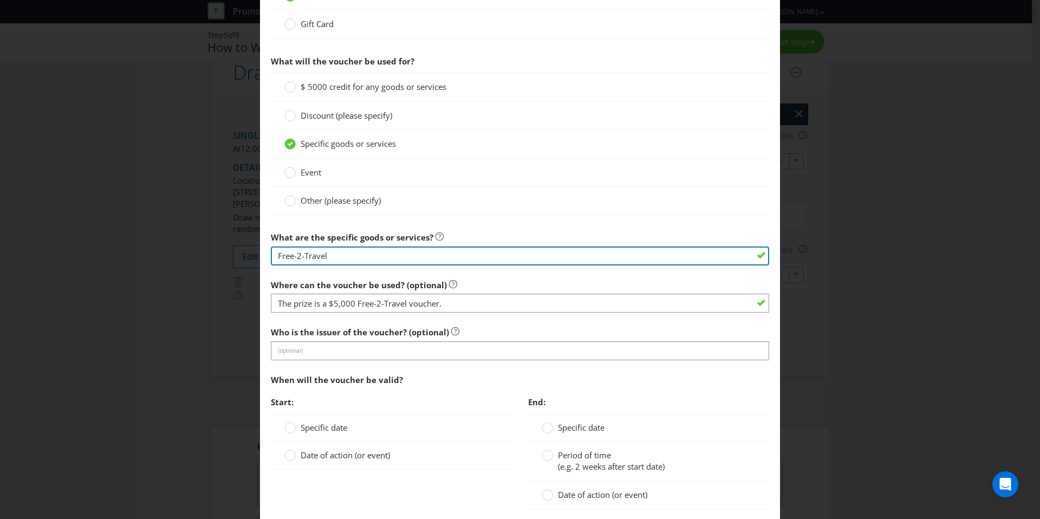
drag, startPoint x: 342, startPoint y: 258, endPoint x: 266, endPoint y: 255, distance: 75.9
click at [266, 255] on main "[GEOGRAPHIC_DATA] [GEOGRAPHIC_DATA] [GEOGRAPHIC_DATA] [GEOGRAPHIC_DATA] [GEOGRA…" at bounding box center [520, 137] width 520 height 1123
paste input "The prize is a $5,000 Free-2-Travel voucher."
type input "The prize is a $5,000 Free-2-Travel voucher."
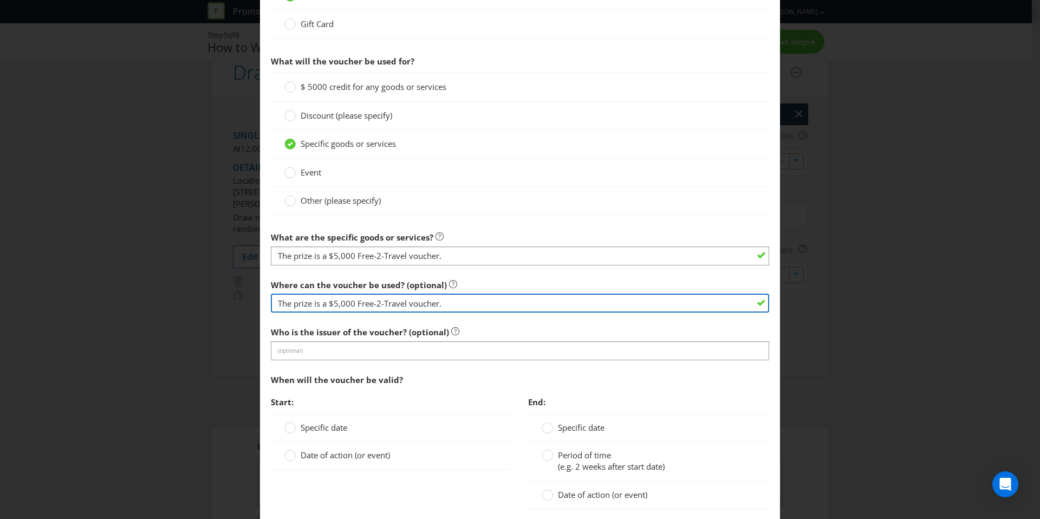
drag, startPoint x: 352, startPoint y: 303, endPoint x: 221, endPoint y: 305, distance: 131.1
click at [221, 305] on div "Add Prize [GEOGRAPHIC_DATA] [GEOGRAPHIC_DATA] [GEOGRAPHIC_DATA] [GEOGRAPHIC_DAT…" at bounding box center [520, 259] width 1040 height 519
drag, startPoint x: 362, startPoint y: 306, endPoint x: 328, endPoint y: 303, distance: 34.2
click at [328, 303] on input "Free-2-Travel voucher." at bounding box center [520, 303] width 498 height 19
type input "Free-2-Travel"
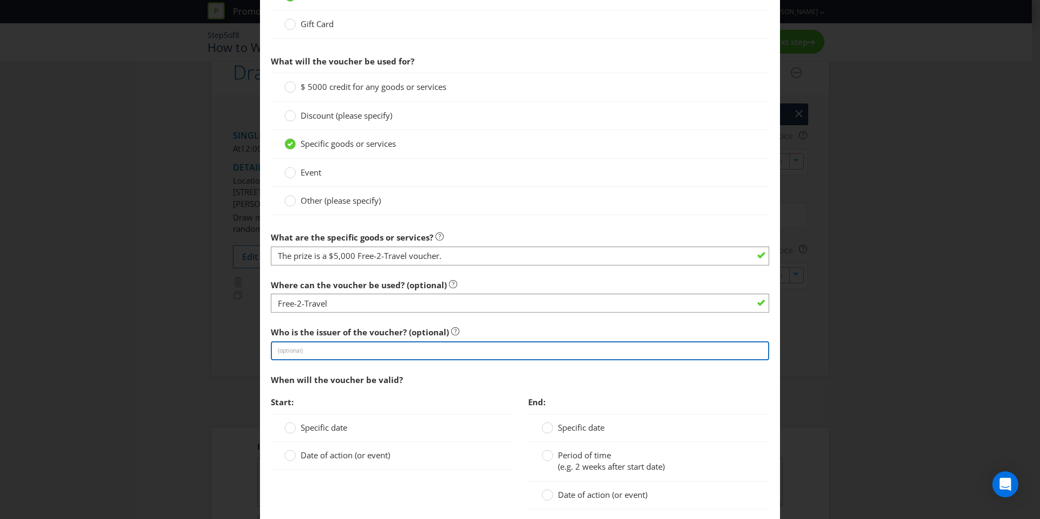
click at [363, 346] on input "text" at bounding box center [520, 350] width 498 height 19
paste input "The prize is a $5,000 Free-2-Travel voucher."
drag, startPoint x: 354, startPoint y: 351, endPoint x: 232, endPoint y: 351, distance: 121.9
click at [232, 351] on div "Add Prize [GEOGRAPHIC_DATA] [GEOGRAPHIC_DATA] [GEOGRAPHIC_DATA] [GEOGRAPHIC_DAT…" at bounding box center [520, 259] width 1040 height 519
click at [276, 348] on input "Free-2-Travel voucher." at bounding box center [520, 350] width 498 height 19
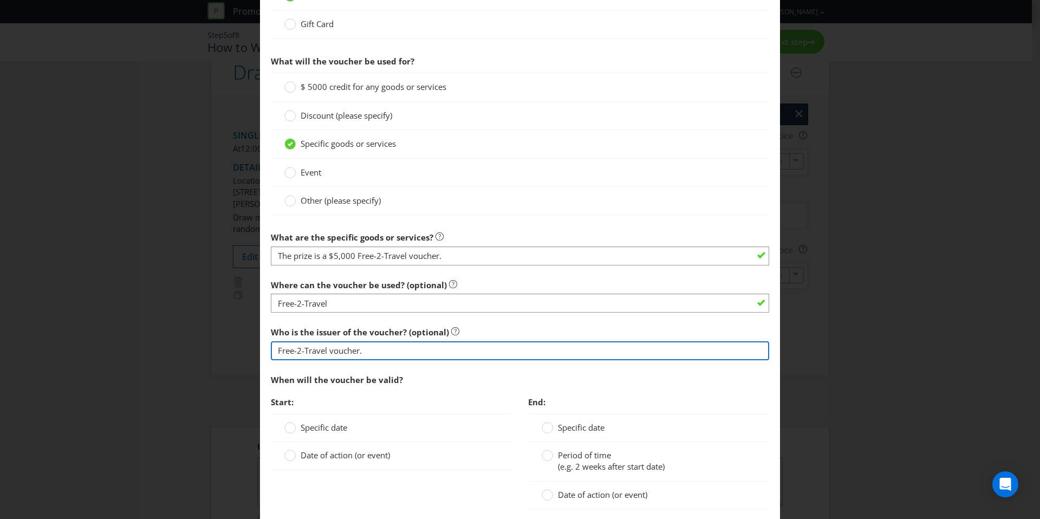
type input "Free-2-Travel voucher."
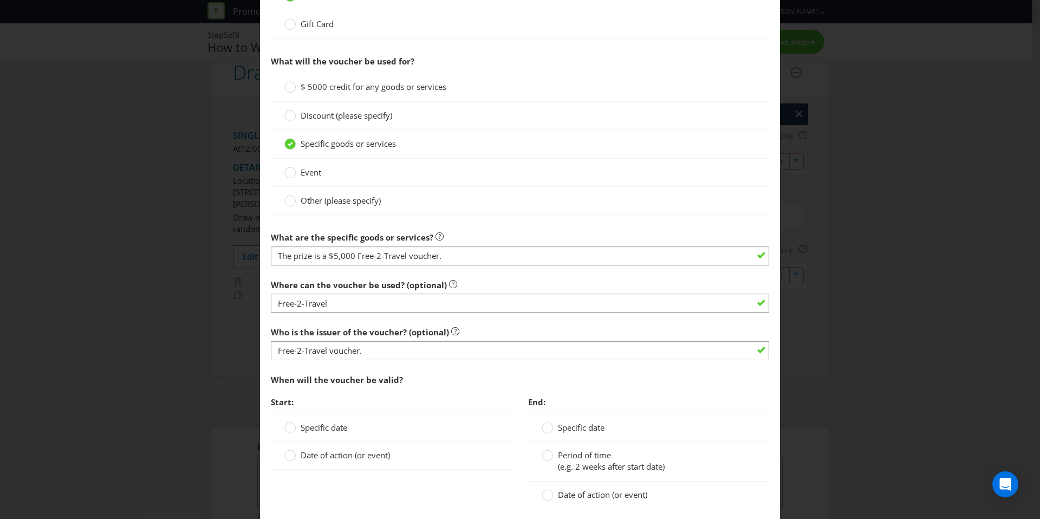
click at [418, 387] on div "When will the voucher be valid?" at bounding box center [520, 380] width 498 height 22
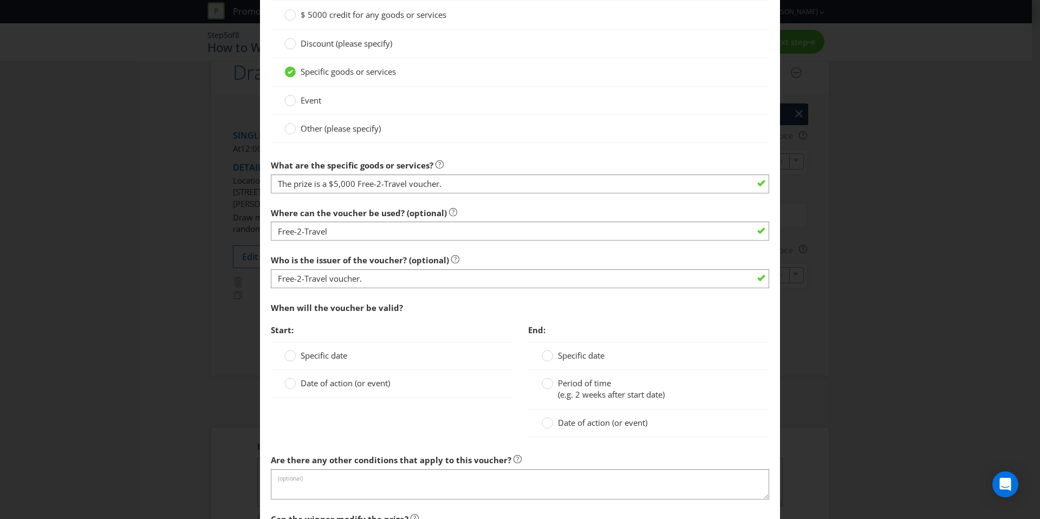
scroll to position [545, 0]
drag, startPoint x: 387, startPoint y: 354, endPoint x: 384, endPoint y: 347, distance: 8.3
click at [386, 352] on div "Specific date" at bounding box center [391, 353] width 214 height 11
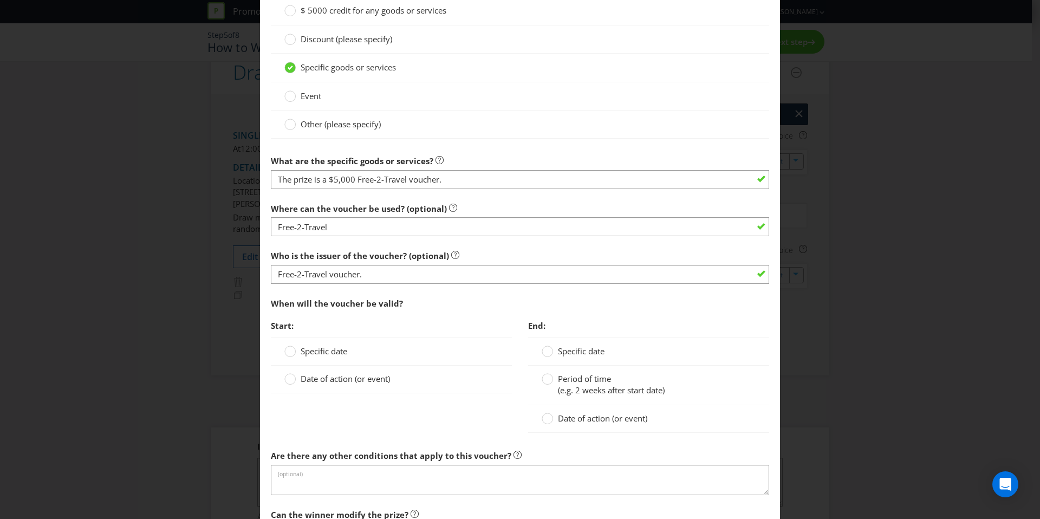
click at [387, 334] on span "Start:" at bounding box center [391, 326] width 241 height 22
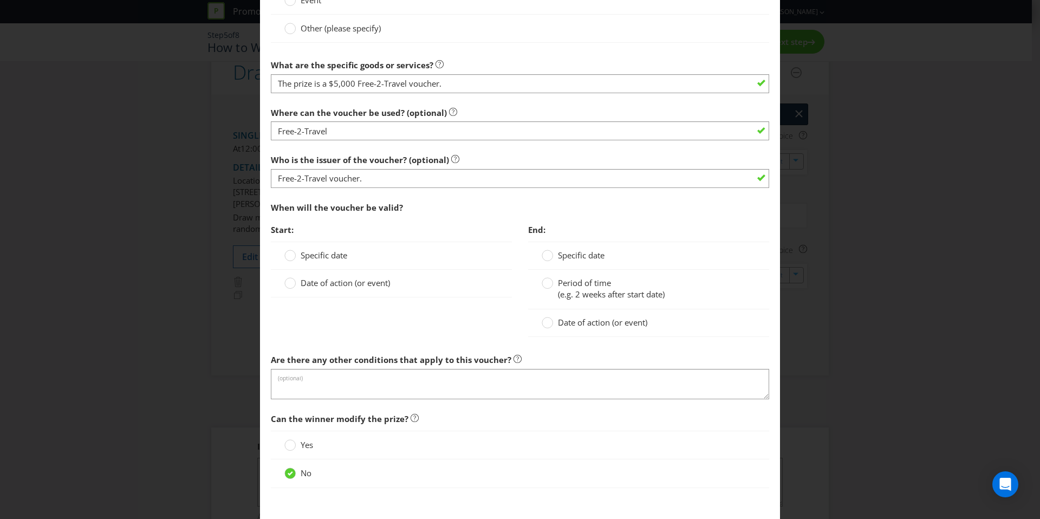
scroll to position [645, 0]
click at [290, 254] on circle at bounding box center [290, 253] width 11 height 11
click at [0, 0] on input "Specific date" at bounding box center [0, 0] width 0 height 0
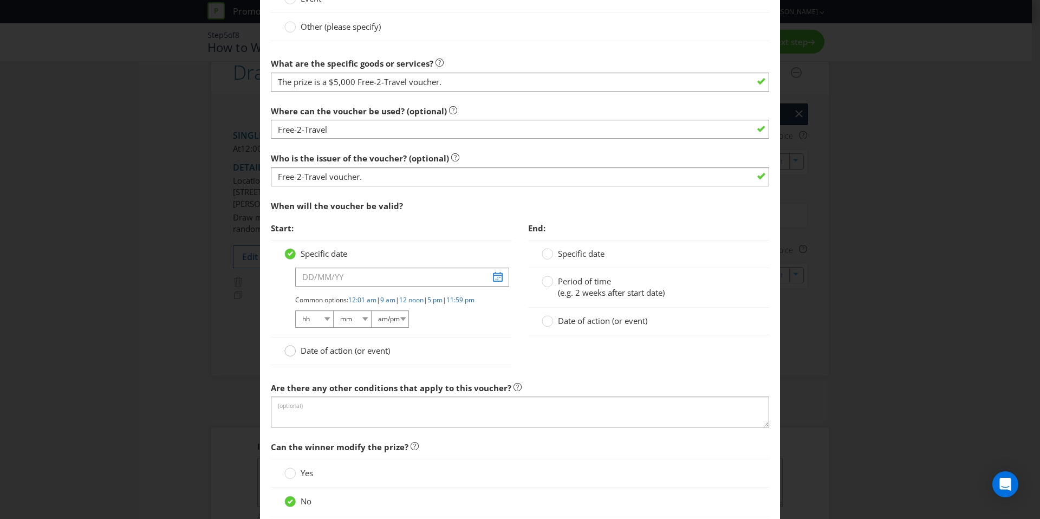
click at [289, 356] on circle at bounding box center [290, 351] width 11 height 11
click at [0, 0] on input "Date of action (or event)" at bounding box center [0, 0] width 0 height 0
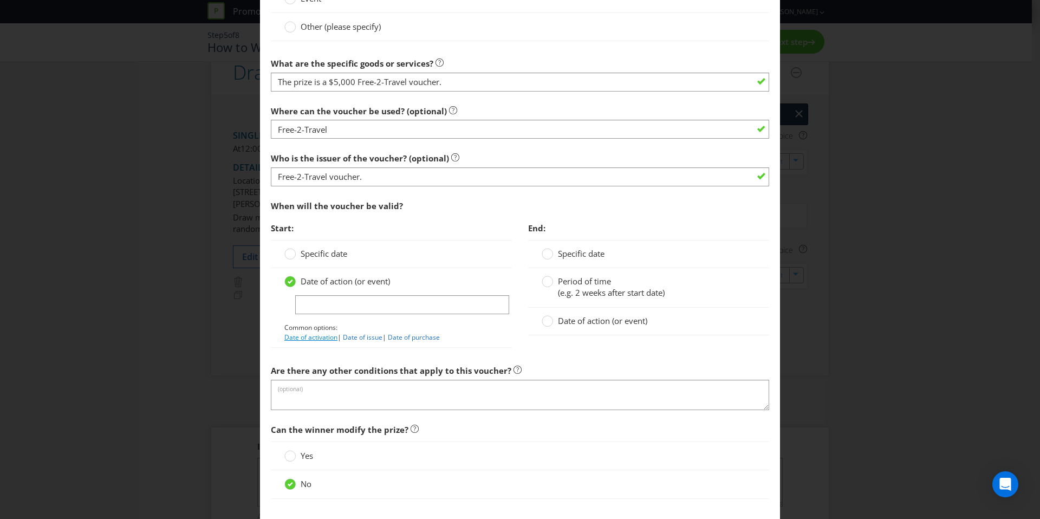
click at [325, 335] on link "Date of activation" at bounding box center [310, 337] width 53 height 9
type input "Date of activation"
click at [545, 279] on div at bounding box center [547, 277] width 5 height 5
click at [0, 0] on input "Period of time (e.g. 2 weeks after start date)" at bounding box center [0, 0] width 0 height 0
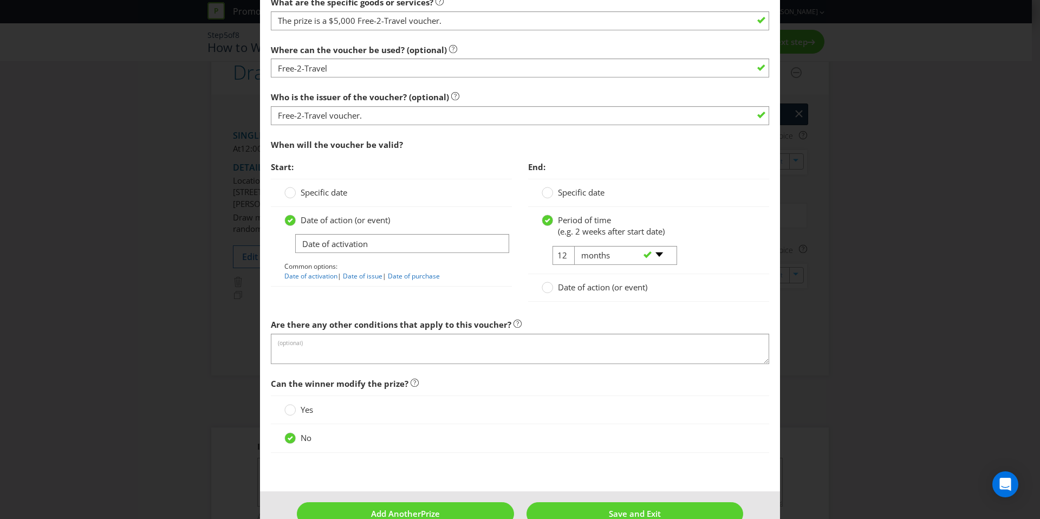
scroll to position [717, 0]
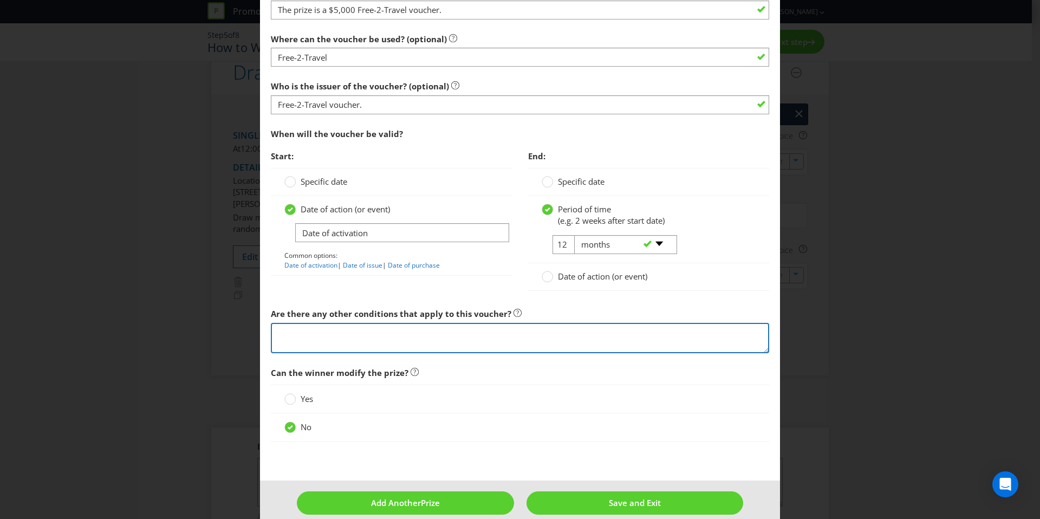
click at [441, 341] on textarea at bounding box center [520, 338] width 498 height 31
type textarea "$"
paste textarea "The prize is a $5,000 Free-2-Travel voucher."
type textarea "The prize is a $5,000 Free-2-Travel voucher."
click at [460, 339] on textarea "The prize is a $5,000 Free-2-Travel voucher." at bounding box center [520, 338] width 498 height 31
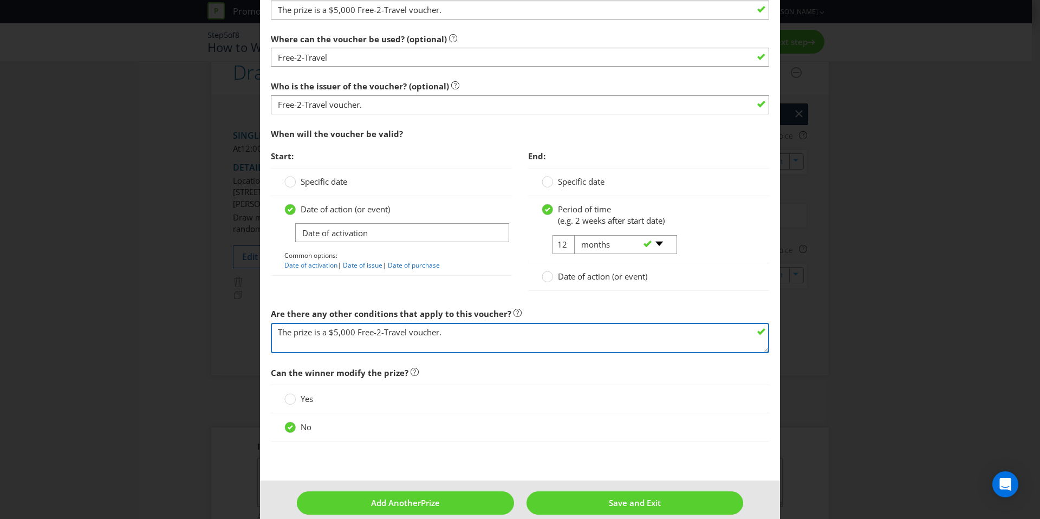
click at [462, 333] on textarea "The prize is a $5,000 Free-2-Travel voucher." at bounding box center [520, 338] width 498 height 31
drag, startPoint x: 454, startPoint y: 335, endPoint x: 247, endPoint y: 337, distance: 207.5
click at [247, 337] on div "Add Prize [GEOGRAPHIC_DATA] [GEOGRAPHIC_DATA] [GEOGRAPHIC_DATA] [GEOGRAPHIC_DAT…" at bounding box center [520, 259] width 1040 height 519
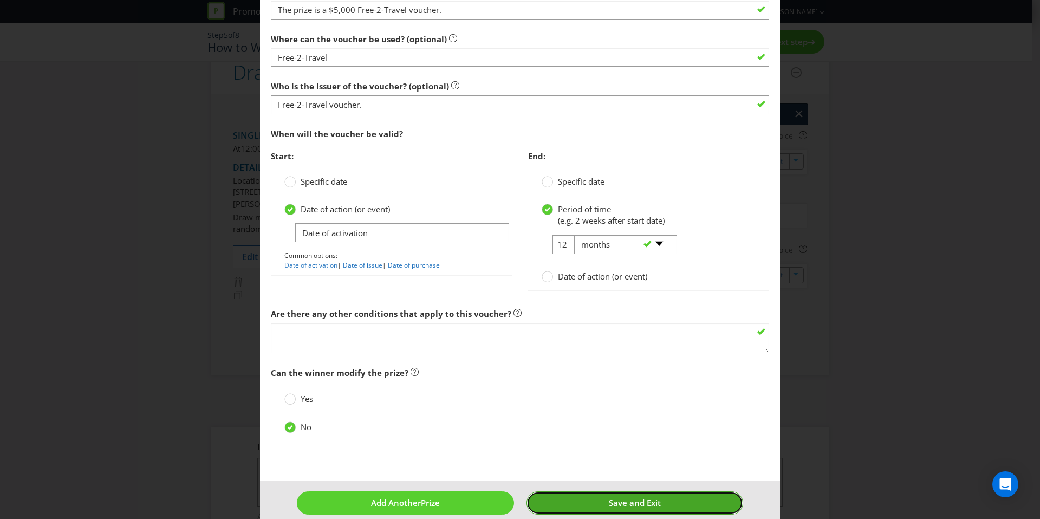
click at [593, 507] on button "Save and Exit" at bounding box center [635, 502] width 217 height 23
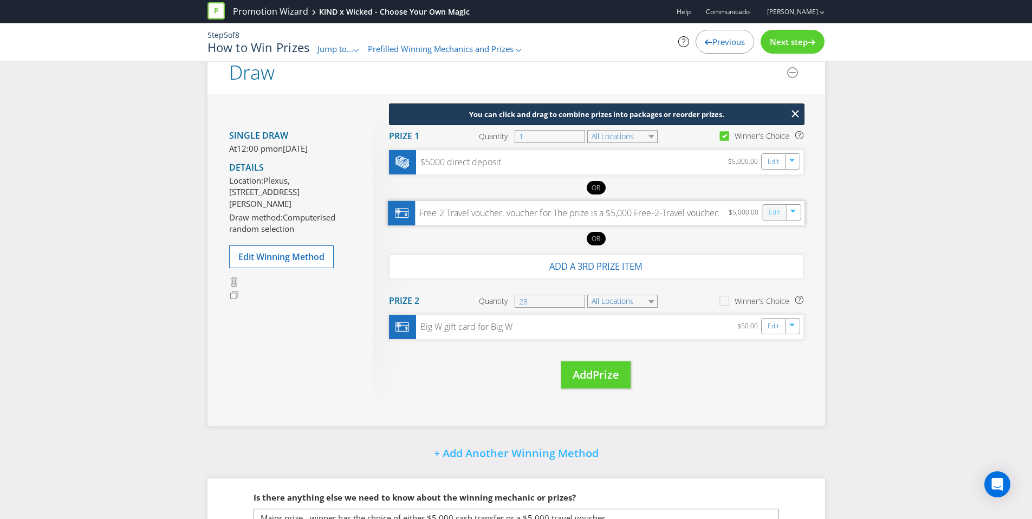
click at [771, 213] on link "Edit" at bounding box center [773, 212] width 11 height 12
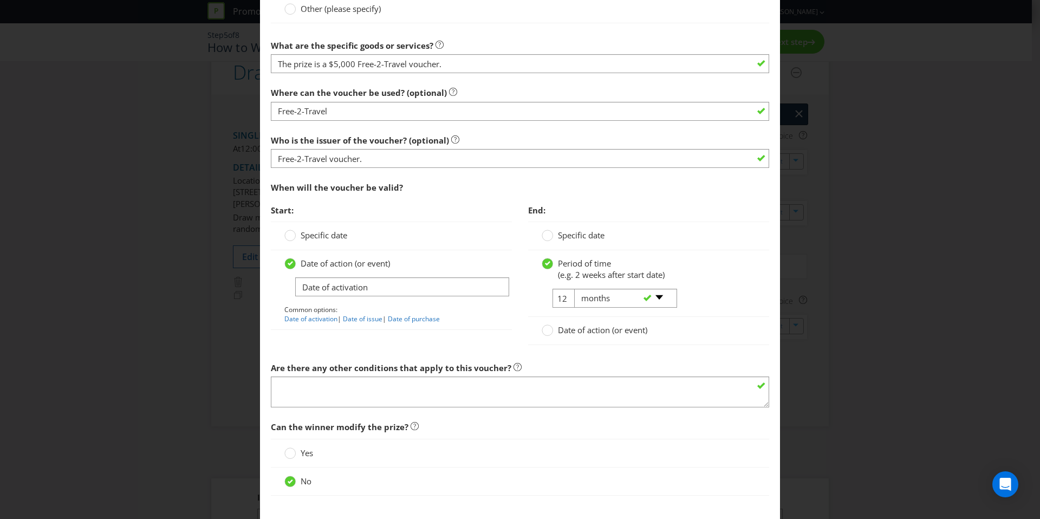
scroll to position [763, 0]
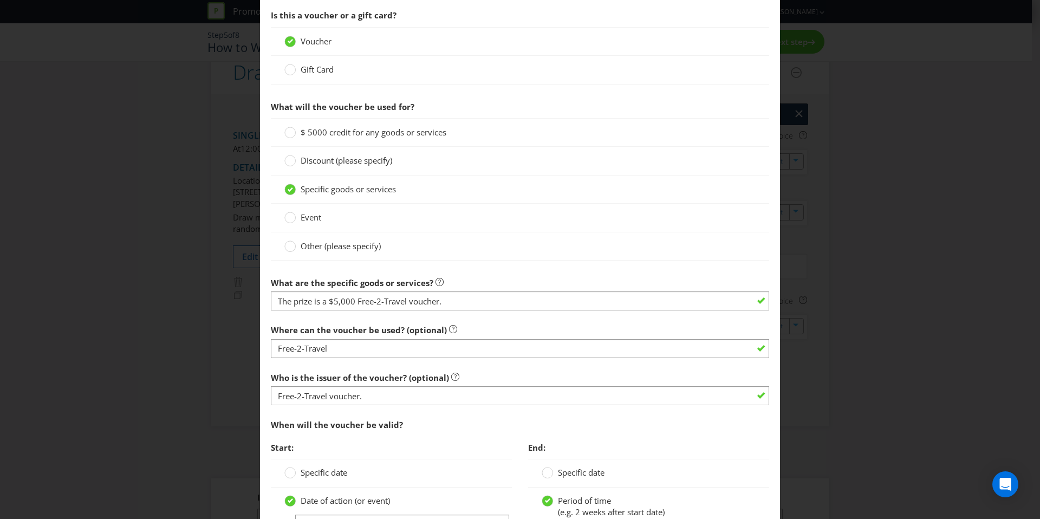
click at [322, 367] on label "Who is the issuer of the voucher? (optional)" at bounding box center [365, 375] width 189 height 17
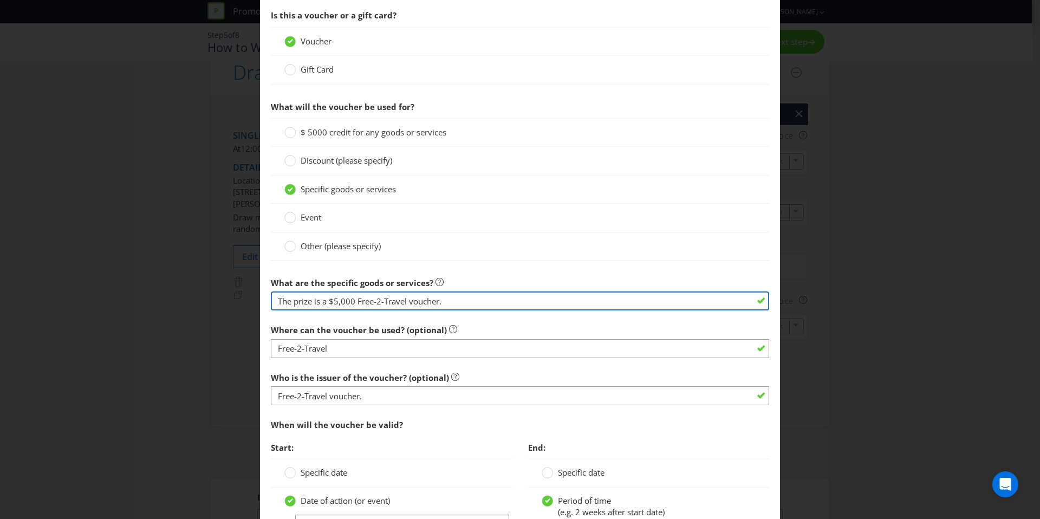
click at [312, 299] on input "The prize is a $5,000 Free-2-Travel voucher." at bounding box center [520, 300] width 498 height 19
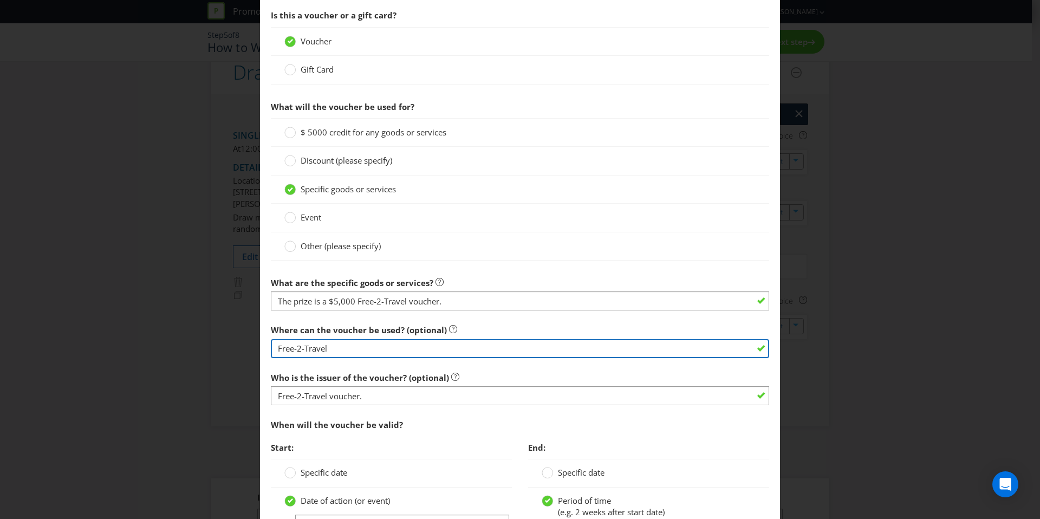
drag, startPoint x: 352, startPoint y: 347, endPoint x: 252, endPoint y: 342, distance: 99.8
click at [252, 342] on div "Edit Prize [GEOGRAPHIC_DATA] [GEOGRAPHIC_DATA] [GEOGRAPHIC_DATA] [GEOGRAPHIC_DA…" at bounding box center [520, 259] width 1040 height 519
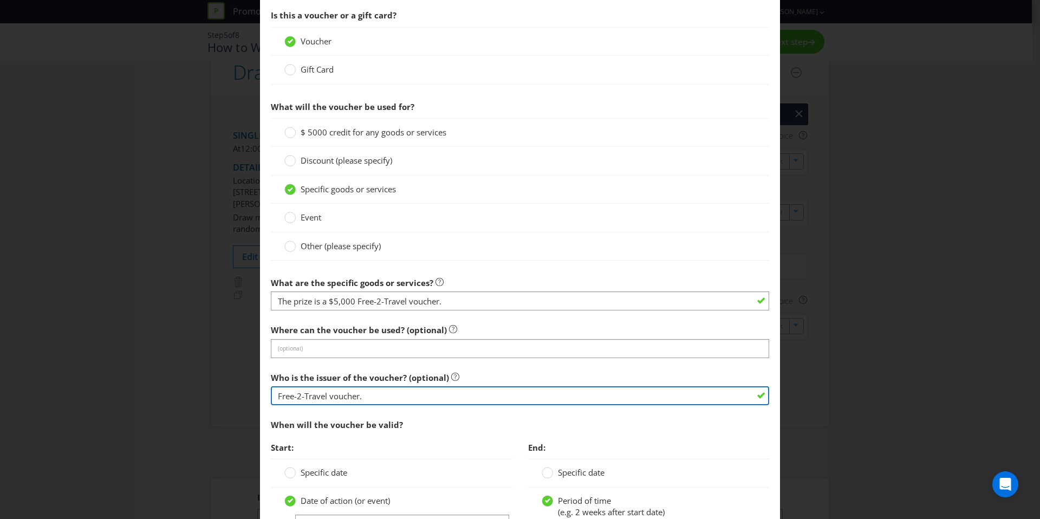
drag, startPoint x: 386, startPoint y: 399, endPoint x: 248, endPoint y: 393, distance: 138.3
click at [248, 393] on div "Edit Prize [GEOGRAPHIC_DATA] [GEOGRAPHIC_DATA] [GEOGRAPHIC_DATA] [GEOGRAPHIC_DA…" at bounding box center [520, 259] width 1040 height 519
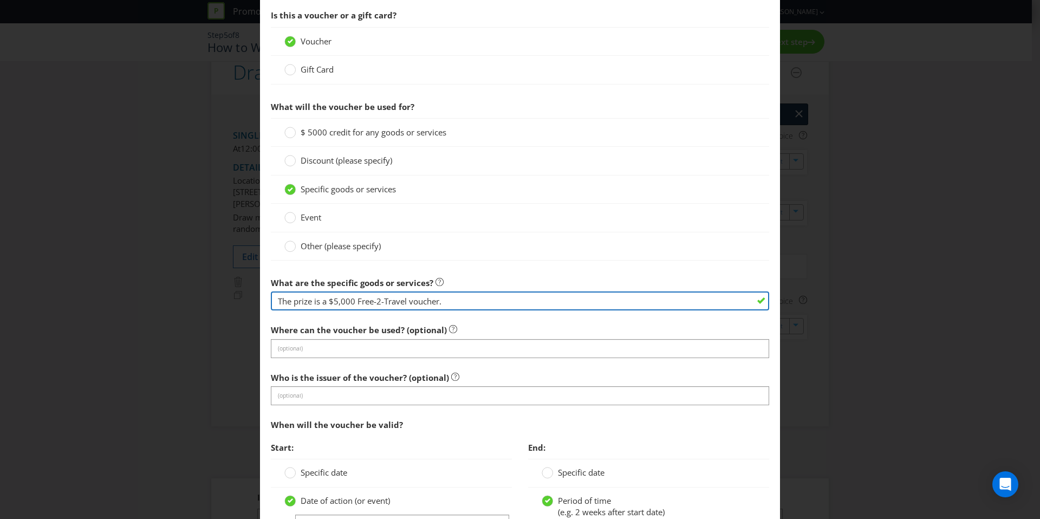
drag, startPoint x: 327, startPoint y: 302, endPoint x: 232, endPoint y: 300, distance: 94.8
click at [230, 298] on div "Edit Prize [GEOGRAPHIC_DATA] [GEOGRAPHIC_DATA] [GEOGRAPHIC_DATA] [GEOGRAPHIC_DA…" at bounding box center [520, 259] width 1040 height 519
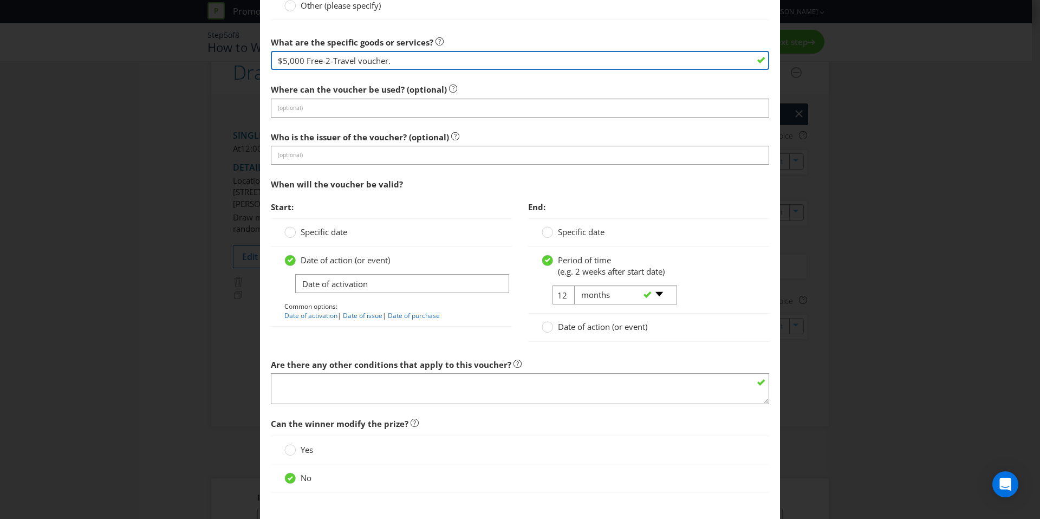
scroll to position [1069, 0]
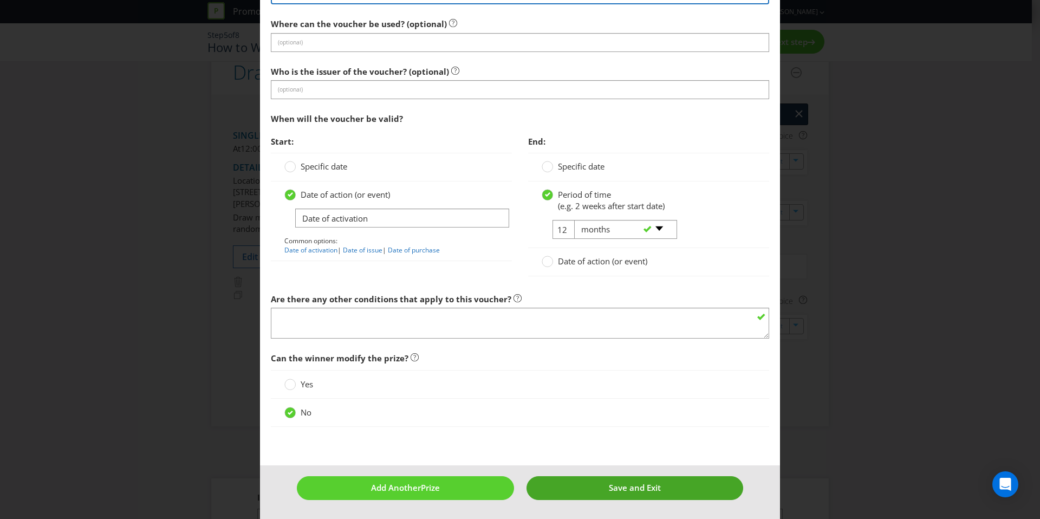
type input "$5,000 Free-2-Travel voucher."
click at [616, 497] on button "Save and Exit" at bounding box center [635, 487] width 217 height 23
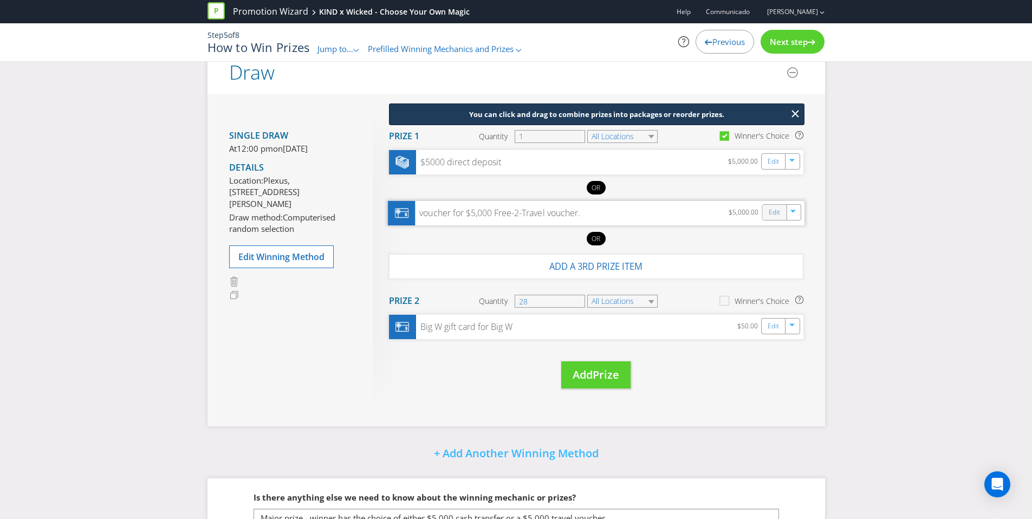
click at [765, 214] on div "Edit" at bounding box center [774, 212] width 24 height 15
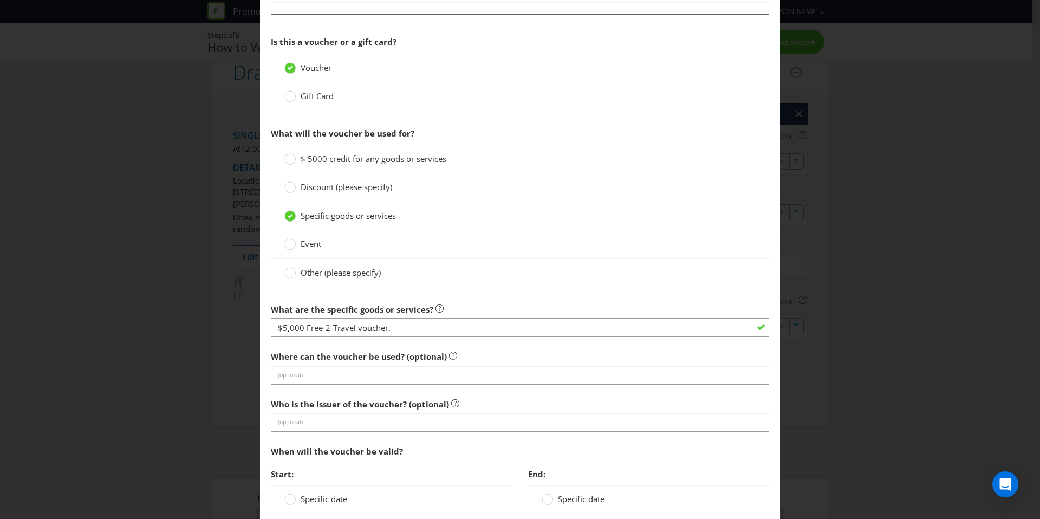
scroll to position [986, 0]
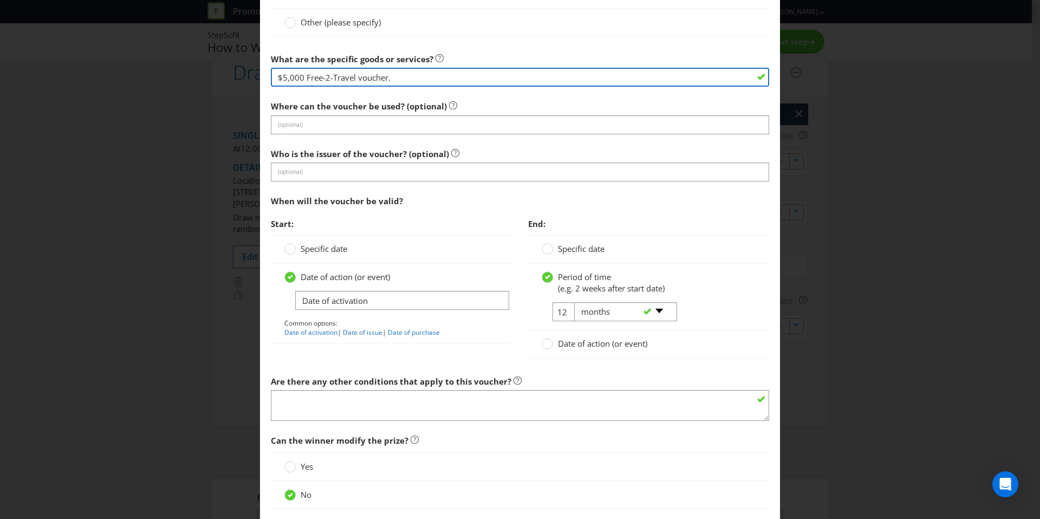
drag, startPoint x: 303, startPoint y: 76, endPoint x: 239, endPoint y: 71, distance: 64.1
click at [239, 71] on div "Edit Prize [GEOGRAPHIC_DATA] [GEOGRAPHIC_DATA] [GEOGRAPHIC_DATA] [GEOGRAPHIC_DA…" at bounding box center [520, 259] width 1040 height 519
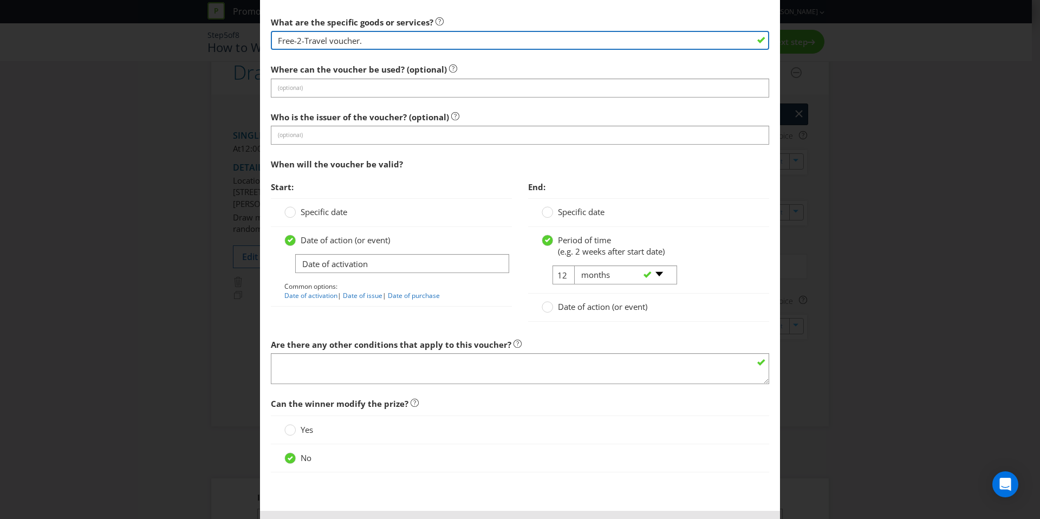
scroll to position [1069, 0]
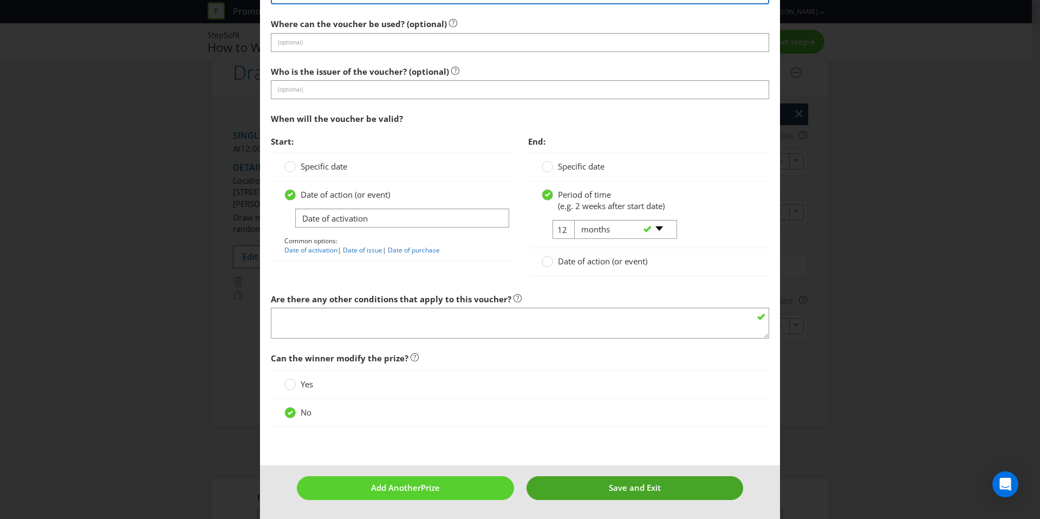
type input "Free-2-Travel voucher."
click at [641, 486] on span "Save and Exit" at bounding box center [635, 487] width 52 height 11
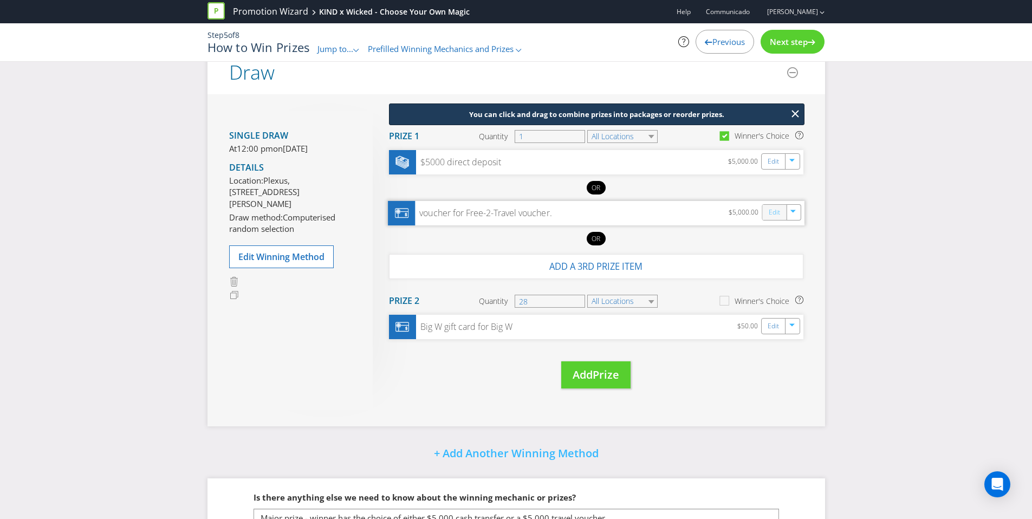
click at [771, 213] on link "Edit" at bounding box center [773, 212] width 11 height 12
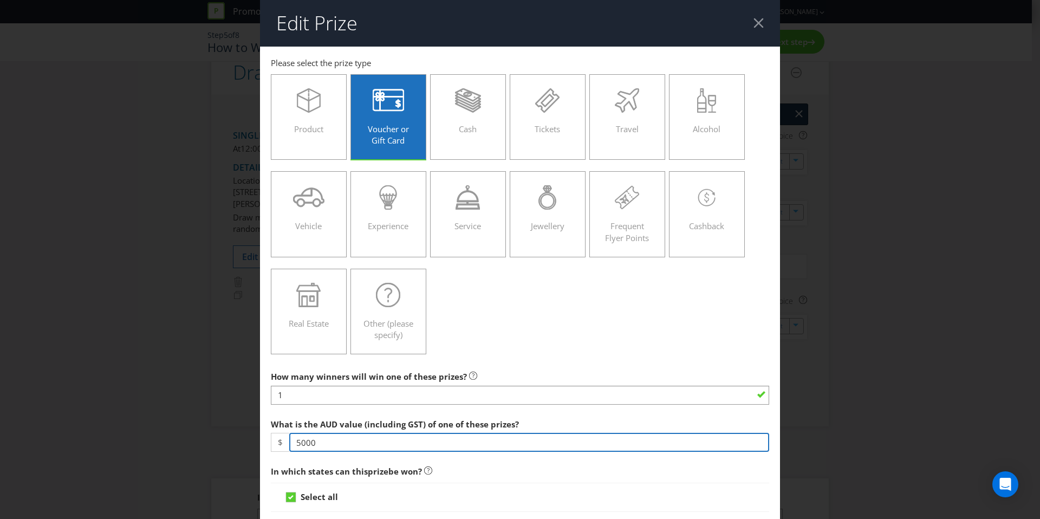
click at [326, 445] on input "5000" at bounding box center [529, 442] width 480 height 19
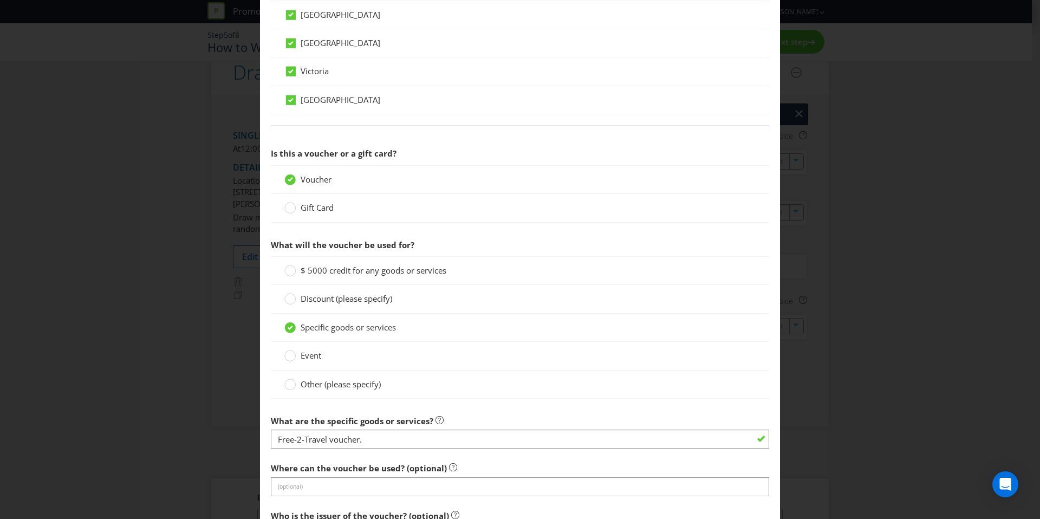
scroll to position [627, 0]
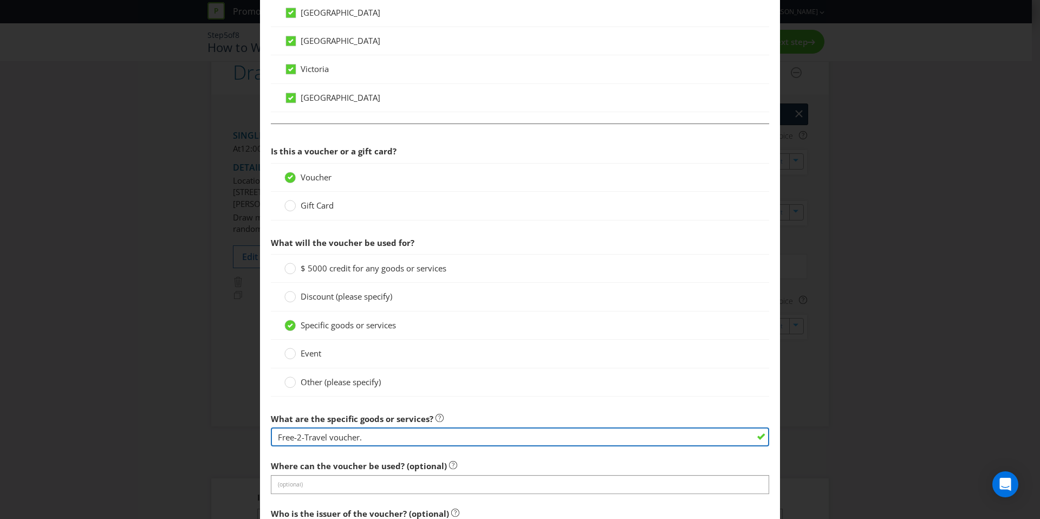
click at [359, 437] on input "Free-2-Travel voucher." at bounding box center [520, 436] width 498 height 19
drag, startPoint x: 368, startPoint y: 437, endPoint x: 329, endPoint y: 438, distance: 39.6
click at [329, 438] on input "Free-2-Travel voucher." at bounding box center [520, 436] width 498 height 19
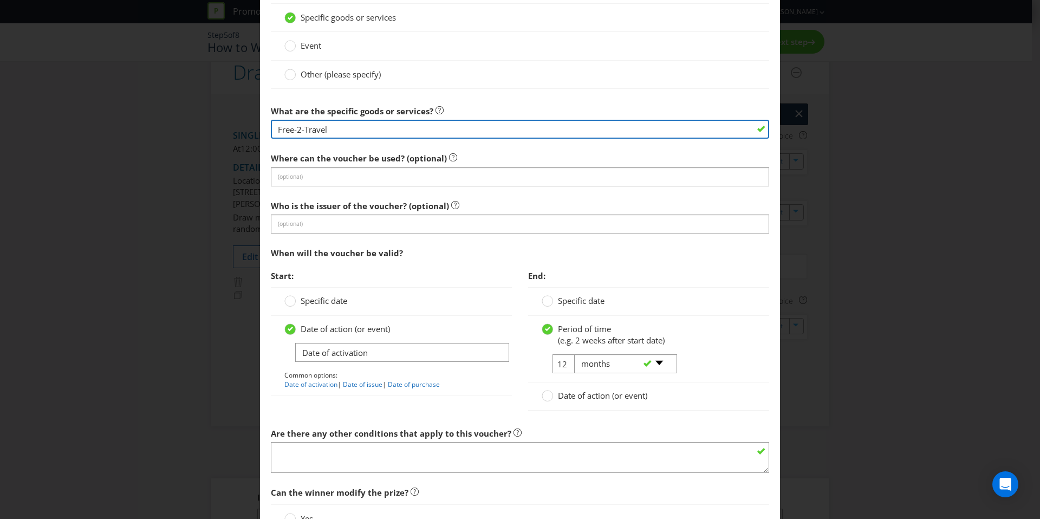
scroll to position [1069, 0]
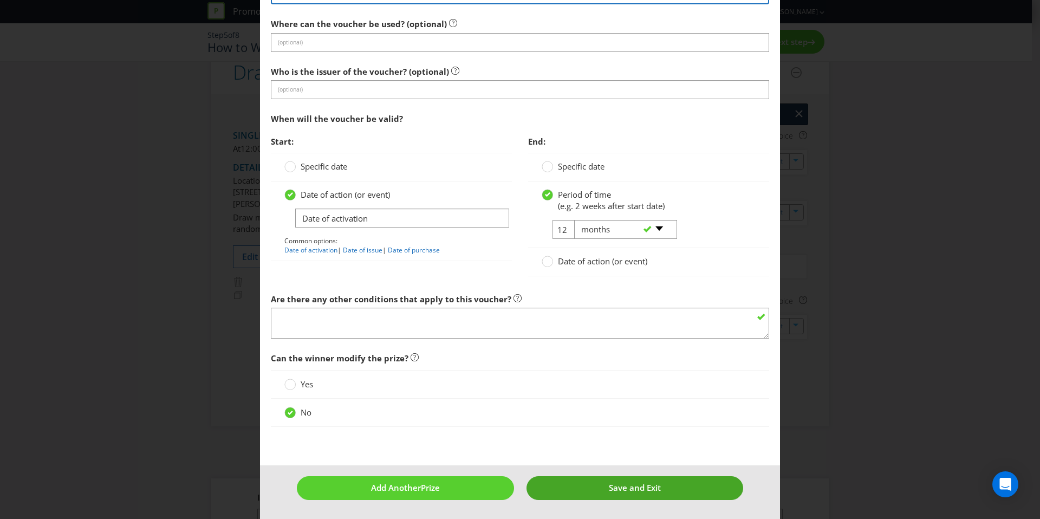
type input "Free-2-Travel"
click at [649, 485] on span "Save and Exit" at bounding box center [635, 487] width 52 height 11
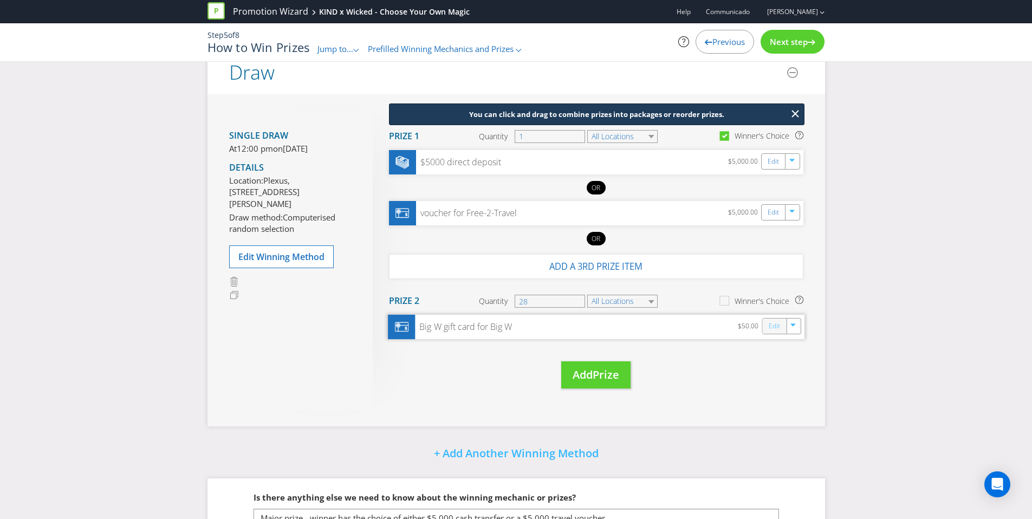
click at [769, 329] on link "Edit" at bounding box center [773, 326] width 11 height 12
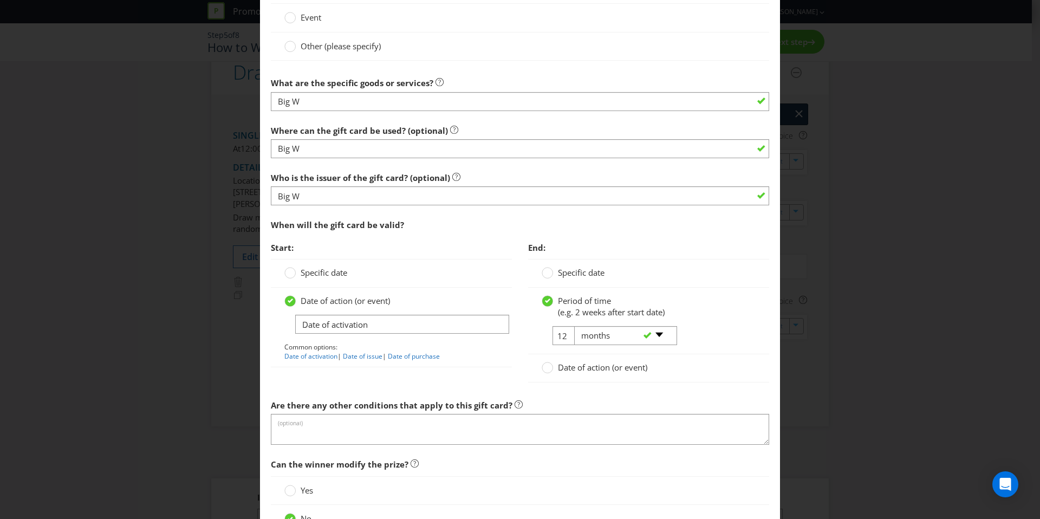
scroll to position [999, 0]
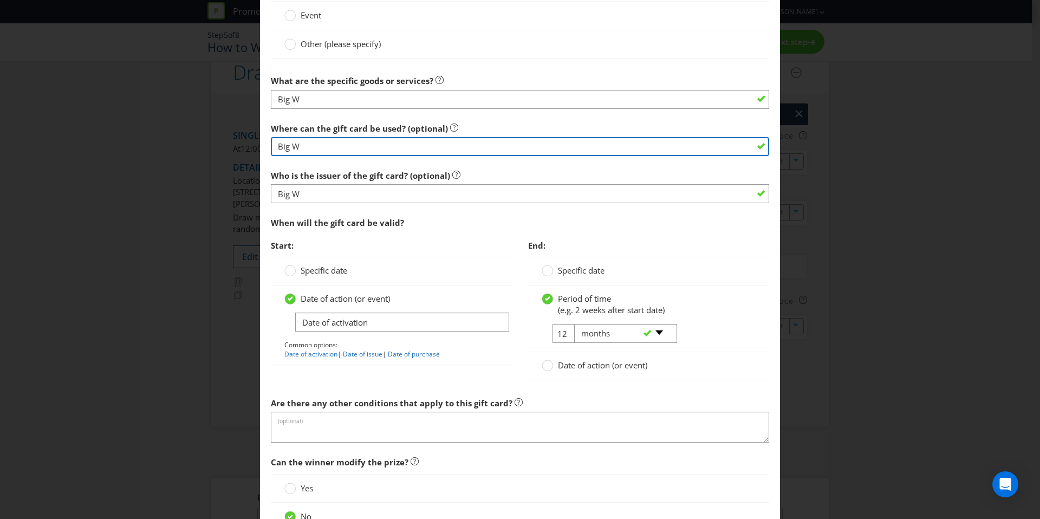
drag, startPoint x: 307, startPoint y: 148, endPoint x: 257, endPoint y: 148, distance: 49.8
click at [257, 148] on div "Edit Prize [GEOGRAPHIC_DATA] [GEOGRAPHIC_DATA] [GEOGRAPHIC_DATA] [GEOGRAPHIC_DA…" at bounding box center [520, 259] width 1040 height 519
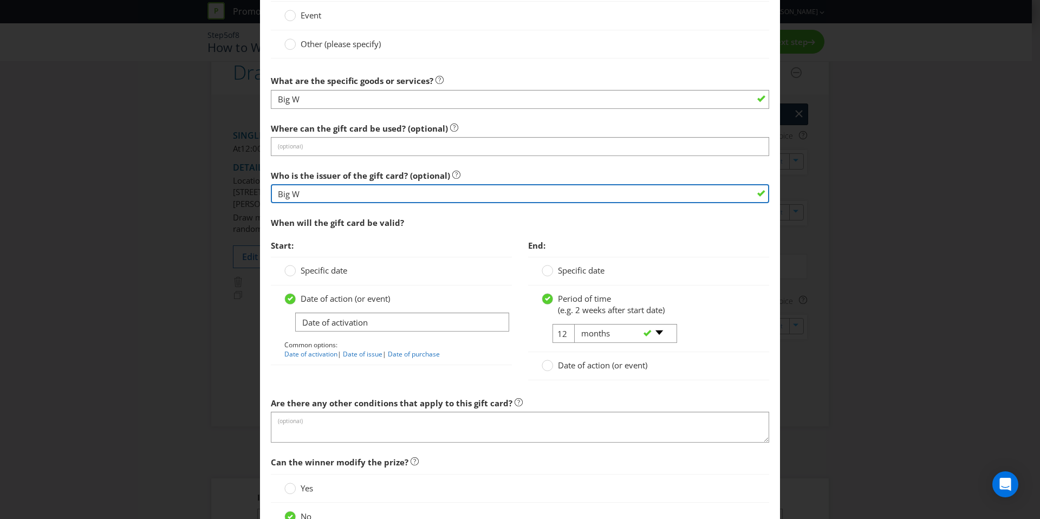
drag, startPoint x: 275, startPoint y: 187, endPoint x: 265, endPoint y: 185, distance: 10.4
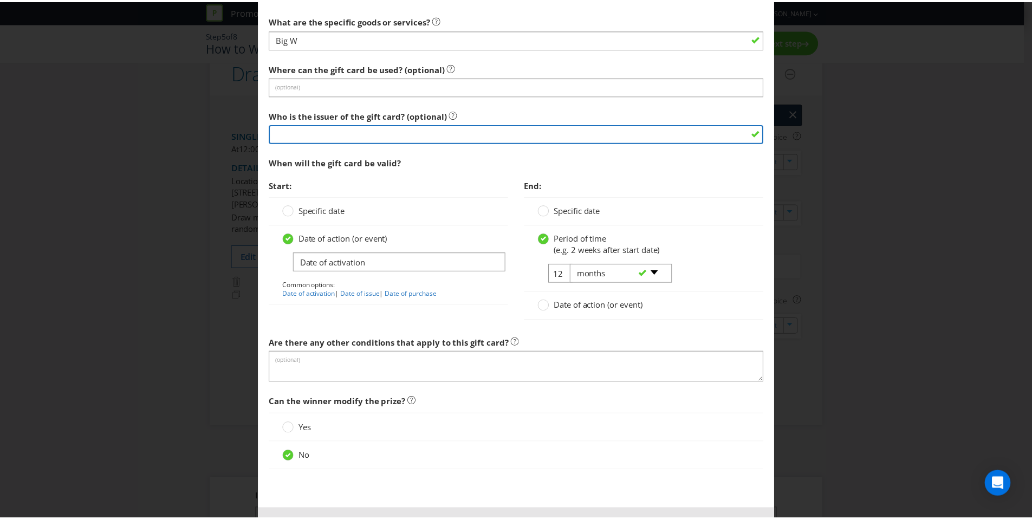
scroll to position [1103, 0]
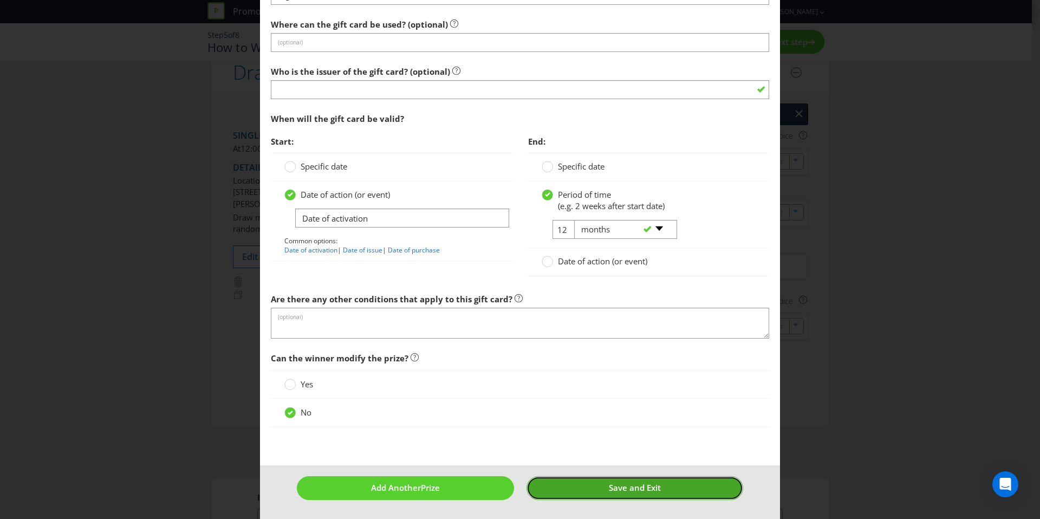
click at [678, 483] on button "Save and Exit" at bounding box center [635, 487] width 217 height 23
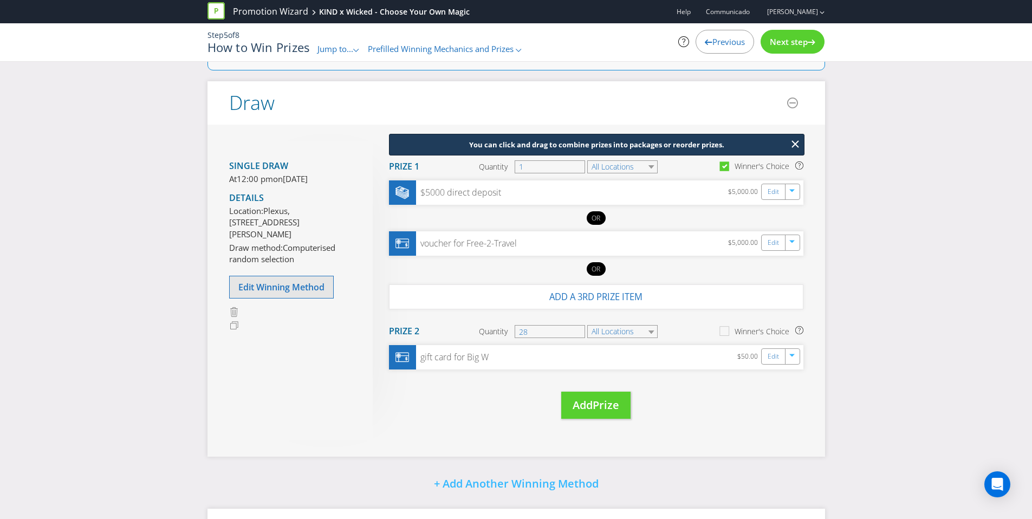
scroll to position [75, 0]
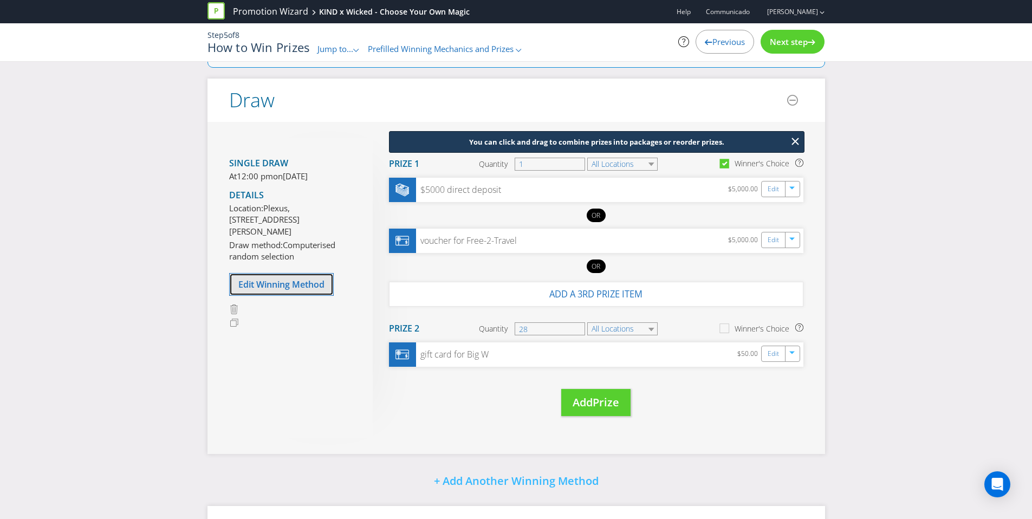
click at [314, 290] on span "Edit Winning Method" at bounding box center [281, 284] width 86 height 12
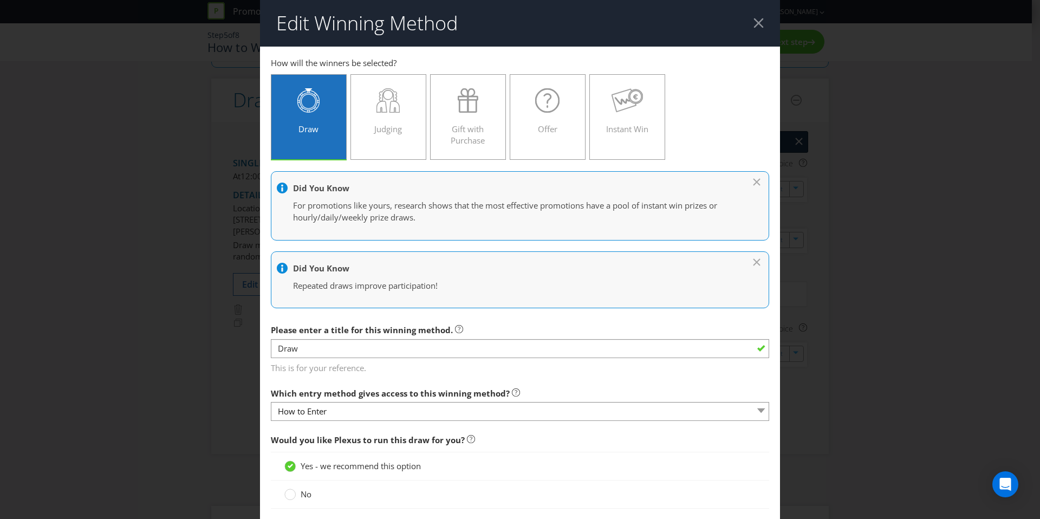
click at [753, 23] on div at bounding box center [758, 23] width 10 height 10
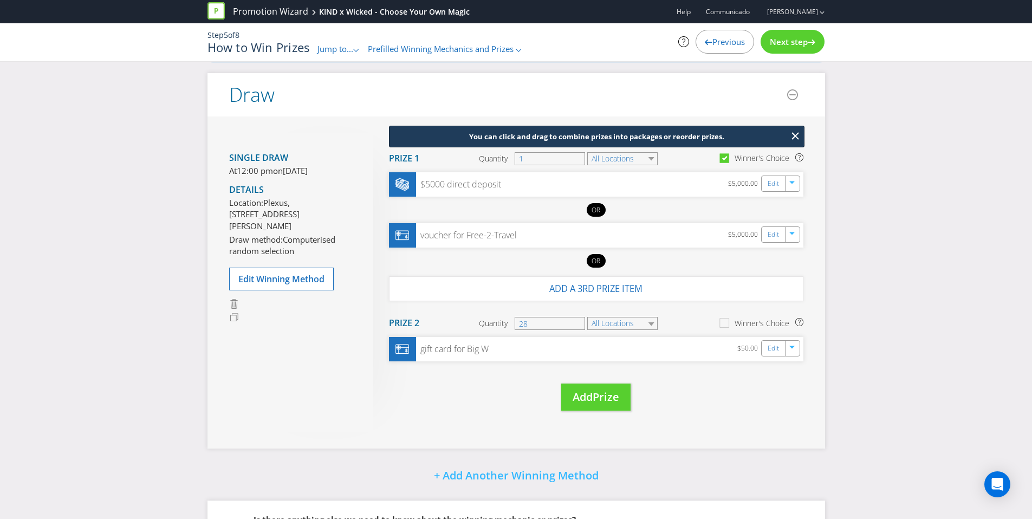
scroll to position [105, 0]
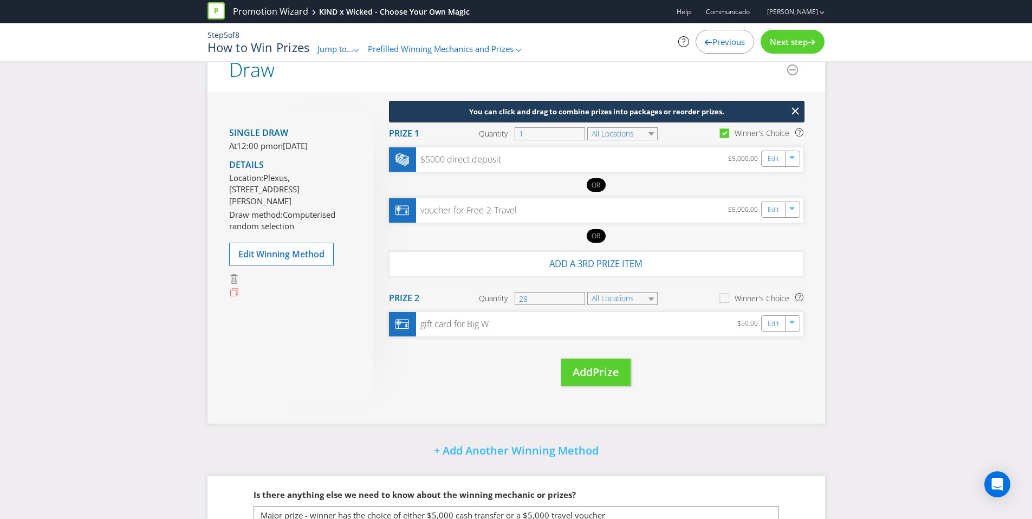
click at [235, 298] on icon at bounding box center [234, 293] width 10 height 10
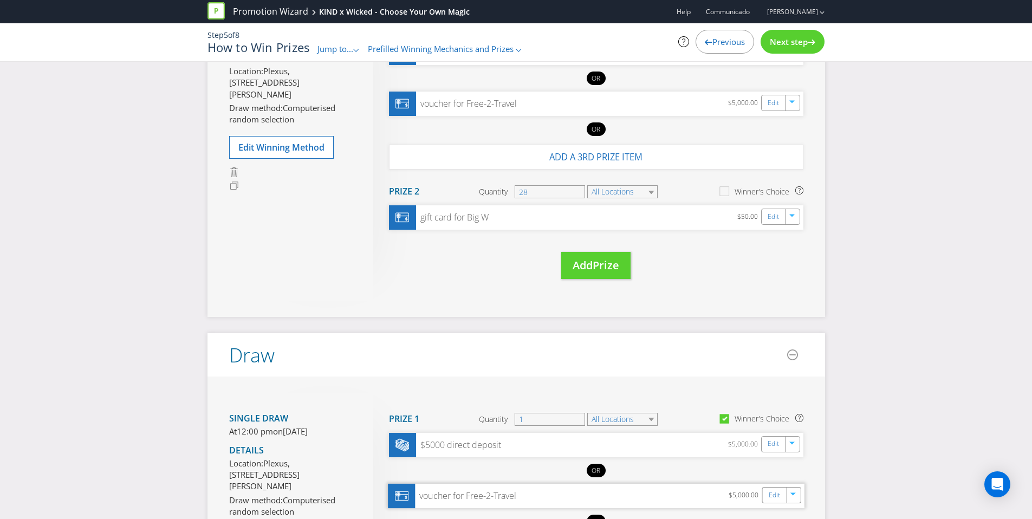
scroll to position [122, 0]
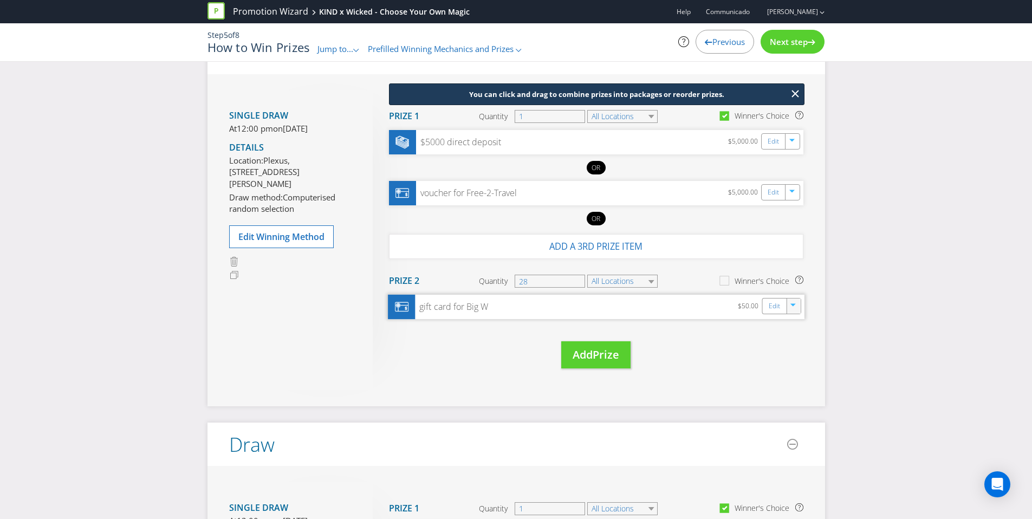
click at [793, 308] on icon "button" at bounding box center [793, 306] width 7 height 7
click at [798, 345] on link "Delete" at bounding box center [786, 344] width 24 height 11
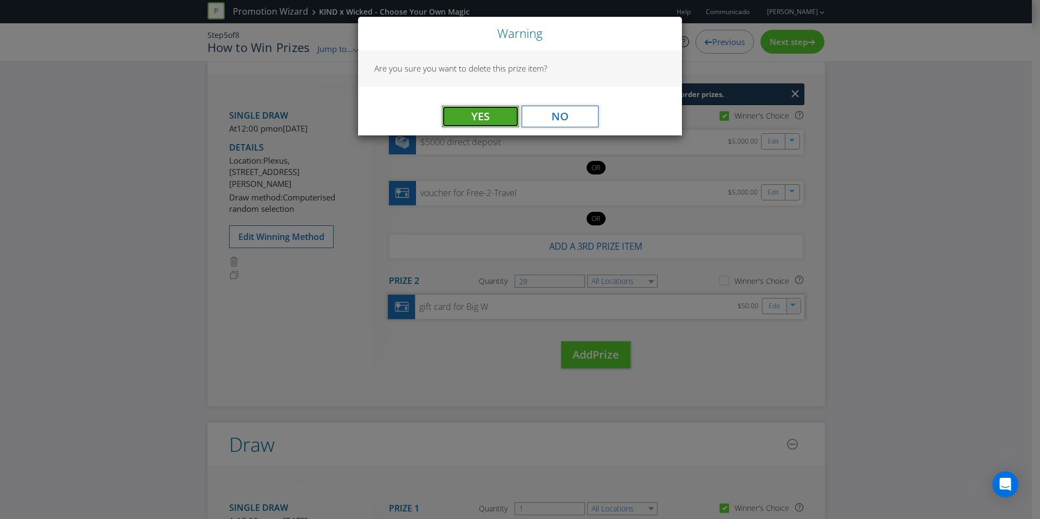
click at [493, 110] on button "Yes" at bounding box center [480, 117] width 77 height 22
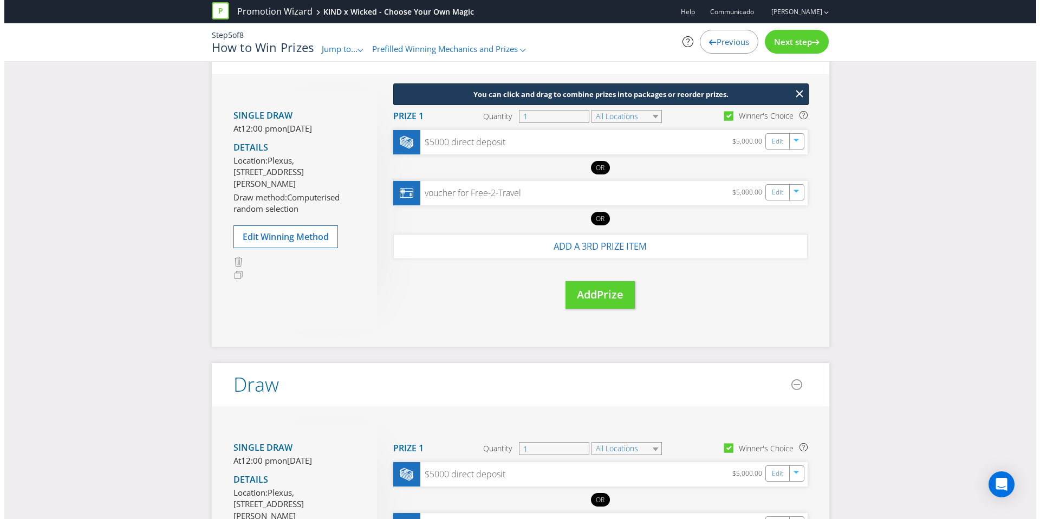
scroll to position [327, 0]
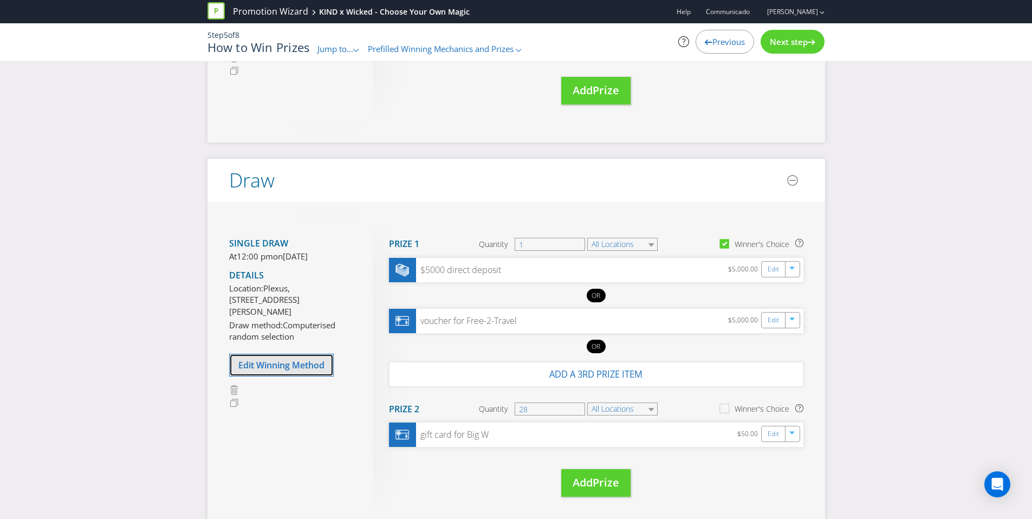
click at [316, 371] on span "Edit Winning Method" at bounding box center [281, 365] width 86 height 12
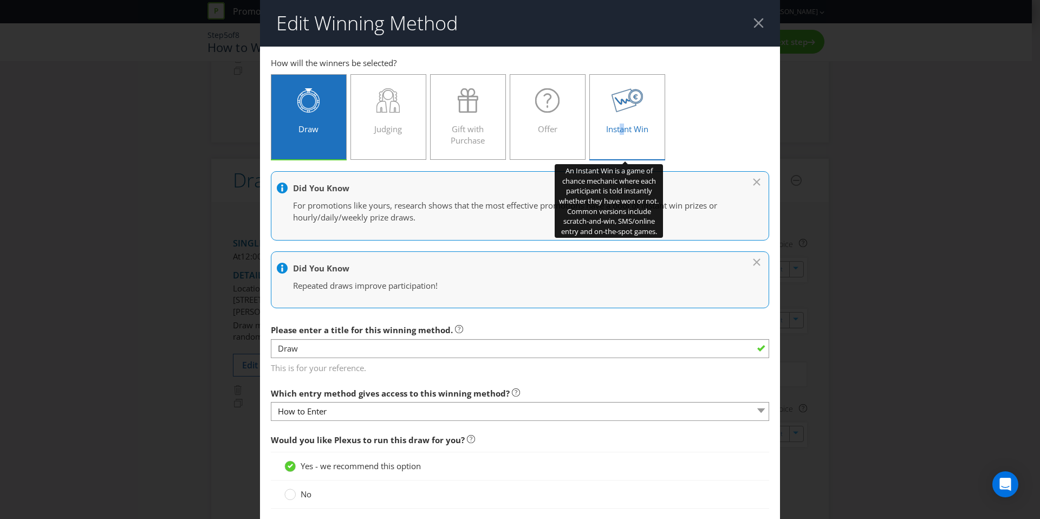
click at [622, 128] on span "Instant Win" at bounding box center [627, 129] width 42 height 11
drag, startPoint x: 611, startPoint y: 139, endPoint x: 613, endPoint y: 145, distance: 5.8
click at [611, 139] on label "Instant Win" at bounding box center [627, 117] width 76 height 86
click at [0, 0] on input "Instant Win" at bounding box center [0, 0] width 0 height 0
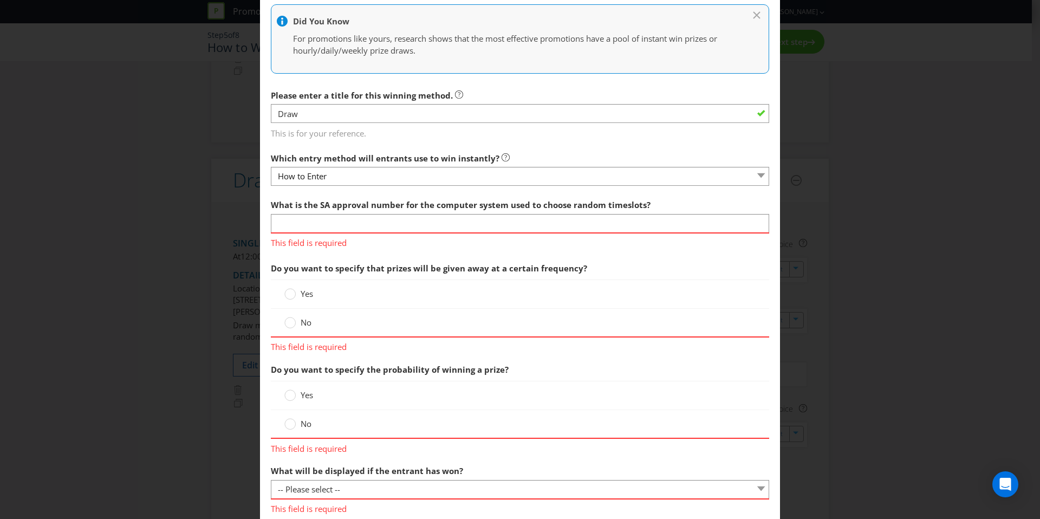
scroll to position [178, 0]
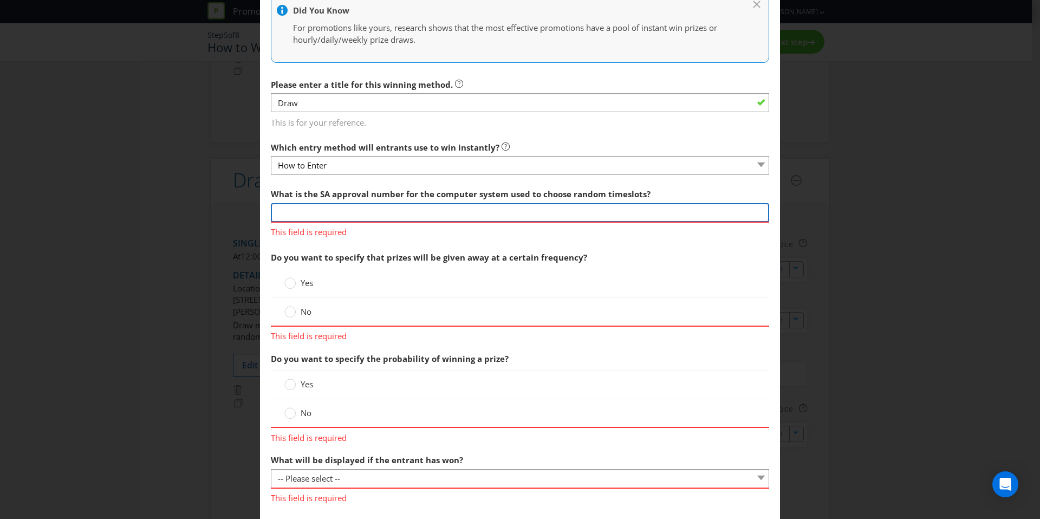
click at [303, 207] on input "text" at bounding box center [520, 212] width 498 height 19
type input "Unknown"
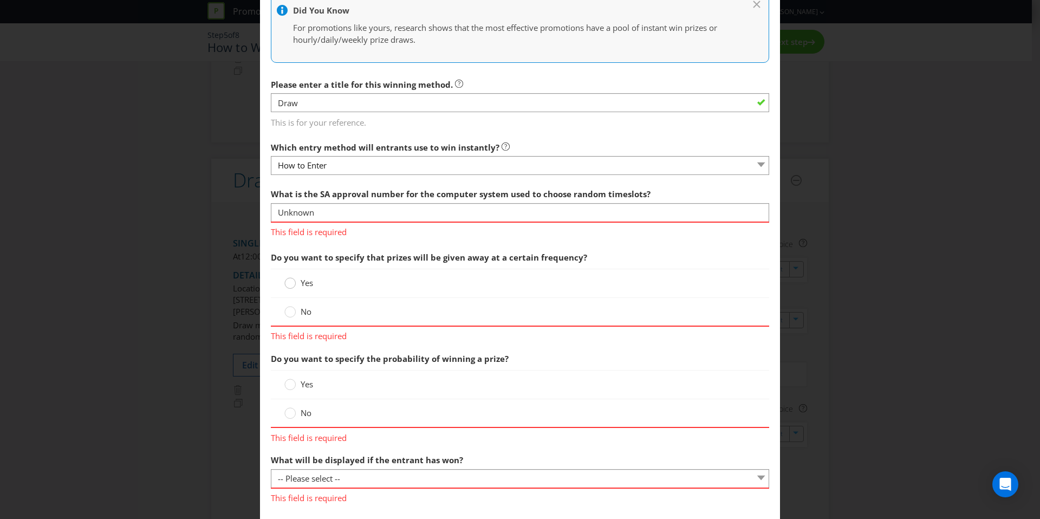
click at [289, 281] on div "Yes" at bounding box center [520, 283] width 498 height 29
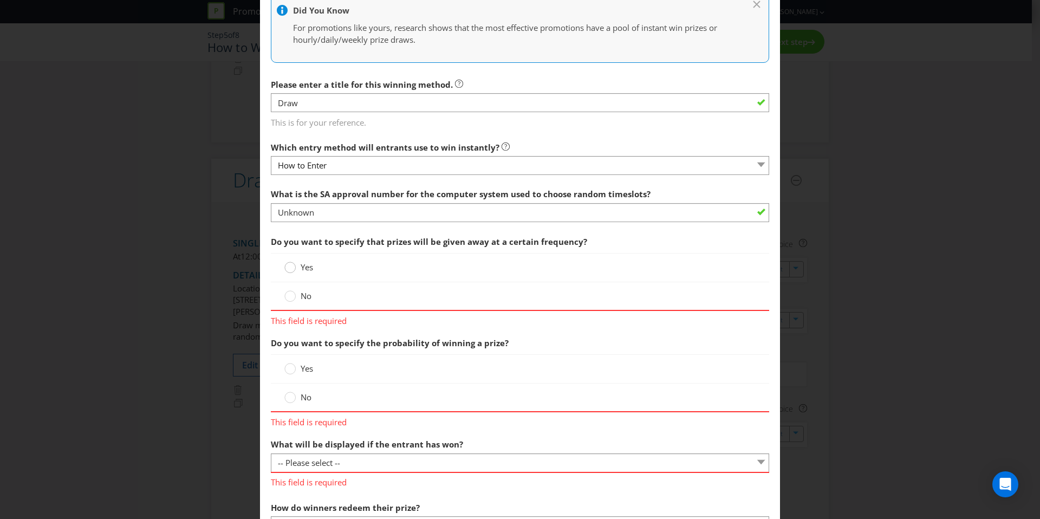
click at [290, 267] on circle at bounding box center [290, 267] width 11 height 11
click at [0, 0] on input "Yes" at bounding box center [0, 0] width 0 height 0
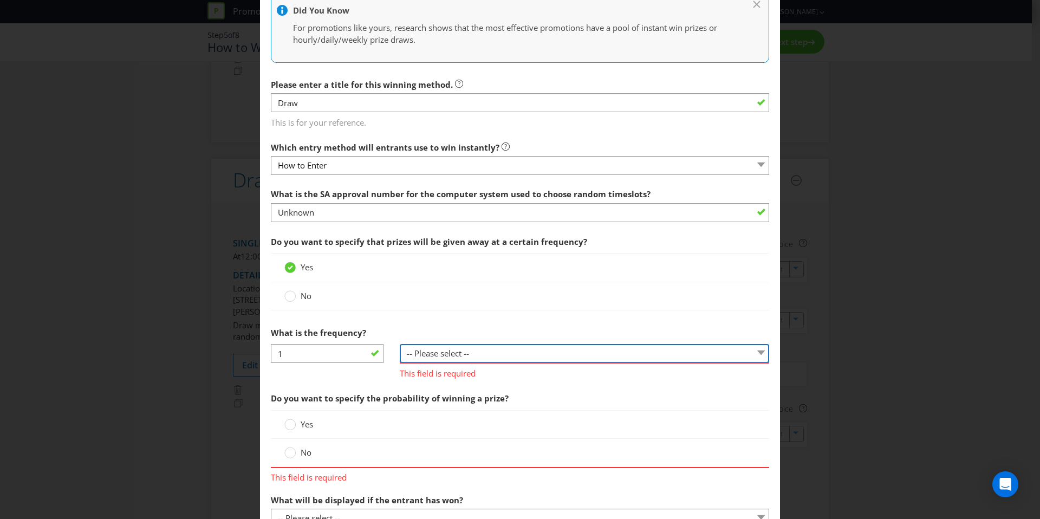
click at [444, 349] on select "-- Please select -- per hour per day per week per month other (please specify)" at bounding box center [585, 353] width 370 height 19
click at [400, 344] on select "-- Please select -- per hour per day per week per month other (please specify)" at bounding box center [585, 353] width 370 height 19
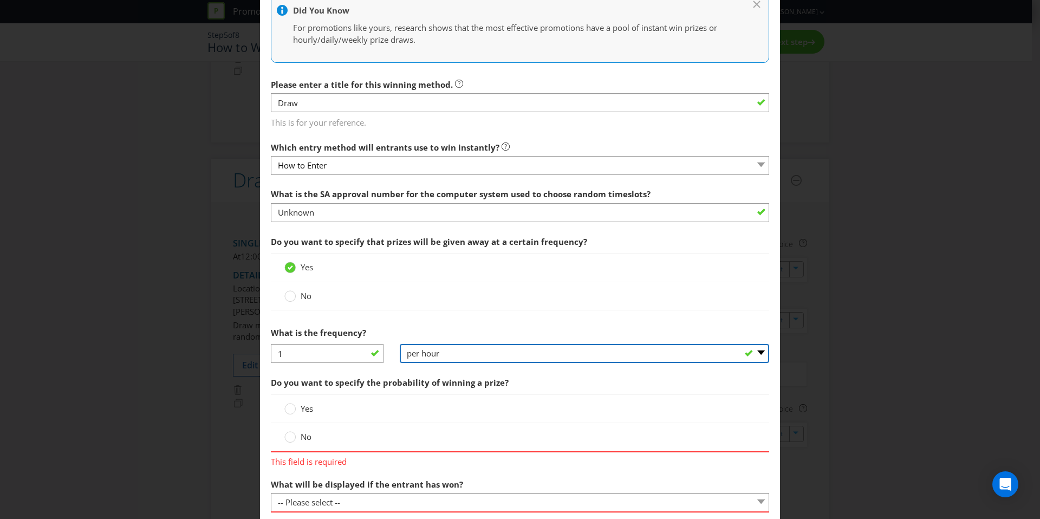
click at [452, 356] on select "-- Please select -- per hour per day per week per month other (please specify)" at bounding box center [585, 353] width 370 height 19
select select "PER_DAY"
click at [400, 344] on select "-- Please select -- per hour per day per week per month other (please specify)" at bounding box center [585, 353] width 370 height 19
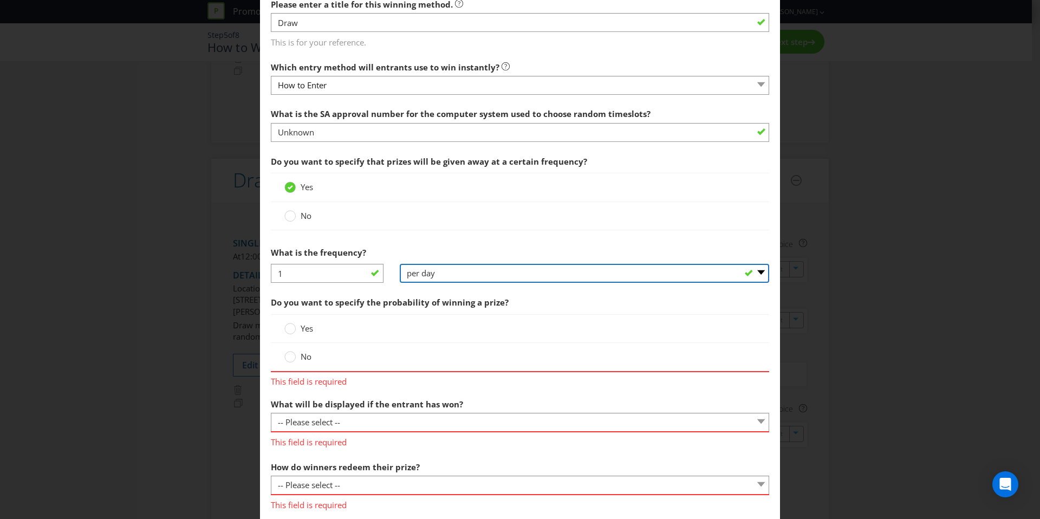
scroll to position [261, 0]
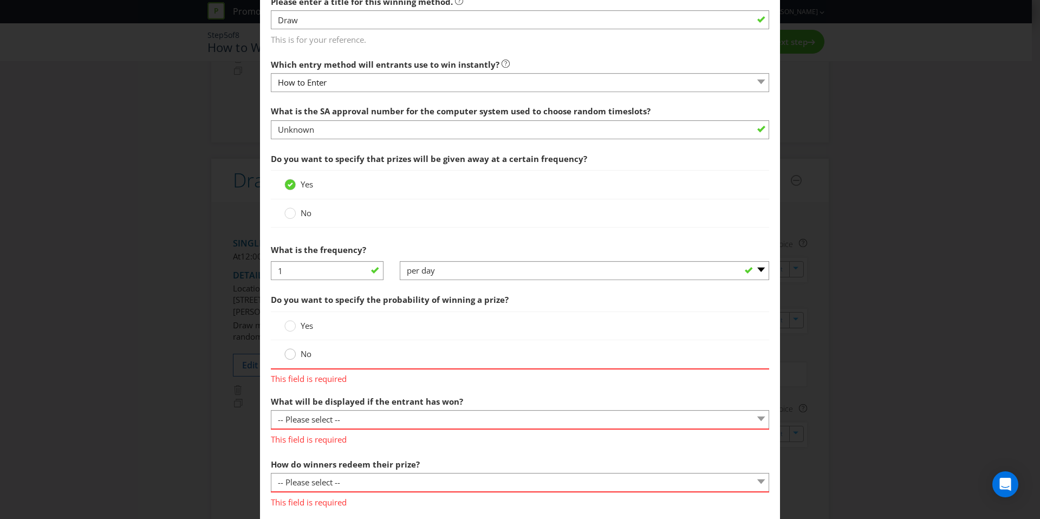
click at [289, 350] on div at bounding box center [290, 350] width 5 height 5
click at [0, 0] on input "No" at bounding box center [0, 0] width 0 height 0
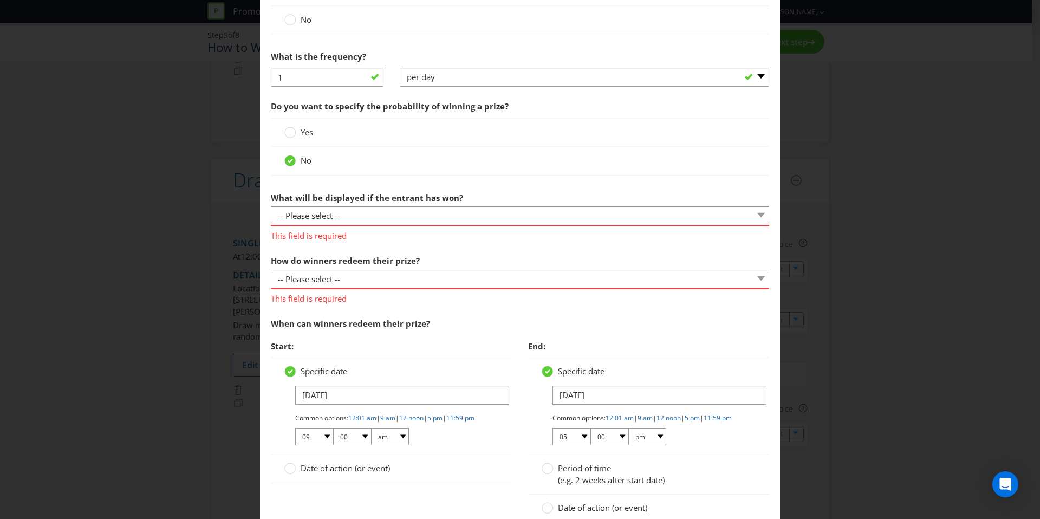
scroll to position [454, 0]
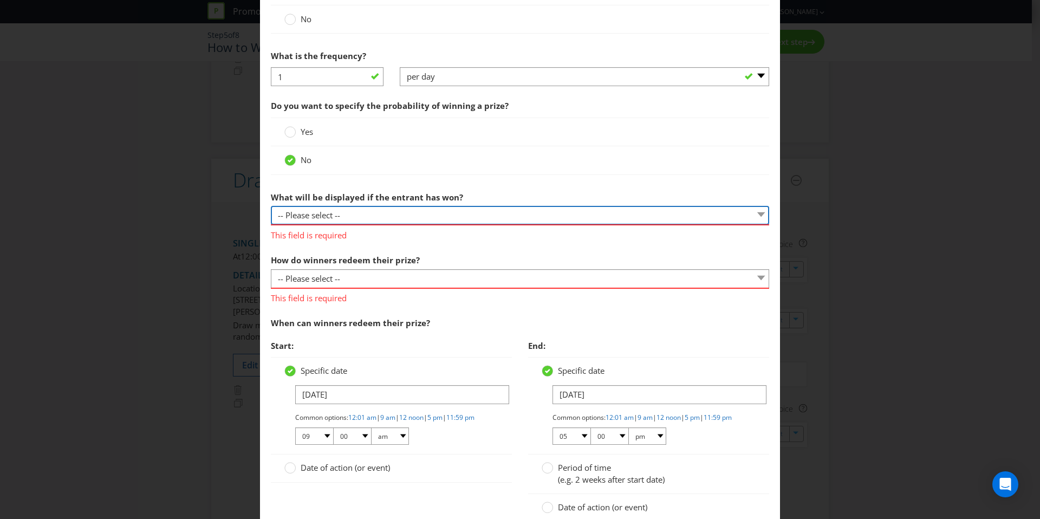
click at [380, 219] on select "-- Please select -- The winner will be notified as appropriate for the entry me…" at bounding box center [520, 215] width 498 height 19
select select "ENTRY_MECHANIC"
click at [271, 206] on select "-- Please select -- The winner will be notified as appropriate for the entry me…" at bounding box center [520, 215] width 498 height 19
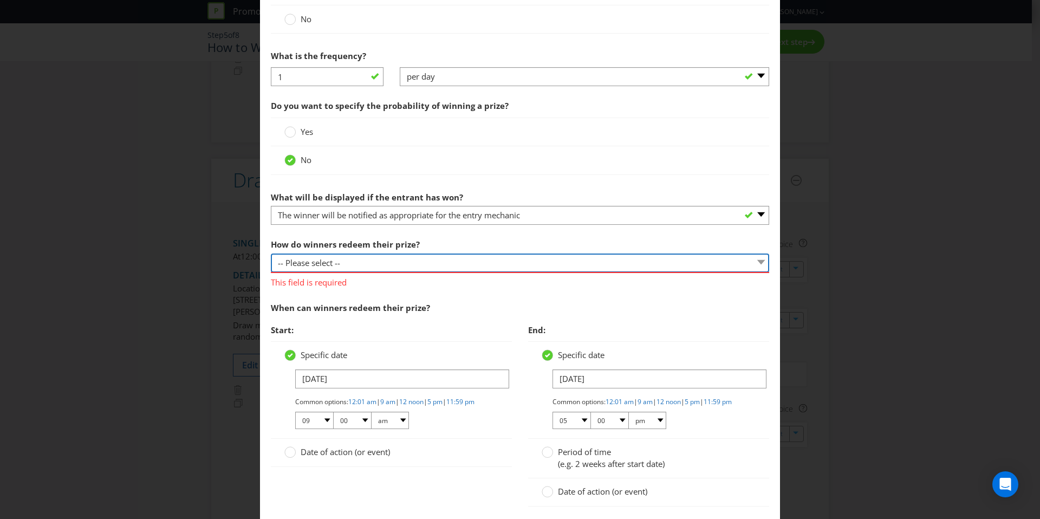
click at [337, 265] on select "-- Please select -- Present winning message to venue staff Follow instructions …" at bounding box center [520, 263] width 498 height 19
click at [352, 252] on div "How do winners redeem their prize? -- Please select -- Present winning message …" at bounding box center [520, 260] width 498 height 55
click at [353, 261] on select "-- Please select -- Present winning message to venue staff Follow instructions …" at bounding box center [520, 263] width 498 height 19
select select "OTHER"
click at [271, 254] on select "-- Please select -- Present winning message to venue staff Follow instructions …" at bounding box center [520, 263] width 498 height 19
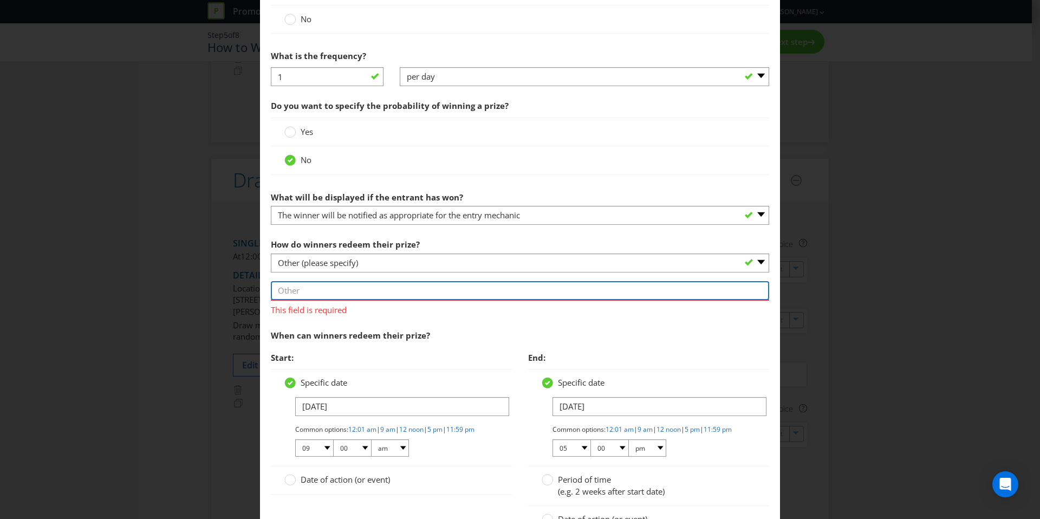
click at [347, 293] on input "text" at bounding box center [520, 290] width 498 height 19
type input "n"
click at [535, 290] on input "will receive an email once entry is verified with steps to activate their giftc…" at bounding box center [520, 290] width 498 height 19
type input "will receive an email once entry is verified with steps to activate their e-gif…"
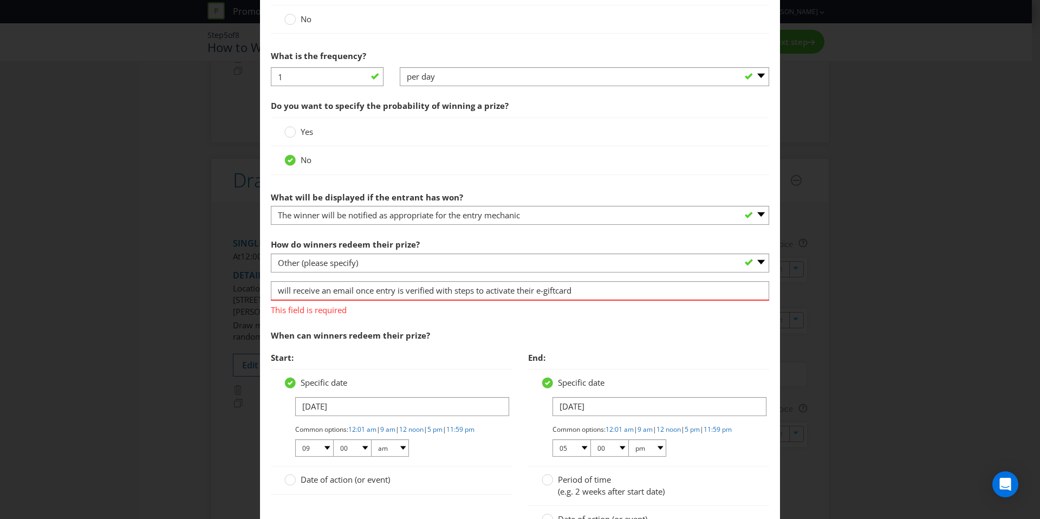
click at [544, 336] on div "When can winners redeem their prize? Start: Specific date [DATE] Common options…" at bounding box center [520, 435] width 498 height 222
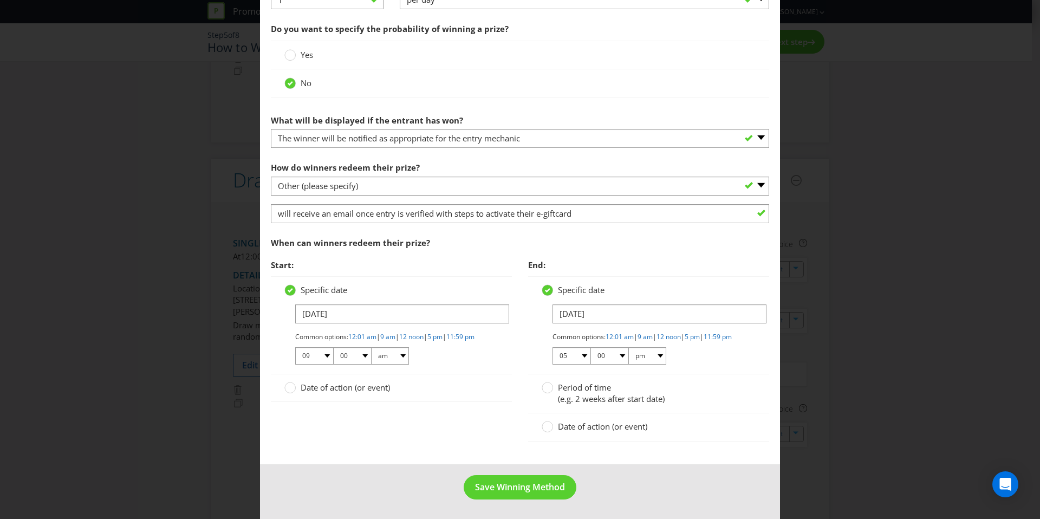
scroll to position [541, 0]
click at [293, 386] on circle at bounding box center [290, 387] width 11 height 11
click at [0, 0] on input "Date of action (or event)" at bounding box center [0, 0] width 0 height 0
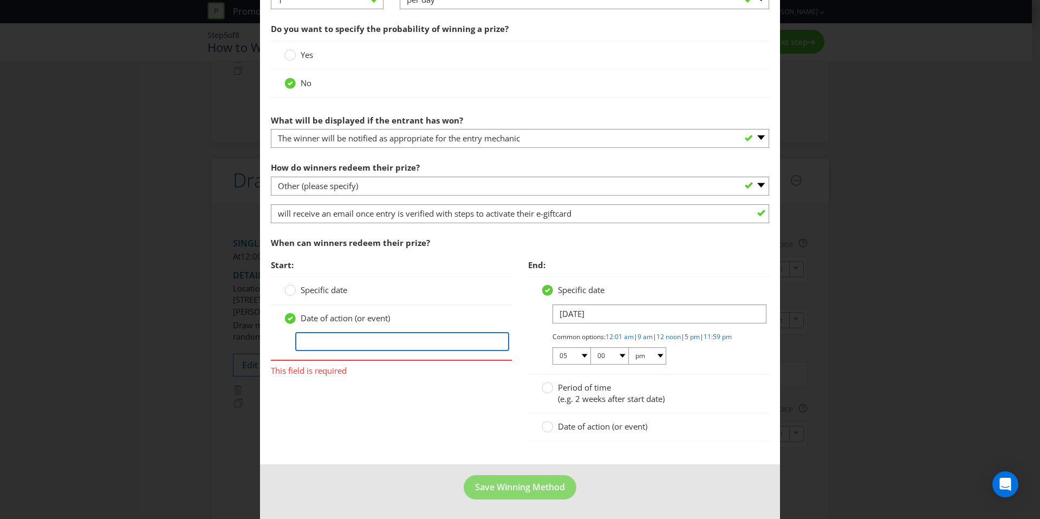
click at [339, 332] on input "text" at bounding box center [402, 341] width 214 height 19
click at [289, 284] on div at bounding box center [290, 286] width 5 height 5
click at [0, 0] on input "Specific date" at bounding box center [0, 0] width 0 height 0
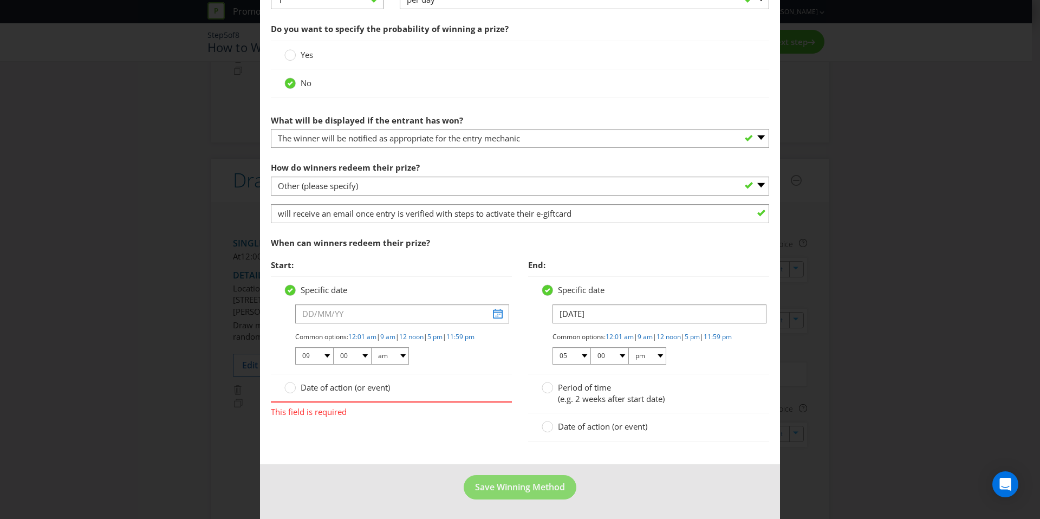
click at [295, 385] on label "Date of action (or event)" at bounding box center [338, 387] width 108 height 11
click at [0, 0] on input "Date of action (or event)" at bounding box center [0, 0] width 0 height 0
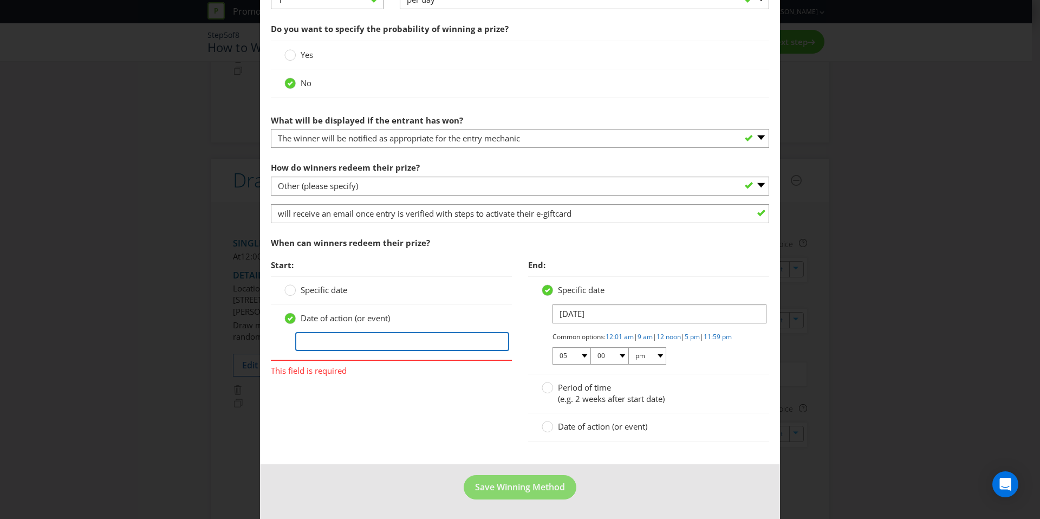
click at [359, 332] on input "text" at bounding box center [402, 341] width 214 height 19
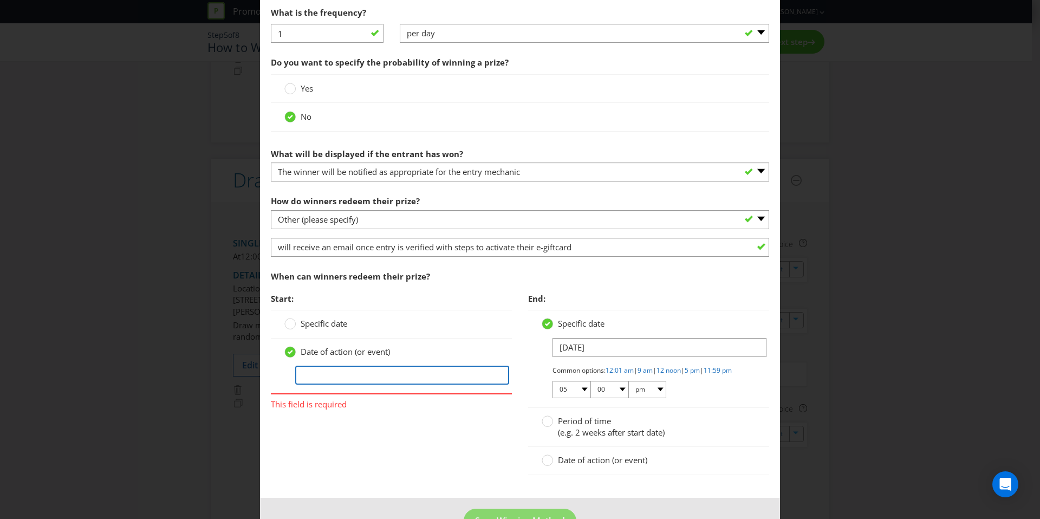
scroll to position [496, 0]
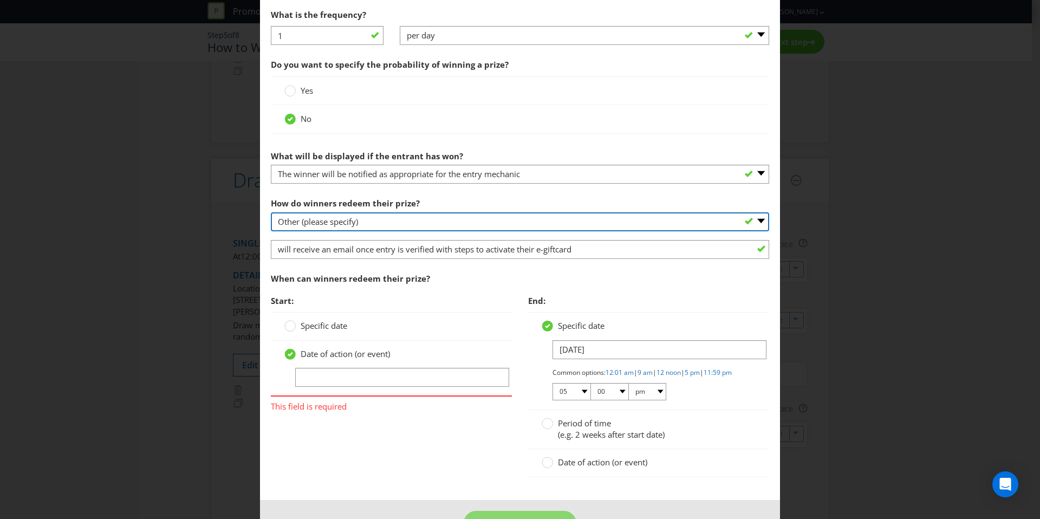
click at [508, 227] on select "-- Please select -- Present winning message to venue staff Follow instructions …" at bounding box center [520, 221] width 498 height 19
select select "PROMOTER_CONTACT_WINNER"
click at [271, 212] on select "-- Please select -- Present winning message to venue staff Follow instructions …" at bounding box center [520, 221] width 498 height 19
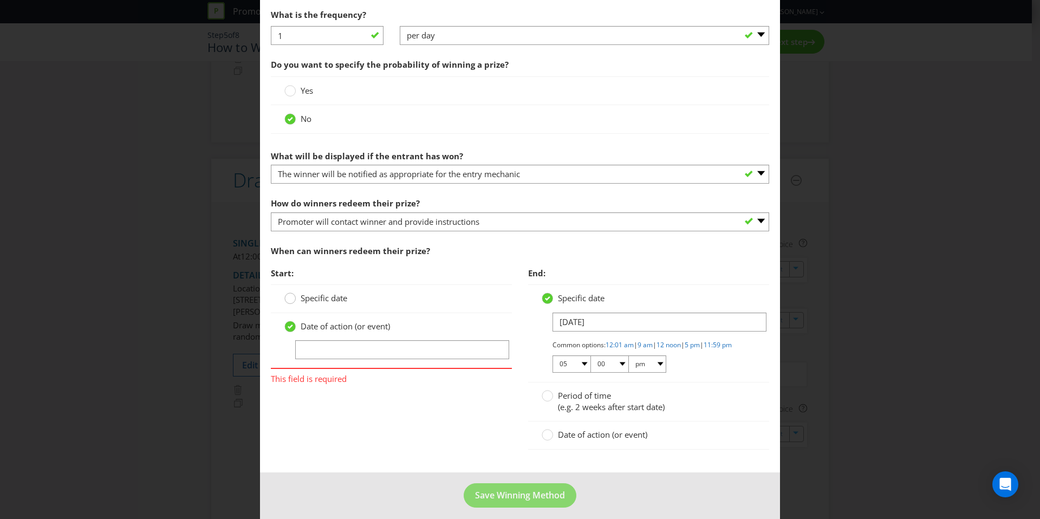
click at [289, 298] on circle at bounding box center [290, 298] width 11 height 11
click at [0, 0] on input "Specific date" at bounding box center [0, 0] width 0 height 0
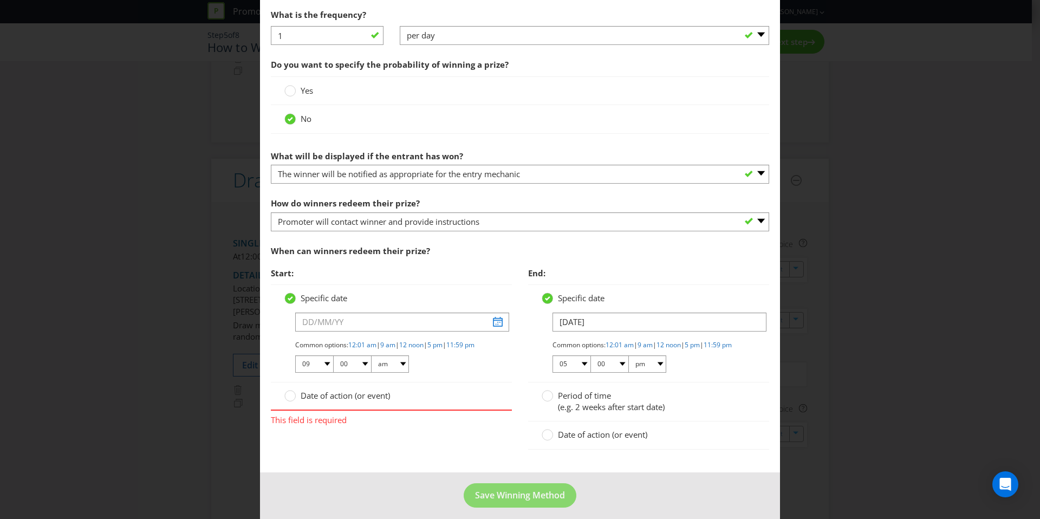
click at [293, 398] on div "Date of action (or event)" at bounding box center [391, 396] width 241 height 28
click at [289, 401] on circle at bounding box center [290, 395] width 11 height 11
click at [0, 0] on input "Date of action (or event)" at bounding box center [0, 0] width 0 height 0
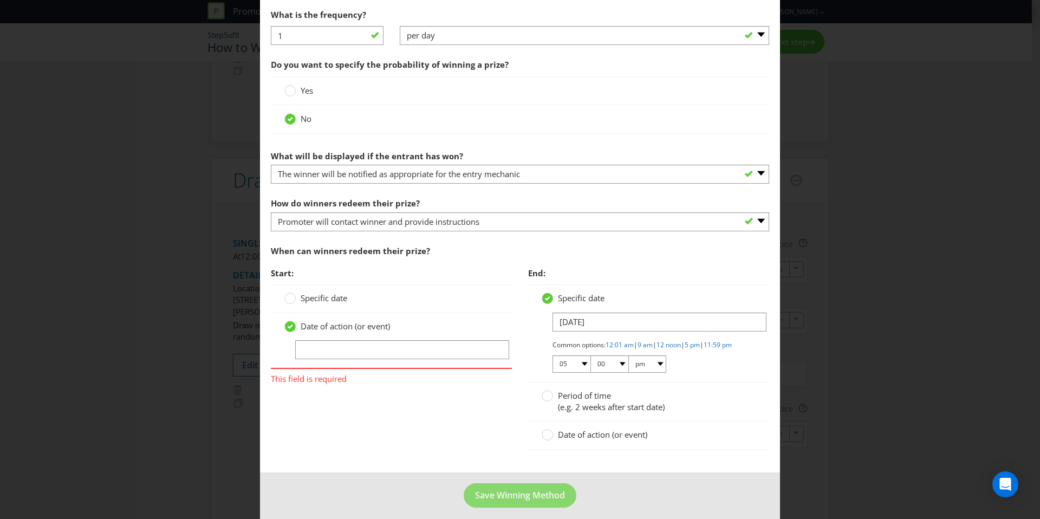
click at [382, 374] on span "This field is required" at bounding box center [391, 377] width 241 height 16
click at [363, 350] on input "text" at bounding box center [402, 349] width 214 height 19
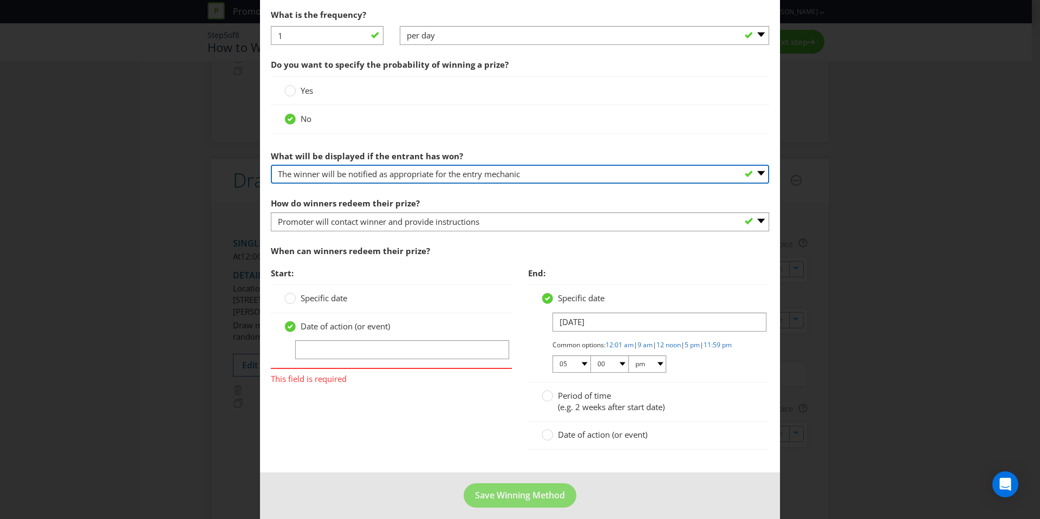
click at [455, 171] on select "-- Please select -- The winner will be notified as appropriate for the entry me…" at bounding box center [520, 174] width 498 height 19
click at [437, 176] on select "-- Please select -- The winner will be notified as appropriate for the entry me…" at bounding box center [520, 174] width 498 height 19
select select "MESSAGE"
click at [271, 165] on select "-- Please select -- The winner will be notified as appropriate for the entry me…" at bounding box center [520, 174] width 498 height 19
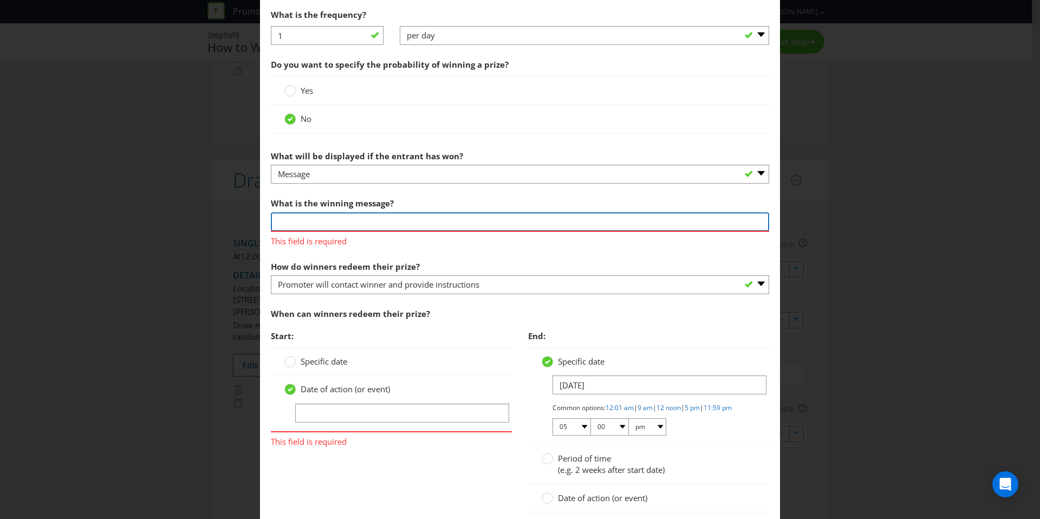
click at [348, 222] on input "text" at bounding box center [520, 221] width 498 height 19
type input "Y"
drag, startPoint x: 410, startPoint y: 222, endPoint x: 258, endPoint y: 225, distance: 151.7
click at [260, 225] on main "How to Enter Win Draw to enter How will the winners be selected? Draw Judging G…" at bounding box center [520, 43] width 520 height 985
type input "Congratulations, you're a winner"
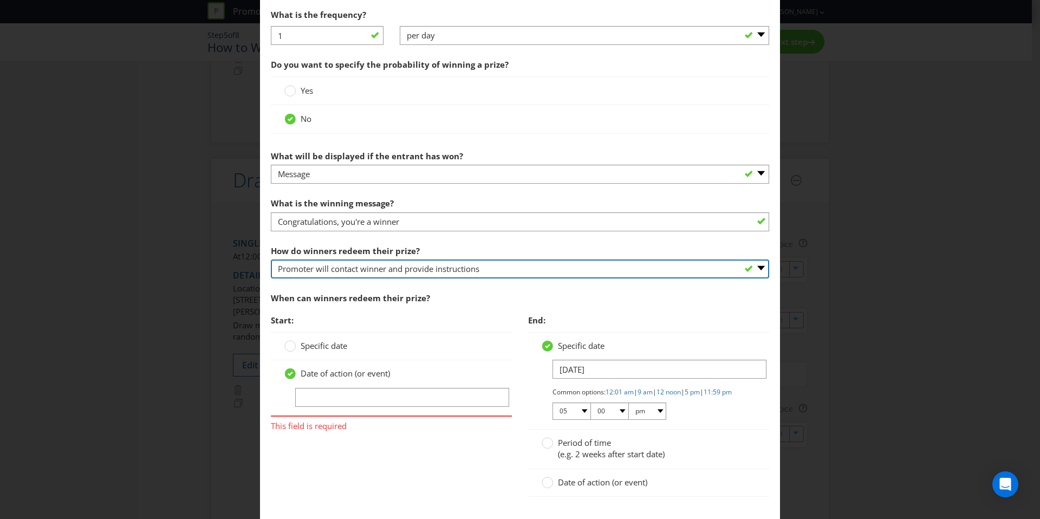
click at [395, 261] on select "-- Please select -- Present winning message to venue staff Follow instructions …" at bounding box center [520, 268] width 498 height 19
click at [271, 259] on select "-- Please select -- Present winning message to venue staff Follow instructions …" at bounding box center [520, 268] width 498 height 19
click at [426, 269] on select "-- Please select -- Present winning message to venue staff Follow instructions …" at bounding box center [520, 268] width 498 height 19
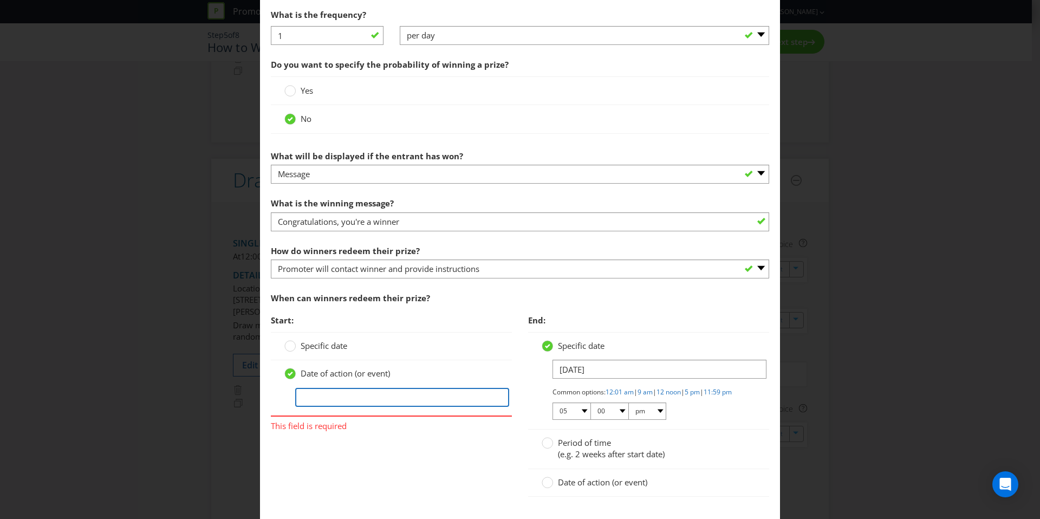
click at [365, 396] on input "text" at bounding box center [402, 397] width 214 height 19
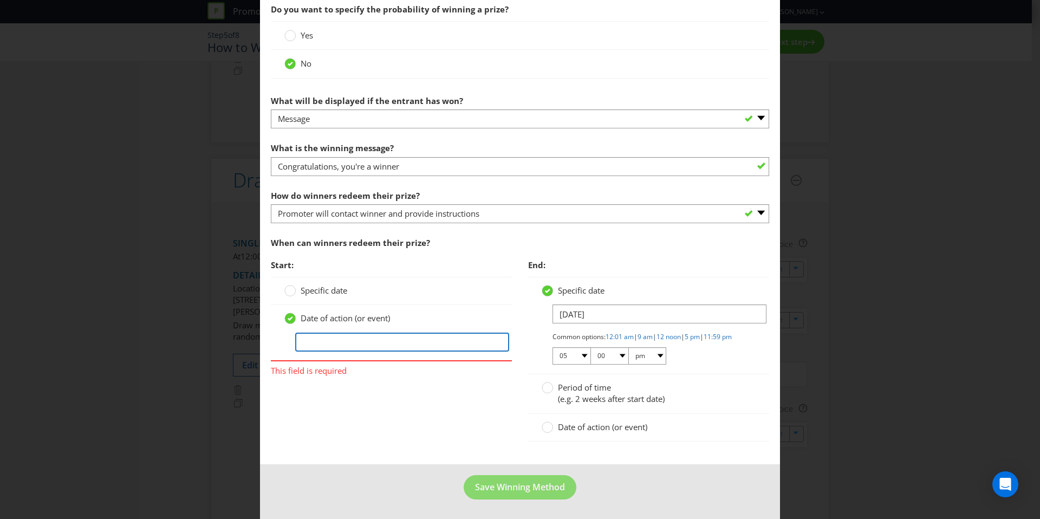
scroll to position [560, 0]
click at [545, 423] on div at bounding box center [547, 423] width 5 height 5
click at [0, 0] on input "Date of action (or event)" at bounding box center [0, 0] width 0 height 0
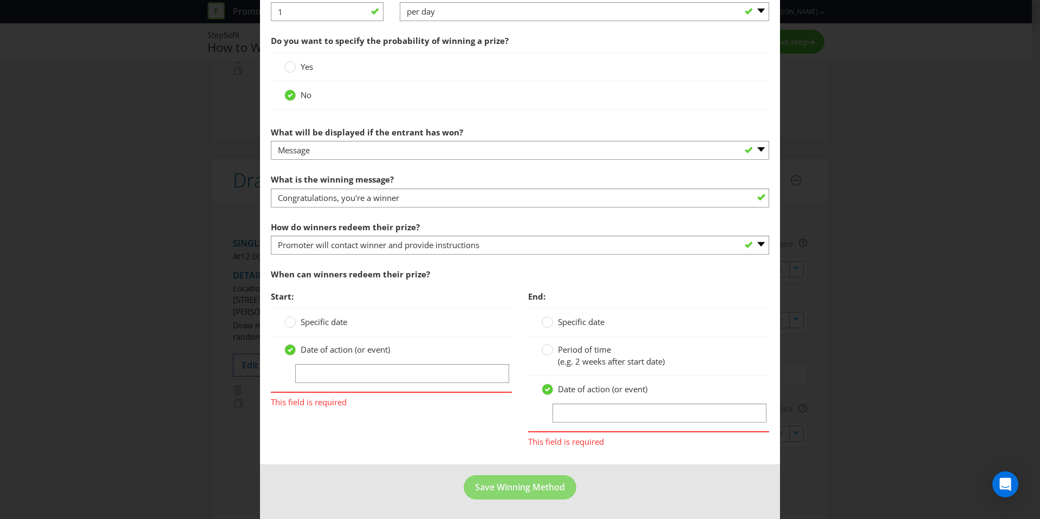
scroll to position [519, 0]
click at [574, 407] on input "text" at bounding box center [660, 413] width 214 height 19
click at [542, 350] on circle at bounding box center [547, 350] width 11 height 11
click at [0, 0] on input "Period of time (e.g. 2 weeks after start date)" at bounding box center [0, 0] width 0 height 0
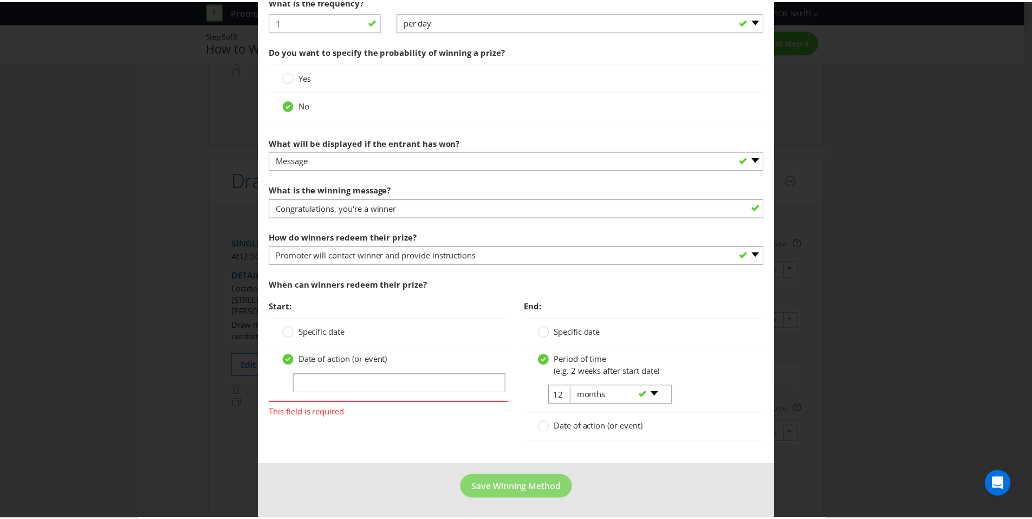
scroll to position [509, 0]
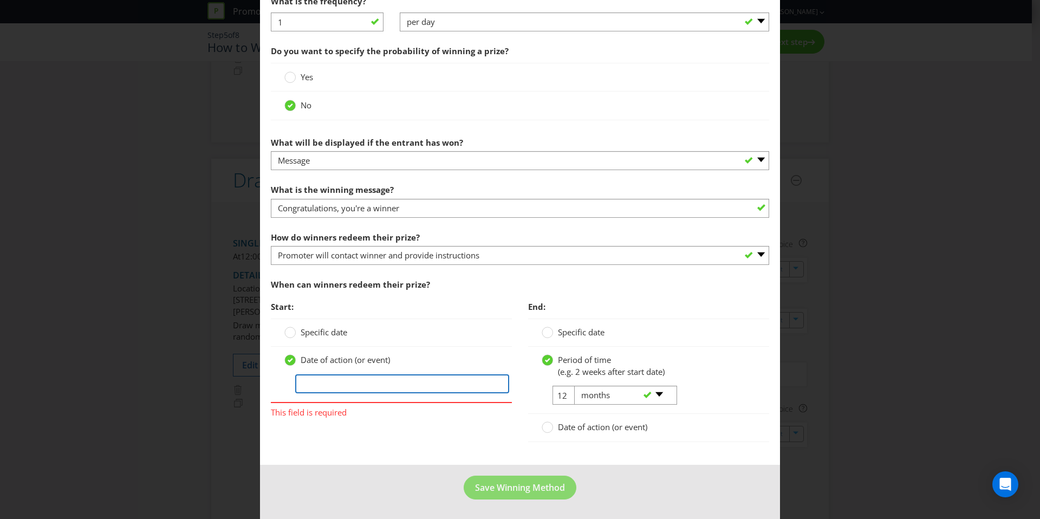
click at [333, 378] on input "text" at bounding box center [402, 383] width 214 height 19
type input "Date of activation"
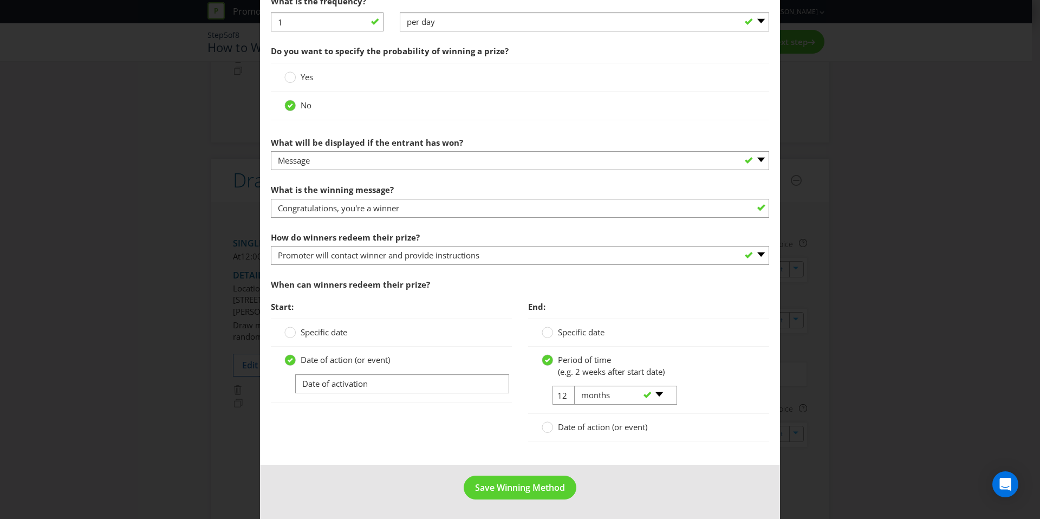
click at [495, 426] on div "Start: Specific date Date of action (or event) Date of activation End: Specific…" at bounding box center [520, 374] width 515 height 157
click at [505, 484] on span "Save Winning Method" at bounding box center [520, 488] width 90 height 12
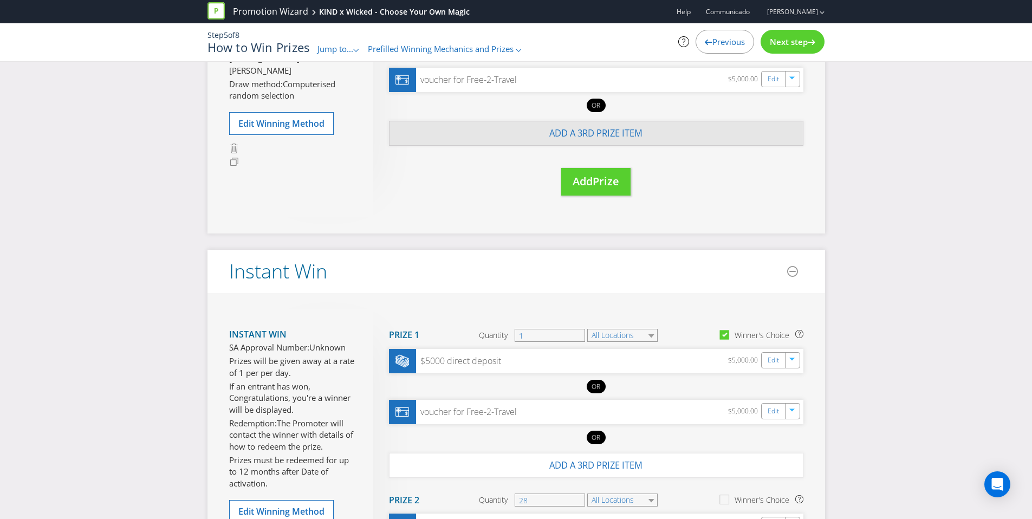
scroll to position [352, 0]
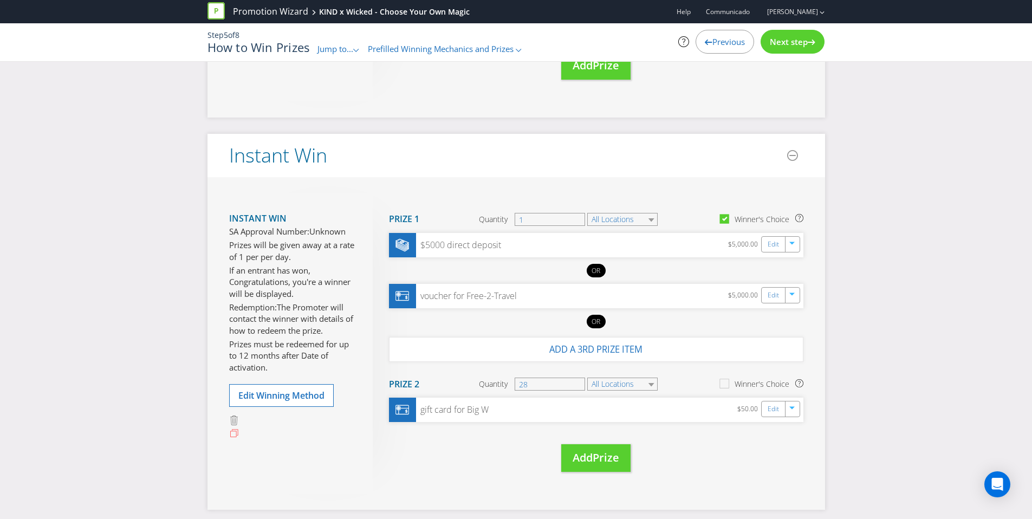
click at [232, 433] on icon at bounding box center [234, 433] width 10 height 10
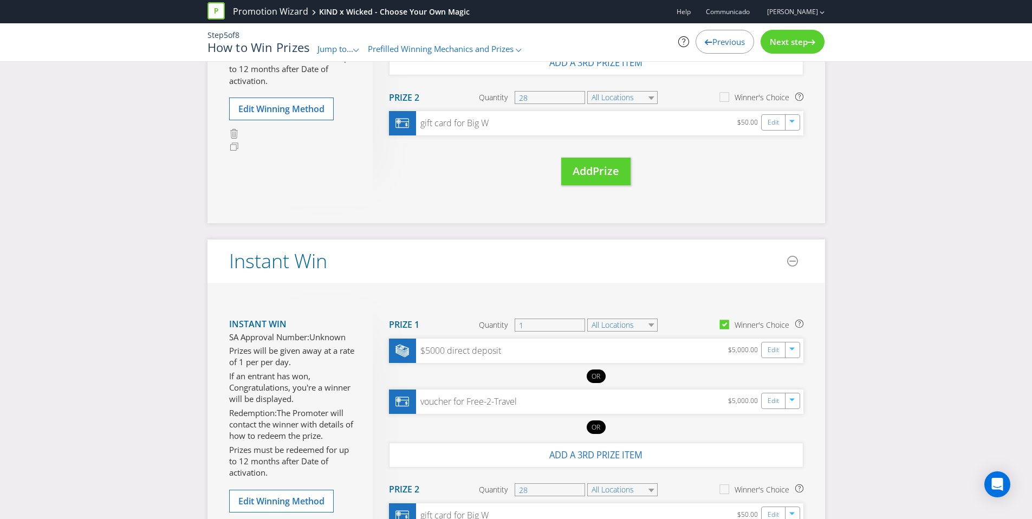
scroll to position [784, 0]
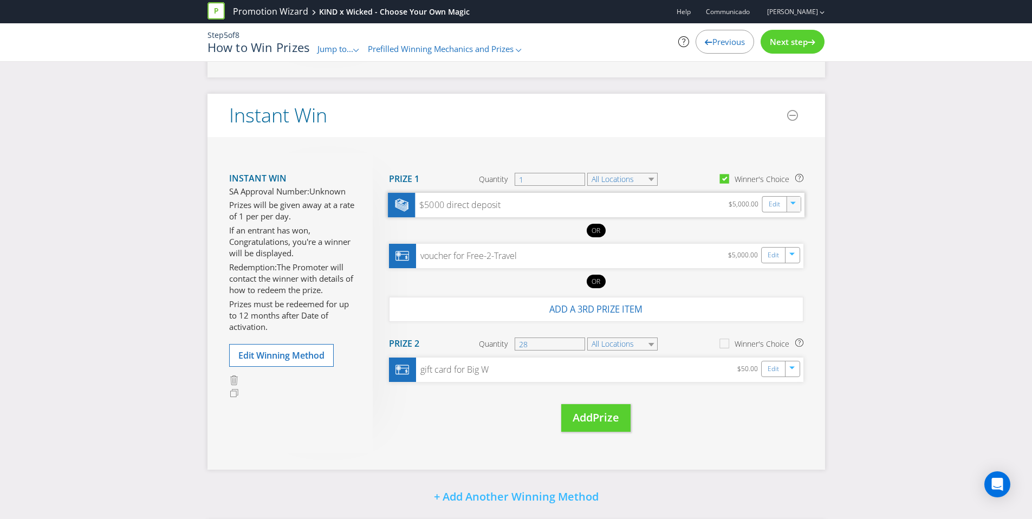
click at [797, 202] on div "button" at bounding box center [793, 202] width 11 height 11
click at [791, 239] on link "Delete" at bounding box center [786, 242] width 24 height 11
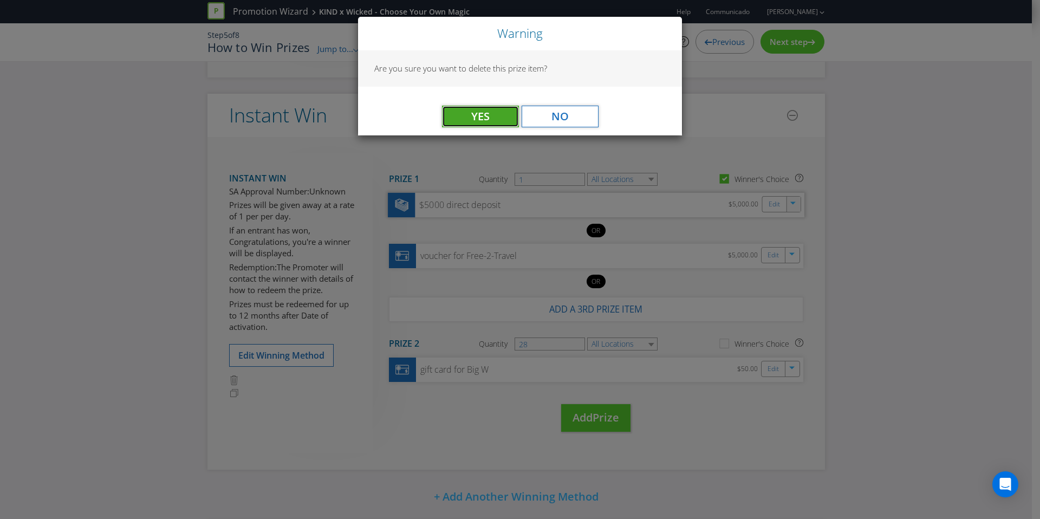
click at [486, 120] on span "Yes" at bounding box center [480, 116] width 18 height 15
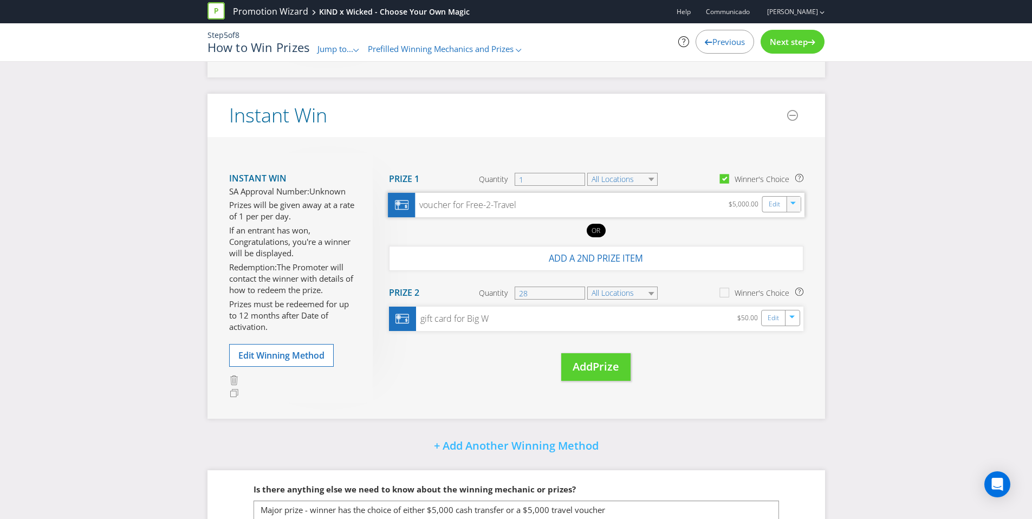
click at [794, 205] on icon "button" at bounding box center [793, 205] width 7 height 7
click at [792, 248] on li "Delete" at bounding box center [793, 243] width 39 height 12
click at [789, 206] on div "button" at bounding box center [793, 202] width 11 height 11
click at [788, 238] on link "Delete" at bounding box center [786, 242] width 24 height 11
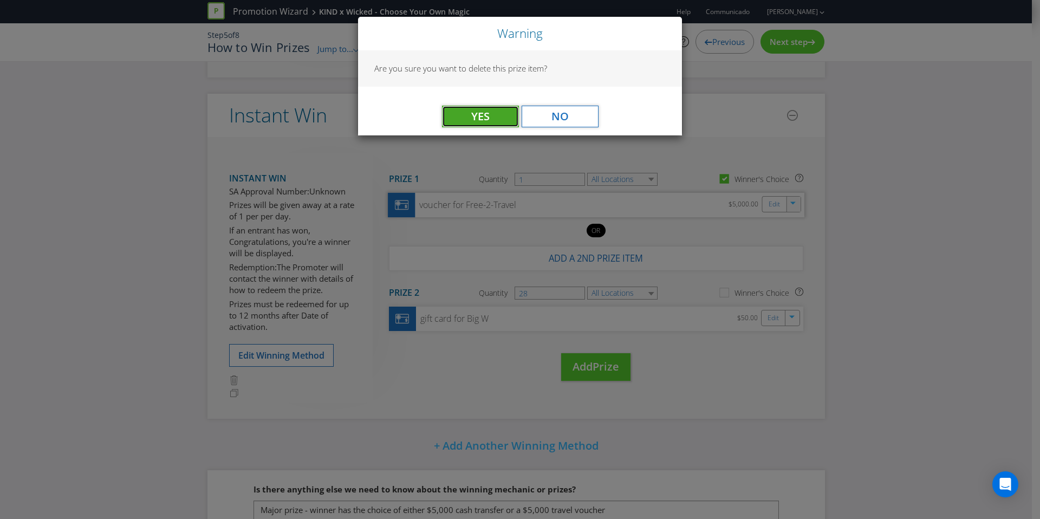
click at [467, 125] on button "Yes" at bounding box center [480, 117] width 77 height 22
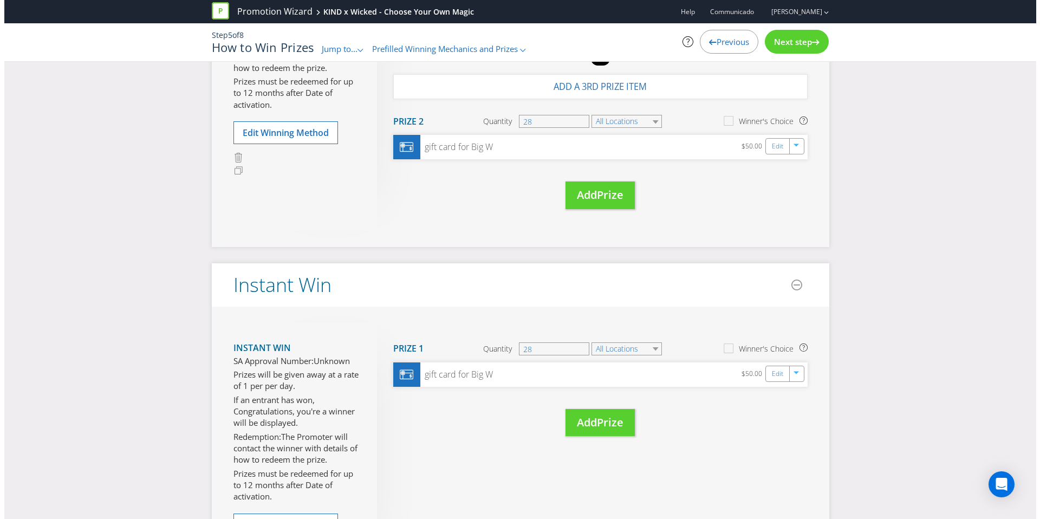
scroll to position [488, 0]
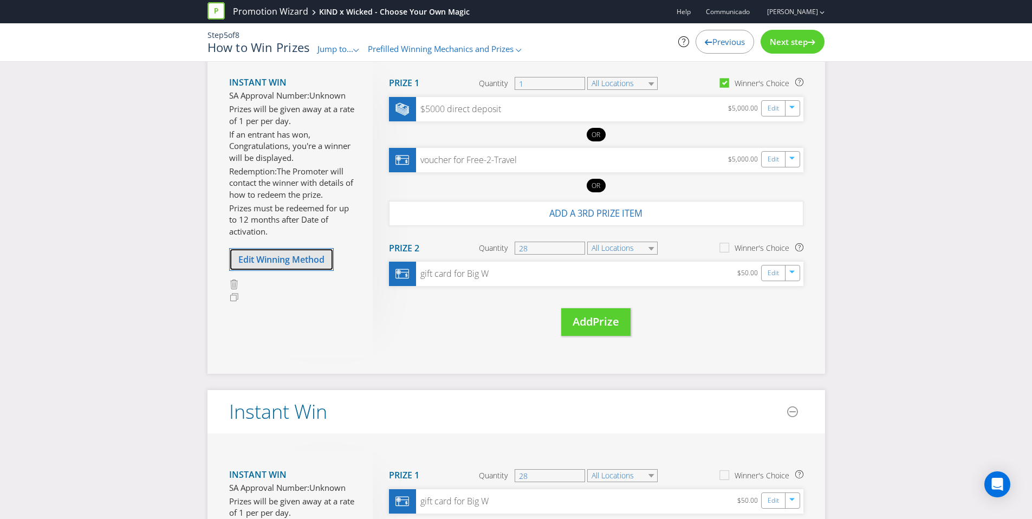
click at [313, 259] on span "Edit Winning Method" at bounding box center [281, 260] width 86 height 12
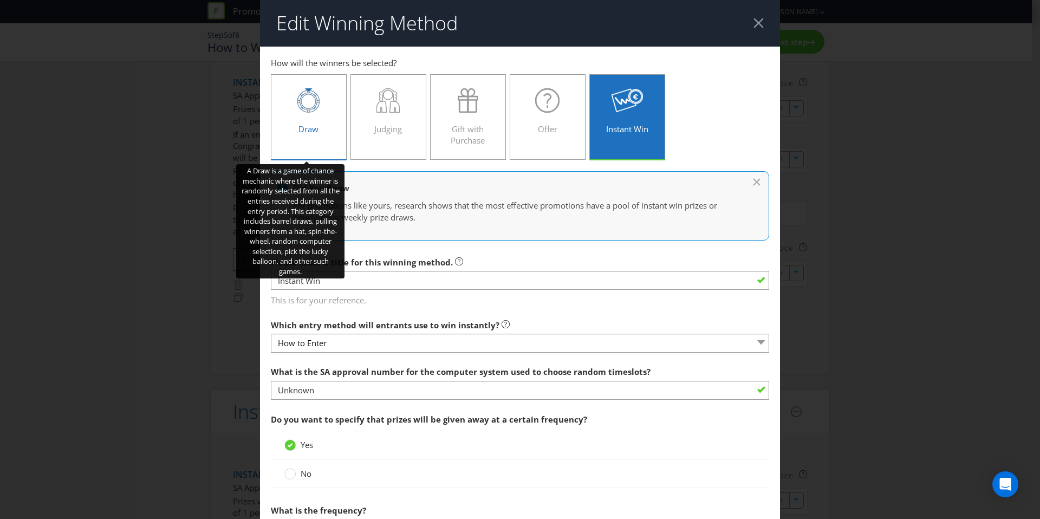
click at [313, 113] on div "Draw" at bounding box center [308, 112] width 53 height 49
click at [0, 0] on input "Draw" at bounding box center [0, 0] width 0 height 0
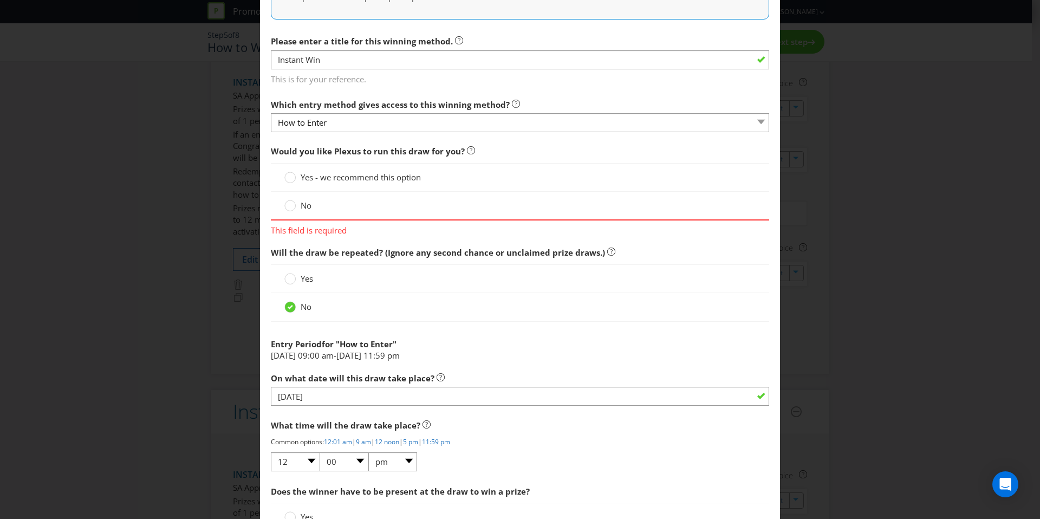
scroll to position [296, 0]
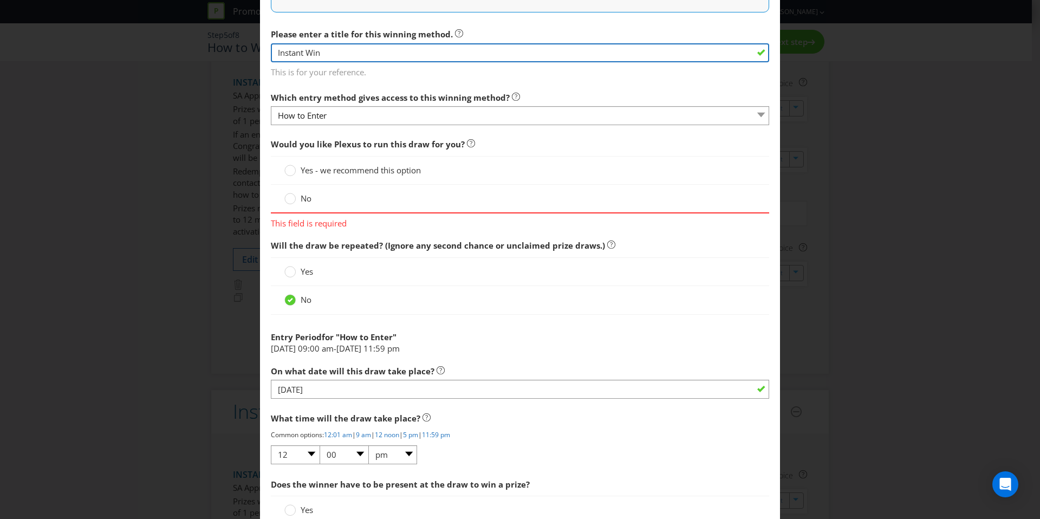
click at [327, 47] on input "Instant Win" at bounding box center [520, 52] width 498 height 19
drag, startPoint x: 330, startPoint y: 55, endPoint x: 254, endPoint y: 43, distance: 77.3
click at [255, 43] on div "Edit Winning Method How to Enter Win Draw to enter Win Instant Win to enter How…" at bounding box center [520, 259] width 1040 height 519
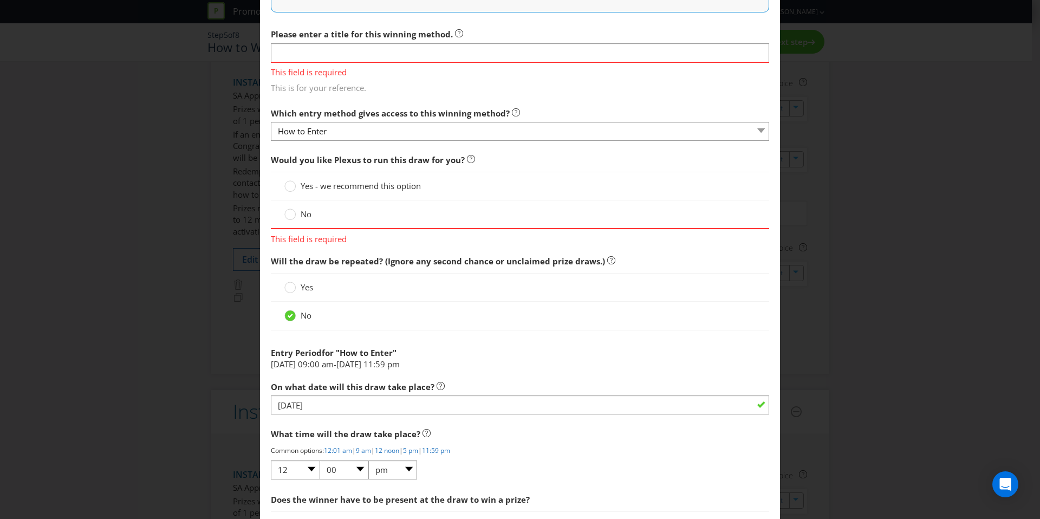
click at [516, 84] on main "How to Enter Win Draw to enter Win Instant Win to enter How will the winners be…" at bounding box center [520, 171] width 520 height 840
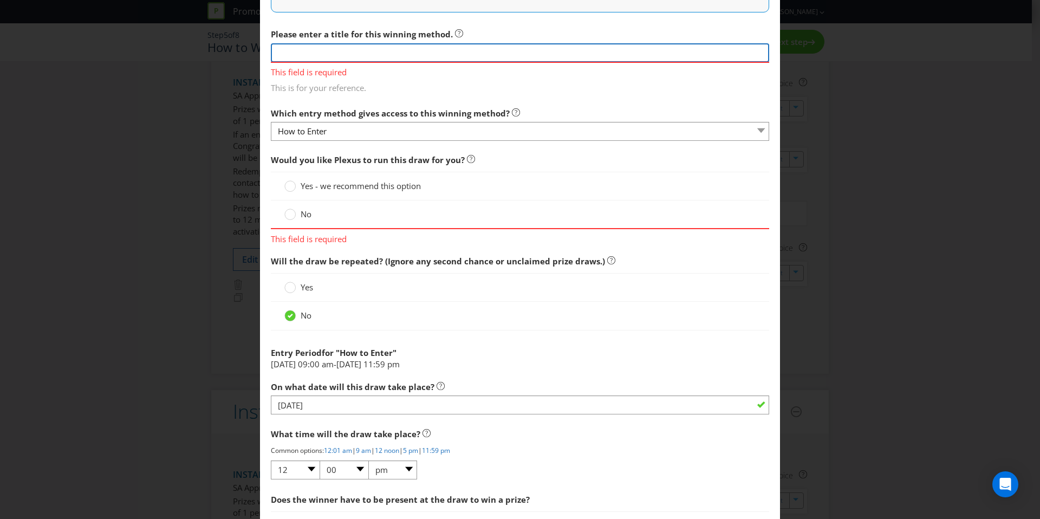
click at [371, 48] on input "text" at bounding box center [520, 52] width 498 height 19
type input "Draw"
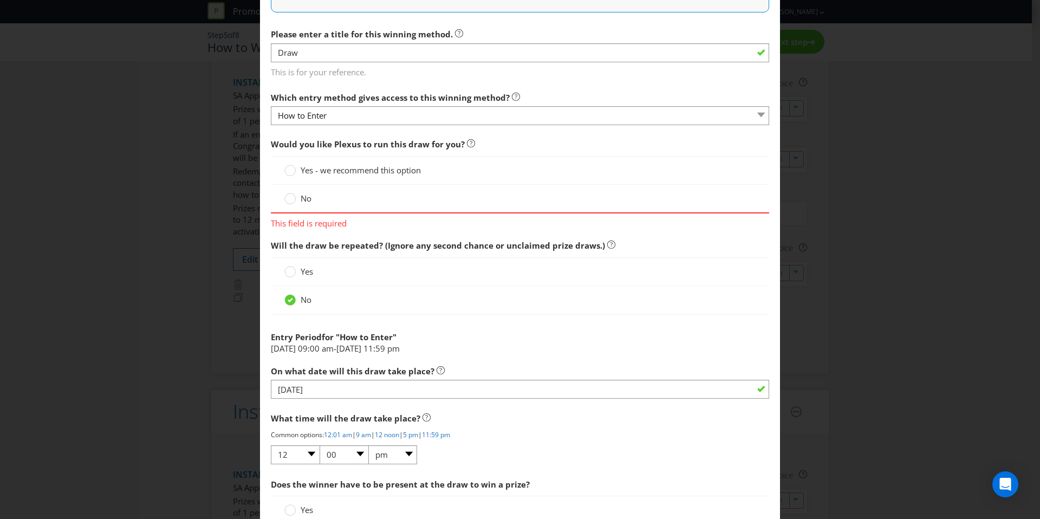
click at [444, 214] on div "Would you like Plexus to run this draw for you? Yes - we recommend this option …" at bounding box center [520, 181] width 498 height 96
click at [291, 171] on circle at bounding box center [290, 170] width 11 height 11
click at [0, 0] on input "Yes - we recommend this option" at bounding box center [0, 0] width 0 height 0
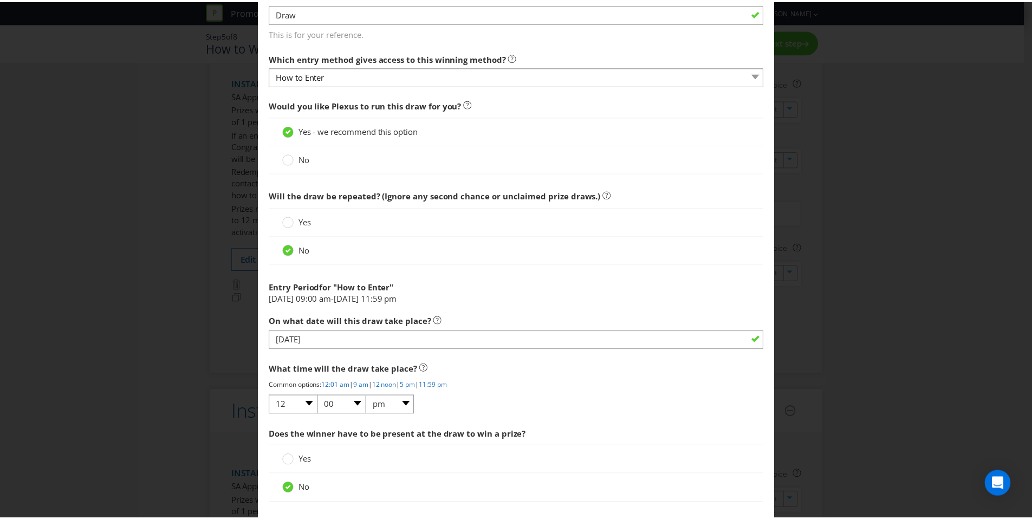
scroll to position [397, 0]
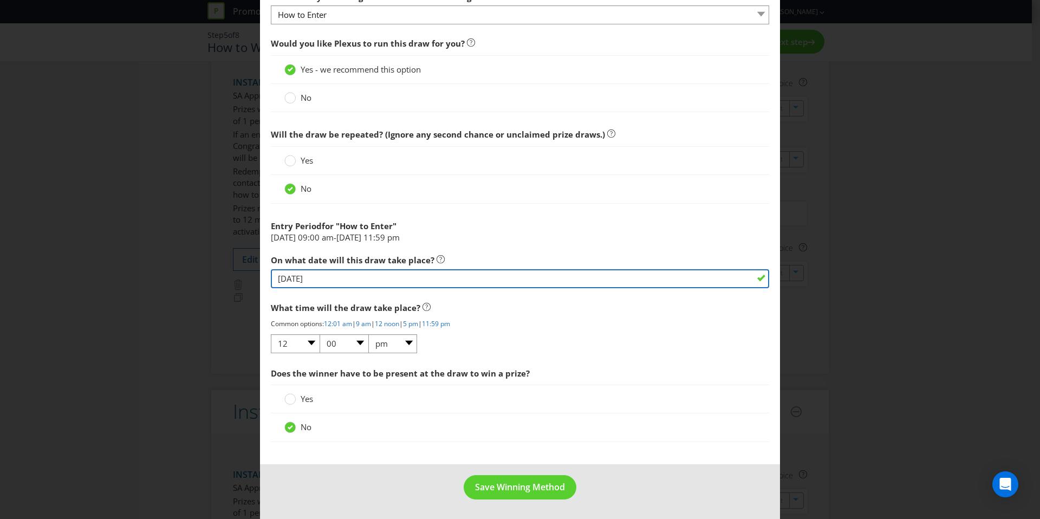
click at [298, 274] on input "[DATE]" at bounding box center [520, 278] width 498 height 19
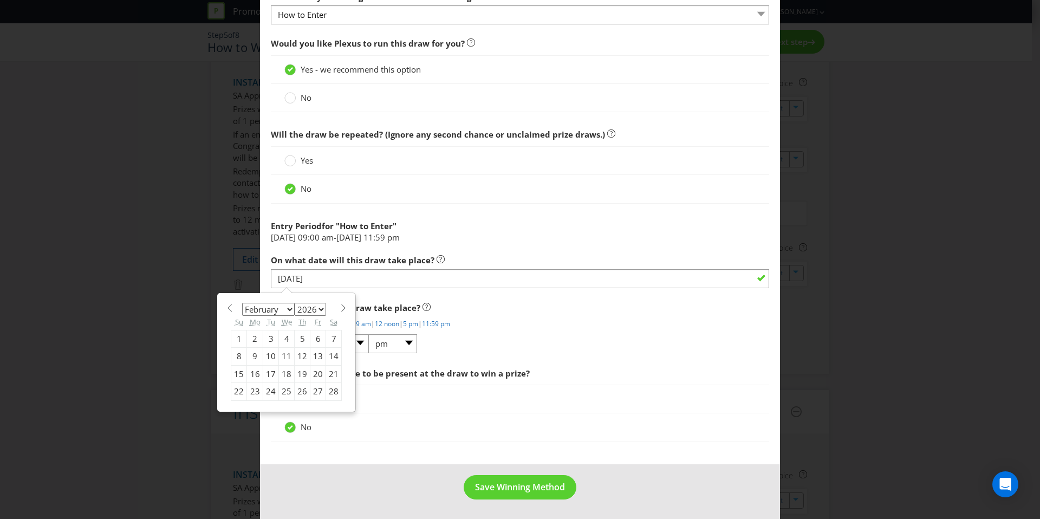
click at [248, 356] on div "9" at bounding box center [255, 356] width 16 height 17
type input "[DATE]"
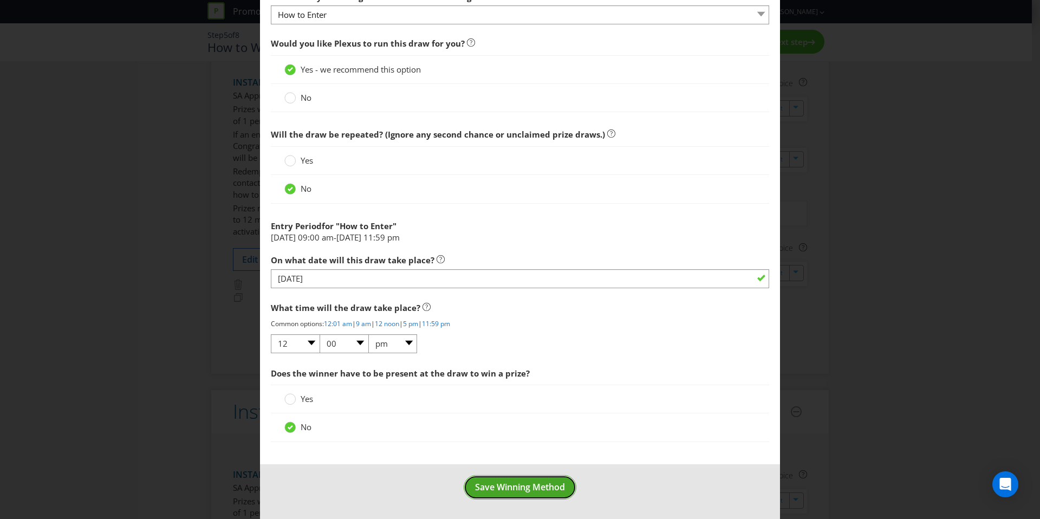
click at [501, 489] on span "Save Winning Method" at bounding box center [520, 487] width 90 height 12
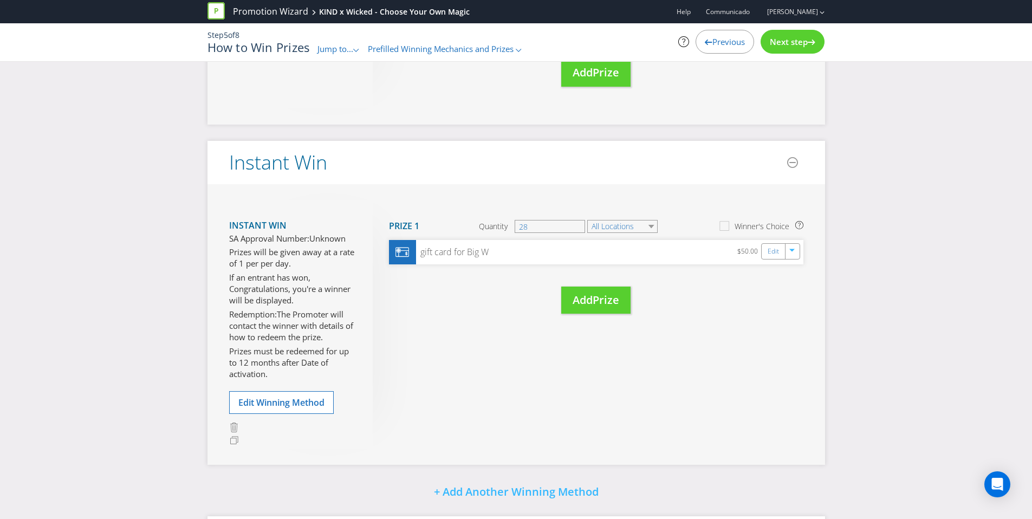
scroll to position [870, 0]
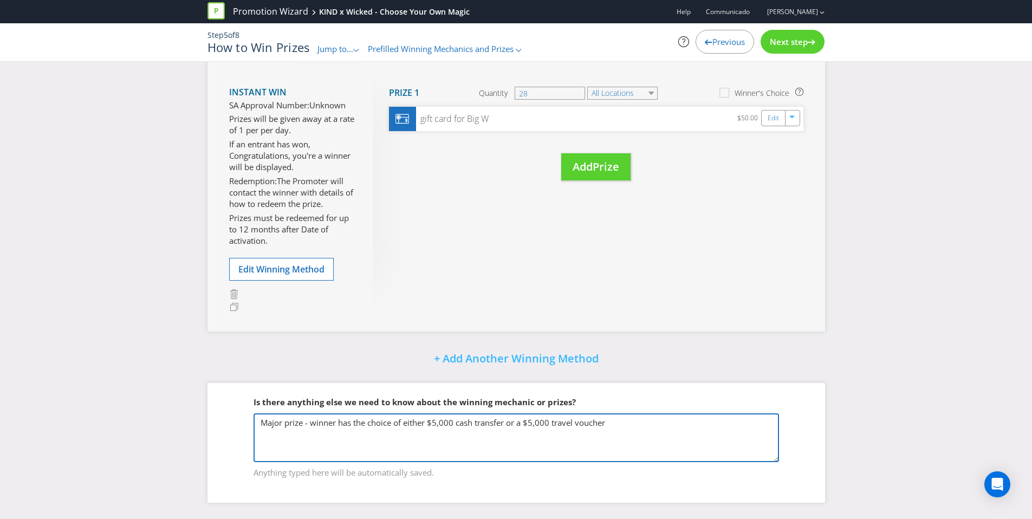
click at [632, 422] on textarea "Major prize - winner has the choice of either $5,000 cash transfer or a $5,000 …" at bounding box center [516, 437] width 525 height 49
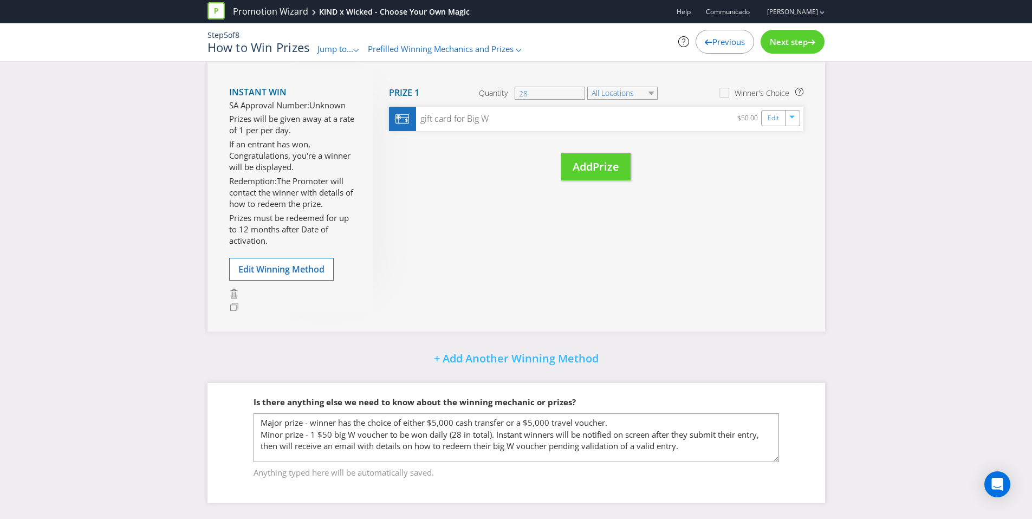
click at [758, 285] on div "Instant Win SA Approval Number: Unknown Prizes will be given away at a rate of …" at bounding box center [516, 191] width 618 height 281
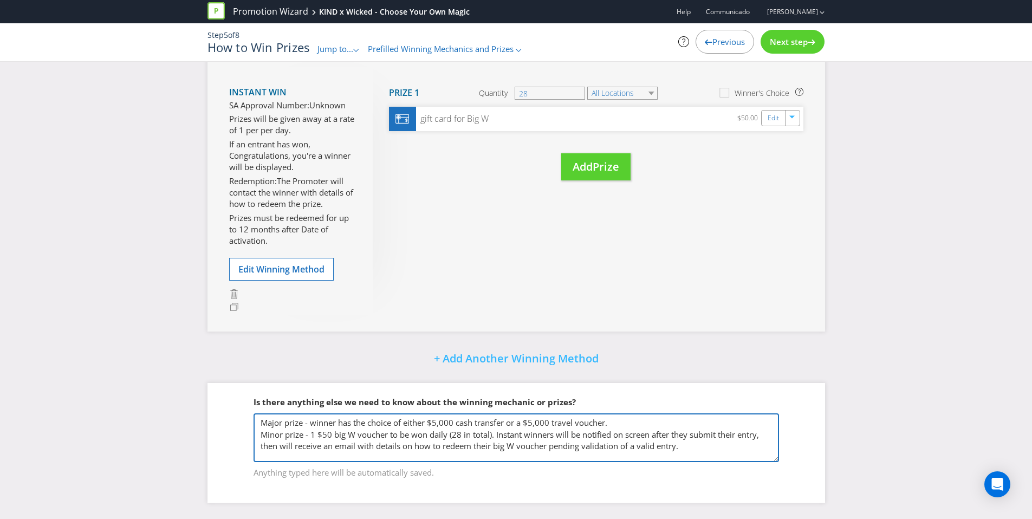
drag, startPoint x: 633, startPoint y: 446, endPoint x: 657, endPoint y: 447, distance: 23.8
click at [657, 447] on textarea "Major prize - winner has the choice of either $5,000 cash transfer or a $5,000 …" at bounding box center [516, 437] width 525 height 49
type textarea "Major prize - winner has the choice of either $5,000 cash transfer or a $5,000 …"
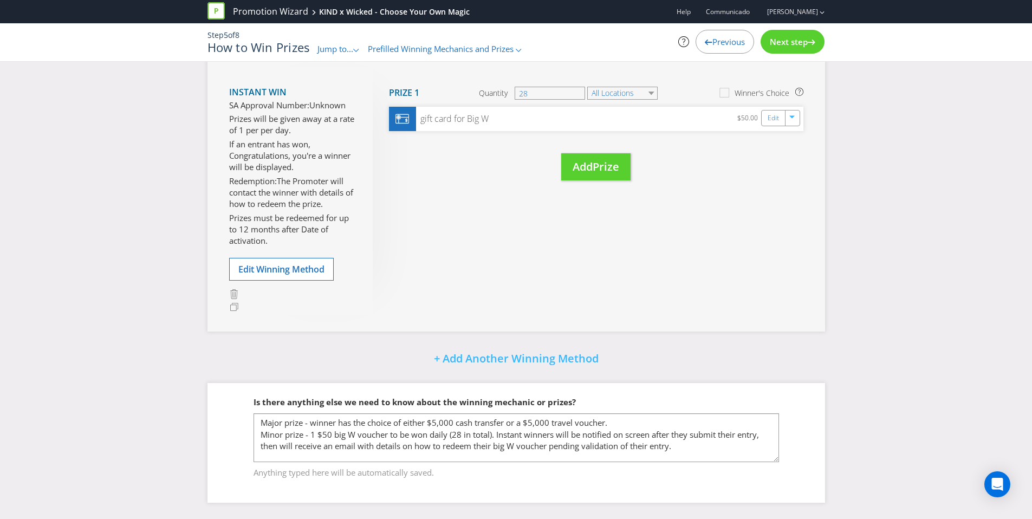
click at [808, 46] on span "Next step" at bounding box center [789, 41] width 38 height 11
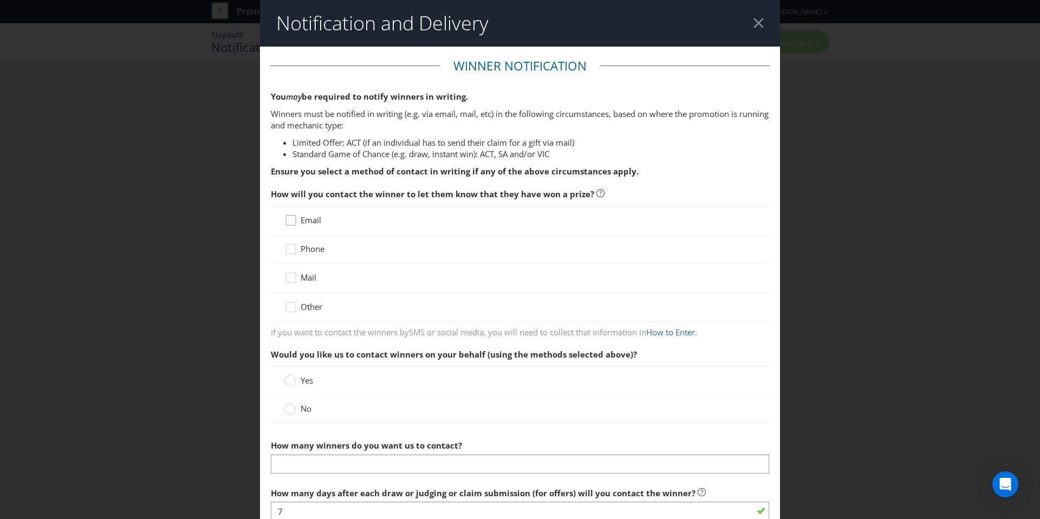
click at [289, 224] on icon at bounding box center [292, 223] width 16 height 16
click at [0, 0] on input "Email" at bounding box center [0, 0] width 0 height 0
click at [288, 239] on div "Phone" at bounding box center [520, 249] width 498 height 29
click at [285, 249] on icon at bounding box center [292, 251] width 16 height 16
click at [0, 0] on input "Phone" at bounding box center [0, 0] width 0 height 0
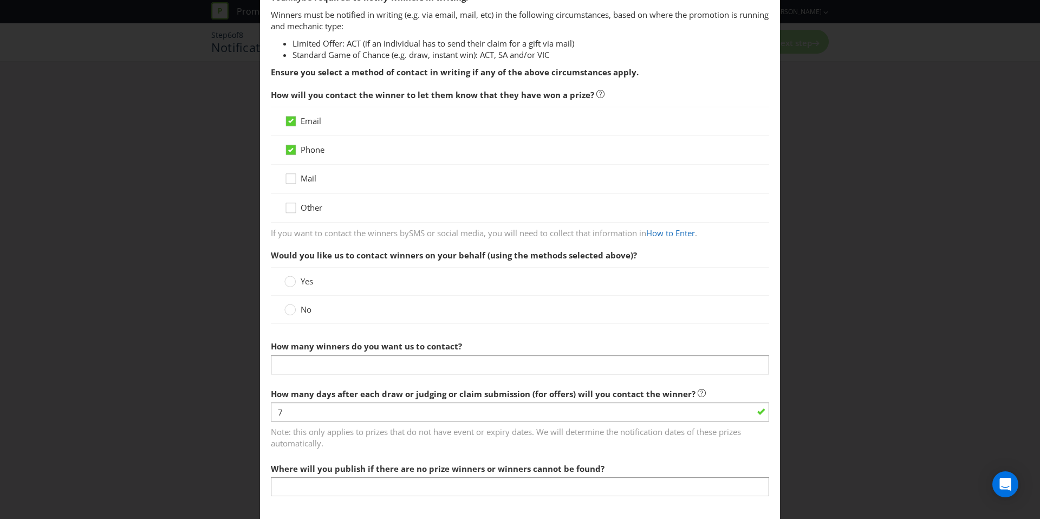
scroll to position [101, 0]
click at [293, 309] on circle at bounding box center [290, 308] width 11 height 11
click at [0, 0] on input "No" at bounding box center [0, 0] width 0 height 0
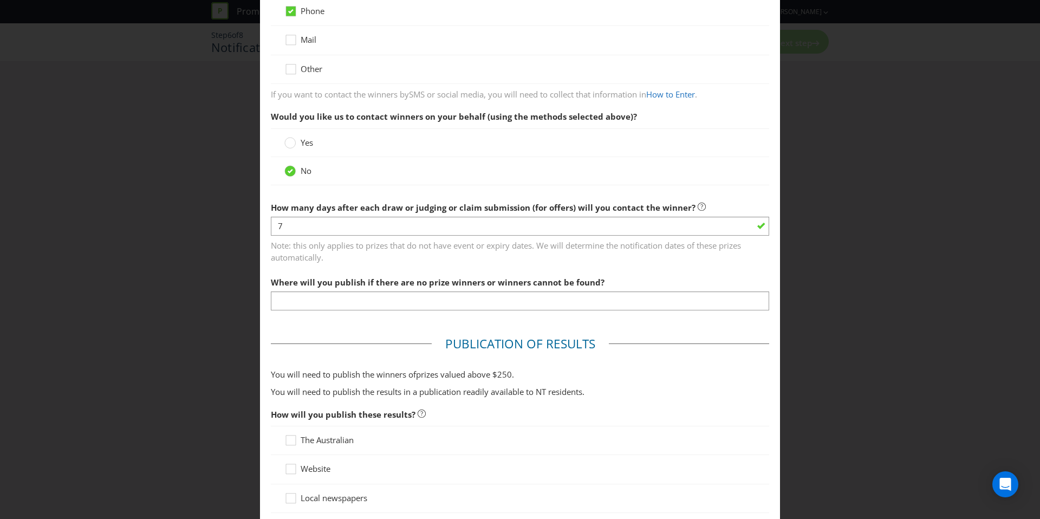
scroll to position [245, 0]
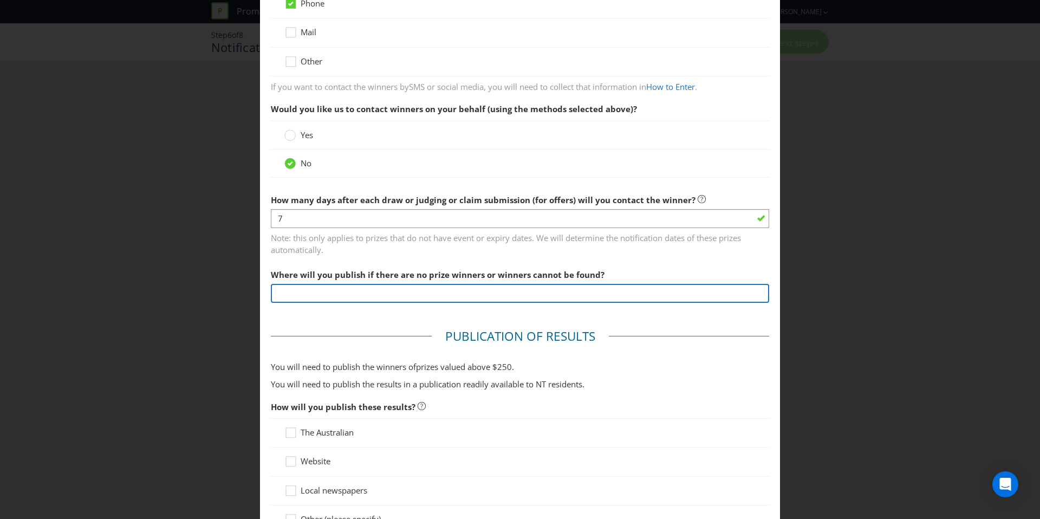
click at [356, 290] on input "text" at bounding box center [520, 293] width 498 height 19
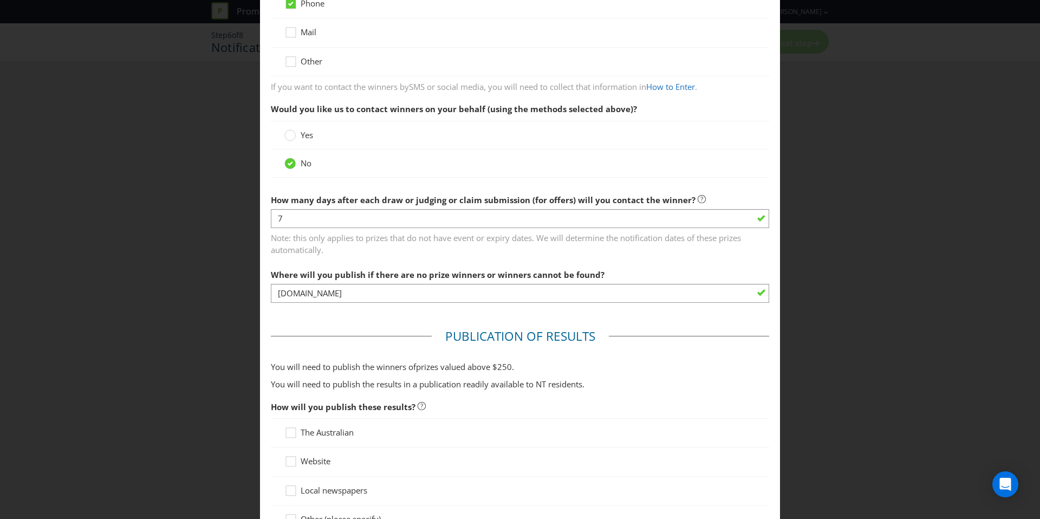
click at [652, 367] on p "You will need to publish the winners of prize s valued above $ 250 ." at bounding box center [520, 366] width 498 height 11
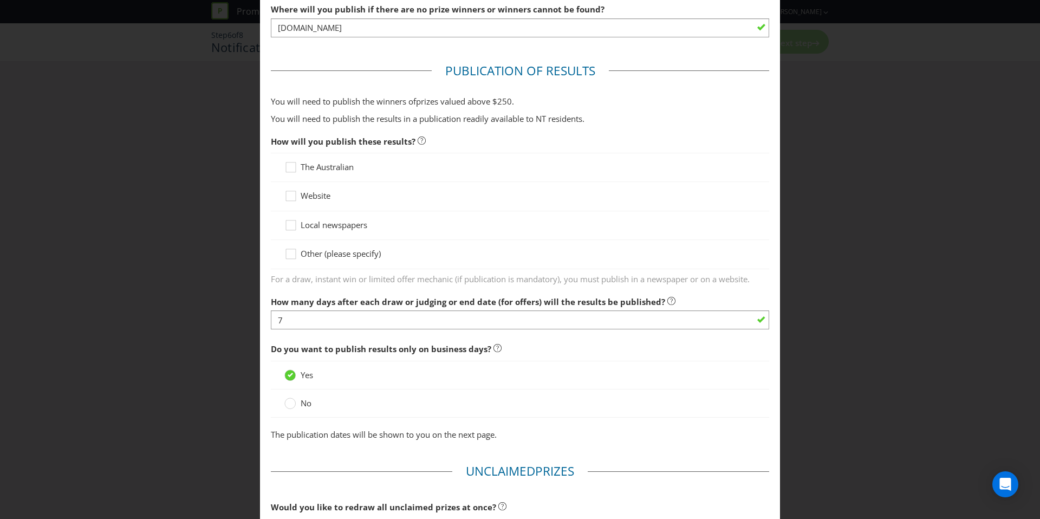
scroll to position [514, 0]
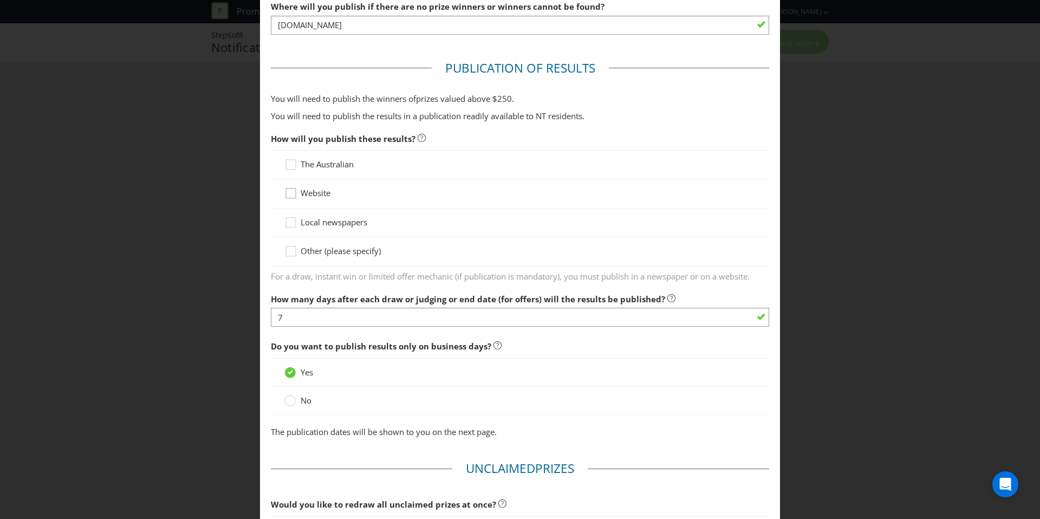
click at [286, 194] on icon at bounding box center [292, 195] width 16 height 16
click at [0, 0] on input "Website" at bounding box center [0, 0] width 0 height 0
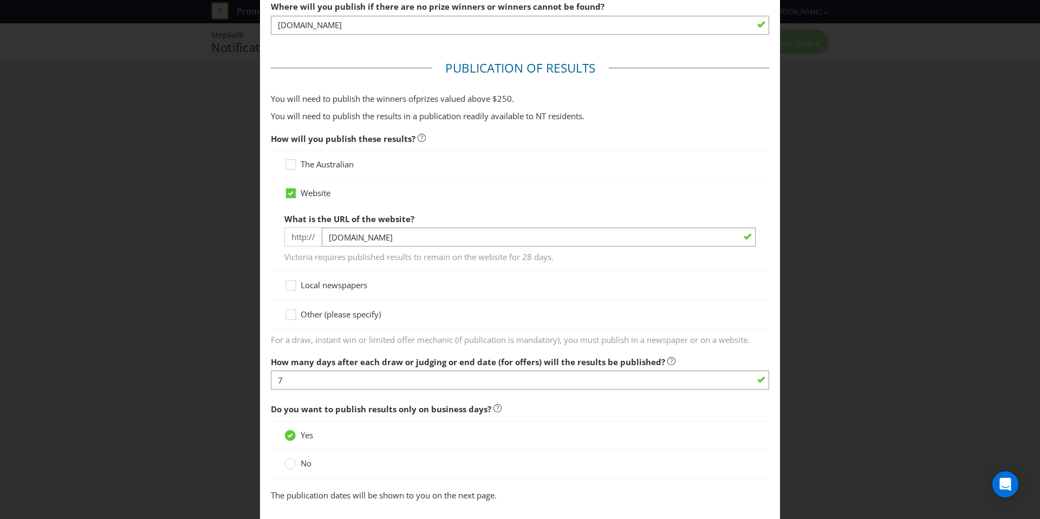
scroll to position [511, 0]
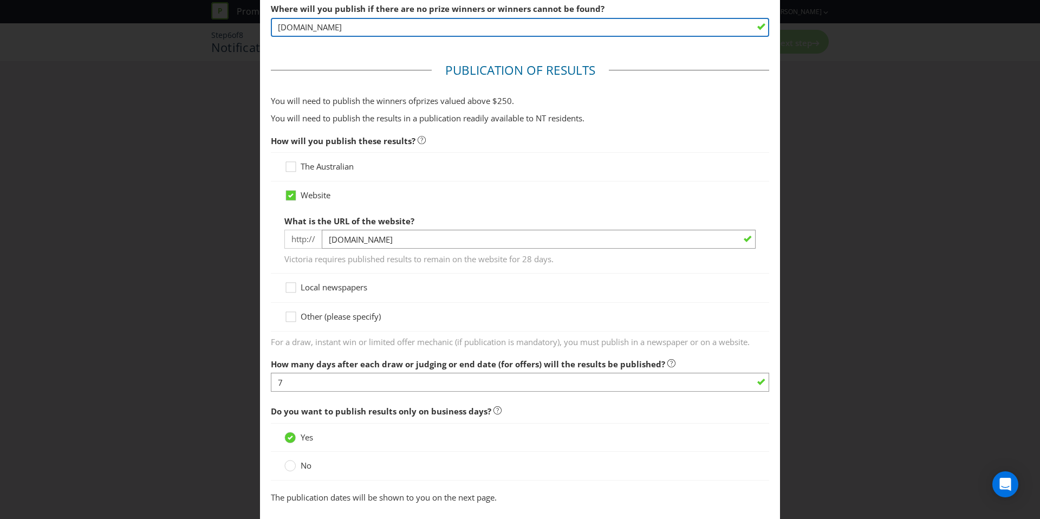
drag, startPoint x: 395, startPoint y: 27, endPoint x: 262, endPoint y: 28, distance: 133.3
click at [262, 28] on main "Winner Notification You may be required to notify winners in writing. Winners m…" at bounding box center [520, 191] width 520 height 1312
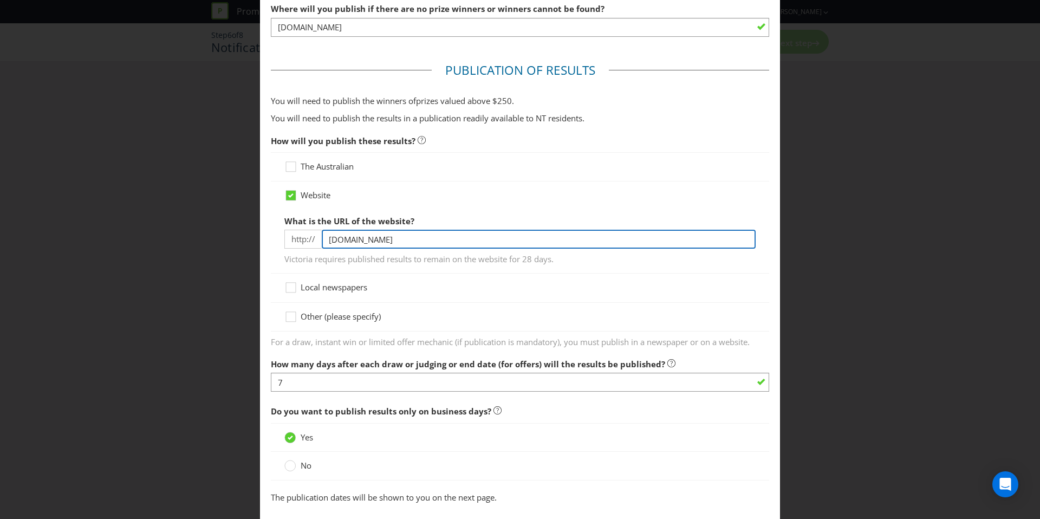
drag, startPoint x: 458, startPoint y: 238, endPoint x: 315, endPoint y: 239, distance: 143.5
click at [315, 239] on div "http:// [DOMAIN_NAME]" at bounding box center [519, 239] width 471 height 19
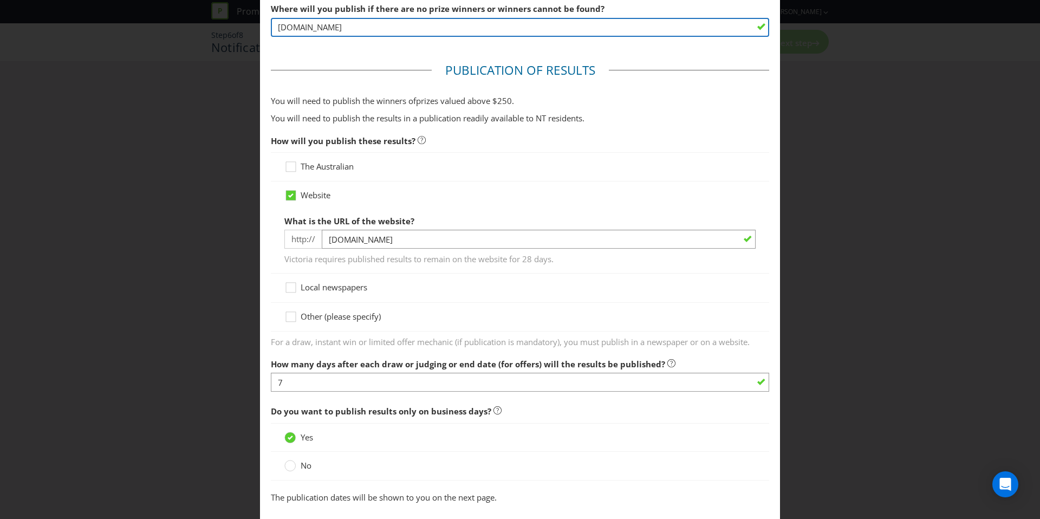
click at [386, 29] on input "[DOMAIN_NAME]" at bounding box center [520, 27] width 498 height 19
drag, startPoint x: 403, startPoint y: 26, endPoint x: 254, endPoint y: 23, distance: 149.0
click at [254, 23] on div "Notification and Delivery Winner Notification You may be required to notify win…" at bounding box center [520, 259] width 1040 height 519
paste input "[DOMAIN_NAME]"
type input "[DOMAIN_NAME]"
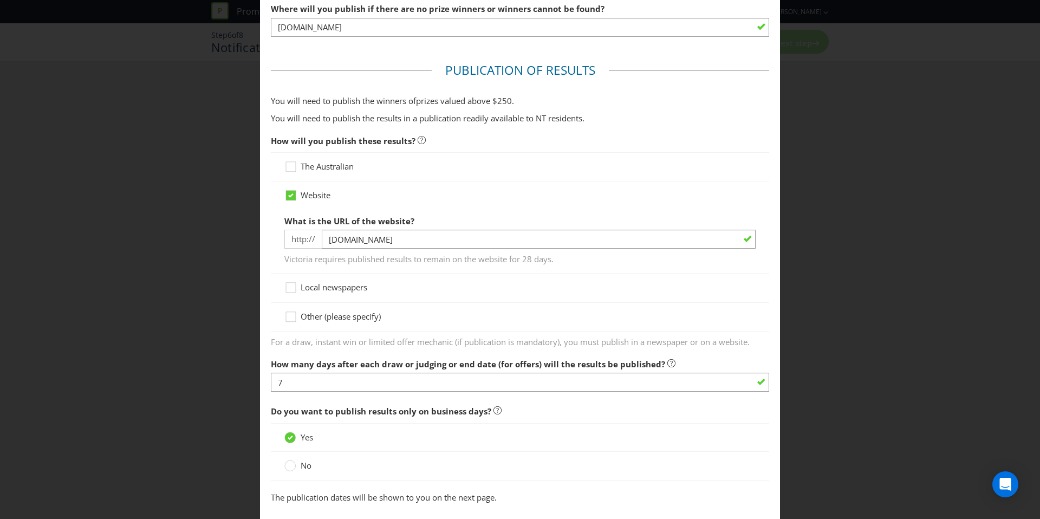
click at [574, 199] on div "Website" at bounding box center [519, 195] width 471 height 11
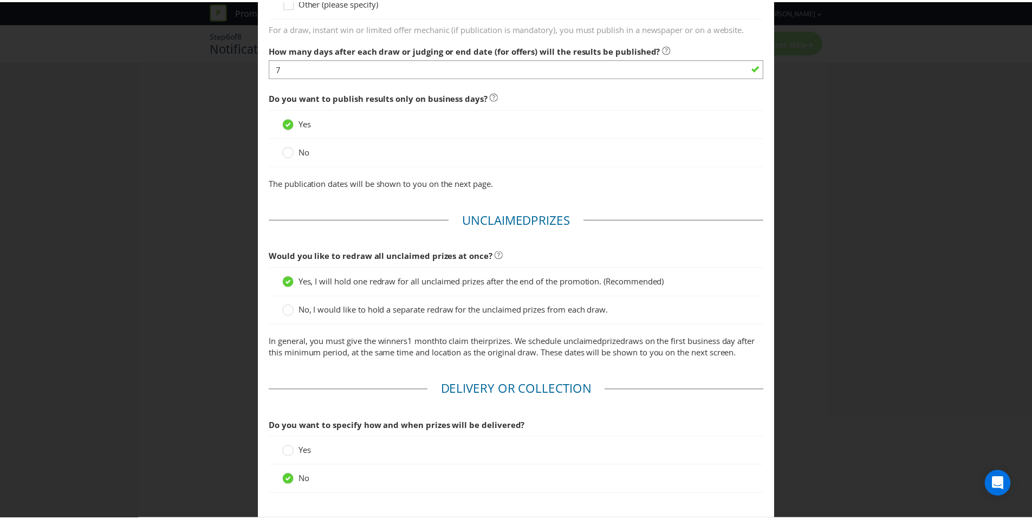
scroll to position [906, 0]
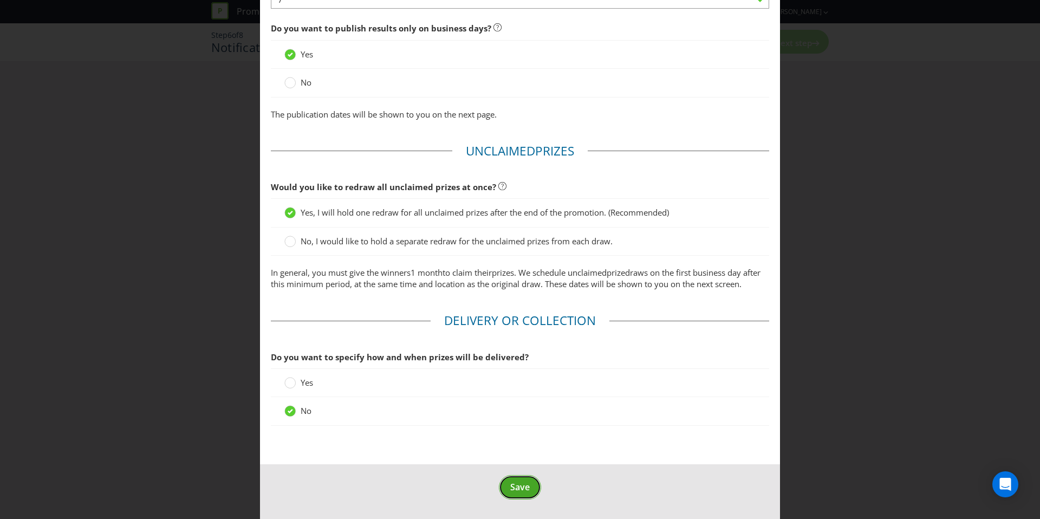
click at [510, 482] on span "Save" at bounding box center [520, 487] width 20 height 12
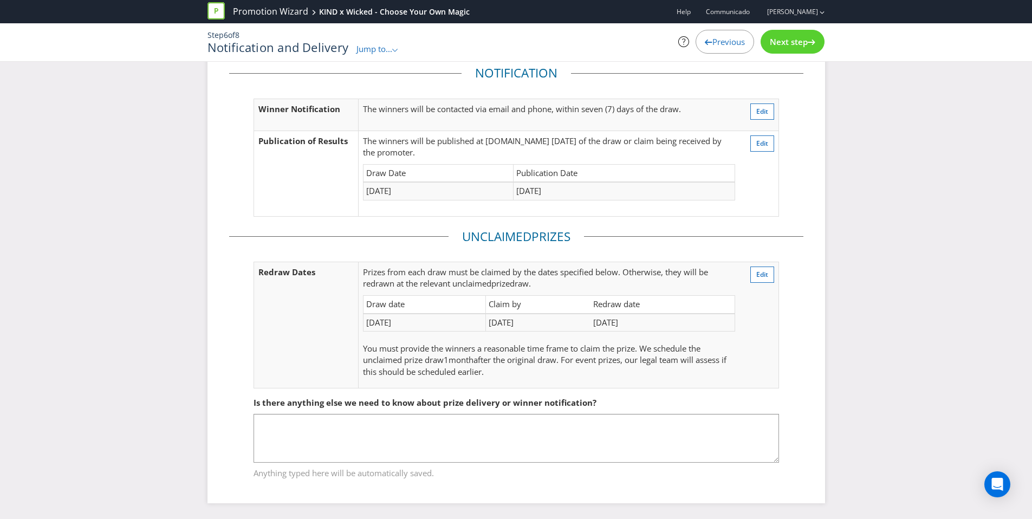
scroll to position [42, 0]
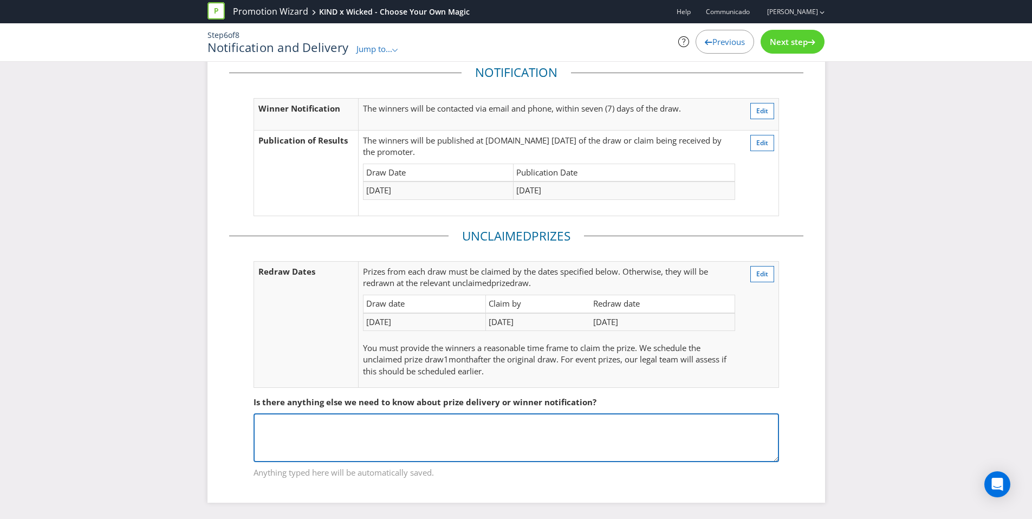
click at [436, 448] on textarea at bounding box center [516, 437] width 525 height 49
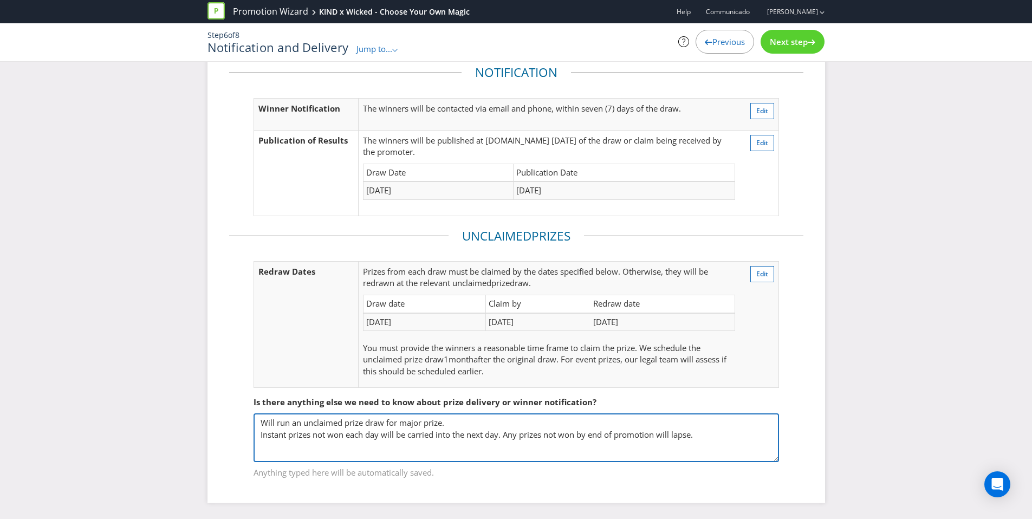
type textarea "Will run an unclaimed prize draw for major prize. Instant prizes not won each d…"
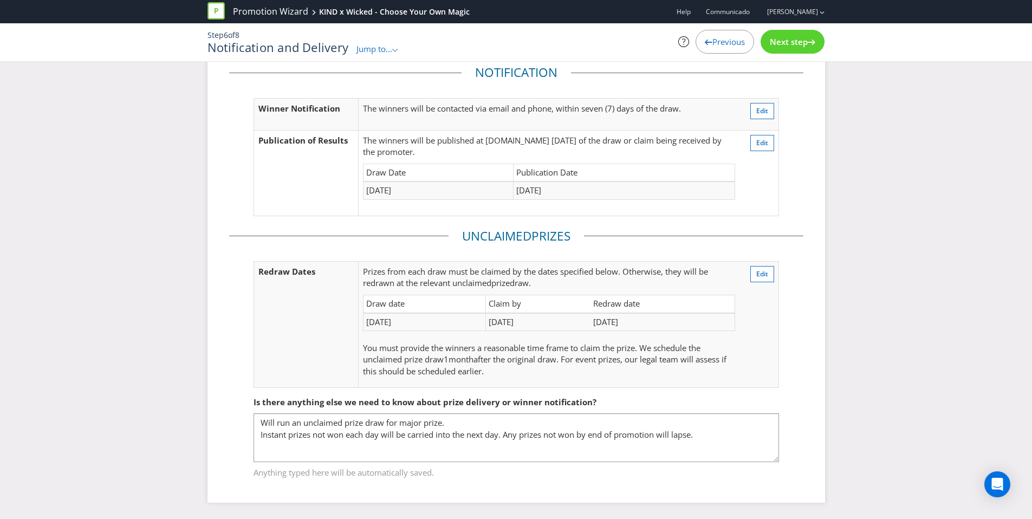
click at [782, 48] on div "Next step" at bounding box center [793, 42] width 64 height 24
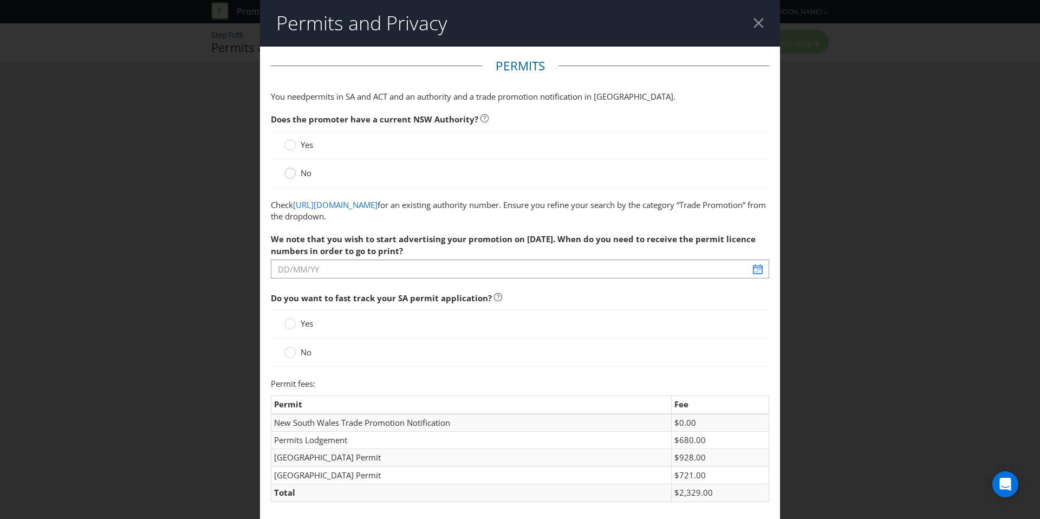
click at [285, 174] on circle at bounding box center [290, 173] width 11 height 11
click at [0, 0] on input "No" at bounding box center [0, 0] width 0 height 0
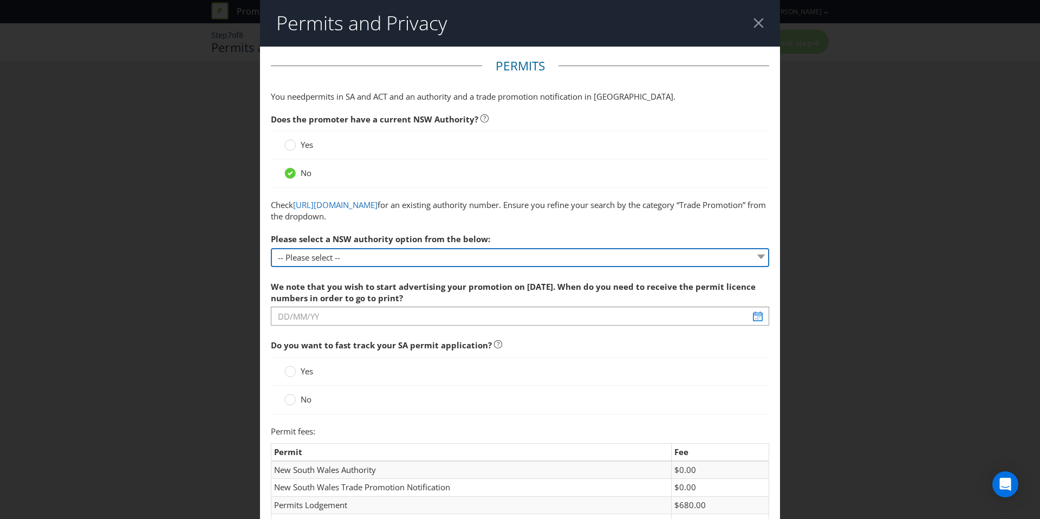
click at [361, 261] on select "-- Please select -- 1 year authority ($468) 3 year authority ($722) 5 year auth…" at bounding box center [520, 257] width 498 height 19
select select "PERMIT_NSW_1_YEAR_AUTHORITY"
click at [271, 248] on select "-- Please select -- 1 year authority ($468) 3 year authority ($722) 5 year auth…" at bounding box center [520, 257] width 498 height 19
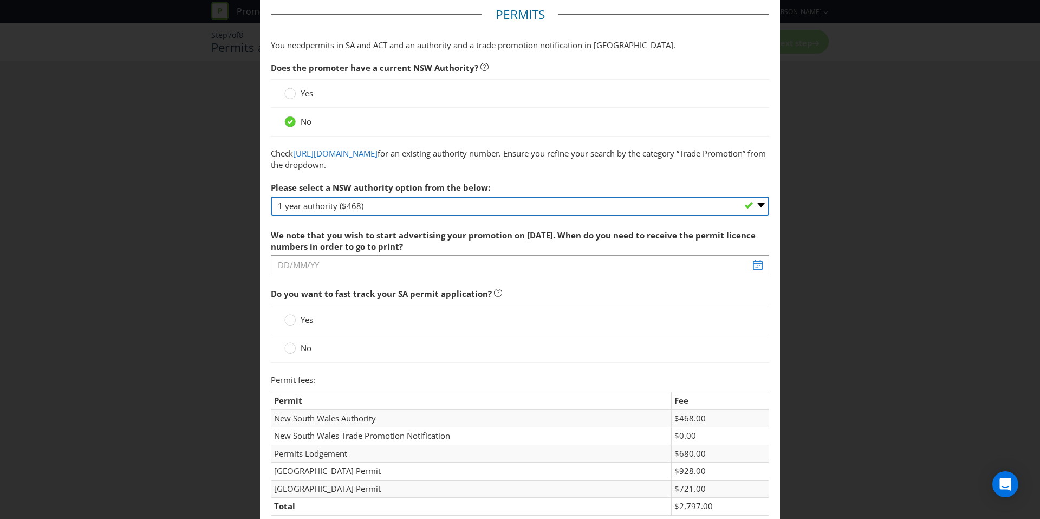
scroll to position [63, 0]
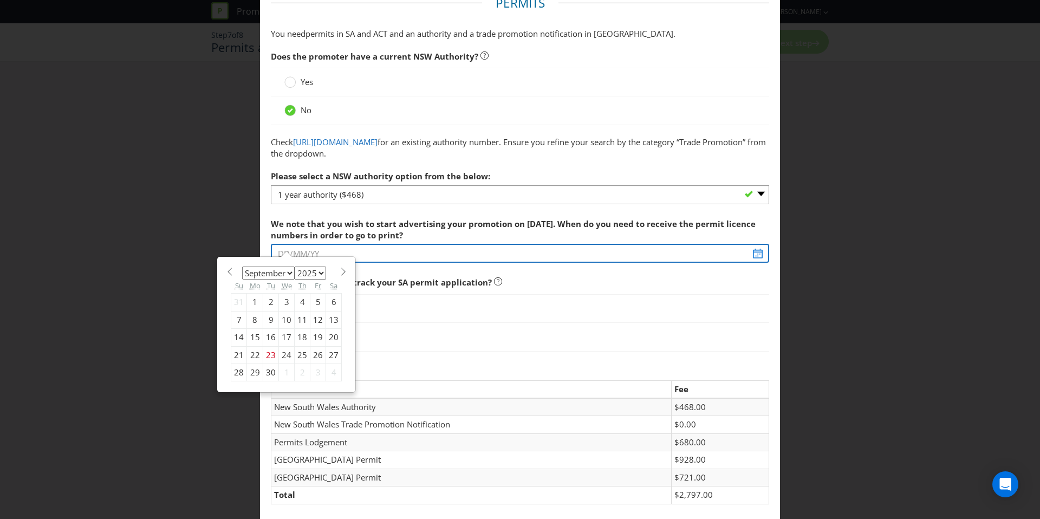
click at [329, 256] on div "We note that you wish to start advertising your promotion on [DATE]. When do yo…" at bounding box center [520, 238] width 498 height 51
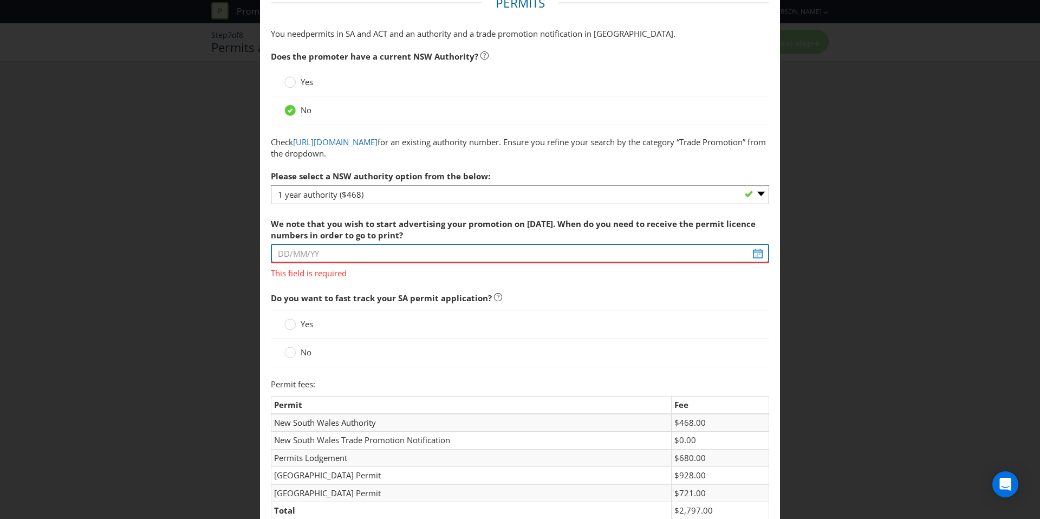
click at [755, 252] on input "text" at bounding box center [520, 253] width 498 height 19
click at [339, 257] on input "text" at bounding box center [520, 253] width 498 height 19
click at [308, 251] on input "text" at bounding box center [520, 253] width 498 height 19
click at [754, 256] on input "text" at bounding box center [520, 253] width 498 height 19
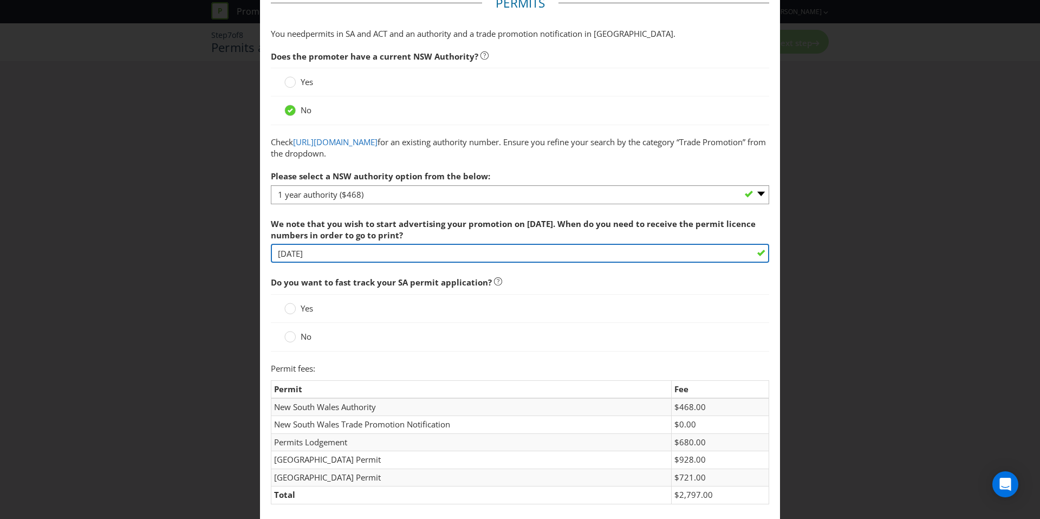
type input "[DATE]"
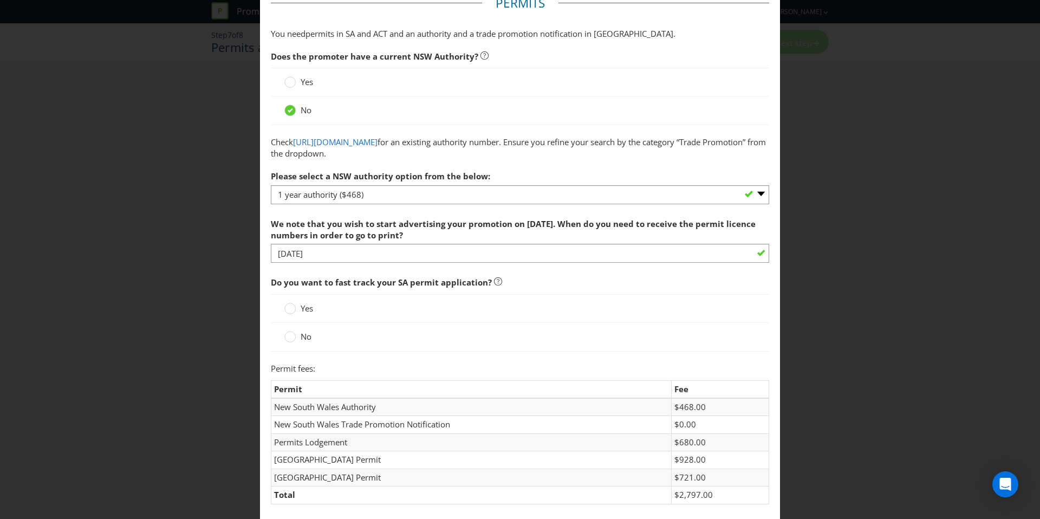
click at [574, 299] on div "Yes" at bounding box center [520, 308] width 498 height 29
click at [290, 309] on circle at bounding box center [290, 308] width 11 height 11
click at [0, 0] on input "Yes" at bounding box center [0, 0] width 0 height 0
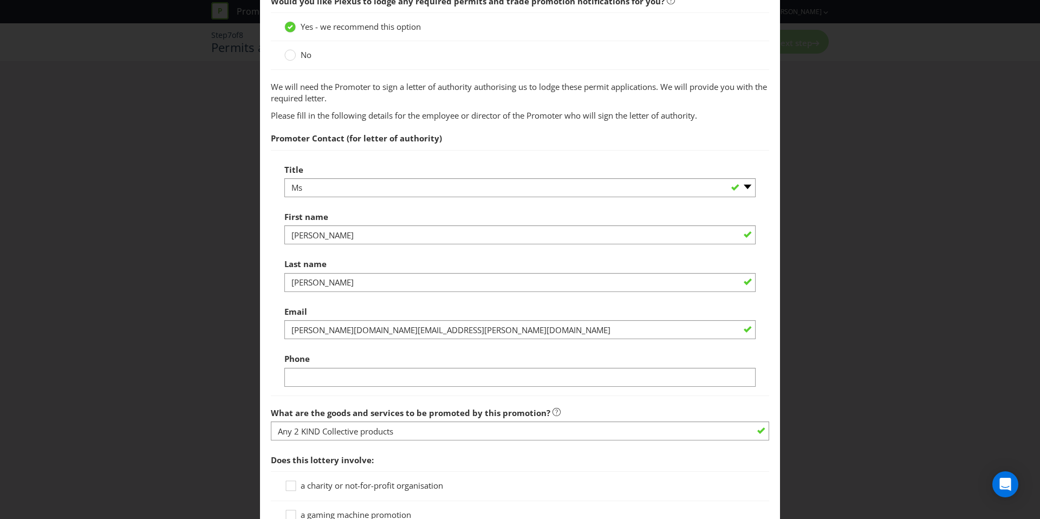
scroll to position [594, 0]
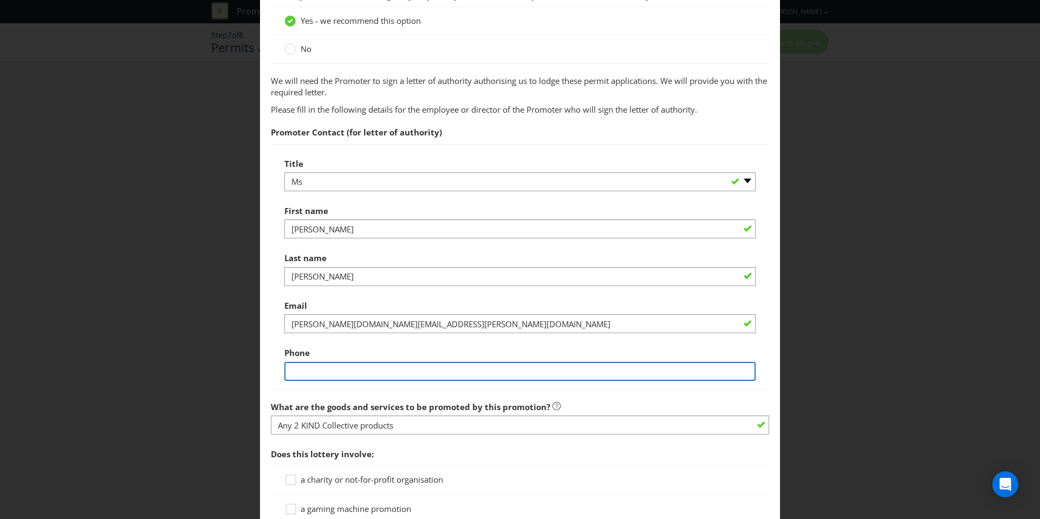
click at [342, 366] on input "text" at bounding box center [519, 371] width 471 height 19
type input "0478181151"
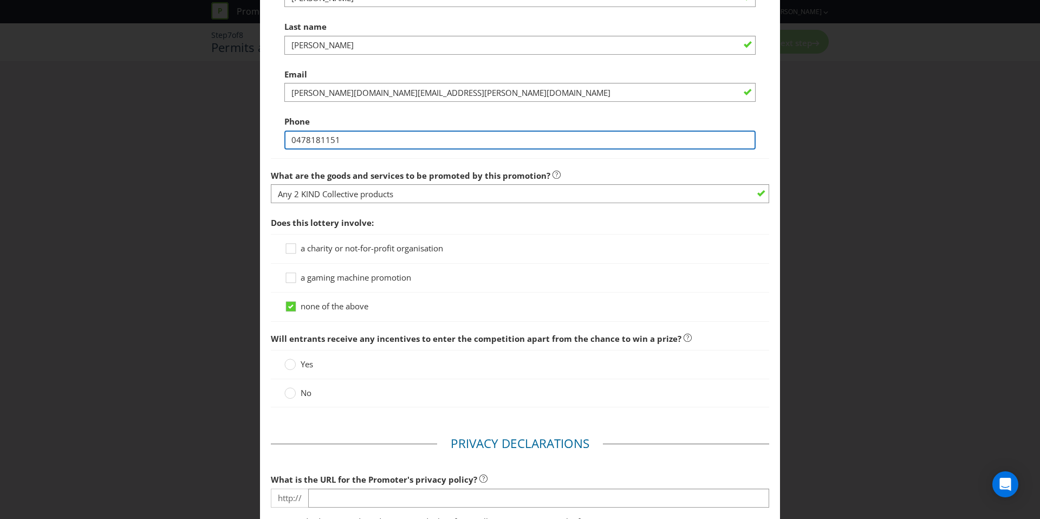
scroll to position [875, 0]
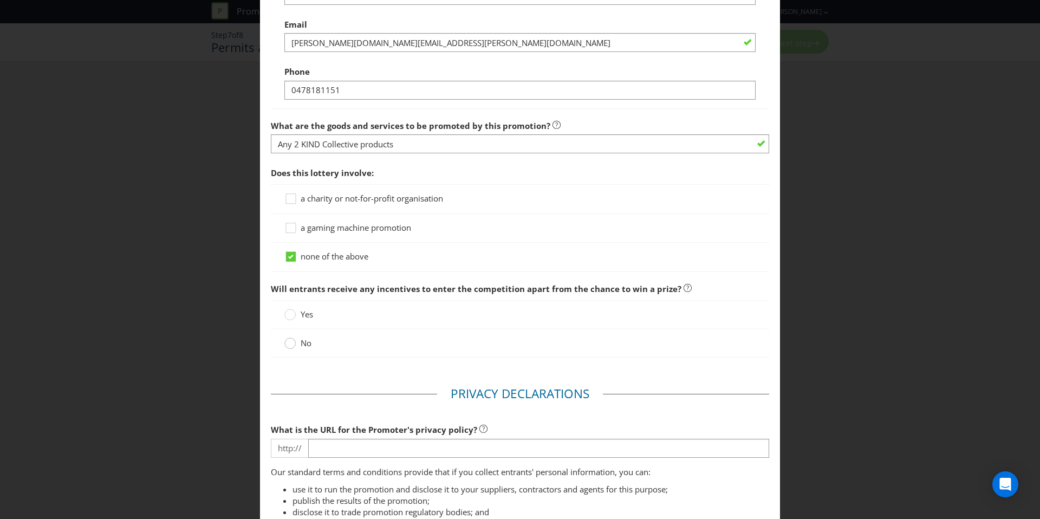
click at [291, 341] on circle at bounding box center [290, 343] width 11 height 11
click at [0, 0] on input "No" at bounding box center [0, 0] width 0 height 0
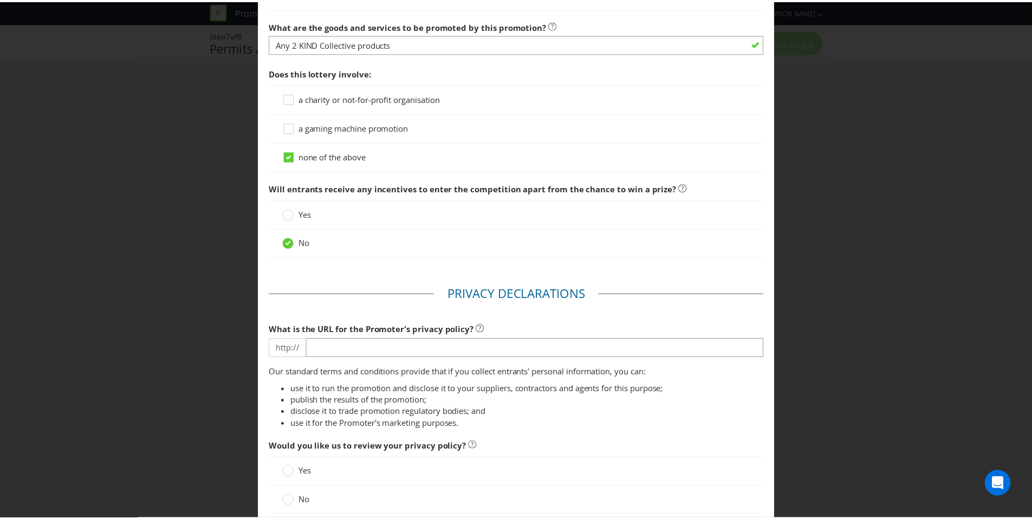
scroll to position [1065, 0]
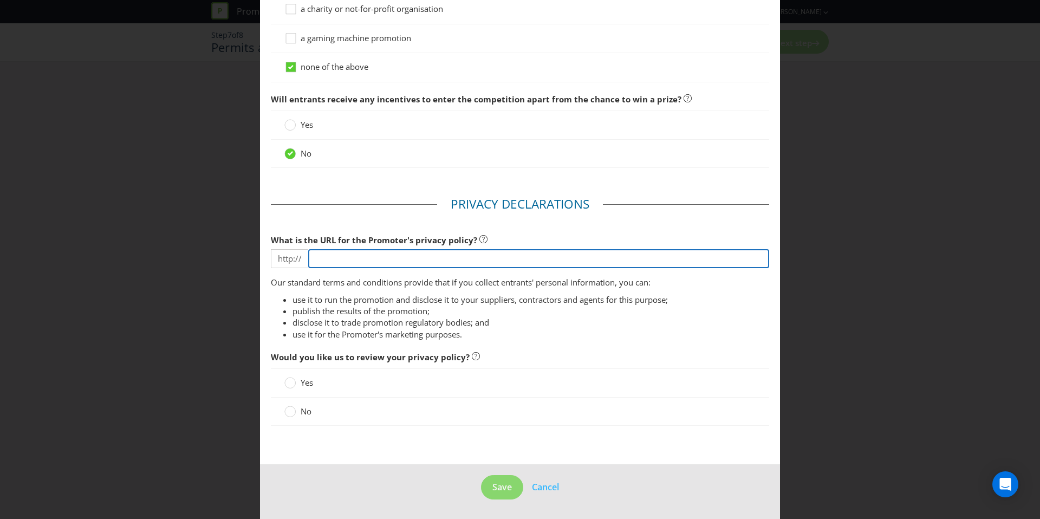
click at [369, 259] on input "text" at bounding box center [538, 258] width 461 height 19
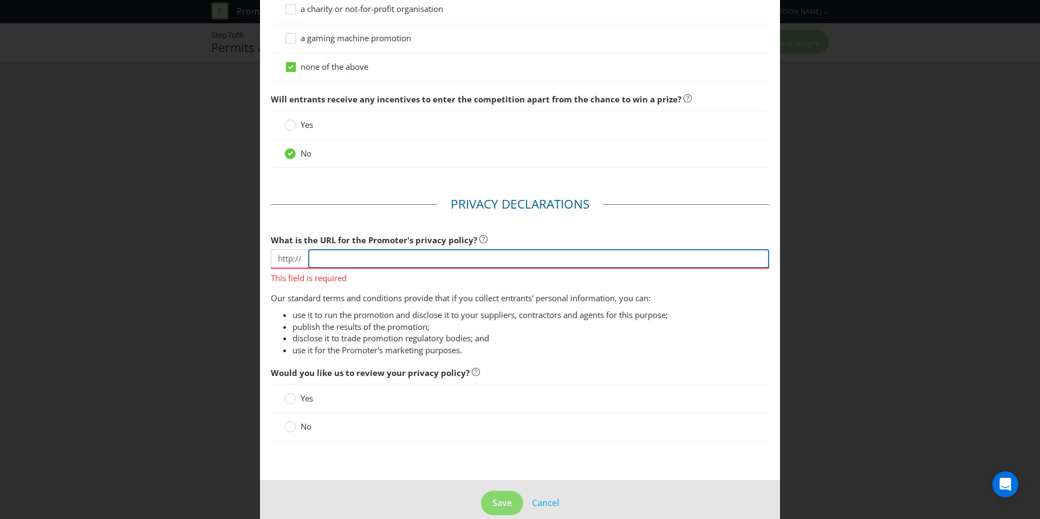
paste input "[URL][DOMAIN_NAME]"
drag, startPoint x: 362, startPoint y: 258, endPoint x: 302, endPoint y: 257, distance: 60.1
click at [302, 257] on div "http:// [URL][DOMAIN_NAME]" at bounding box center [520, 258] width 498 height 19
click at [339, 263] on input "[URL][DOMAIN_NAME]" at bounding box center [538, 258] width 461 height 19
drag, startPoint x: 341, startPoint y: 261, endPoint x: 290, endPoint y: 263, distance: 51.0
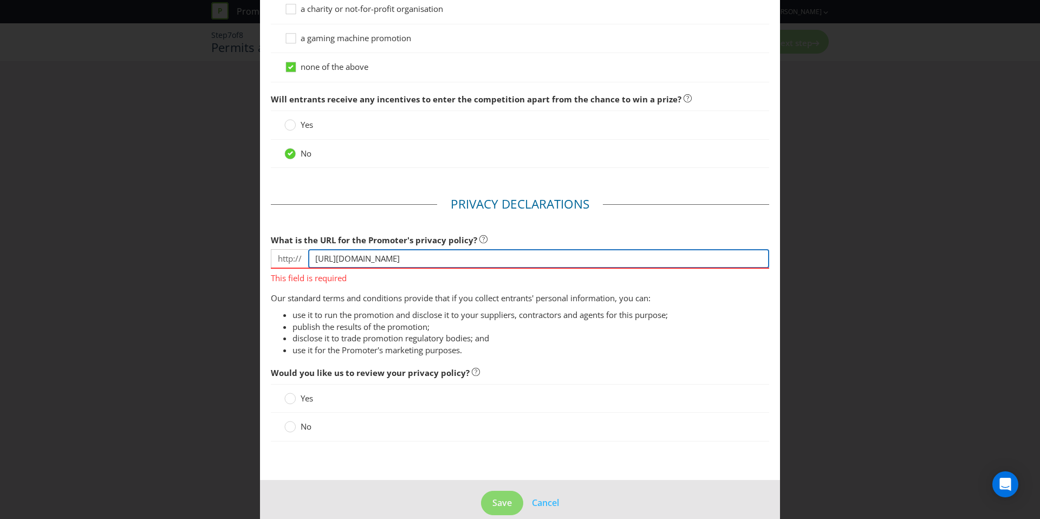
click at [290, 263] on div "http:// [URL][DOMAIN_NAME]" at bounding box center [520, 258] width 498 height 19
type input "[DOMAIN_NAME][URL]"
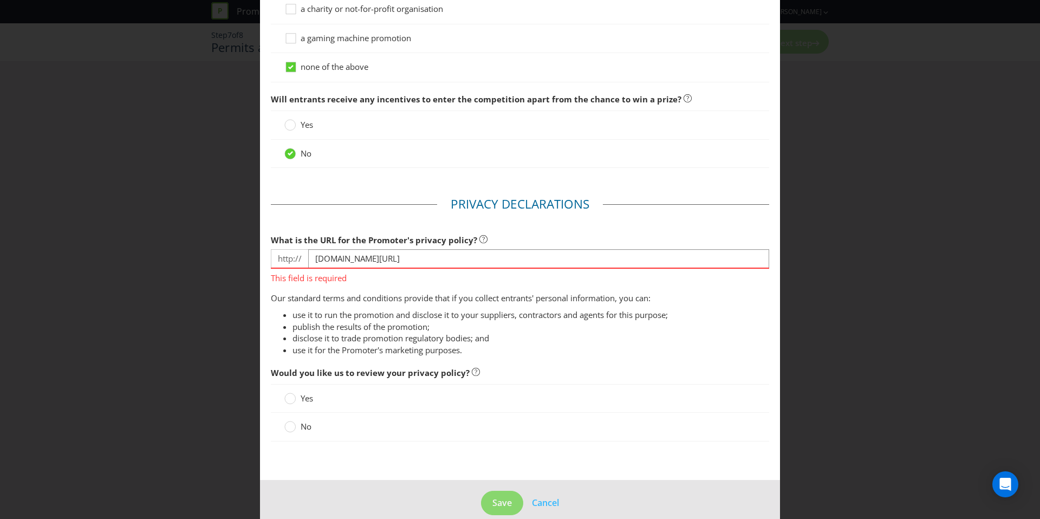
click at [564, 348] on fieldset "Privacy Declarations What is the URL for the Promoter's privacy policy? http://…" at bounding box center [520, 324] width 498 height 257
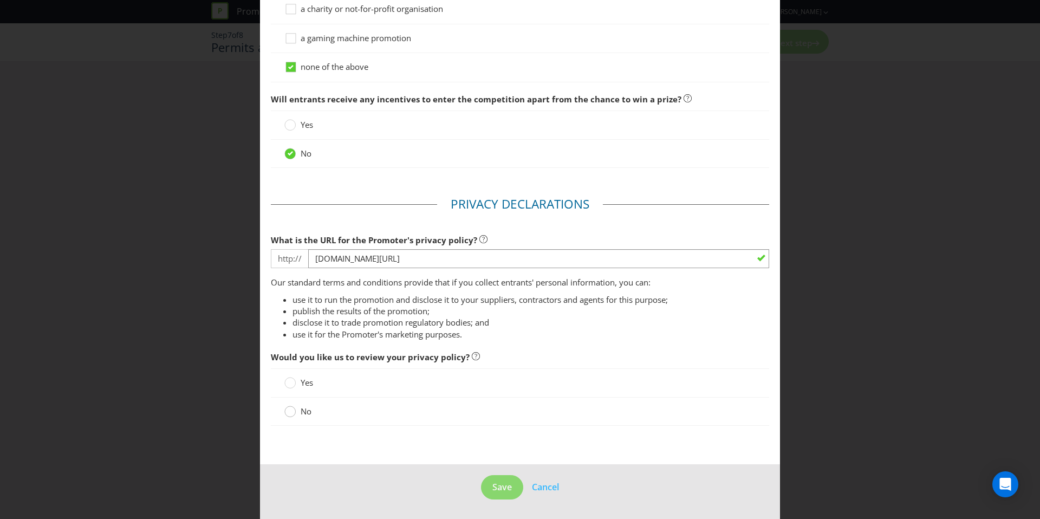
click at [291, 413] on circle at bounding box center [290, 411] width 11 height 11
click at [0, 0] on input "No" at bounding box center [0, 0] width 0 height 0
click at [492, 484] on span "Save" at bounding box center [502, 487] width 20 height 12
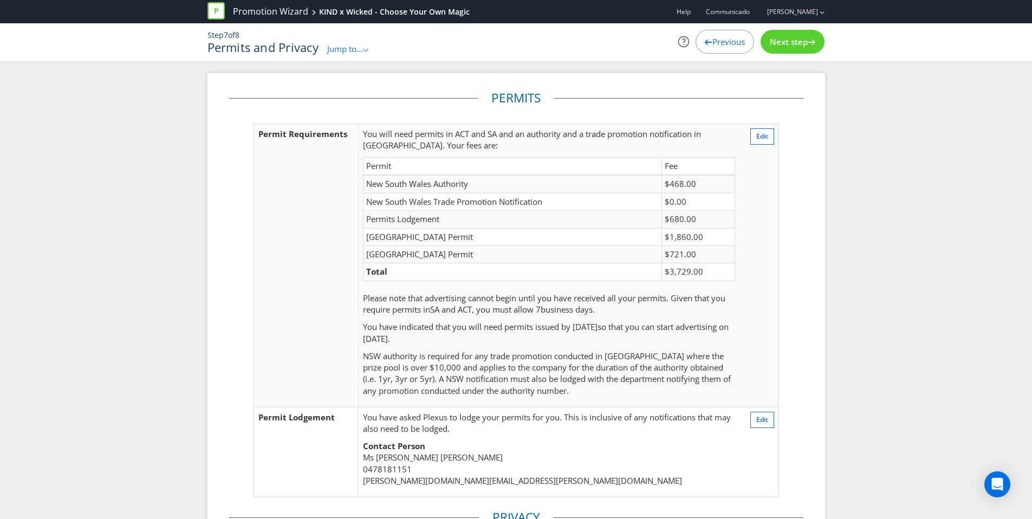
click at [807, 45] on span "Next step" at bounding box center [789, 41] width 38 height 11
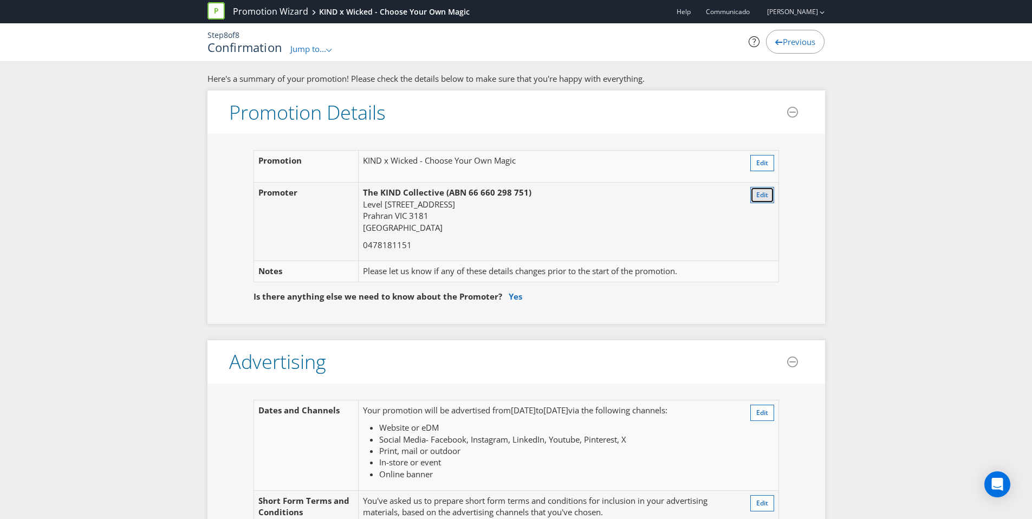
click at [762, 198] on span "Edit" at bounding box center [762, 194] width 12 height 9
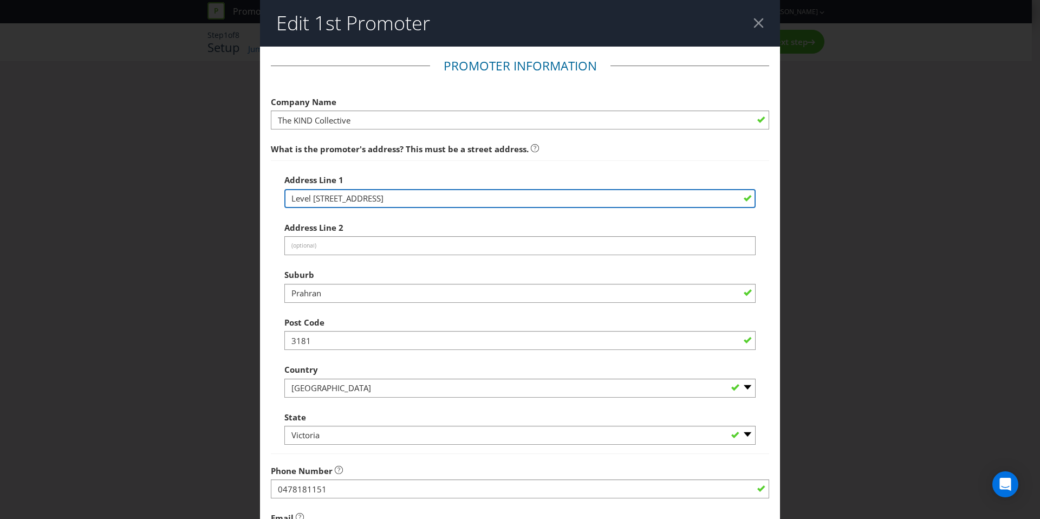
drag, startPoint x: 389, startPoint y: 195, endPoint x: 262, endPoint y: 192, distance: 127.9
click at [262, 192] on main "Promoter Information Company Name The KIND Collective What is the promoter's ad…" at bounding box center [520, 350] width 520 height 606
type input "[STREET_ADDRESS]"
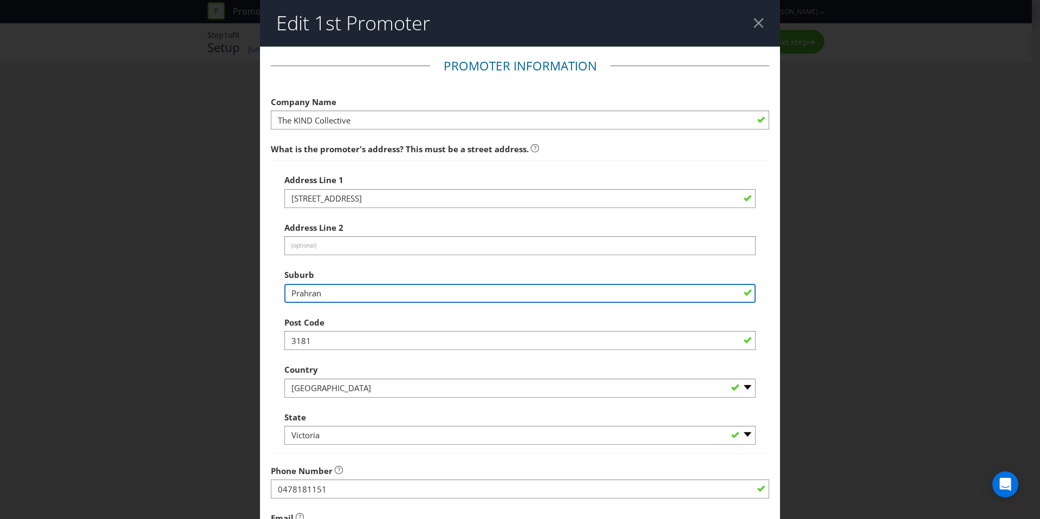
drag, startPoint x: 327, startPoint y: 291, endPoint x: 283, endPoint y: 287, distance: 44.7
click at [284, 287] on input "Prahran" at bounding box center [519, 293] width 471 height 19
type input "[GEOGRAPHIC_DATA]"
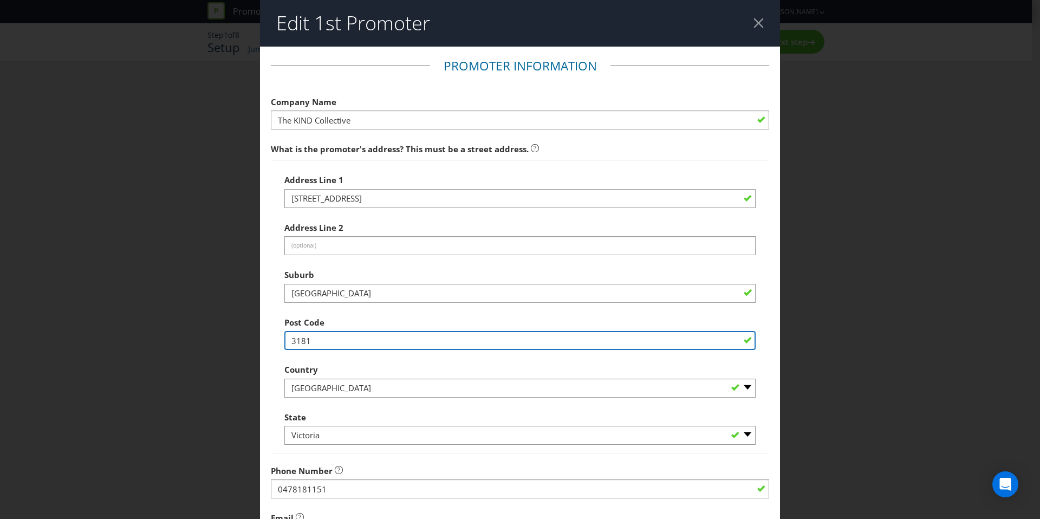
click at [315, 340] on input "3181" at bounding box center [519, 340] width 471 height 19
type input "3207"
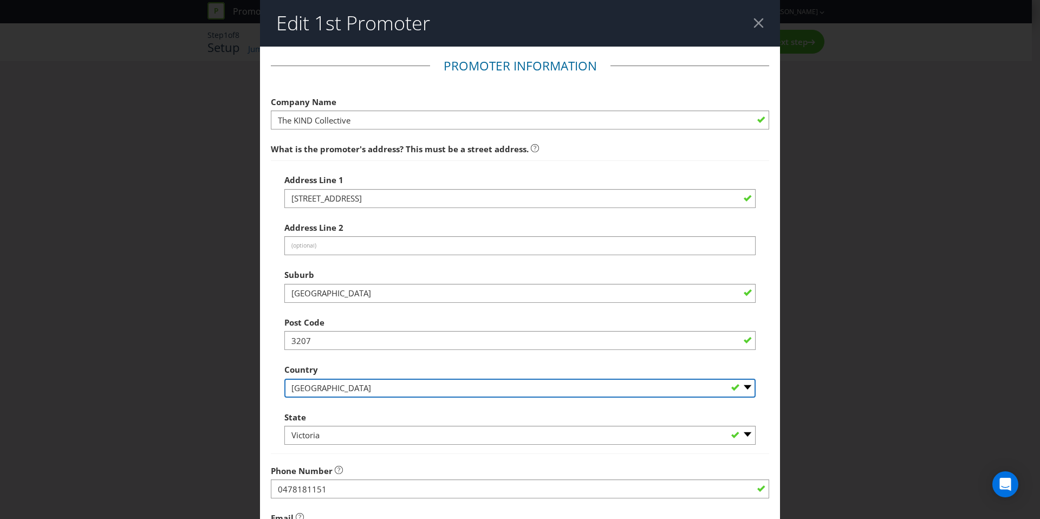
click at [340, 381] on select "-- Please Select [GEOGRAPHIC_DATA] [GEOGRAPHIC_DATA]" at bounding box center [519, 388] width 471 height 19
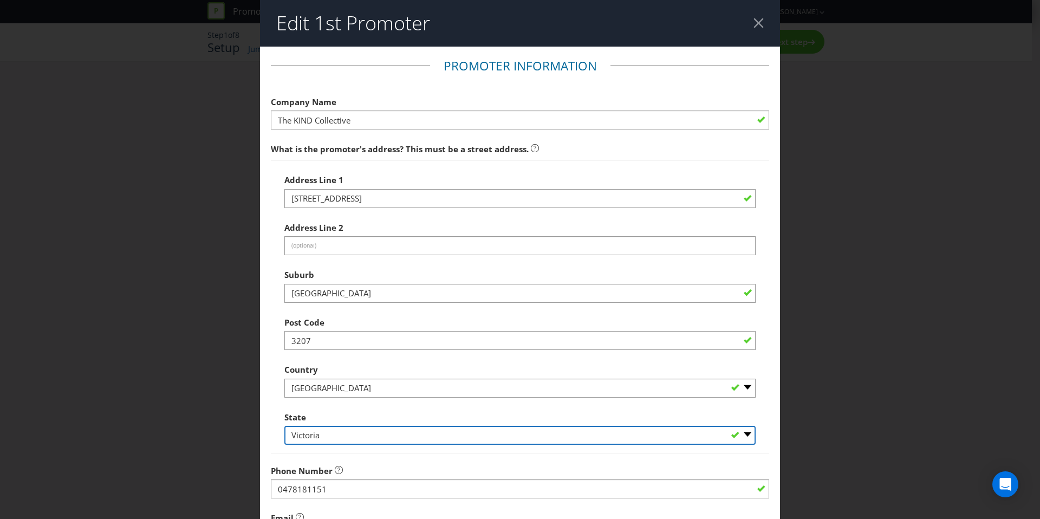
click at [348, 436] on select "-- Please Select -- [GEOGRAPHIC_DATA] [GEOGRAPHIC_DATA] [GEOGRAPHIC_DATA] [GEOG…" at bounding box center [519, 435] width 471 height 19
click at [284, 426] on select "-- Please Select -- [GEOGRAPHIC_DATA] [GEOGRAPHIC_DATA] [GEOGRAPHIC_DATA] [GEOG…" at bounding box center [519, 435] width 471 height 19
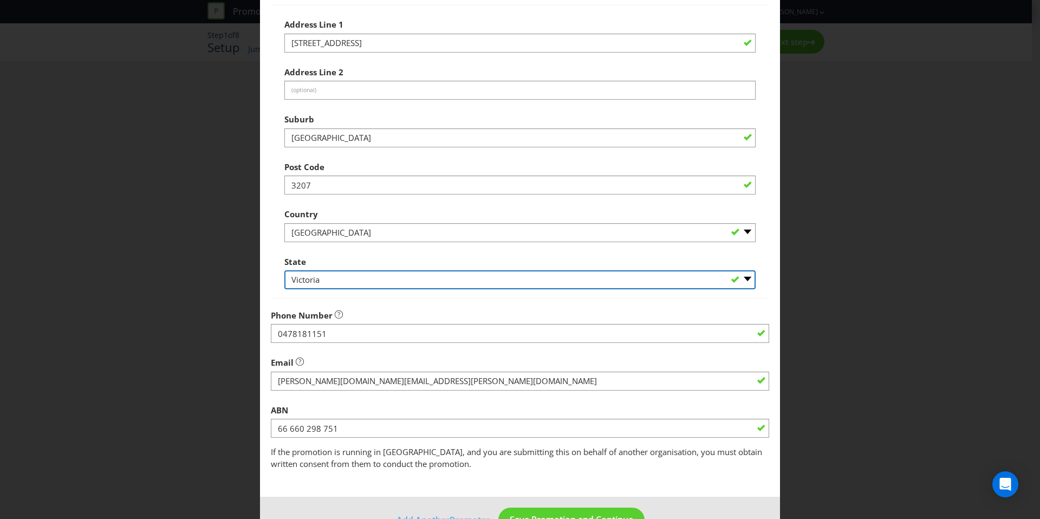
scroll to position [169, 0]
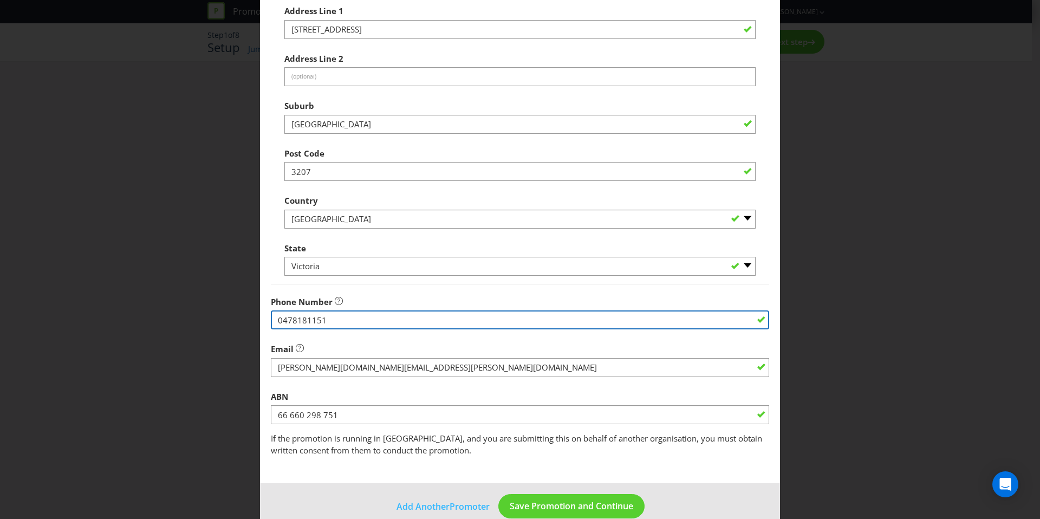
drag, startPoint x: 328, startPoint y: 321, endPoint x: 268, endPoint y: 315, distance: 59.9
click at [271, 315] on input "0478181151" at bounding box center [520, 319] width 498 height 19
type input "[PHONE_NUMBER]"
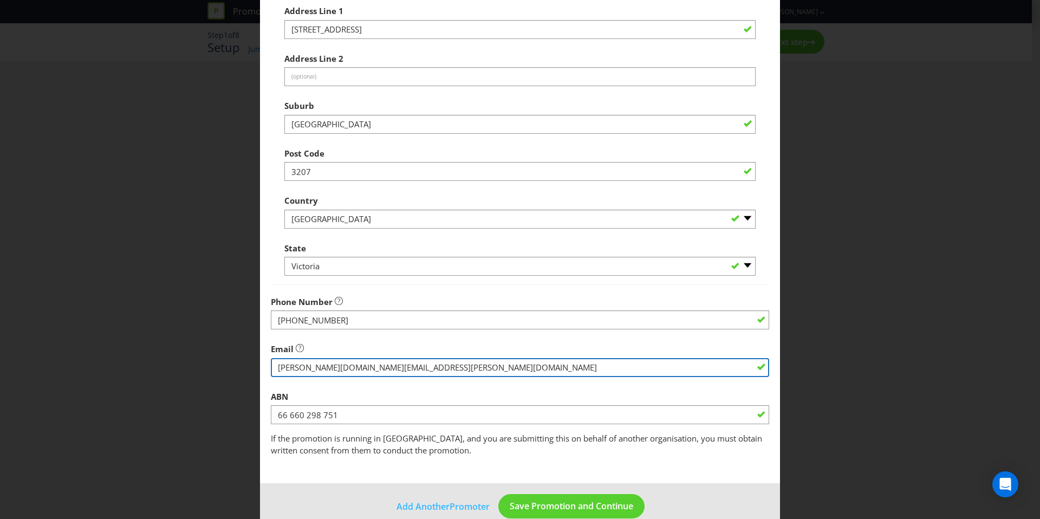
click at [359, 372] on input "string" at bounding box center [520, 367] width 498 height 19
drag, startPoint x: 439, startPoint y: 366, endPoint x: 272, endPoint y: 361, distance: 167.5
click at [272, 361] on input "string" at bounding box center [520, 367] width 498 height 19
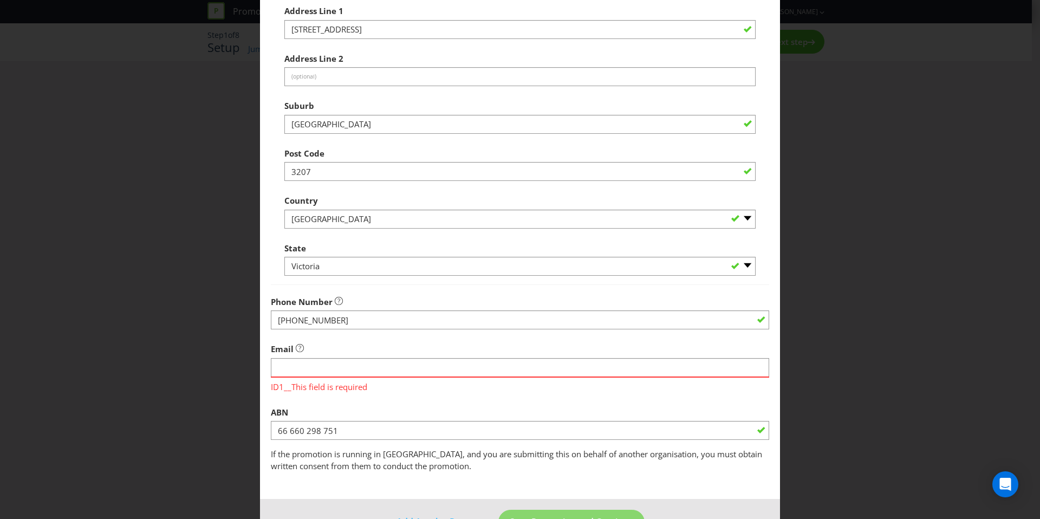
drag, startPoint x: 303, startPoint y: 362, endPoint x: 283, endPoint y: 367, distance: 20.2
click at [284, 367] on input "string" at bounding box center [520, 367] width 498 height 19
click at [283, 367] on input "string" at bounding box center [520, 367] width 498 height 19
click at [283, 368] on input "string" at bounding box center [520, 367] width 498 height 19
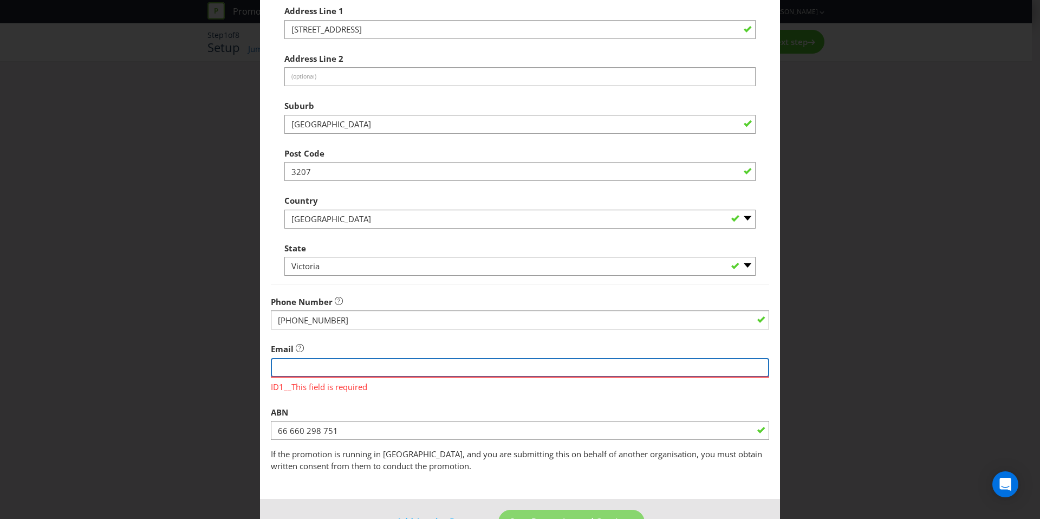
click at [283, 368] on input "string" at bounding box center [520, 367] width 498 height 19
paste input "[PERSON_NAME][EMAIL_ADDRESS][PERSON_NAME][DOMAIN_NAME]"
type input "[PERSON_NAME][EMAIL_ADDRESS][PERSON_NAME][DOMAIN_NAME]"
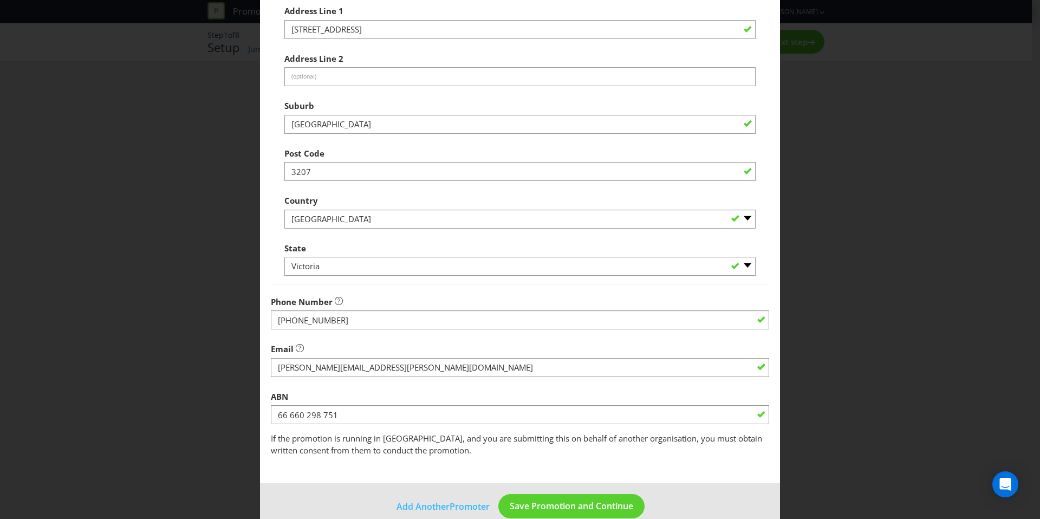
click at [400, 340] on div "Email" at bounding box center [520, 357] width 498 height 39
click at [472, 387] on div "ABN 66 660 298 751" at bounding box center [520, 405] width 498 height 39
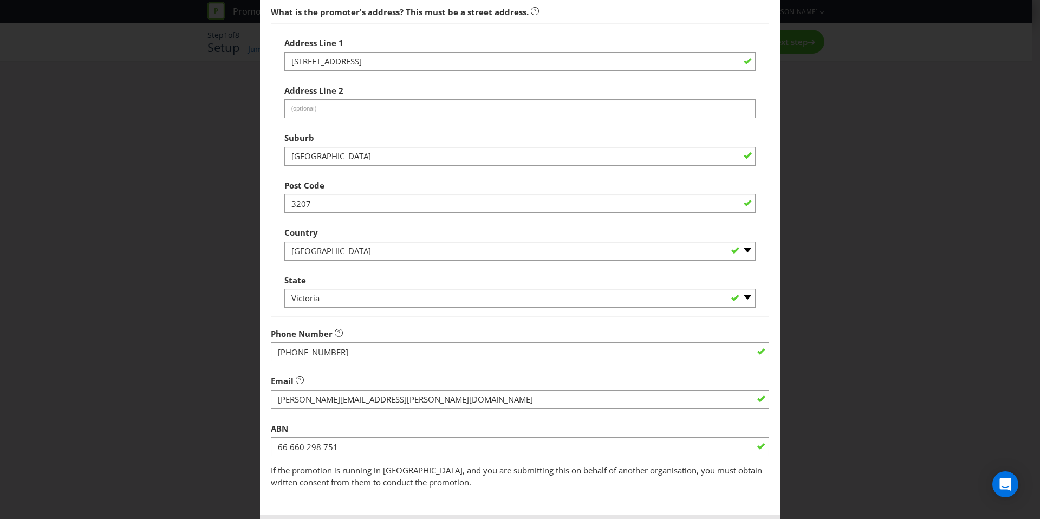
scroll to position [0, 0]
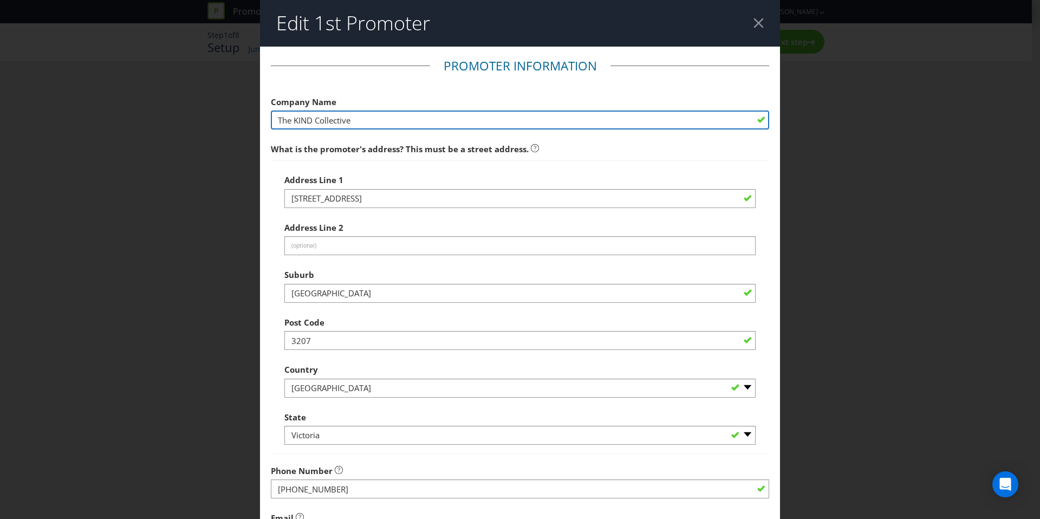
drag, startPoint x: 364, startPoint y: 116, endPoint x: 262, endPoint y: 121, distance: 102.0
click at [262, 121] on main "Promoter Information Company Name The KIND Collective What is the promoter's ad…" at bounding box center [520, 350] width 520 height 606
paste input "HE KIND COLLECTIVE PTY LTD"
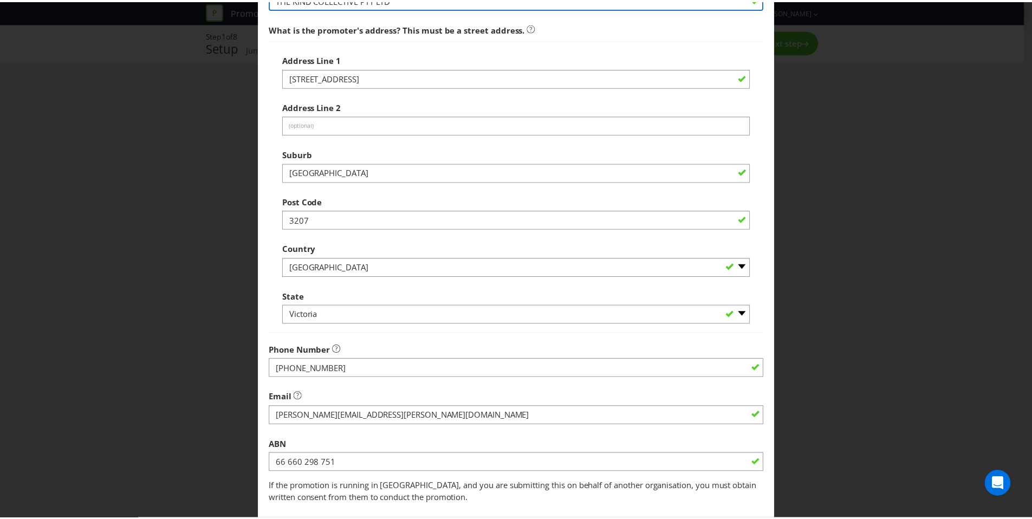
scroll to position [188, 0]
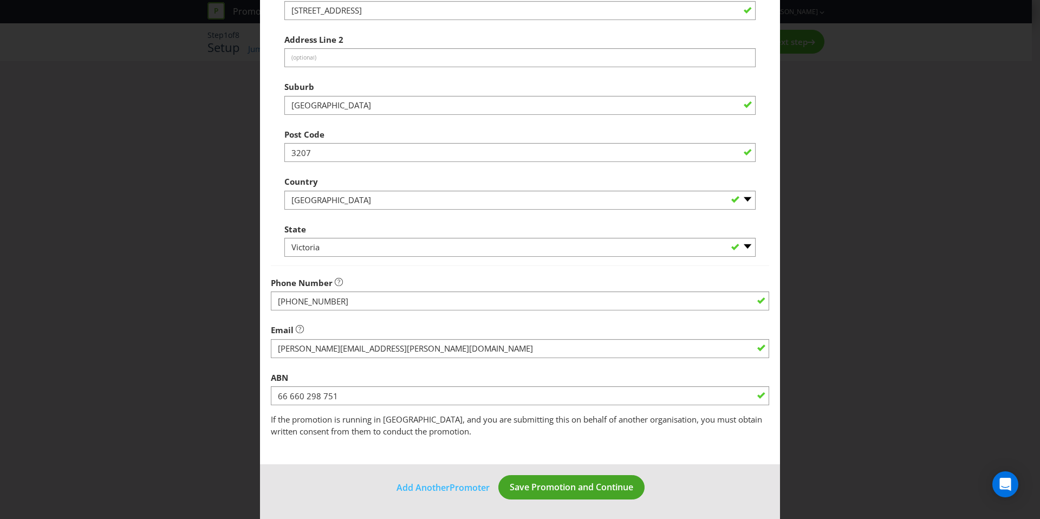
type input "THE KIND COLLECTIVE PTY LTD"
click at [549, 478] on button "Save Promotion and Continue" at bounding box center [571, 487] width 146 height 24
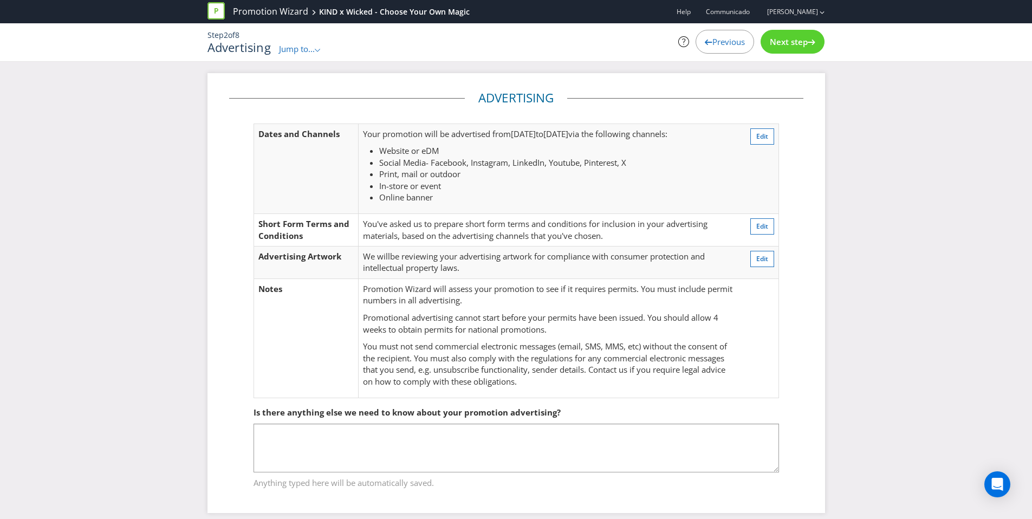
click at [792, 42] on span "Next step" at bounding box center [789, 41] width 38 height 11
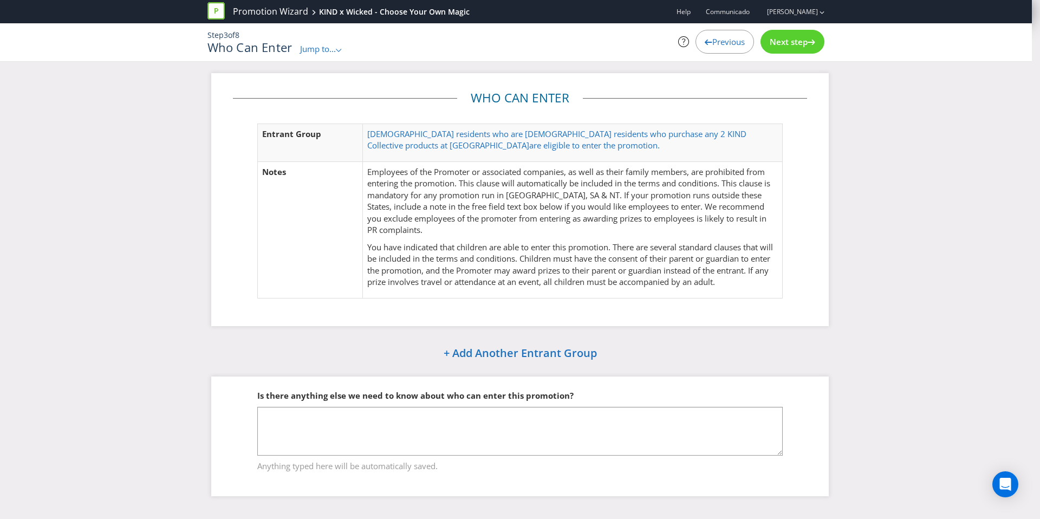
click at [792, 42] on span "Next step" at bounding box center [789, 41] width 38 height 11
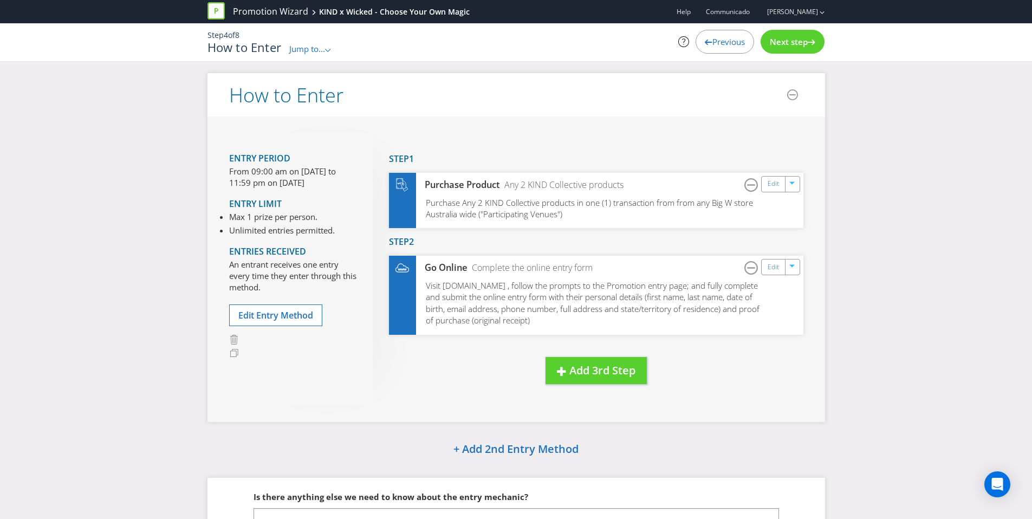
click at [792, 42] on span "Next step" at bounding box center [789, 41] width 38 height 11
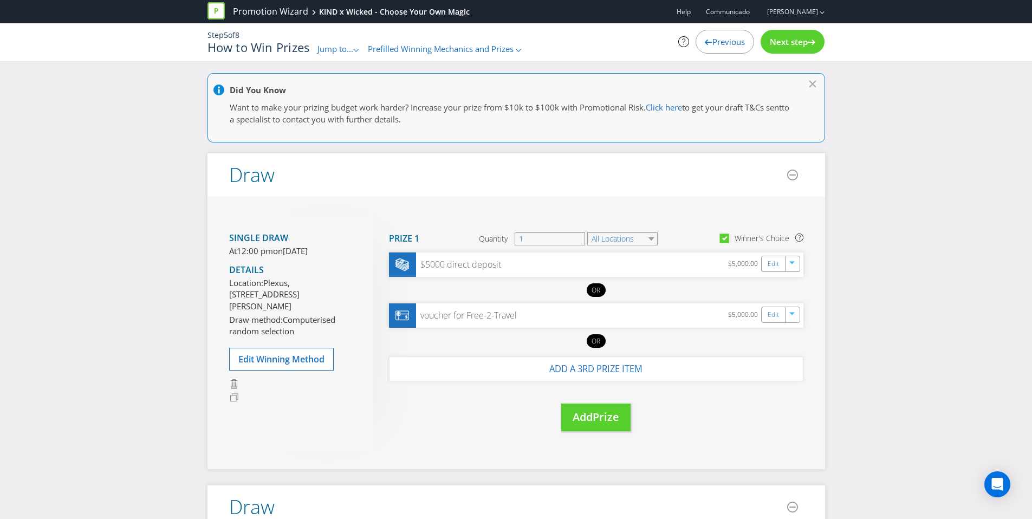
click at [792, 42] on span "Next step" at bounding box center [789, 41] width 38 height 11
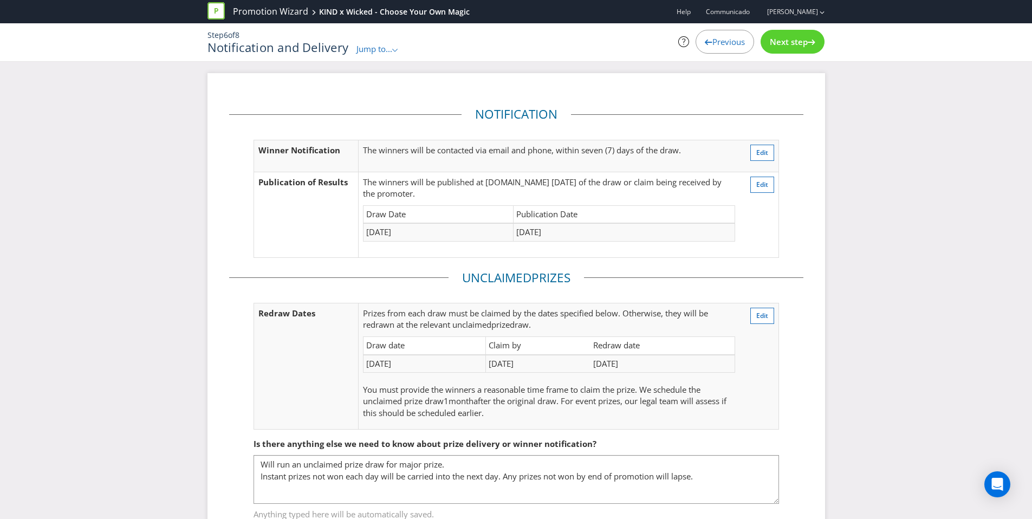
click at [792, 42] on span "Next step" at bounding box center [789, 41] width 38 height 11
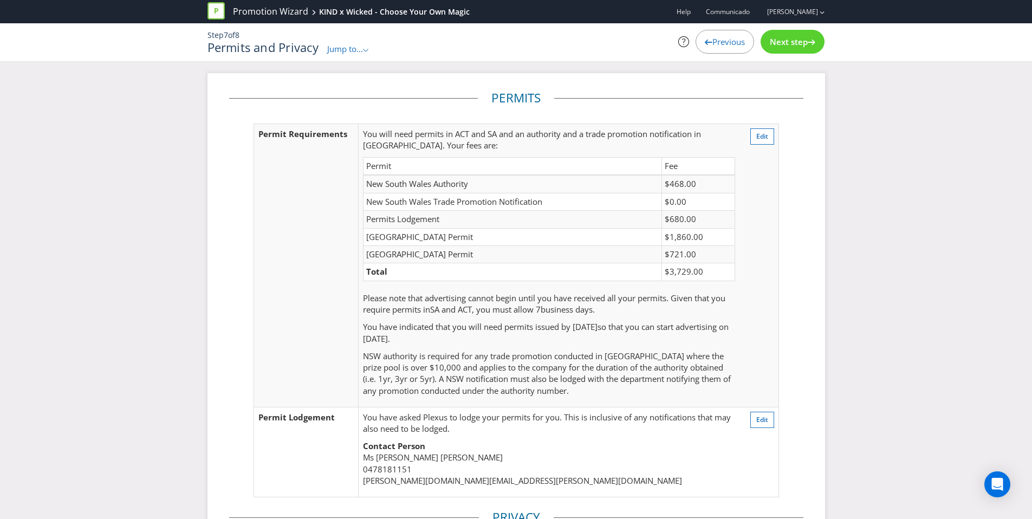
click at [792, 42] on span "Next step" at bounding box center [789, 41] width 38 height 11
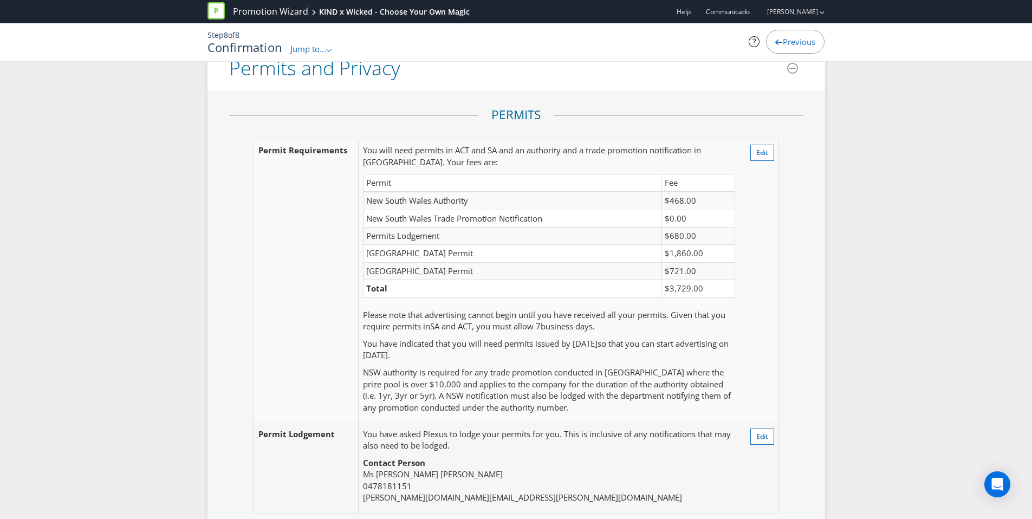
scroll to position [2553, 0]
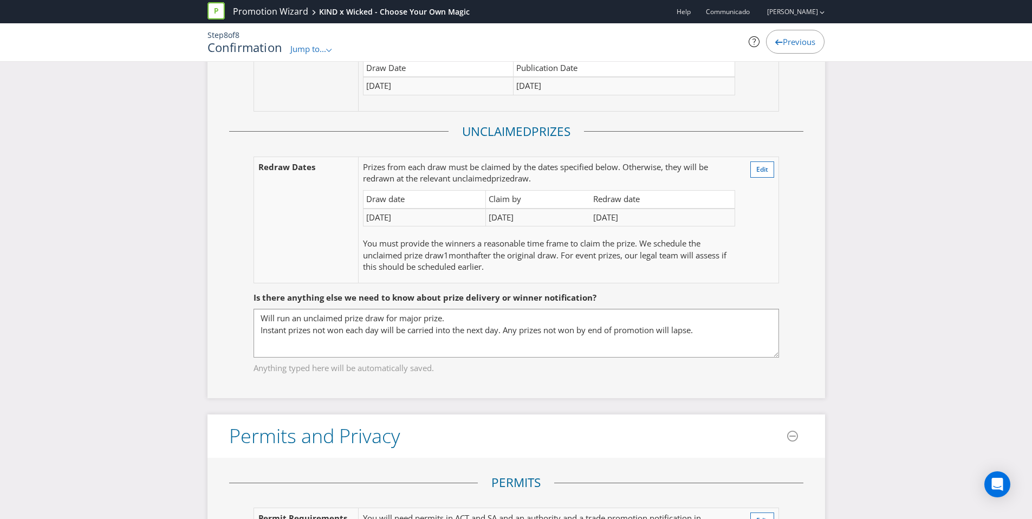
click at [325, 50] on span "Jump to..." at bounding box center [308, 48] width 36 height 11
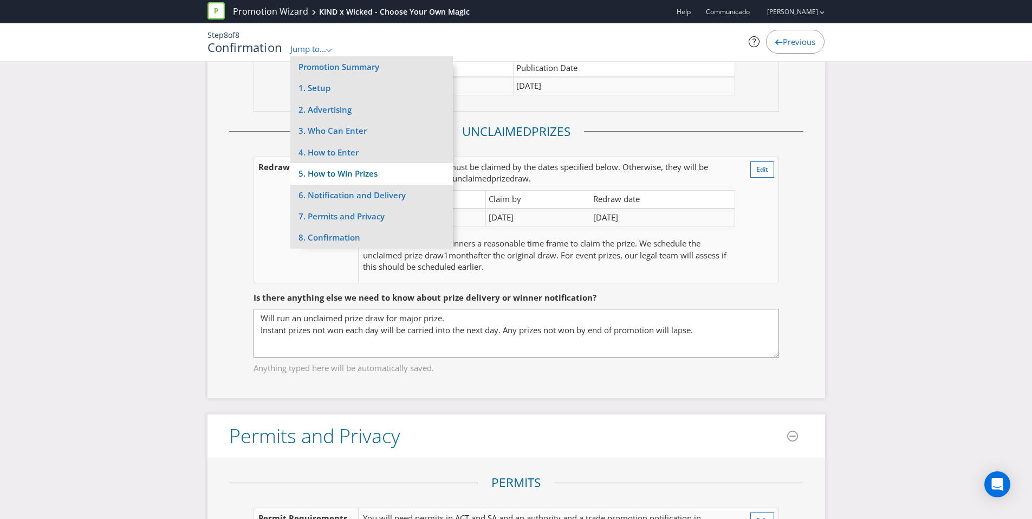
click at [342, 171] on li "5. How to Win Prizes" at bounding box center [371, 173] width 163 height 21
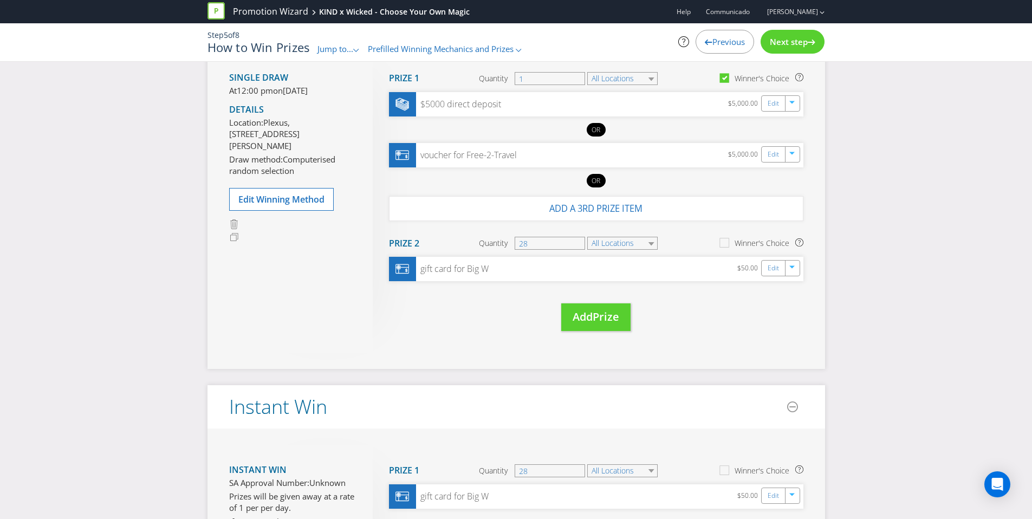
scroll to position [483, 0]
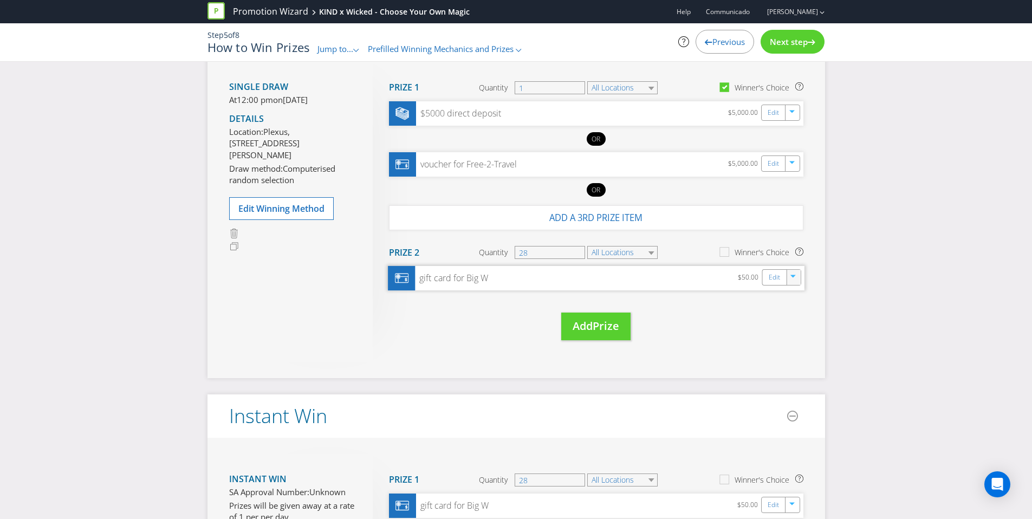
click at [793, 276] on icon "button" at bounding box center [792, 276] width 5 height 3
click at [784, 318] on link "Delete" at bounding box center [786, 315] width 24 height 11
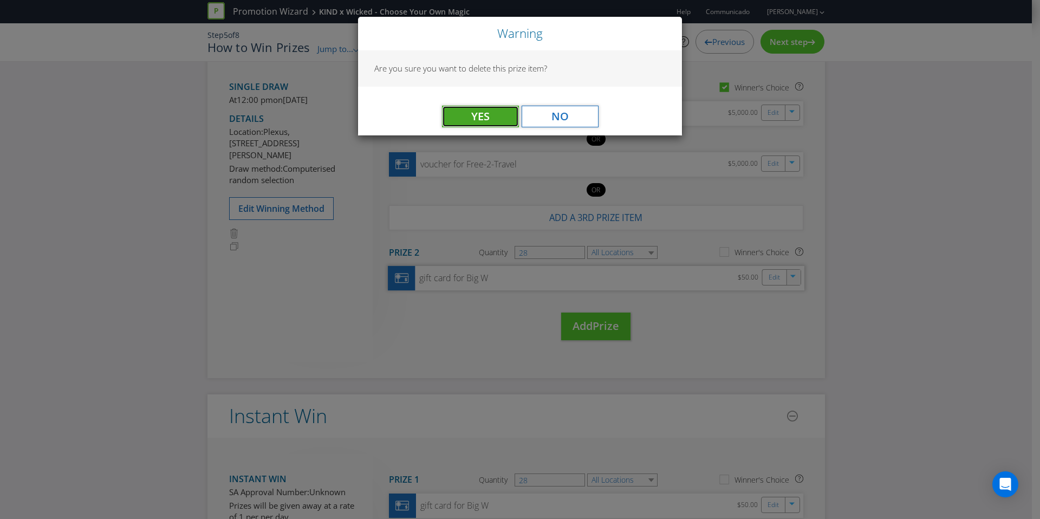
click at [480, 114] on span "Yes" at bounding box center [480, 116] width 18 height 15
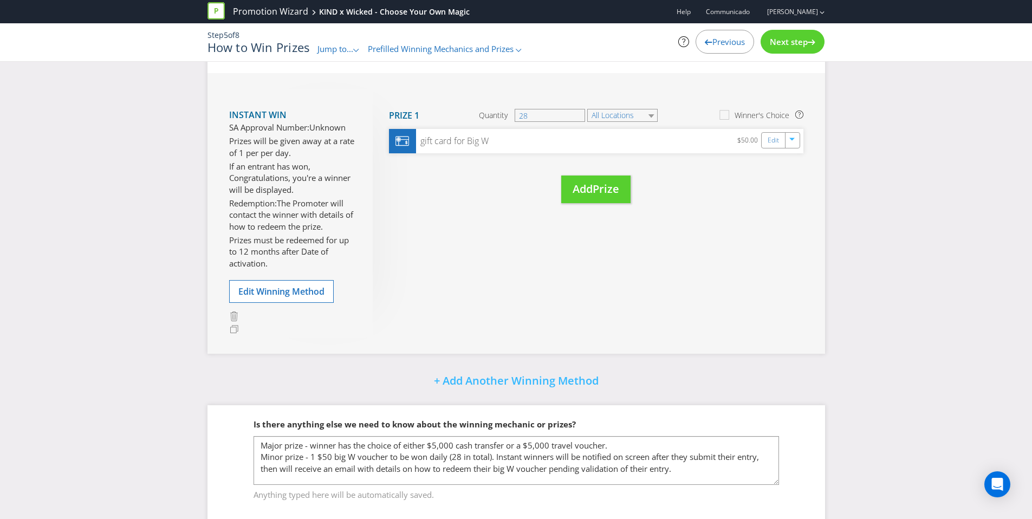
scroll to position [810, 0]
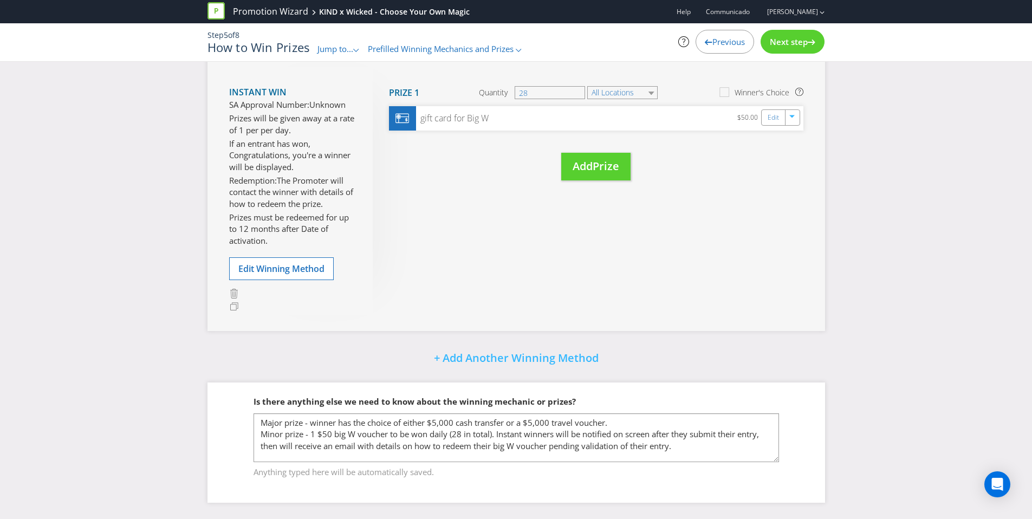
click at [787, 44] on span "Next step" at bounding box center [789, 41] width 38 height 11
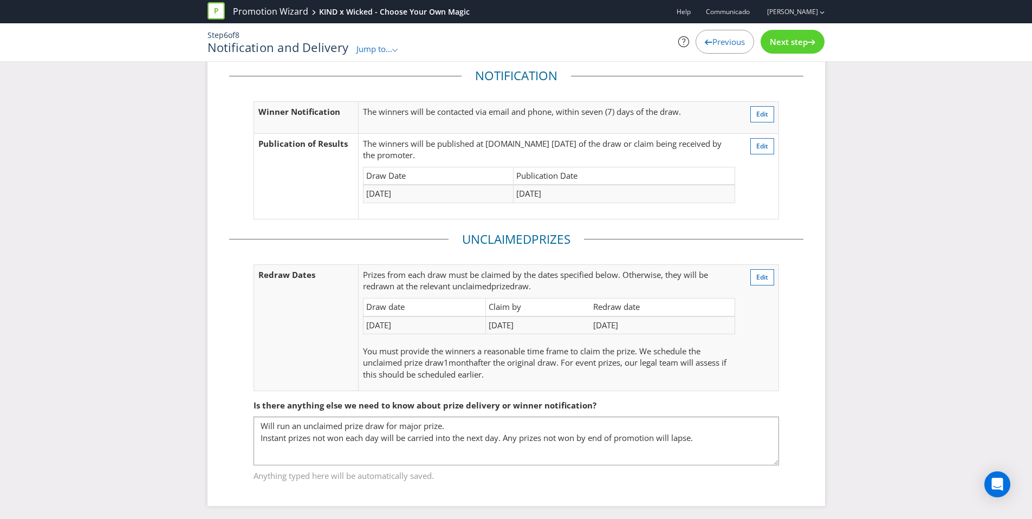
scroll to position [42, 0]
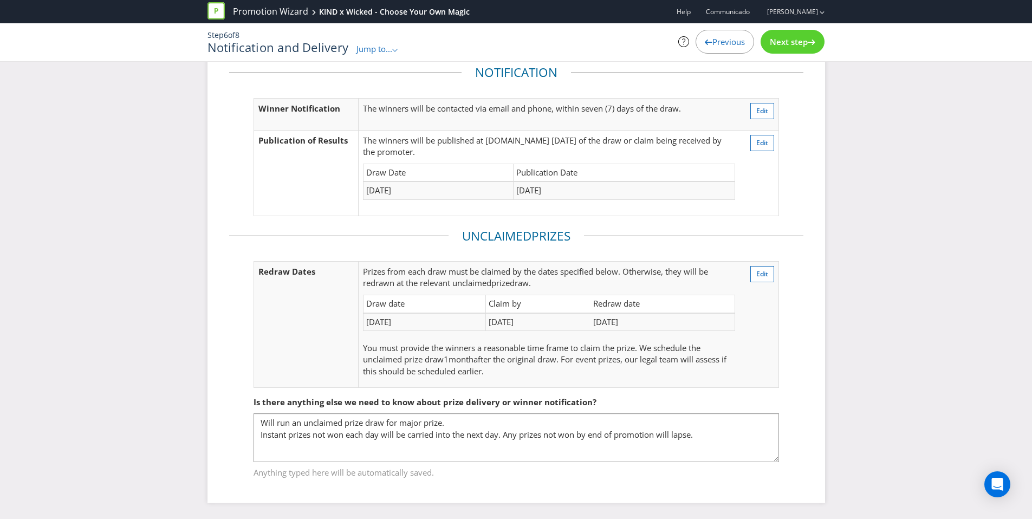
click at [377, 44] on span "Jump to..." at bounding box center [374, 48] width 36 height 11
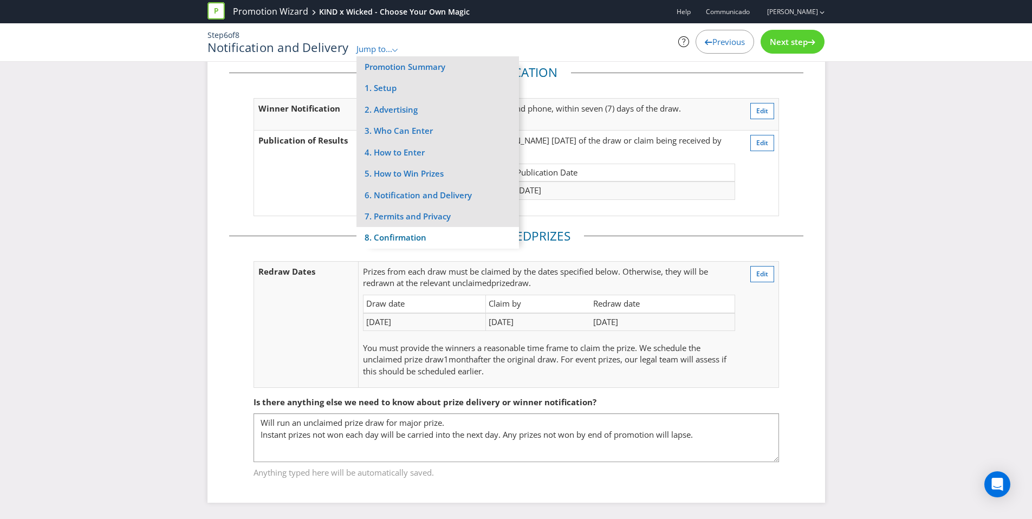
click at [401, 242] on li "8. Confirmation" at bounding box center [437, 237] width 163 height 21
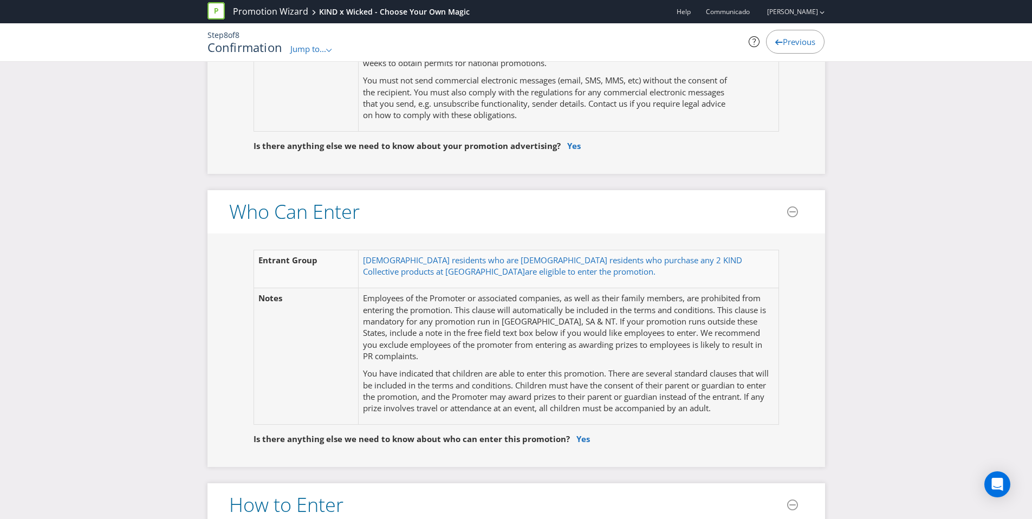
scroll to position [250, 0]
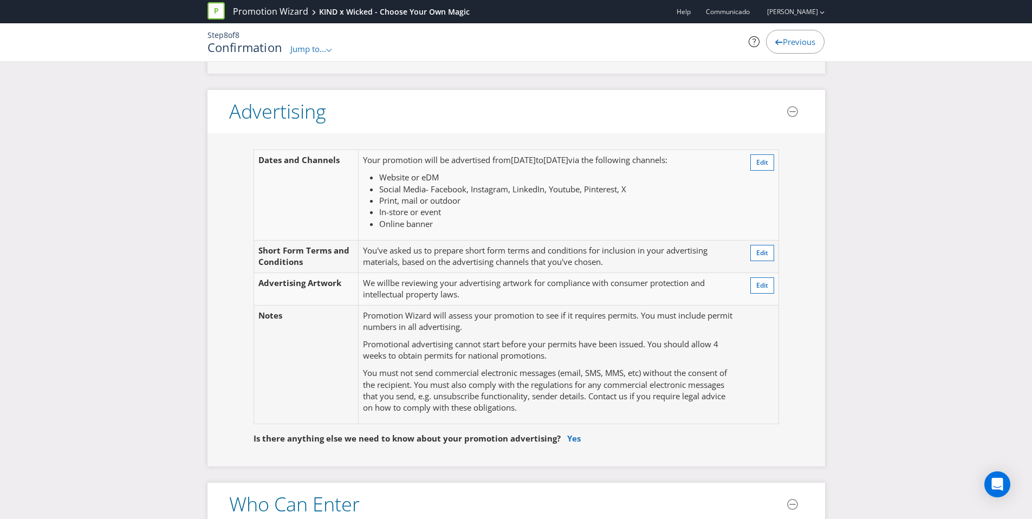
click at [315, 45] on span "Jump to..." at bounding box center [308, 48] width 36 height 11
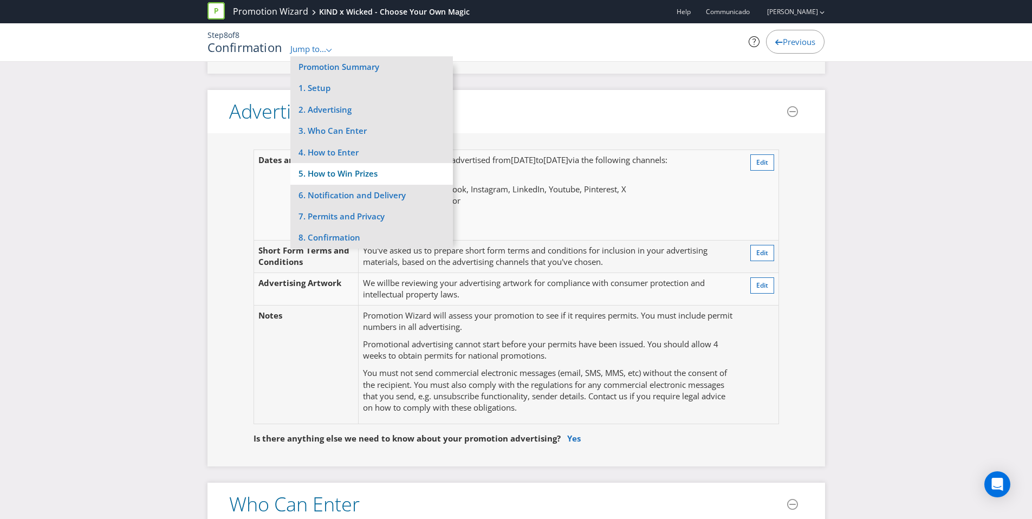
click at [407, 174] on li "5. How to Win Prizes" at bounding box center [371, 173] width 163 height 21
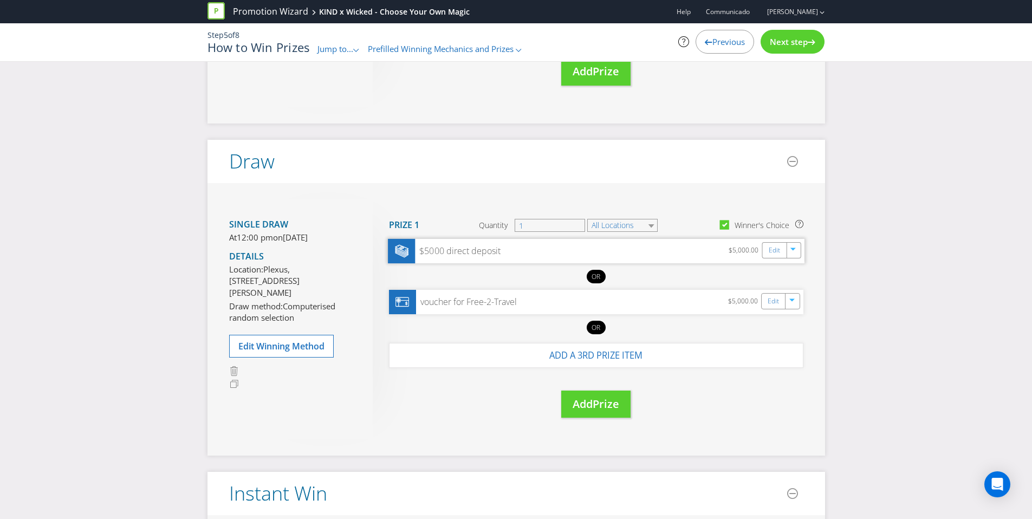
scroll to position [300, 0]
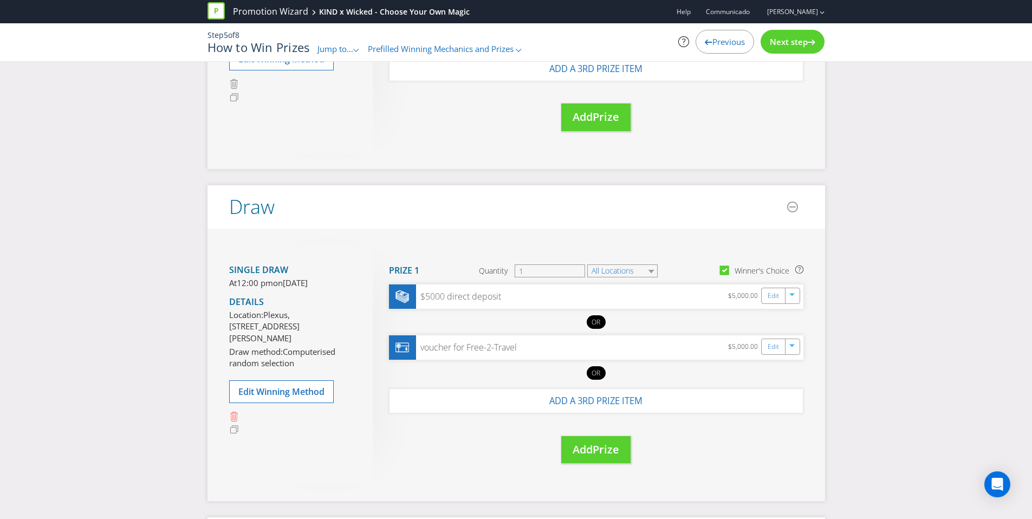
click at [237, 422] on icon at bounding box center [234, 417] width 10 height 10
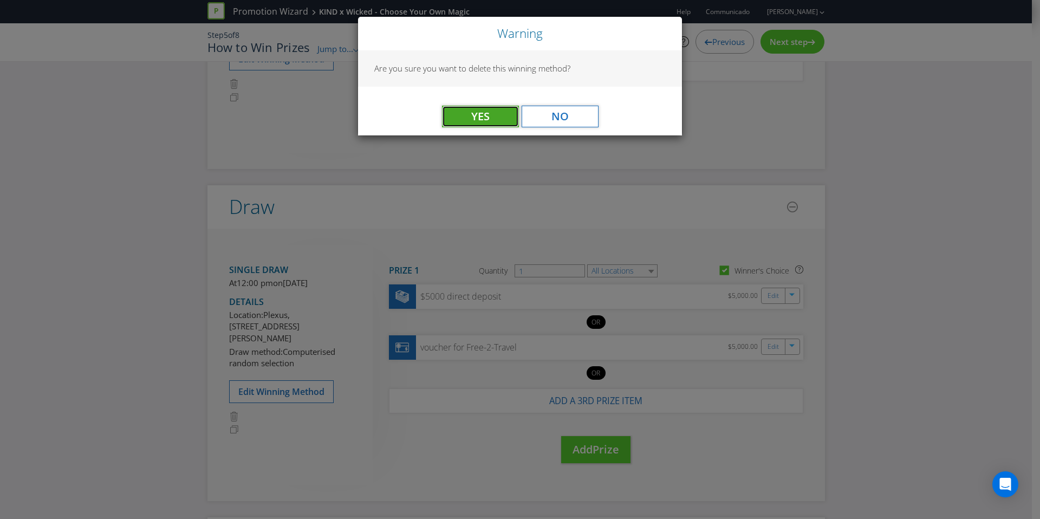
click at [480, 119] on span "Yes" at bounding box center [480, 116] width 18 height 15
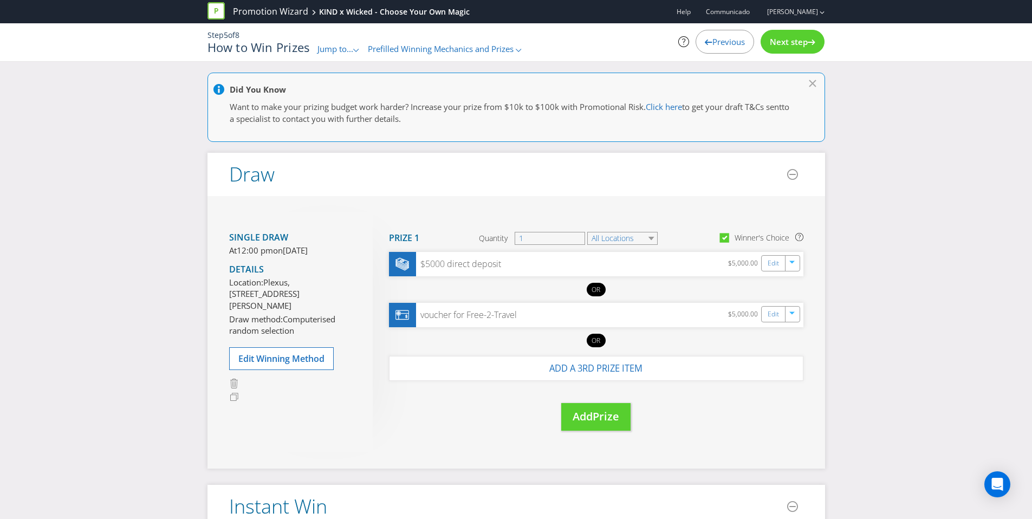
scroll to position [0, 0]
click at [789, 42] on span "Next step" at bounding box center [789, 41] width 38 height 11
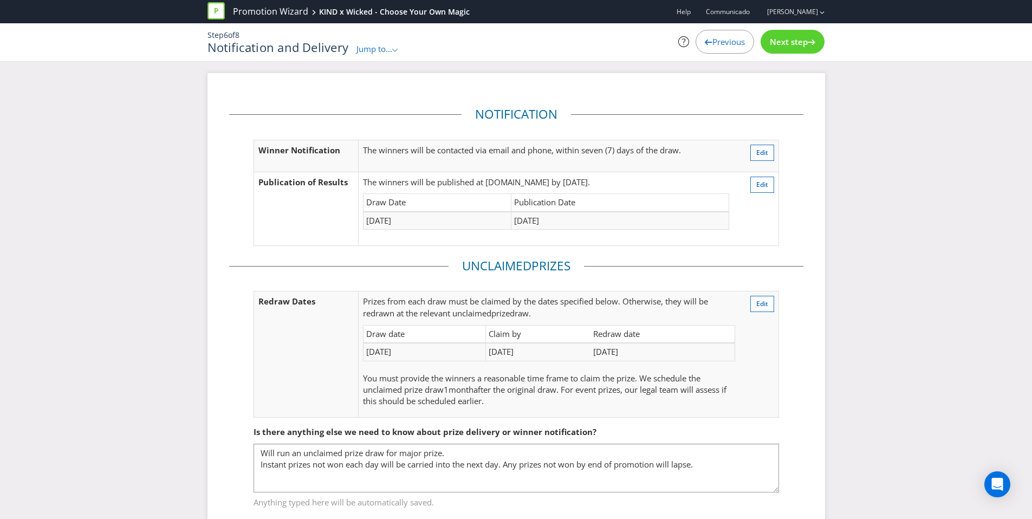
click at [388, 50] on span "Jump to..." at bounding box center [374, 48] width 36 height 11
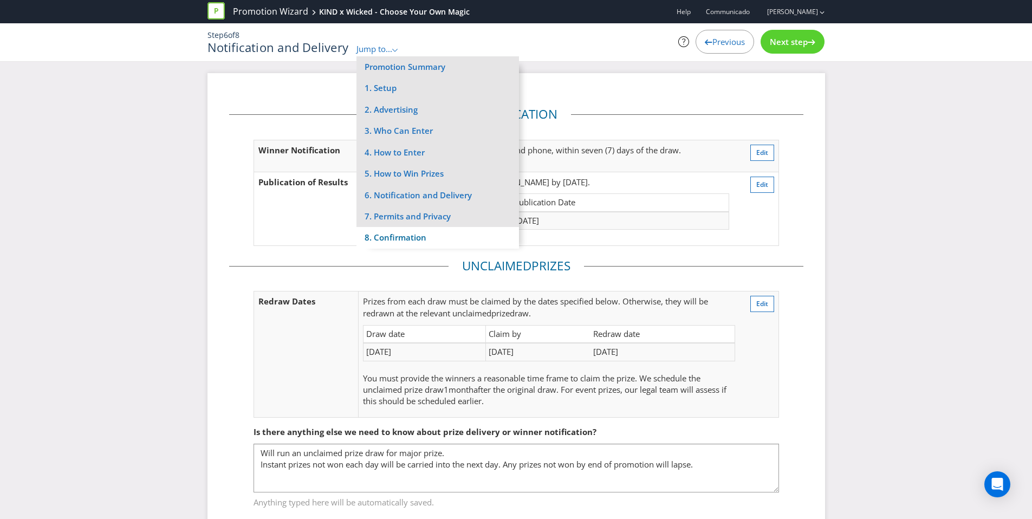
click at [408, 233] on li "8. Confirmation" at bounding box center [437, 237] width 163 height 21
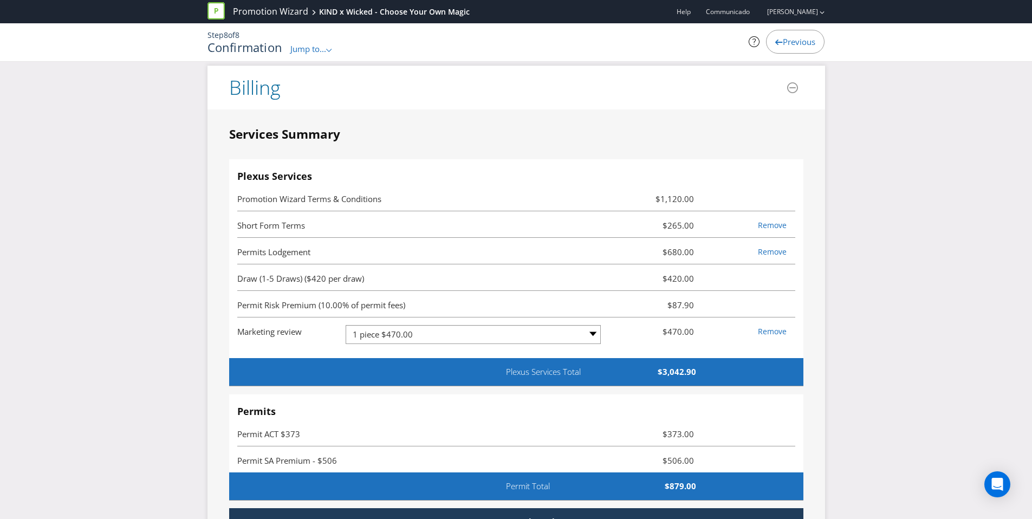
scroll to position [2902, 0]
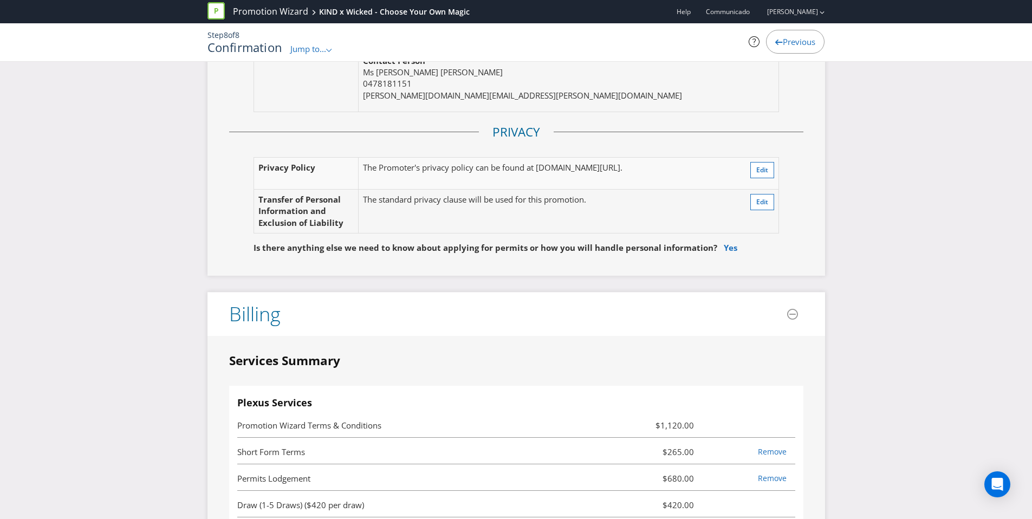
click at [307, 51] on span "Jump to..." at bounding box center [308, 48] width 36 height 11
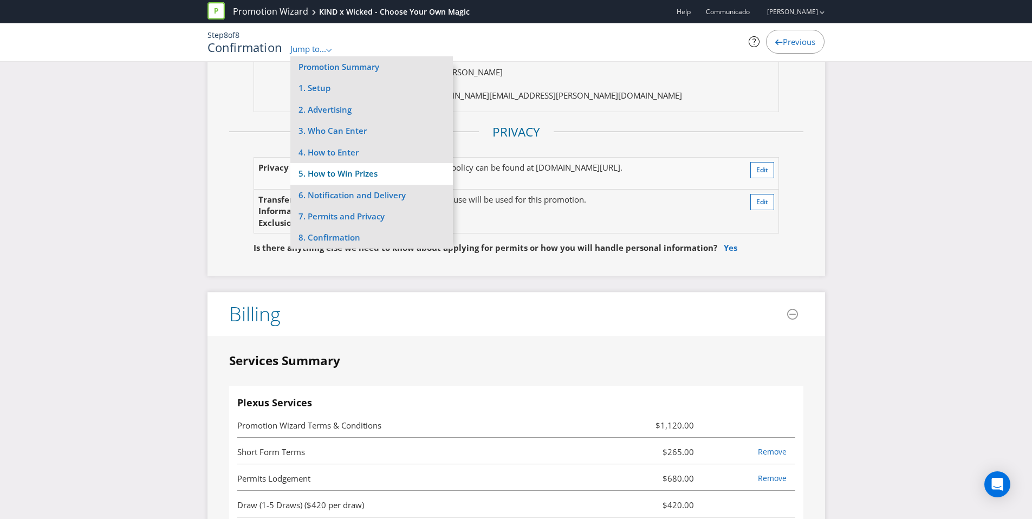
click at [395, 176] on li "5. How to Win Prizes" at bounding box center [371, 173] width 163 height 21
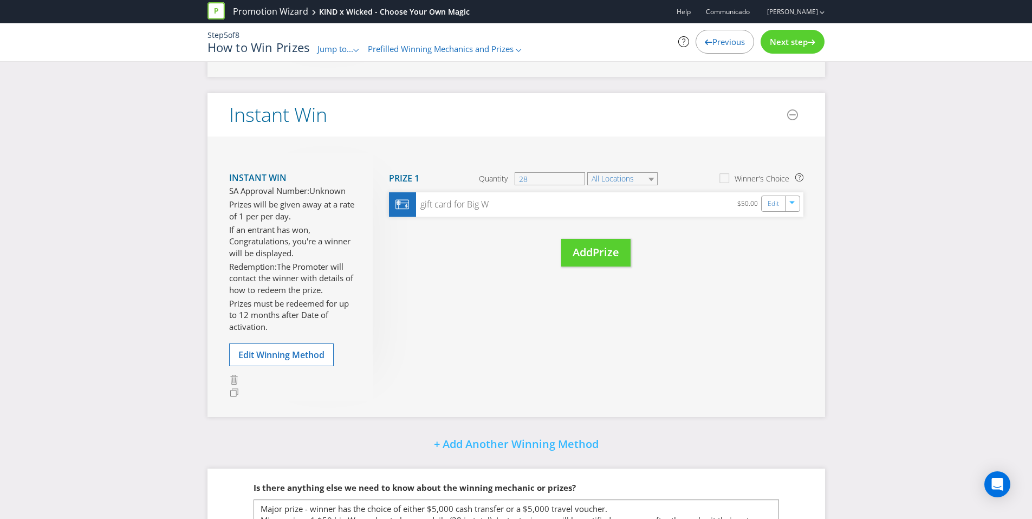
scroll to position [478, 0]
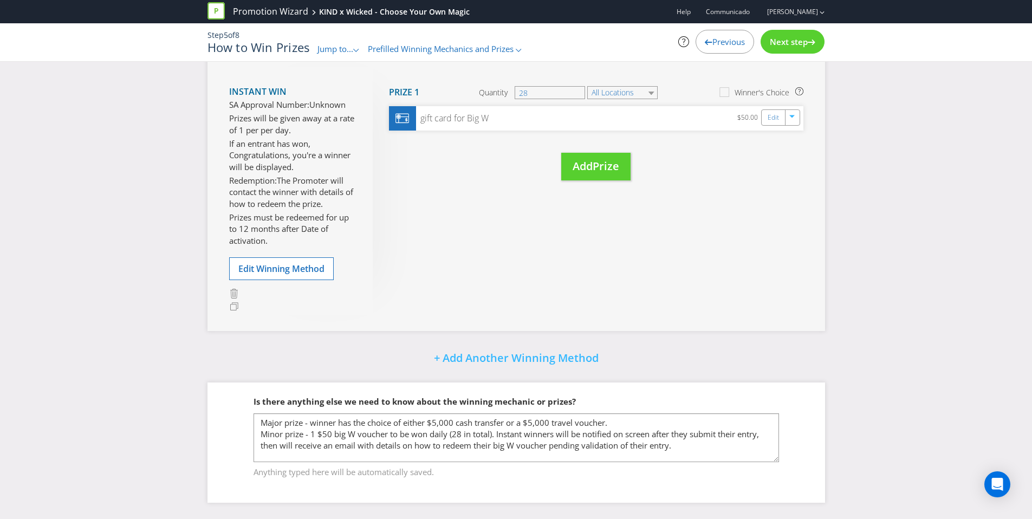
click at [339, 51] on span "Jump to..." at bounding box center [335, 48] width 36 height 11
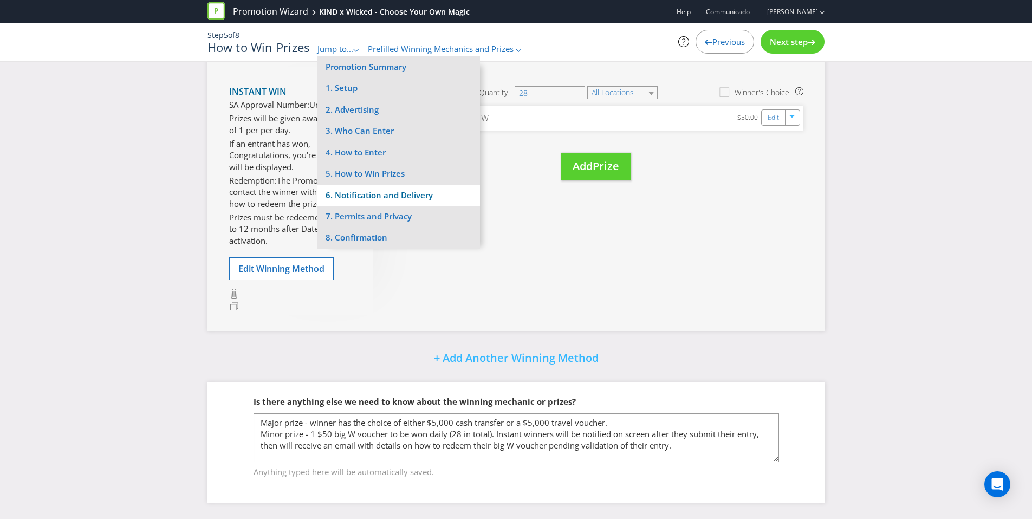
click at [372, 193] on li "6. Notification and Delivery" at bounding box center [398, 195] width 163 height 21
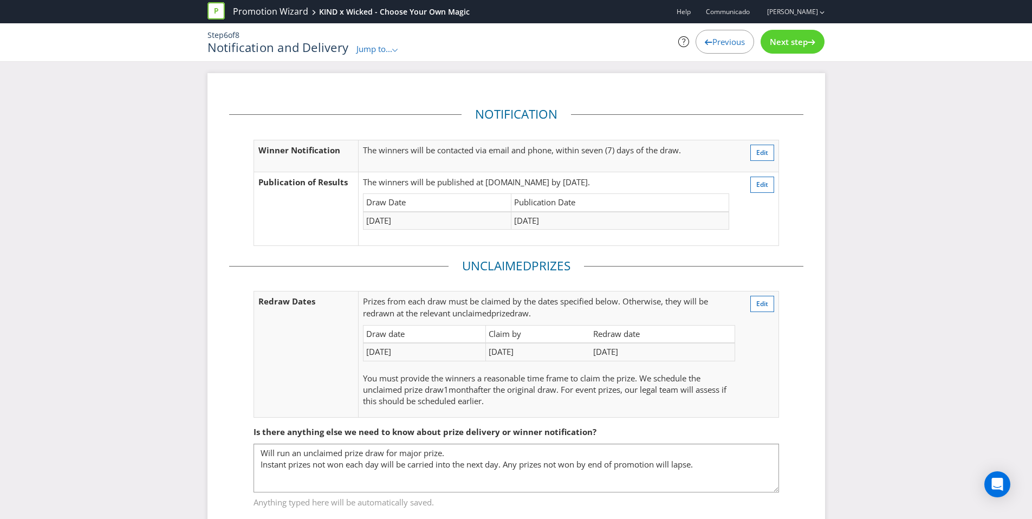
click at [371, 48] on span "Jump to..." at bounding box center [374, 48] width 36 height 11
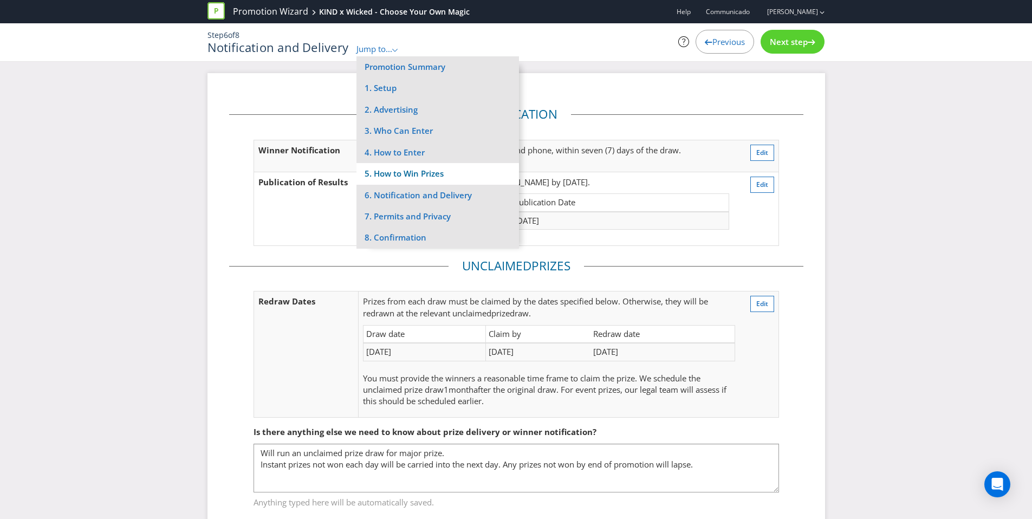
click at [441, 171] on li "5. How to Win Prizes" at bounding box center [437, 173] width 163 height 21
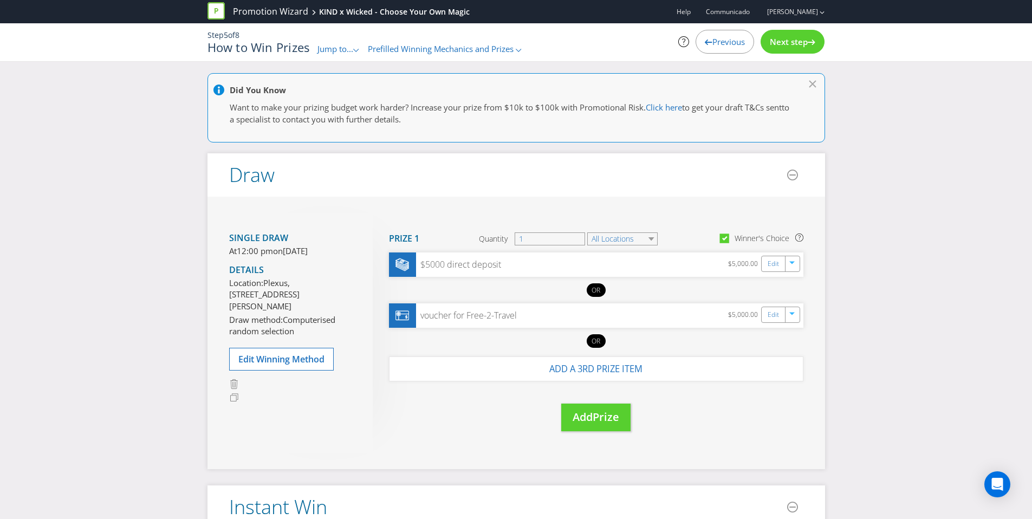
click at [336, 47] on span "Jump to..." at bounding box center [335, 48] width 36 height 11
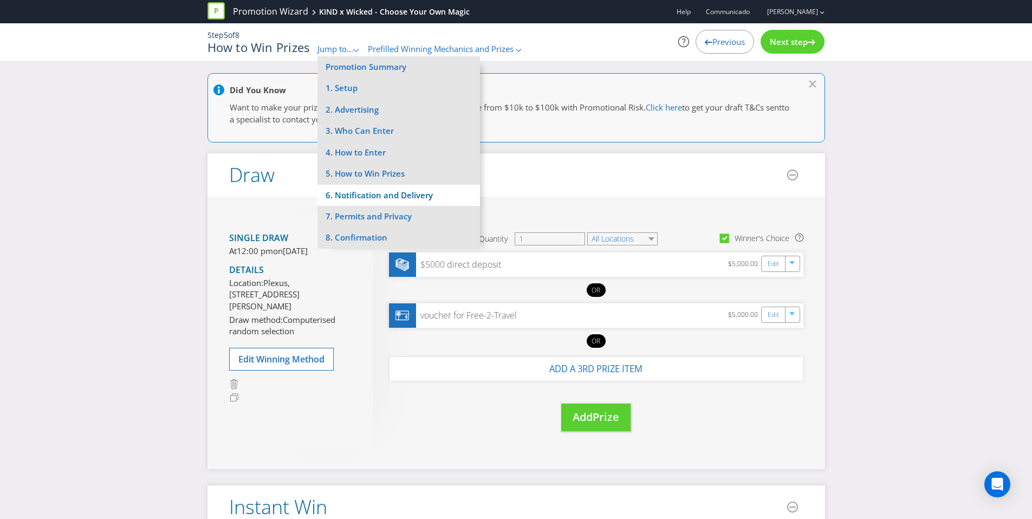
click at [380, 188] on li "6. Notification and Delivery" at bounding box center [398, 195] width 163 height 21
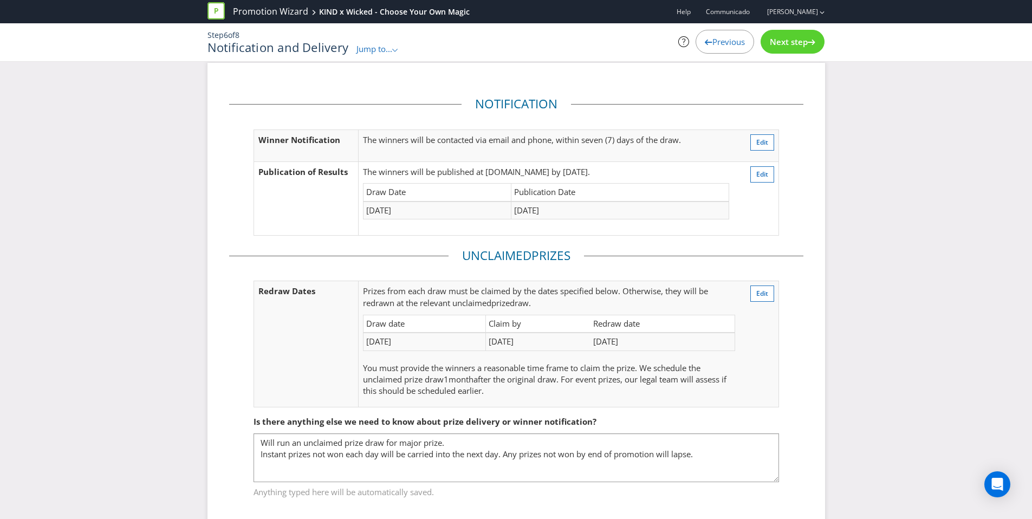
scroll to position [30, 0]
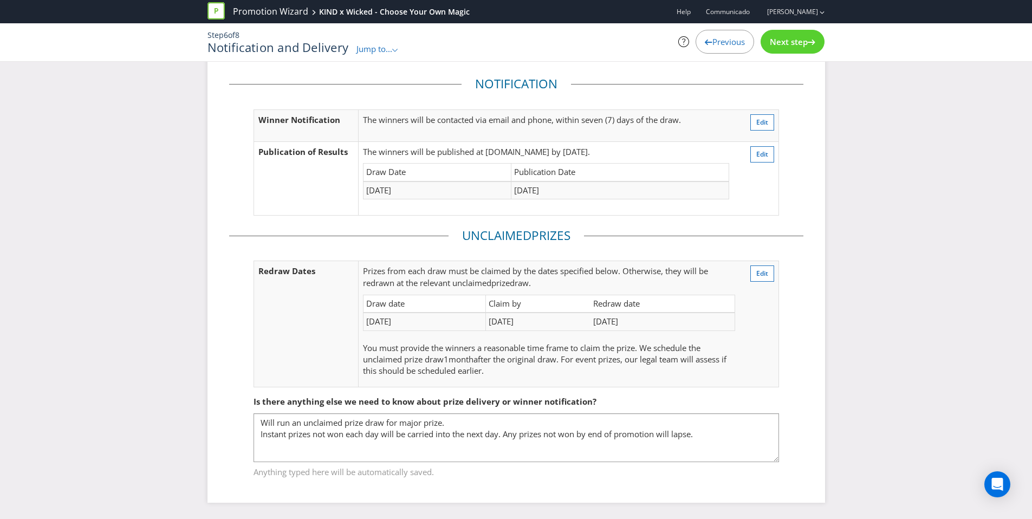
click at [386, 53] on span "Jump to..." at bounding box center [374, 48] width 36 height 11
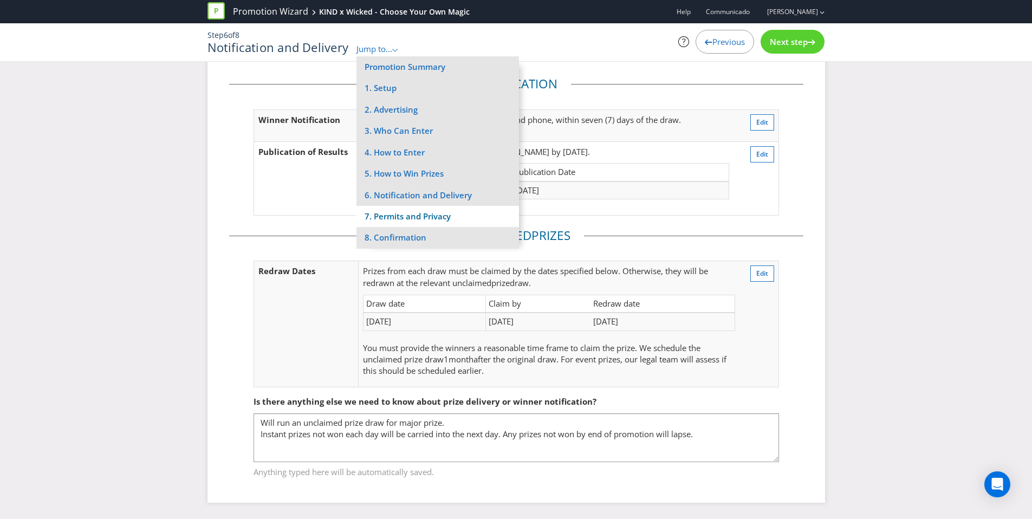
click at [412, 210] on li "7. Permits and Privacy" at bounding box center [437, 216] width 163 height 21
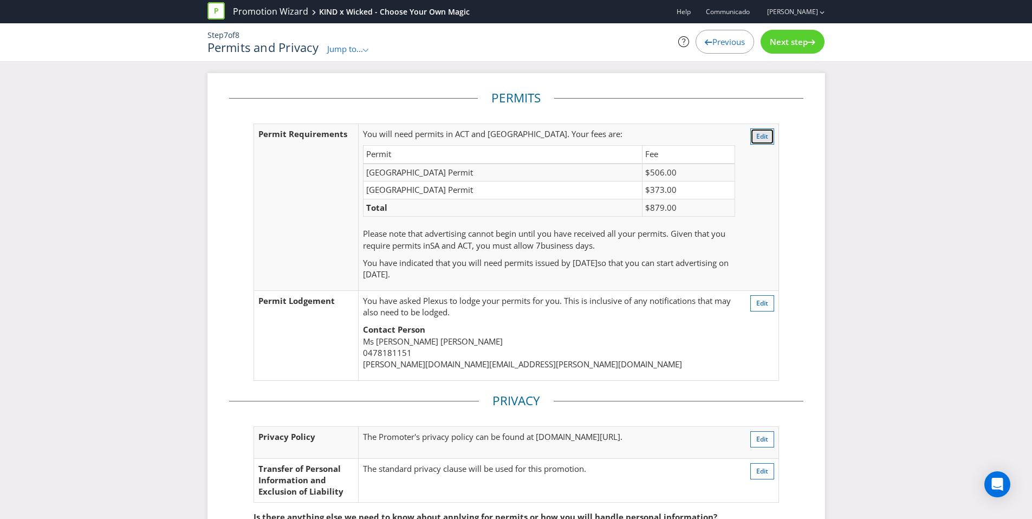
click at [760, 140] on span "Edit" at bounding box center [762, 136] width 12 height 9
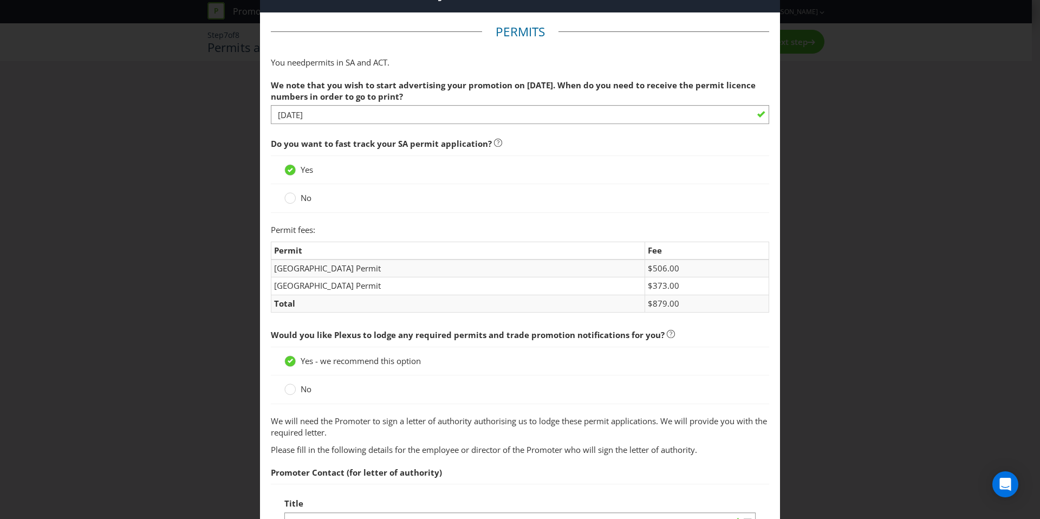
scroll to position [32, 0]
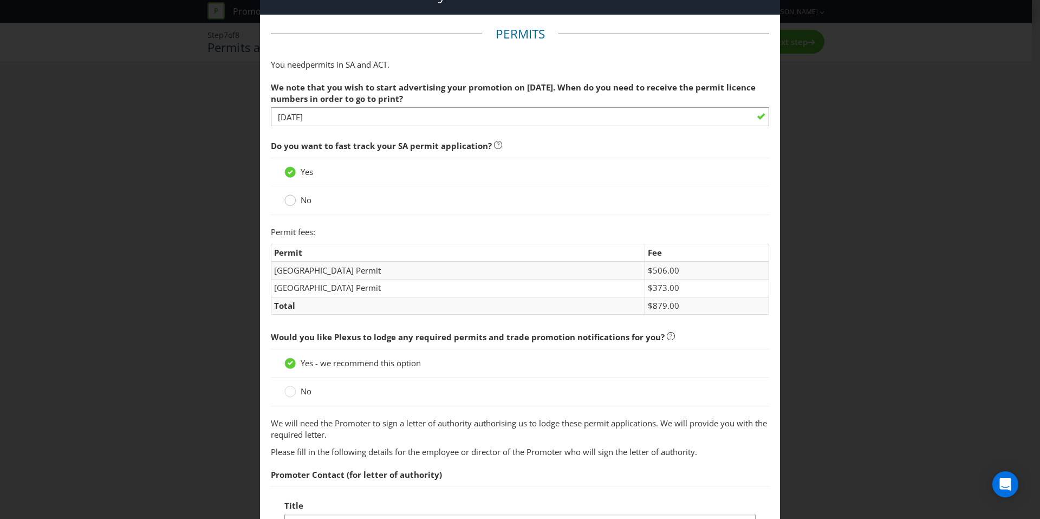
click at [288, 203] on circle at bounding box center [290, 200] width 11 height 11
click at [0, 0] on input "No" at bounding box center [0, 0] width 0 height 0
click at [289, 169] on div at bounding box center [290, 168] width 5 height 5
click at [0, 0] on input "Yes" at bounding box center [0, 0] width 0 height 0
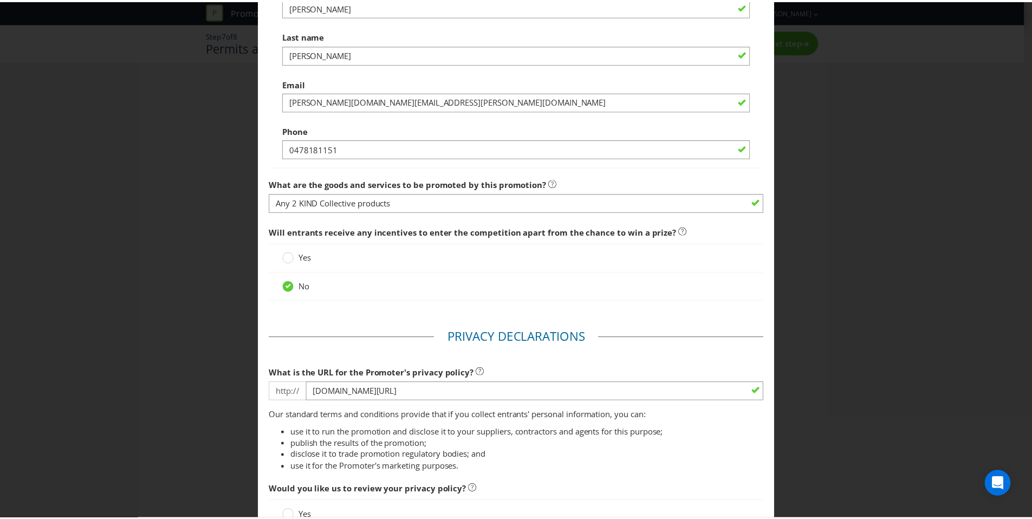
scroll to position [729, 0]
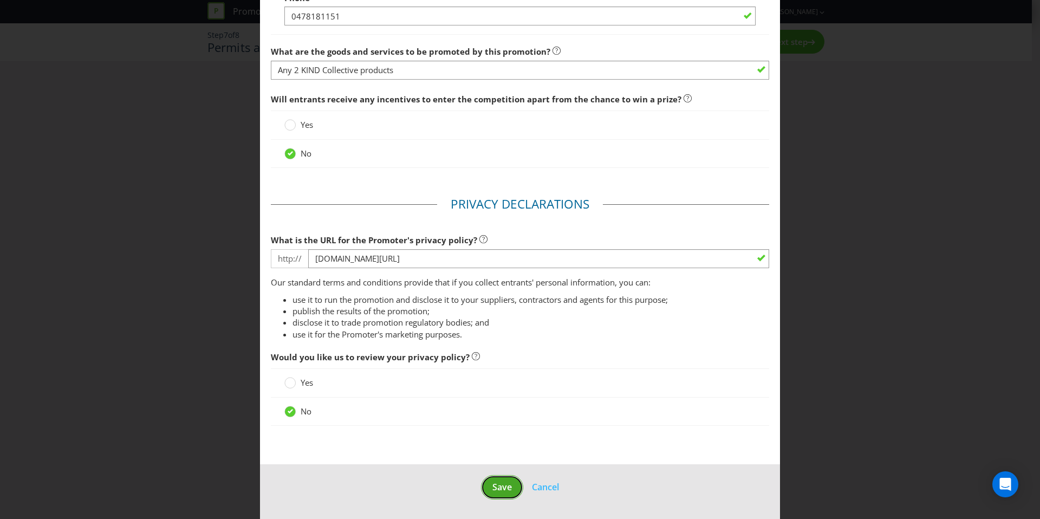
click at [492, 481] on span "Save" at bounding box center [502, 487] width 20 height 12
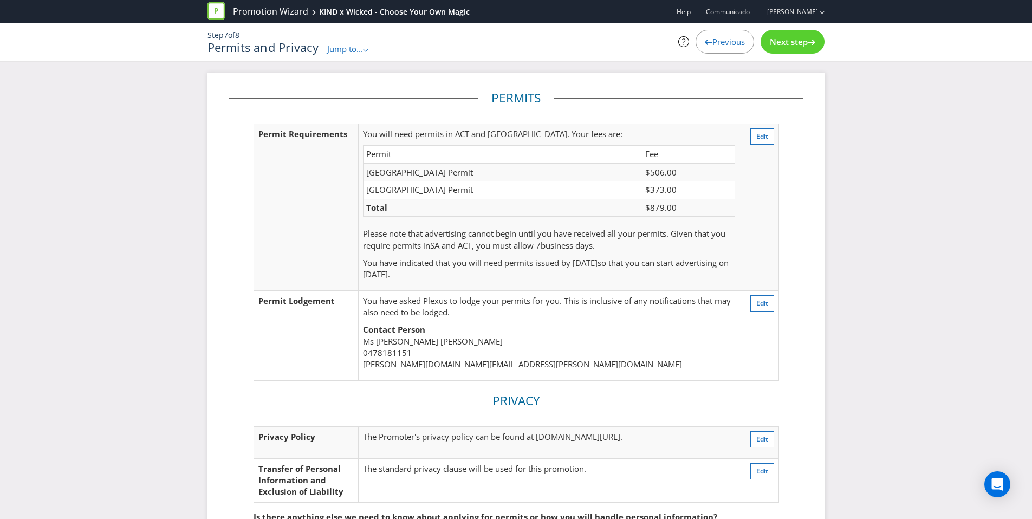
click at [795, 41] on span "Next step" at bounding box center [789, 41] width 38 height 11
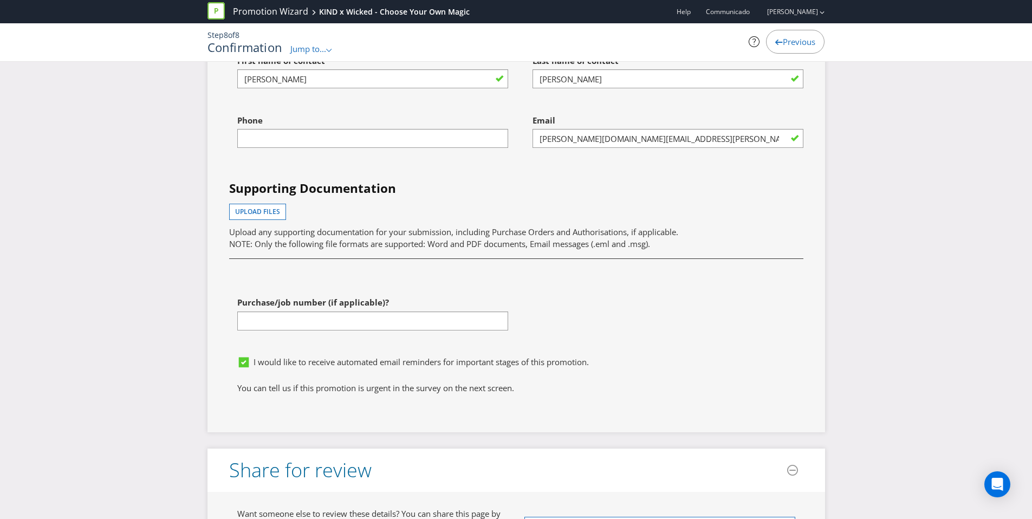
scroll to position [3928, 0]
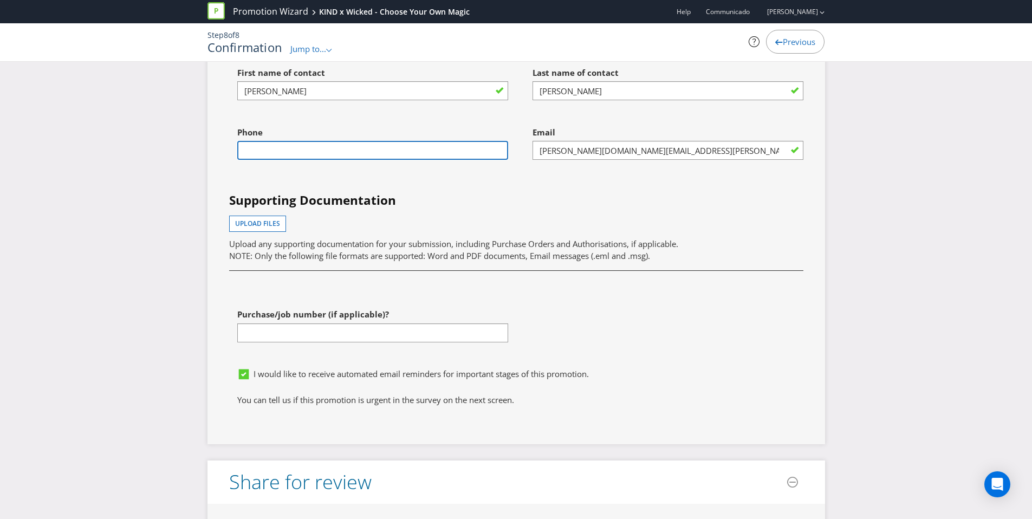
click at [443, 151] on input "text" at bounding box center [372, 150] width 271 height 19
type input "0478181151"
click at [673, 333] on div "First name of contact [PERSON_NAME] Last name of contact [PERSON_NAME] Phone [P…" at bounding box center [516, 212] width 590 height 301
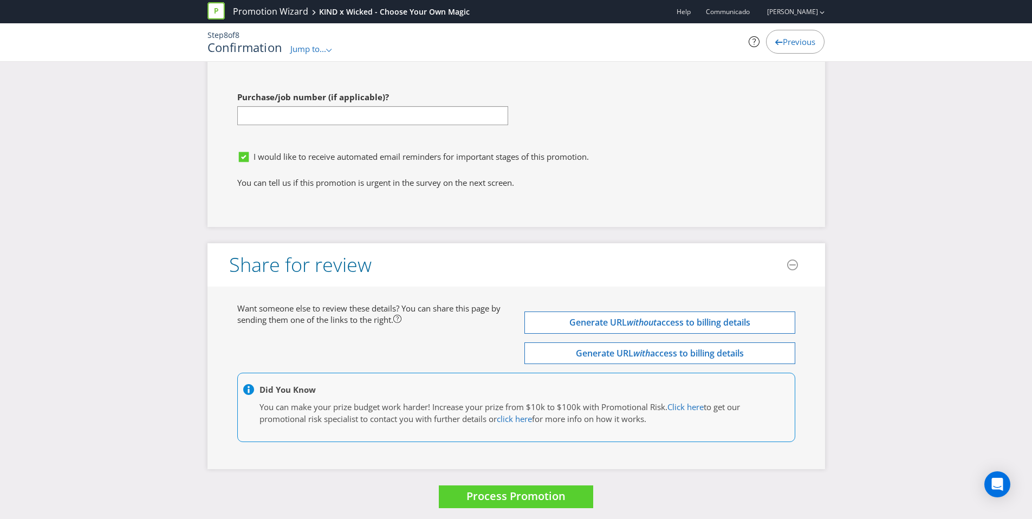
scroll to position [4146, 0]
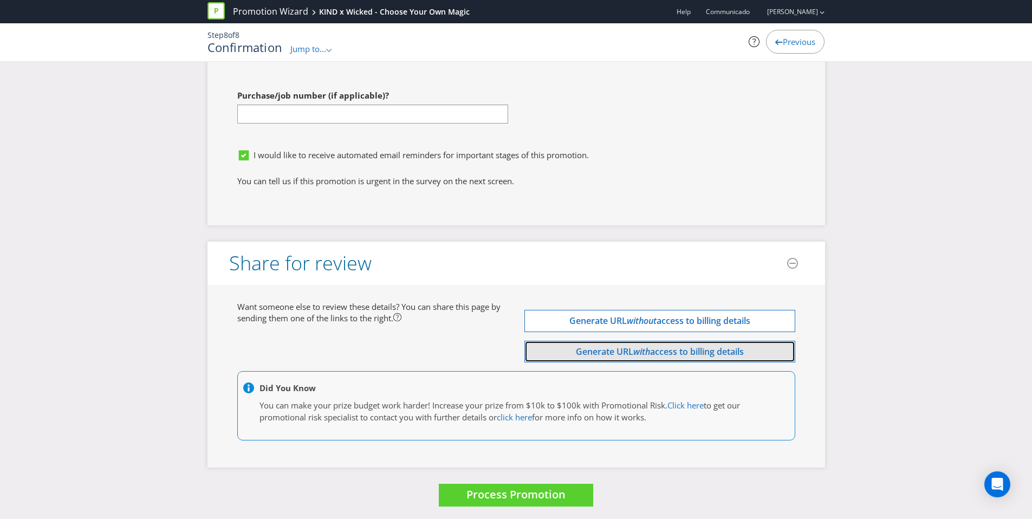
click at [677, 354] on span "access to billing details" at bounding box center [697, 352] width 94 height 12
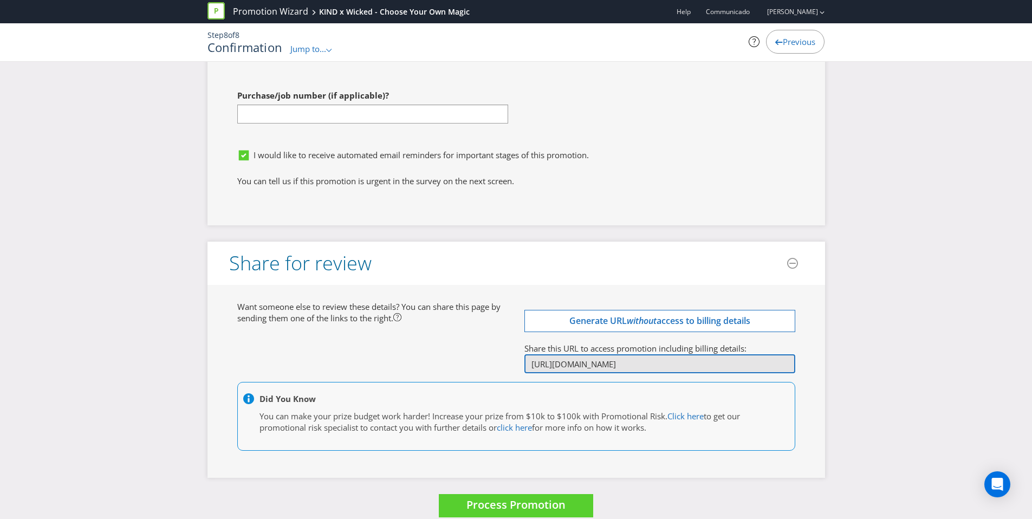
scroll to position [0, 332]
drag, startPoint x: 531, startPoint y: 366, endPoint x: 835, endPoint y: 368, distance: 304.4
drag, startPoint x: 788, startPoint y: 365, endPoint x: 499, endPoint y: 363, distance: 288.7
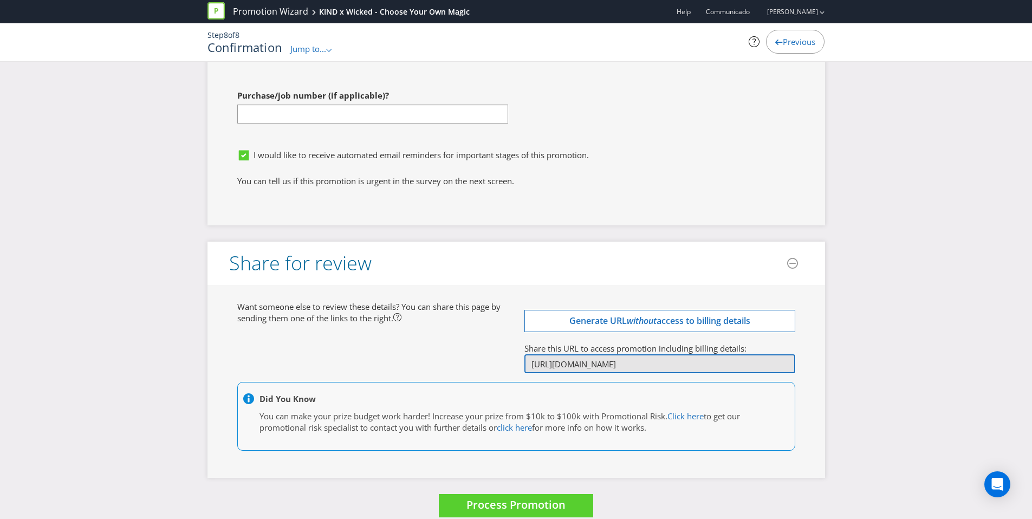
click at [499, 363] on div "Want someone else to review these details? You can share this page by sending t…" at bounding box center [516, 381] width 574 height 161
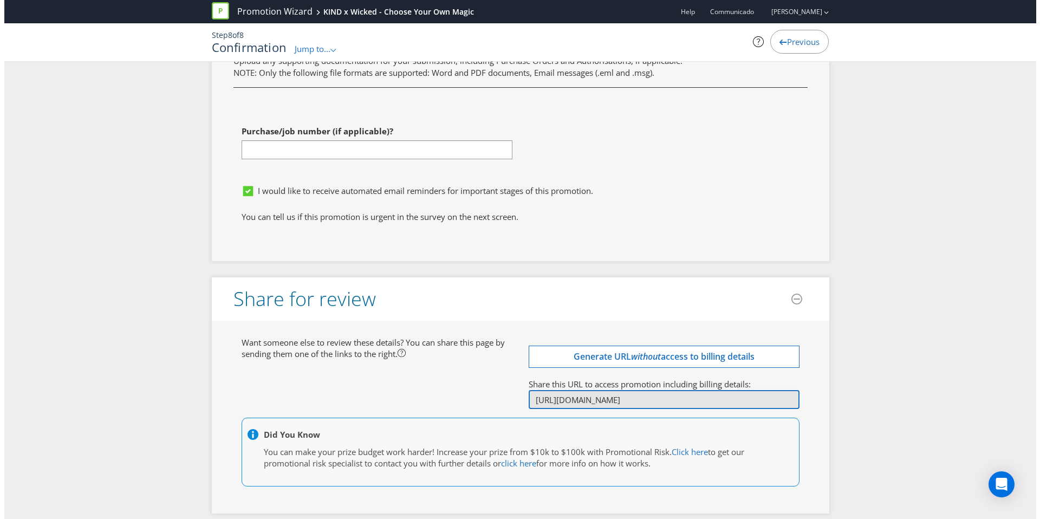
scroll to position [4161, 0]
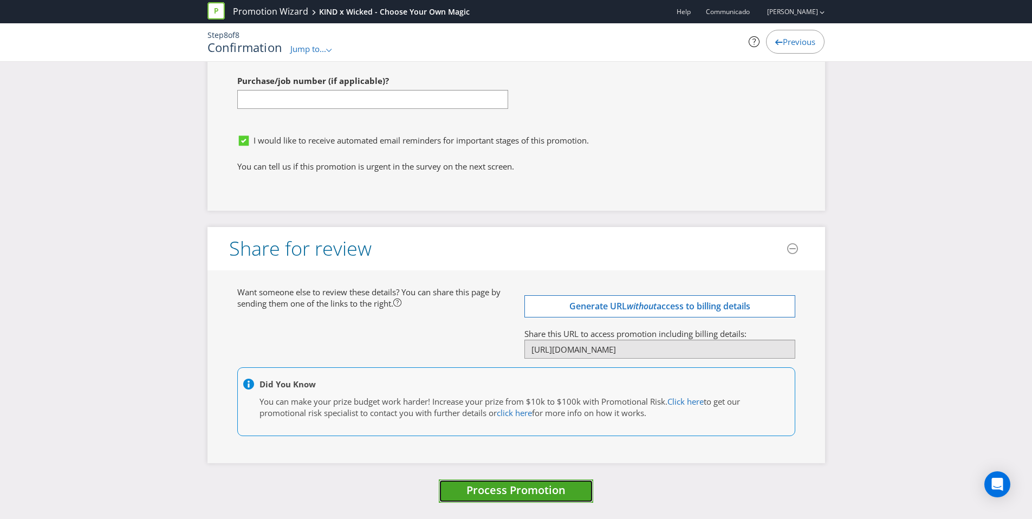
click at [517, 484] on span "Process Promotion" at bounding box center [515, 490] width 99 height 15
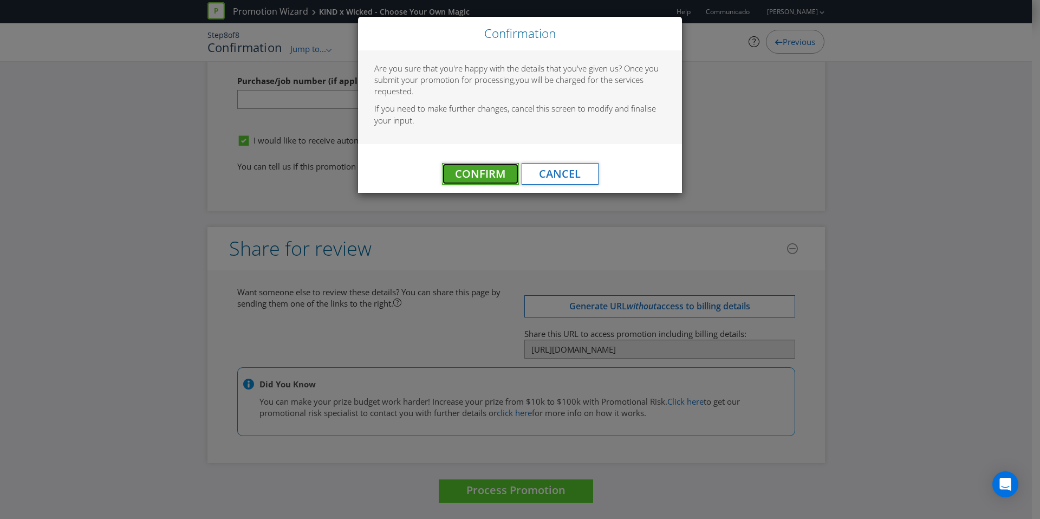
click at [477, 176] on span "Confirm" at bounding box center [480, 173] width 50 height 15
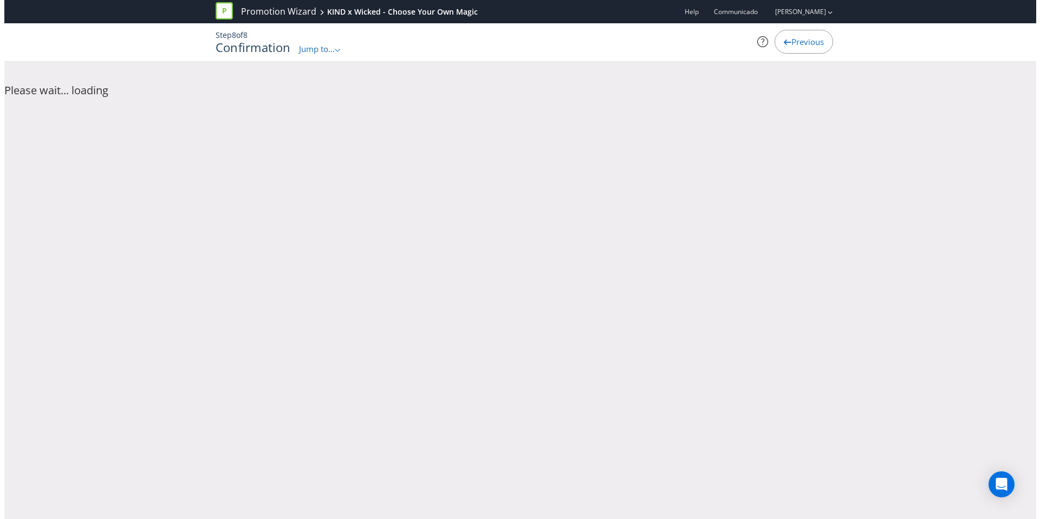
scroll to position [0, 0]
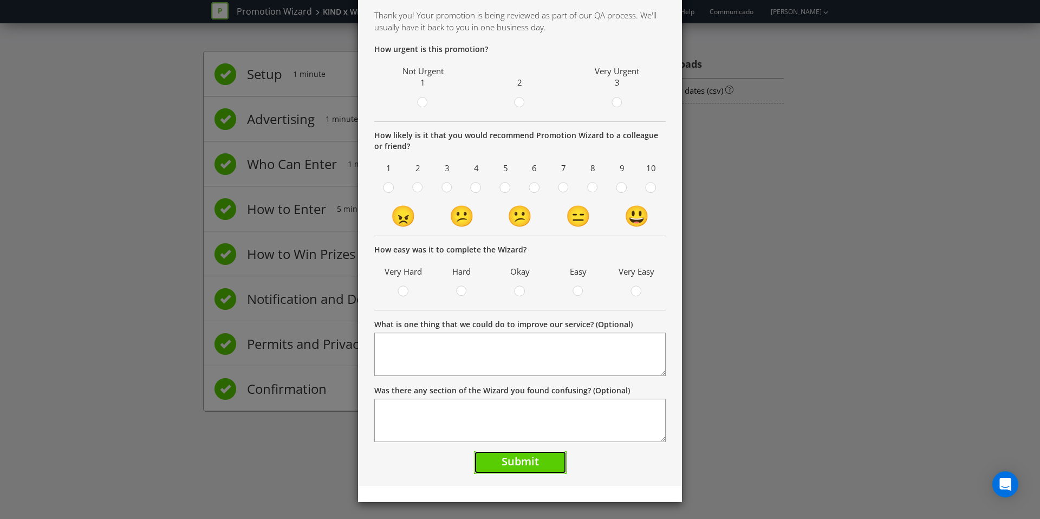
click at [536, 464] on button "Submit" at bounding box center [520, 462] width 93 height 23
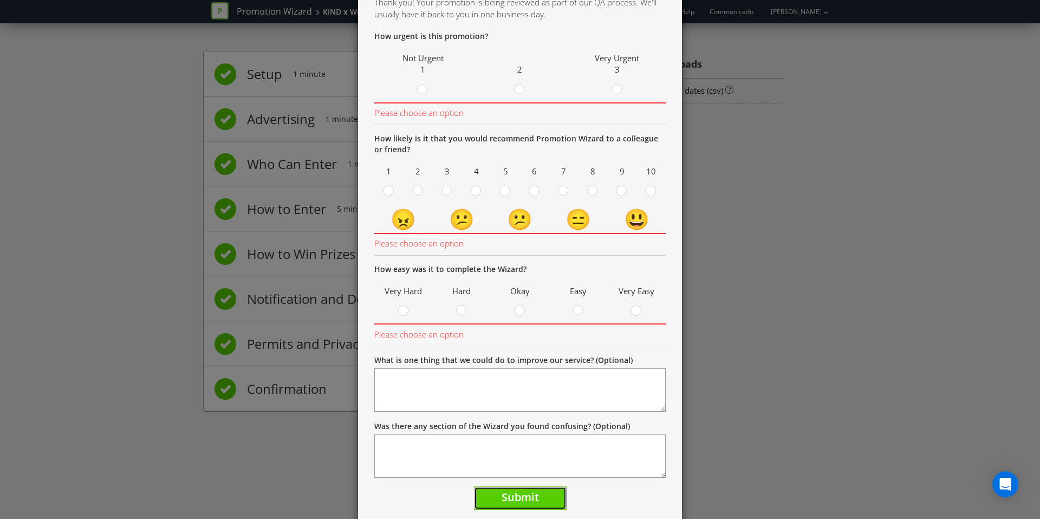
scroll to position [8, 0]
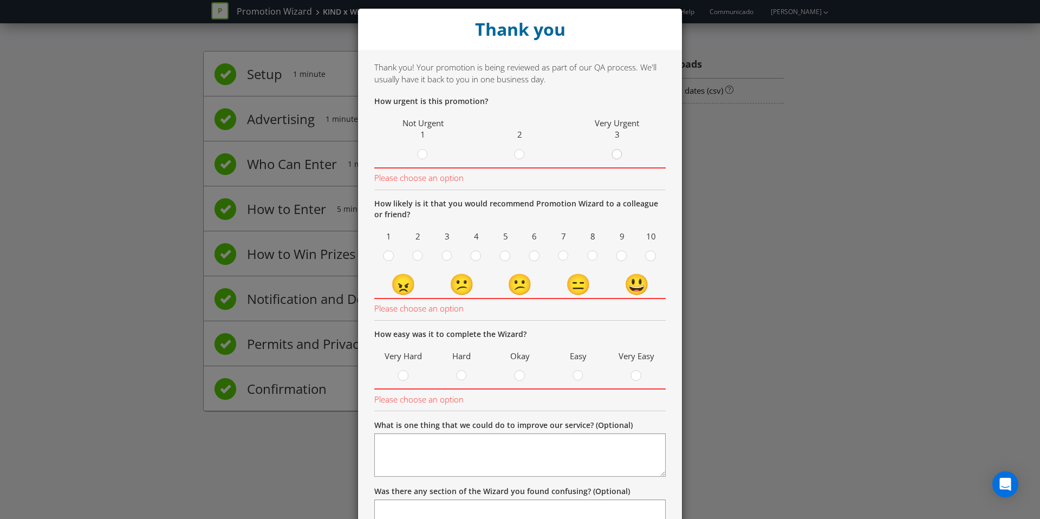
click at [615, 151] on div at bounding box center [616, 150] width 5 height 5
click at [0, 0] on input "radio" at bounding box center [0, 0] width 0 height 0
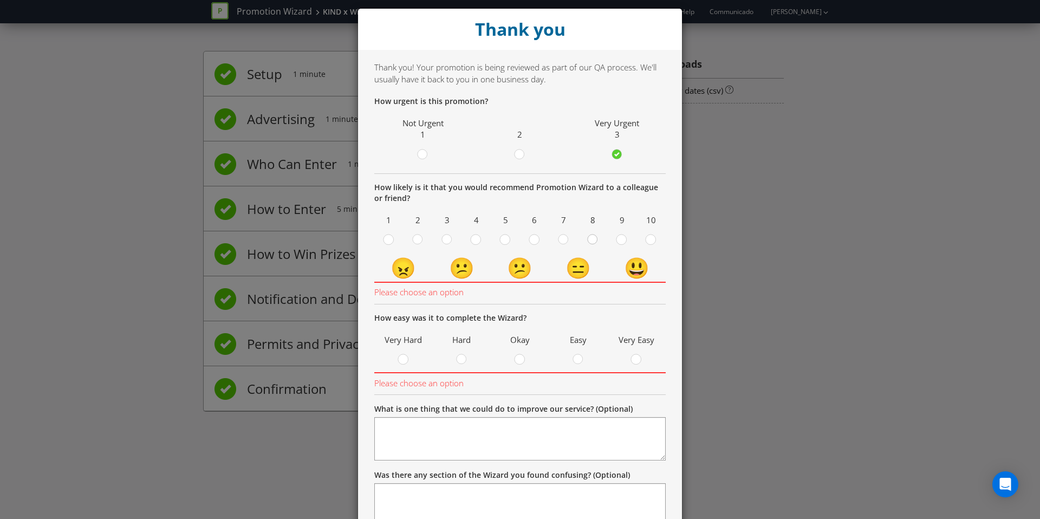
click at [589, 239] on circle at bounding box center [593, 240] width 10 height 10
click at [0, 0] on input "radio" at bounding box center [0, 0] width 0 height 0
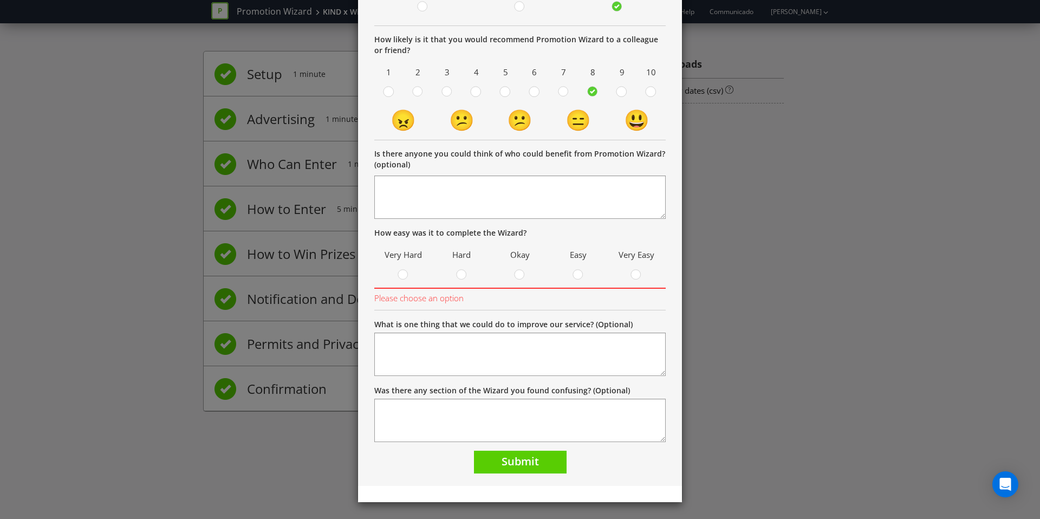
click at [569, 269] on label at bounding box center [578, 276] width 18 height 14
click at [0, 0] on input "radio" at bounding box center [0, 0] width 0 height 0
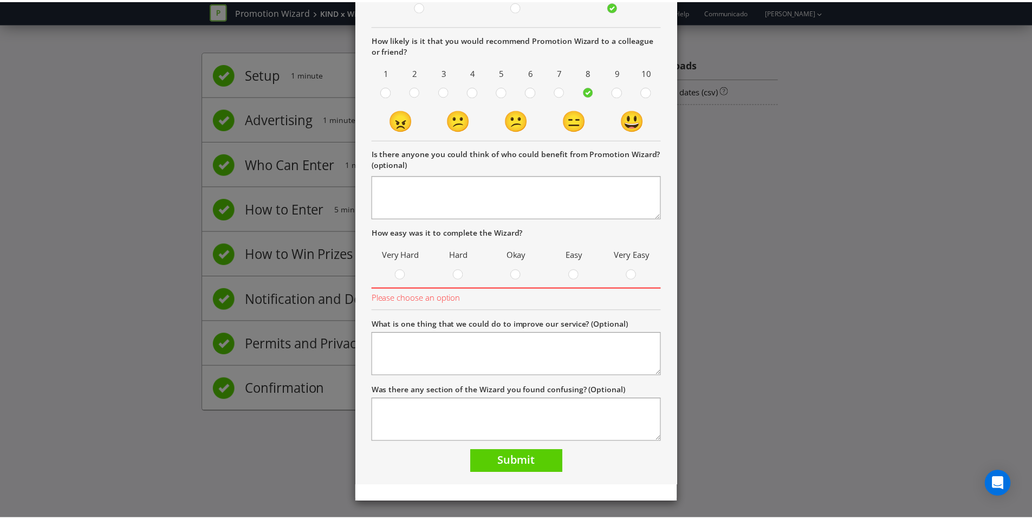
scroll to position [140, 0]
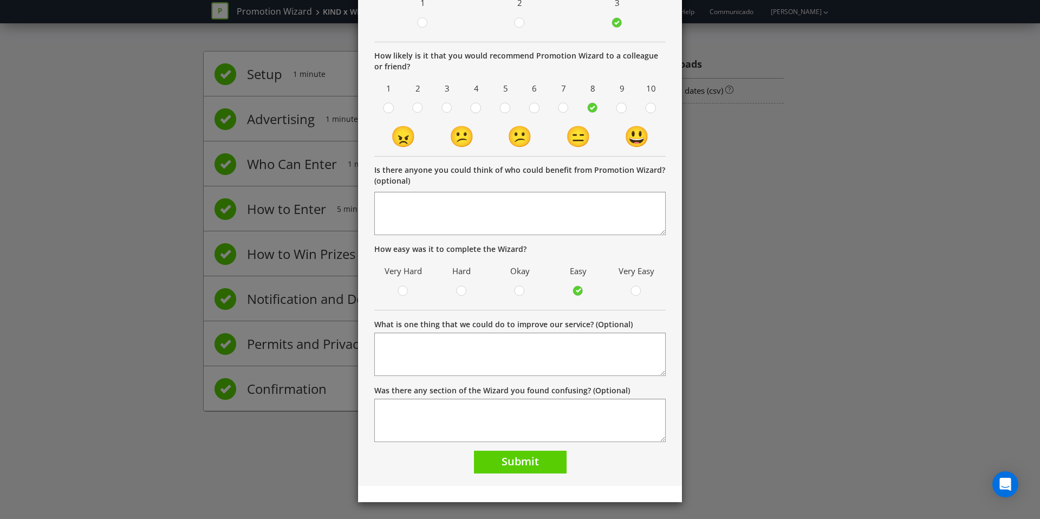
click at [503, 474] on div "Thank you! Your promotion is being reviewed as part of our QA process. We'll us…" at bounding box center [520, 202] width 324 height 568
click at [503, 469] on button "Submit" at bounding box center [520, 462] width 93 height 23
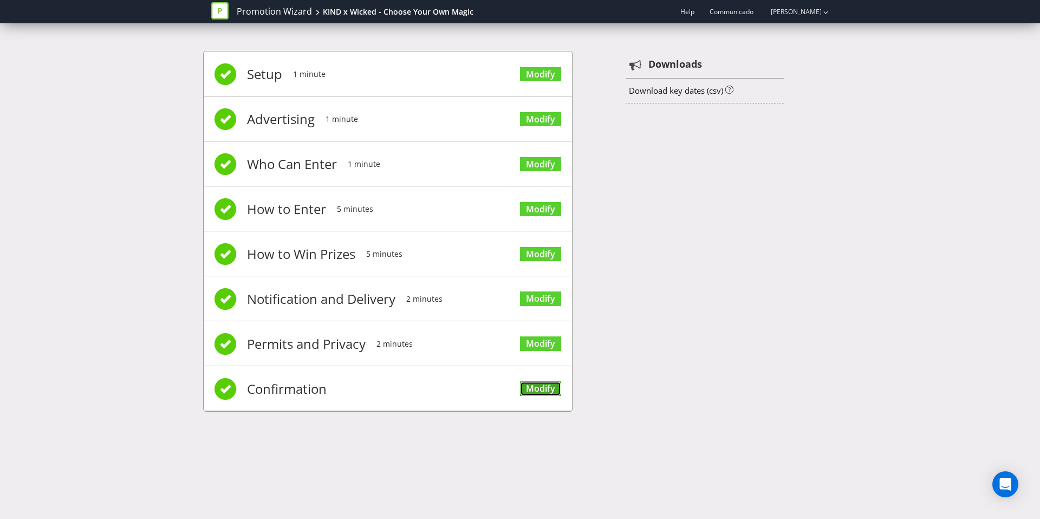
click at [541, 389] on link "Modify" at bounding box center [540, 388] width 41 height 15
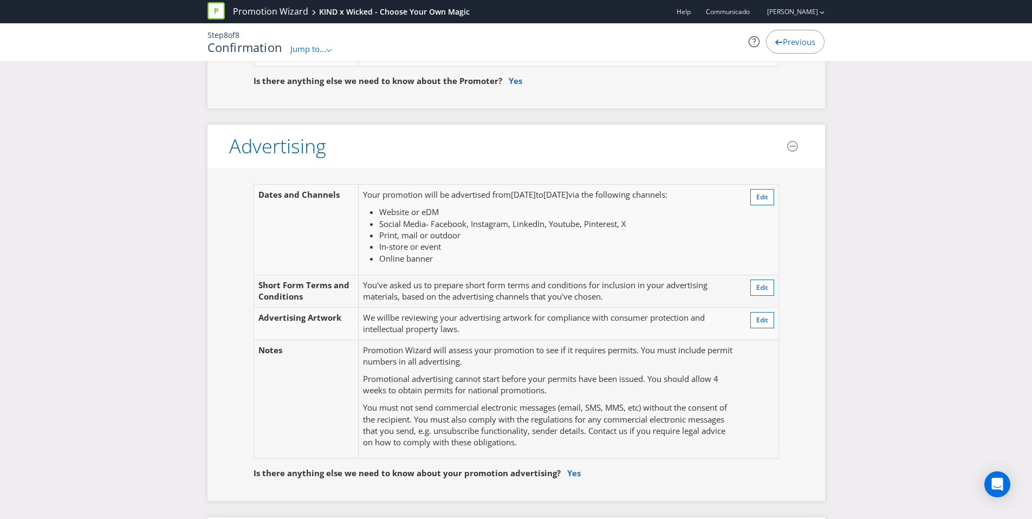
scroll to position [440, 0]
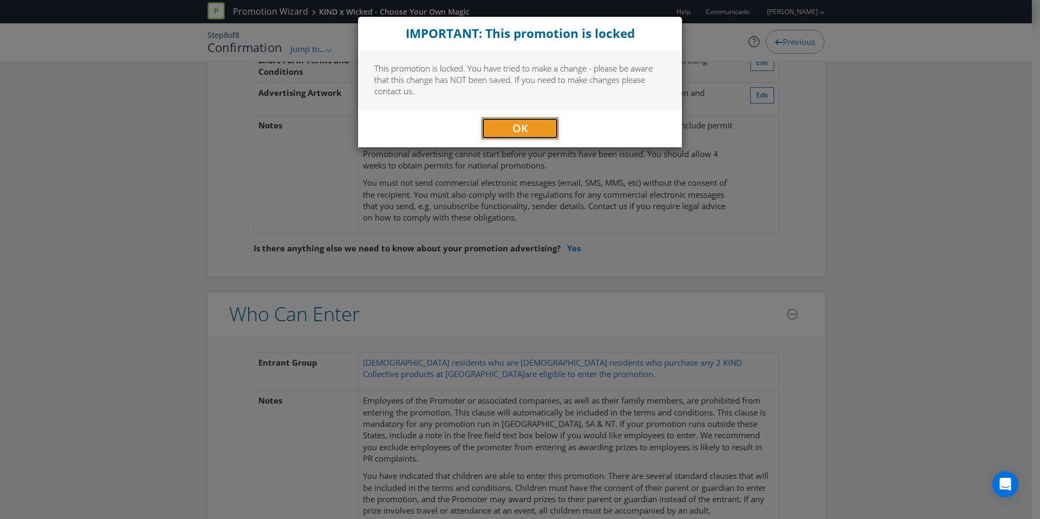
click at [527, 133] on span "OK" at bounding box center [520, 128] width 16 height 15
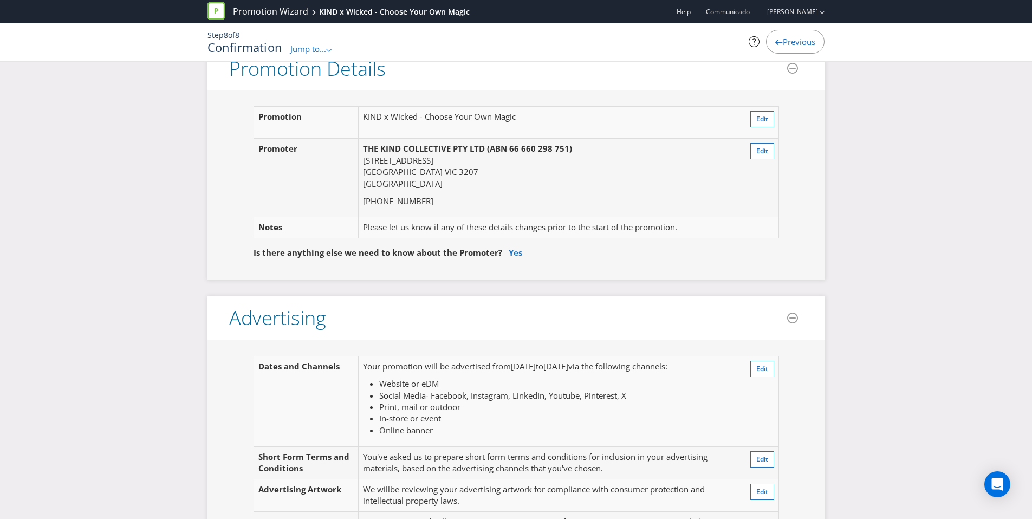
scroll to position [0, 0]
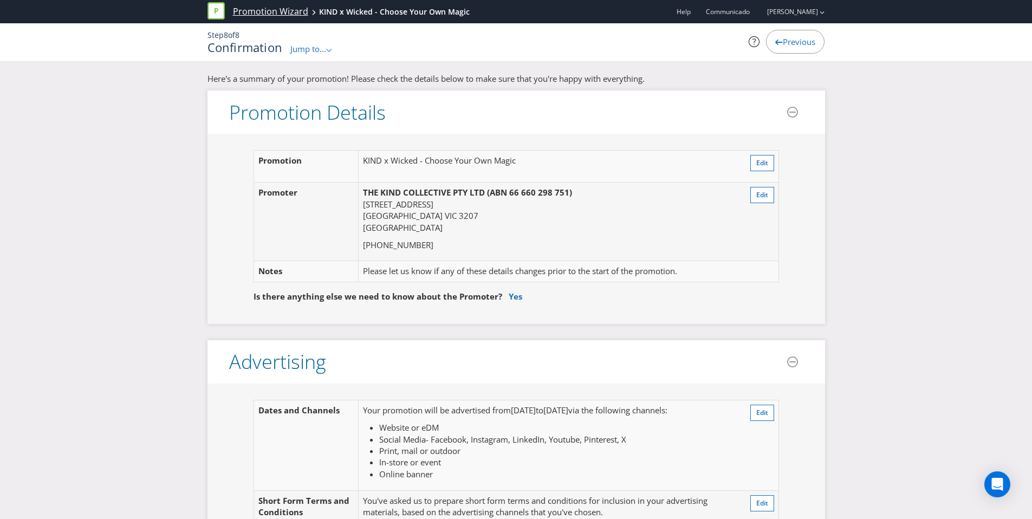
click at [287, 11] on link "Promotion Wizard" at bounding box center [270, 11] width 75 height 12
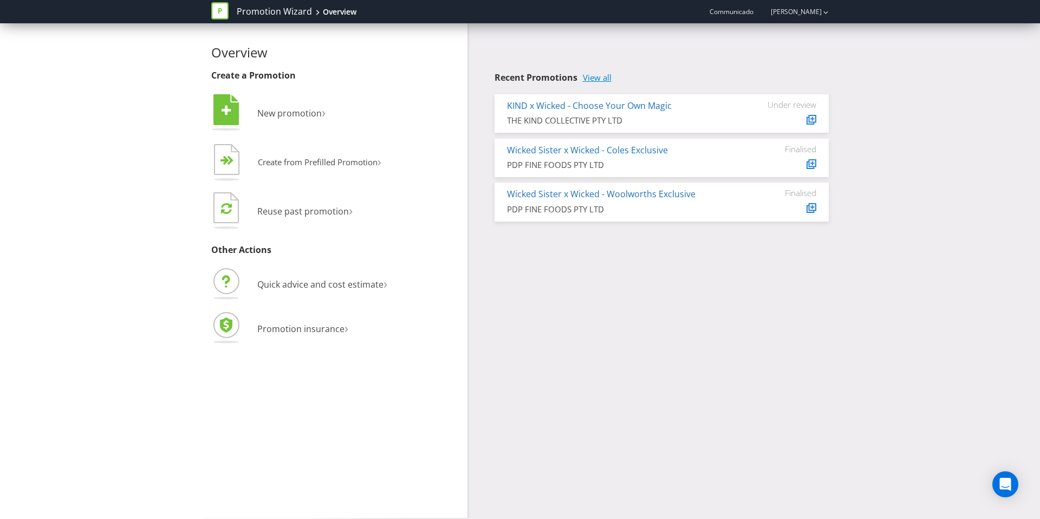
click at [597, 79] on link "View all" at bounding box center [597, 77] width 29 height 9
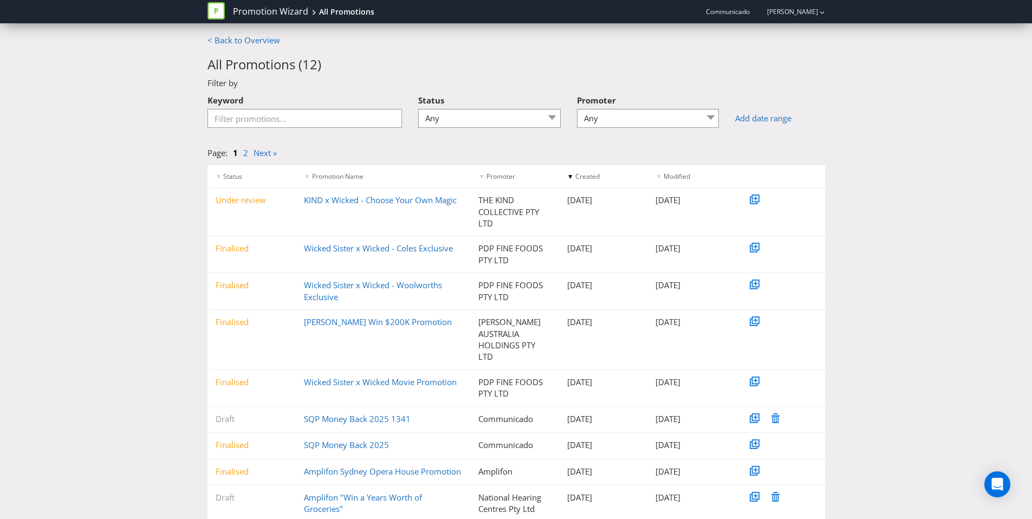
click at [255, 18] on div "Promotion Wizard All Promotions" at bounding box center [294, 11] width 175 height 23
click at [253, 12] on link "Promotion Wizard" at bounding box center [270, 11] width 75 height 12
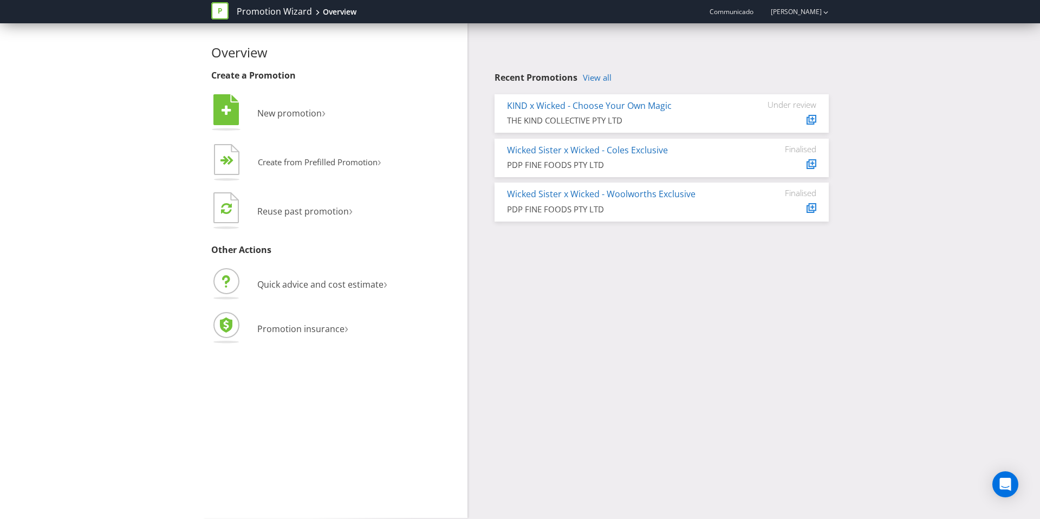
click at [736, 12] on span "Communicado" at bounding box center [732, 11] width 44 height 9
click at [222, 12] on icon at bounding box center [219, 10] width 17 height 17
click at [587, 149] on link "Wicked Sister x Wicked - Coles Exclusive" at bounding box center [587, 150] width 161 height 12
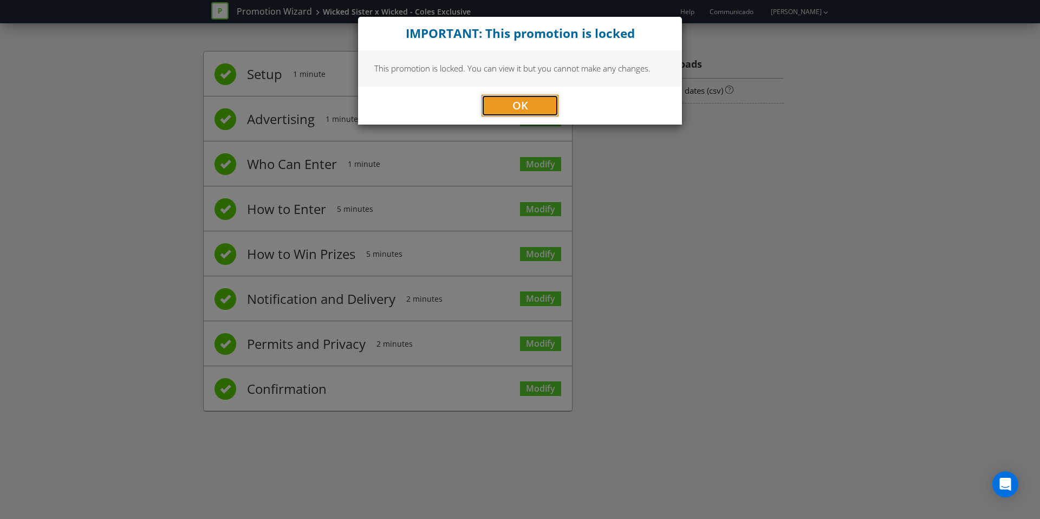
click at [521, 101] on span "OK" at bounding box center [520, 105] width 16 height 15
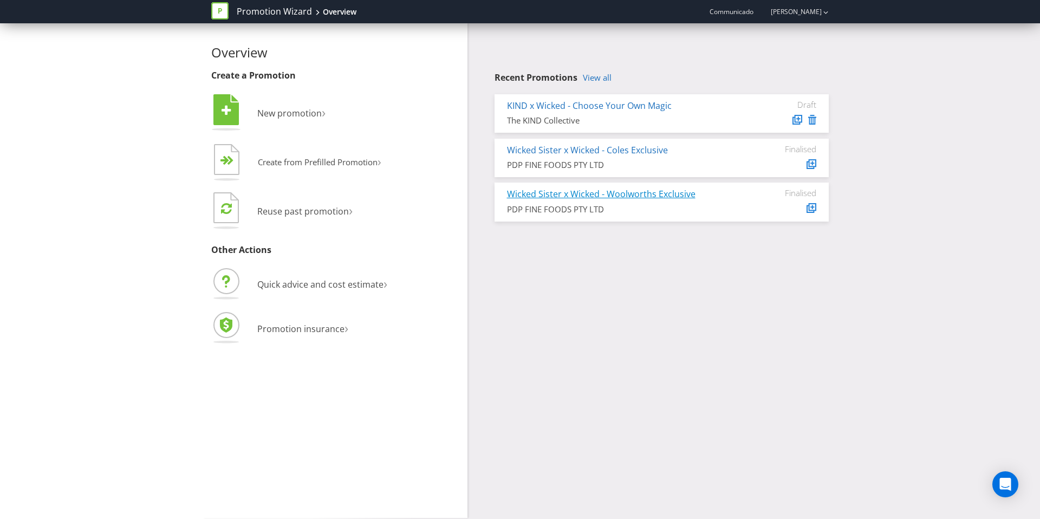
click at [582, 190] on link "Wicked Sister x Wicked - Woolworths Exclusive" at bounding box center [601, 194] width 189 height 12
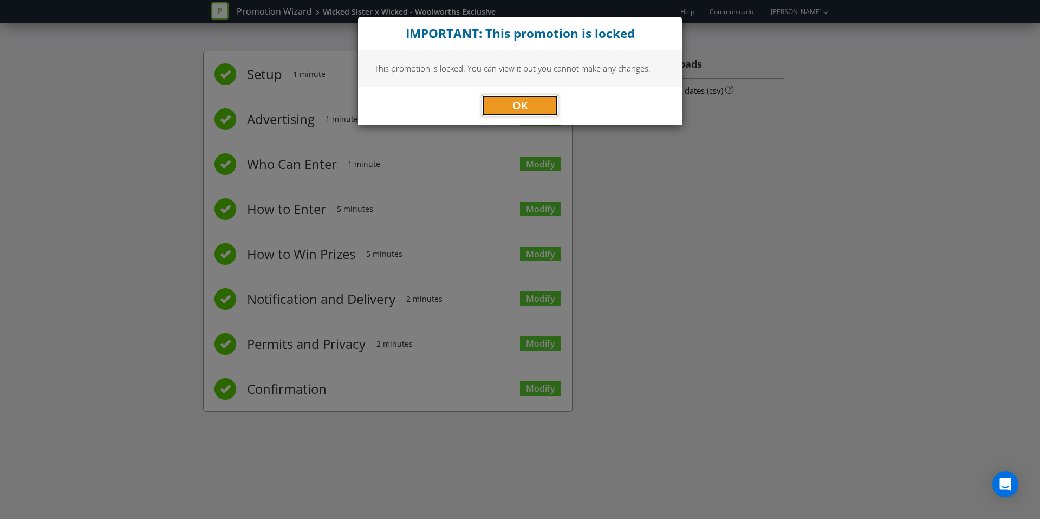
click at [515, 106] on span "OK" at bounding box center [520, 105] width 16 height 15
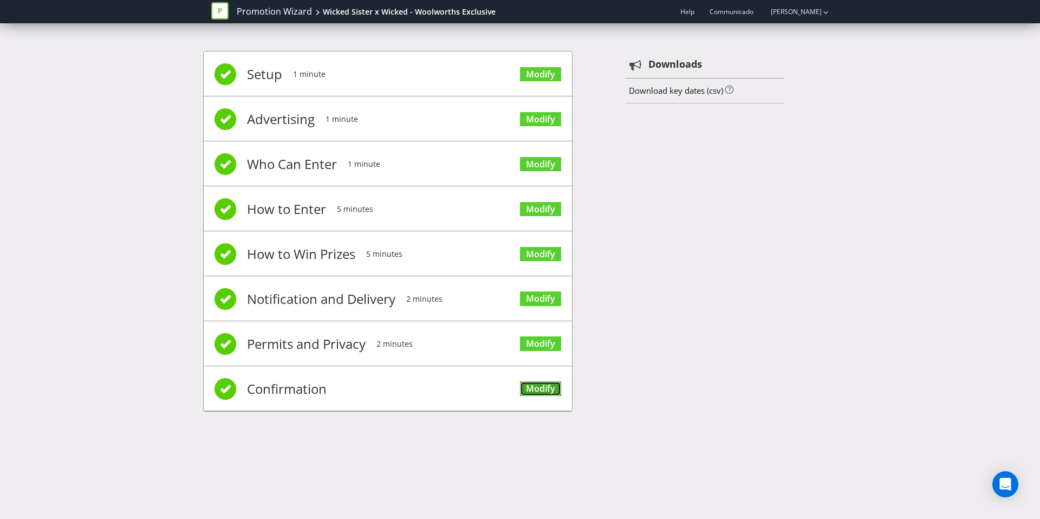
click at [551, 391] on link "Modify" at bounding box center [540, 388] width 41 height 15
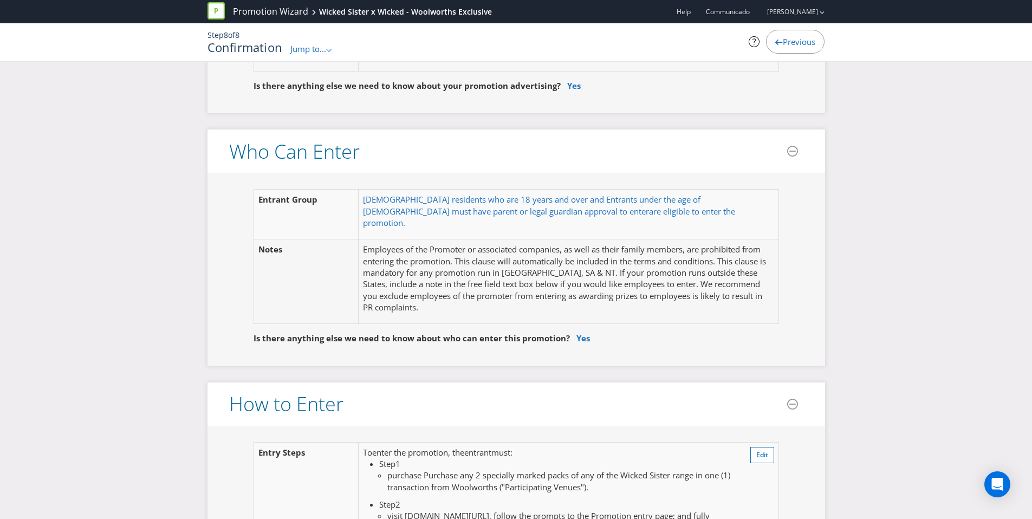
scroll to position [641, 0]
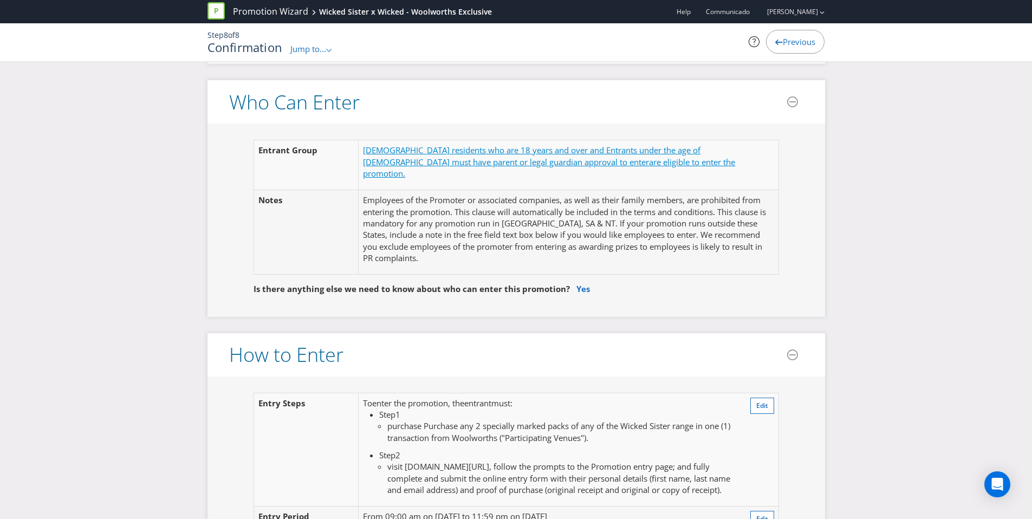
drag, startPoint x: 608, startPoint y: 165, endPoint x: 363, endPoint y: 145, distance: 246.2
click at [363, 145] on p "Australian residents who are 18 years and over and Entrants under the age of 18…" at bounding box center [568, 162] width 411 height 35
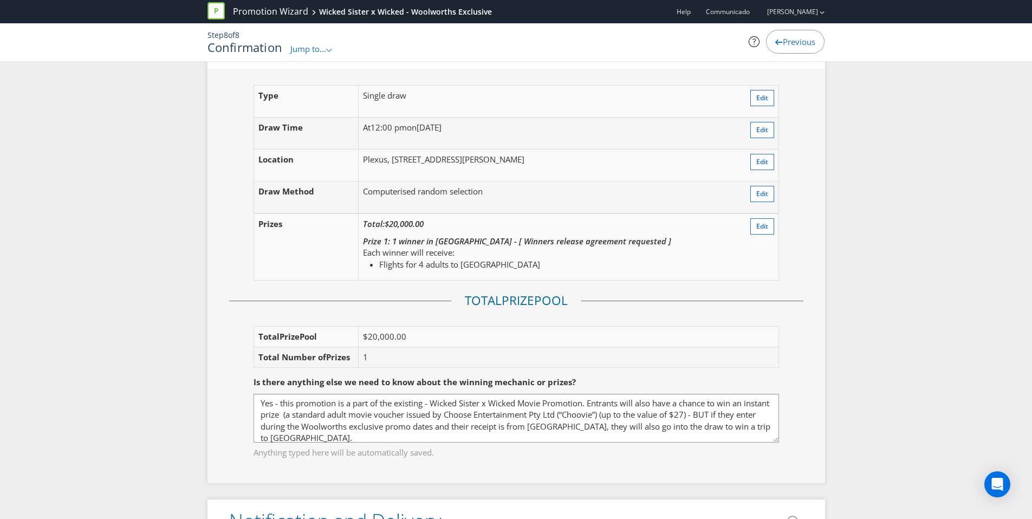
scroll to position [1305, 0]
